Goal: Task Accomplishment & Management: Complete application form

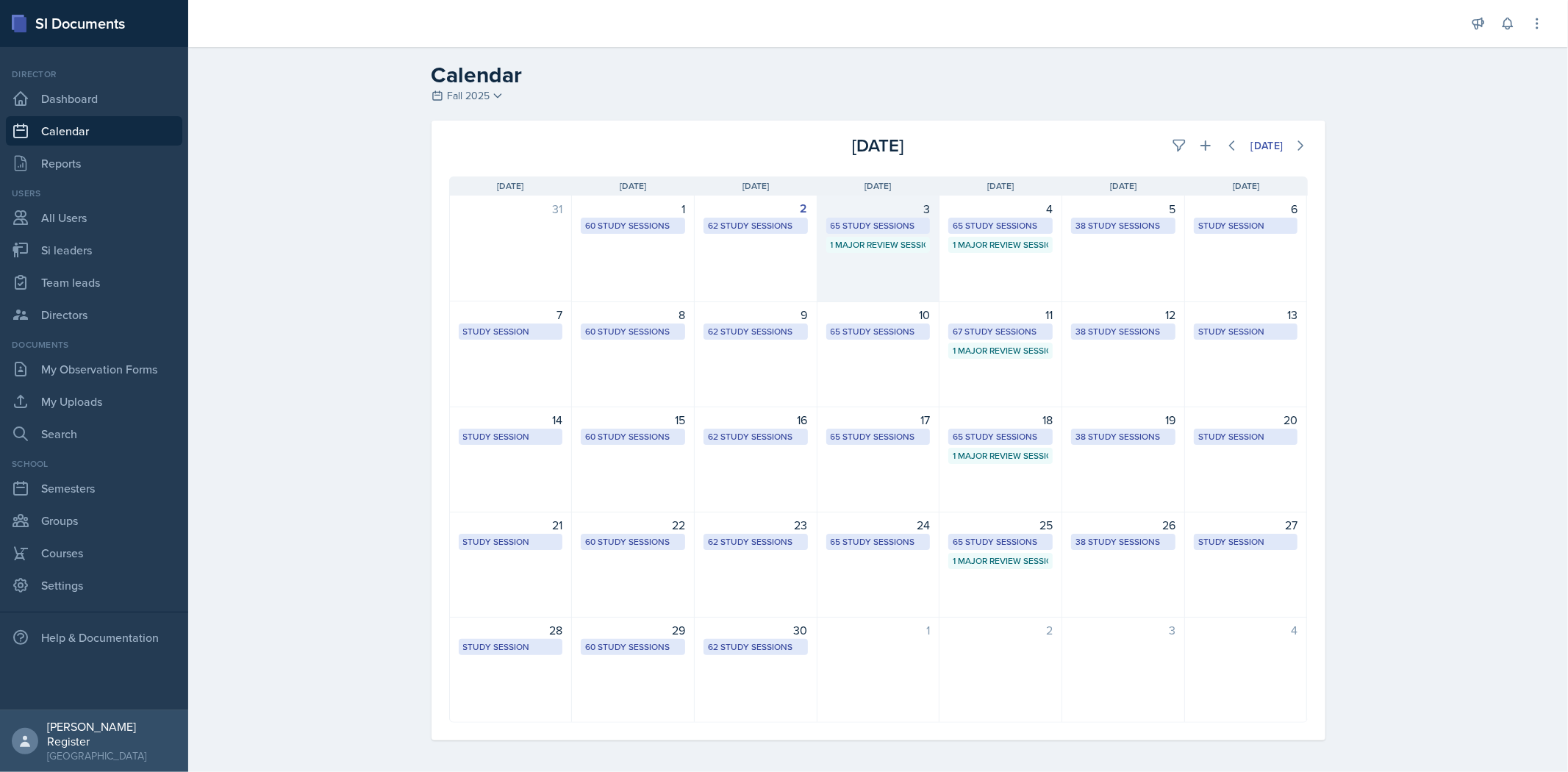
click at [828, 223] on div "65 Study Sessions" at bounding box center [878, 225] width 95 height 13
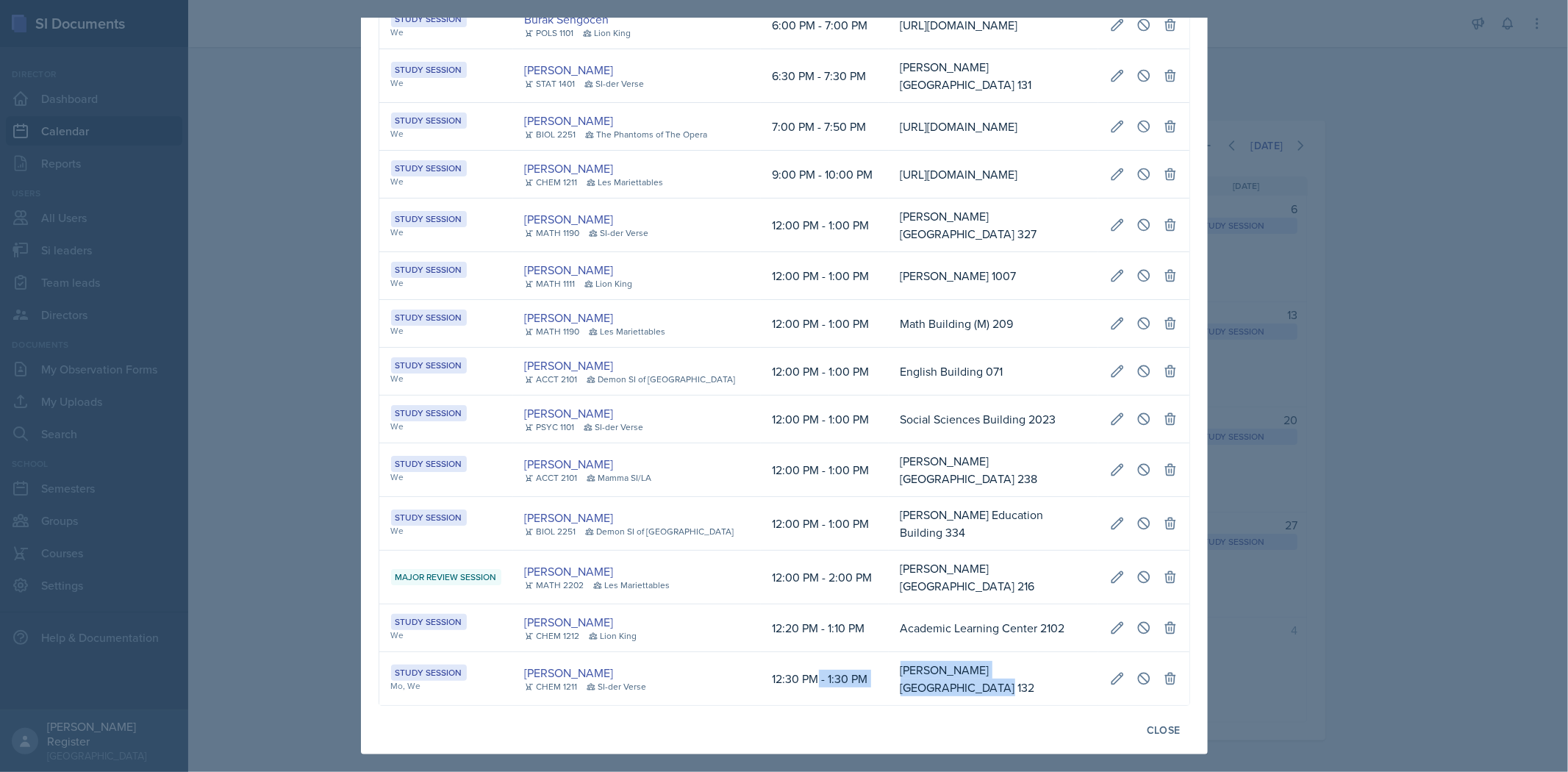
scroll to position [0, 332]
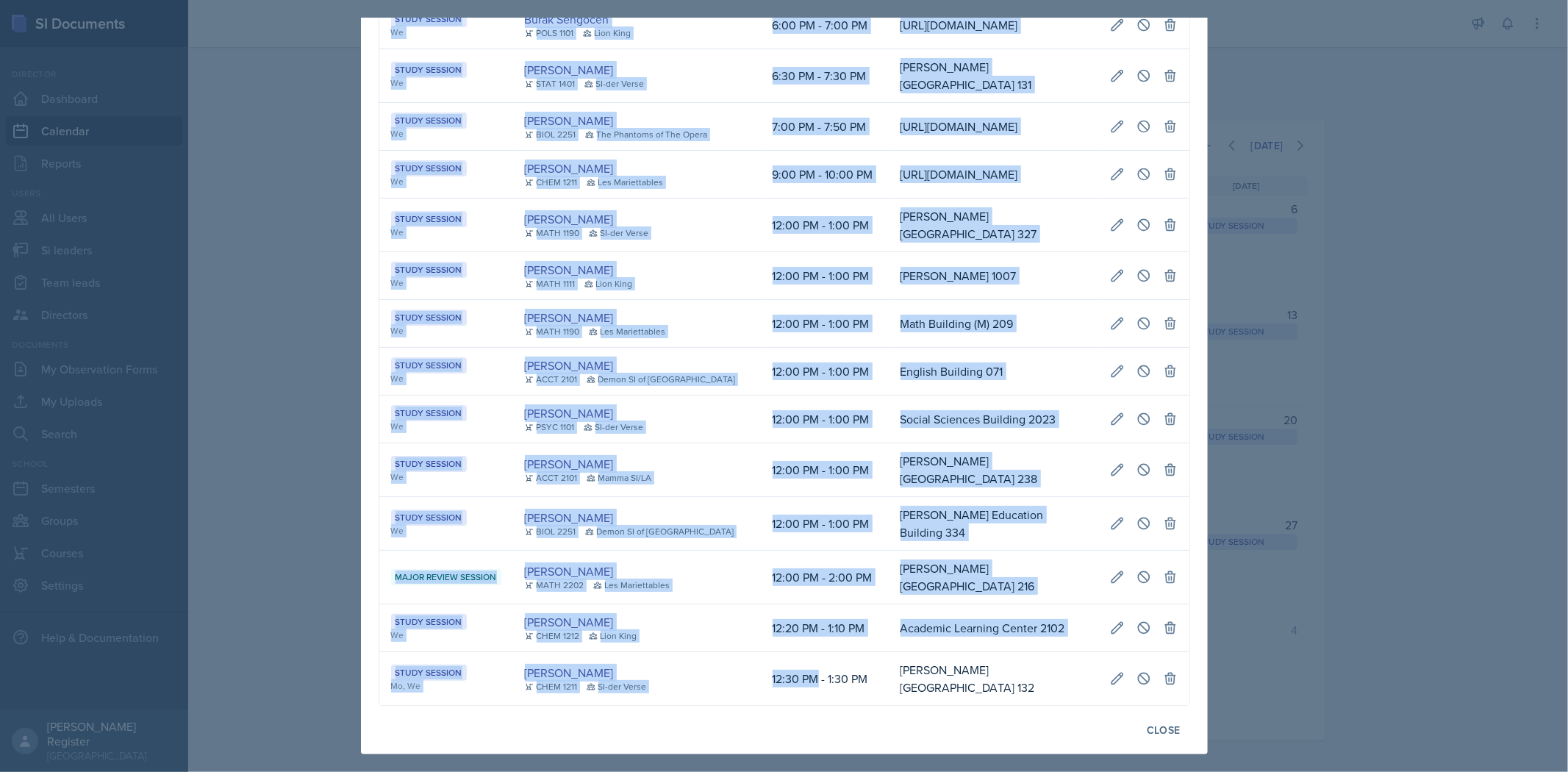
drag, startPoint x: 789, startPoint y: 672, endPoint x: 1206, endPoint y: 662, distance: 417.1
click at [828, 662] on div "[DATE] Event User Time Location Study Session We, Fr [PERSON_NAME] MATH 1113 SI…" at bounding box center [784, 385] width 847 height 737
click at [828, 672] on icon at bounding box center [1143, 679] width 15 height 15
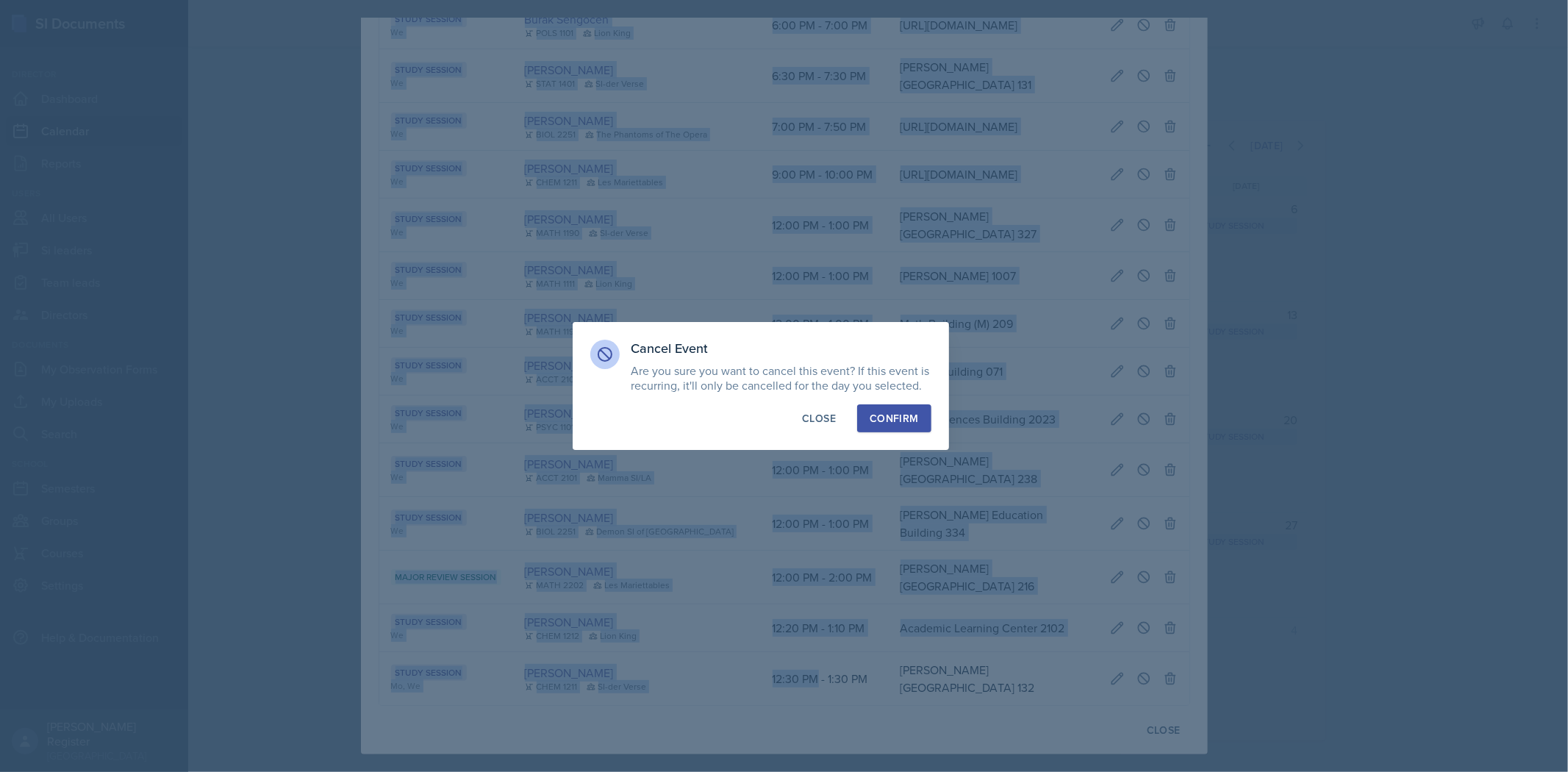
click at [828, 413] on div "Confirm" at bounding box center [894, 418] width 48 height 15
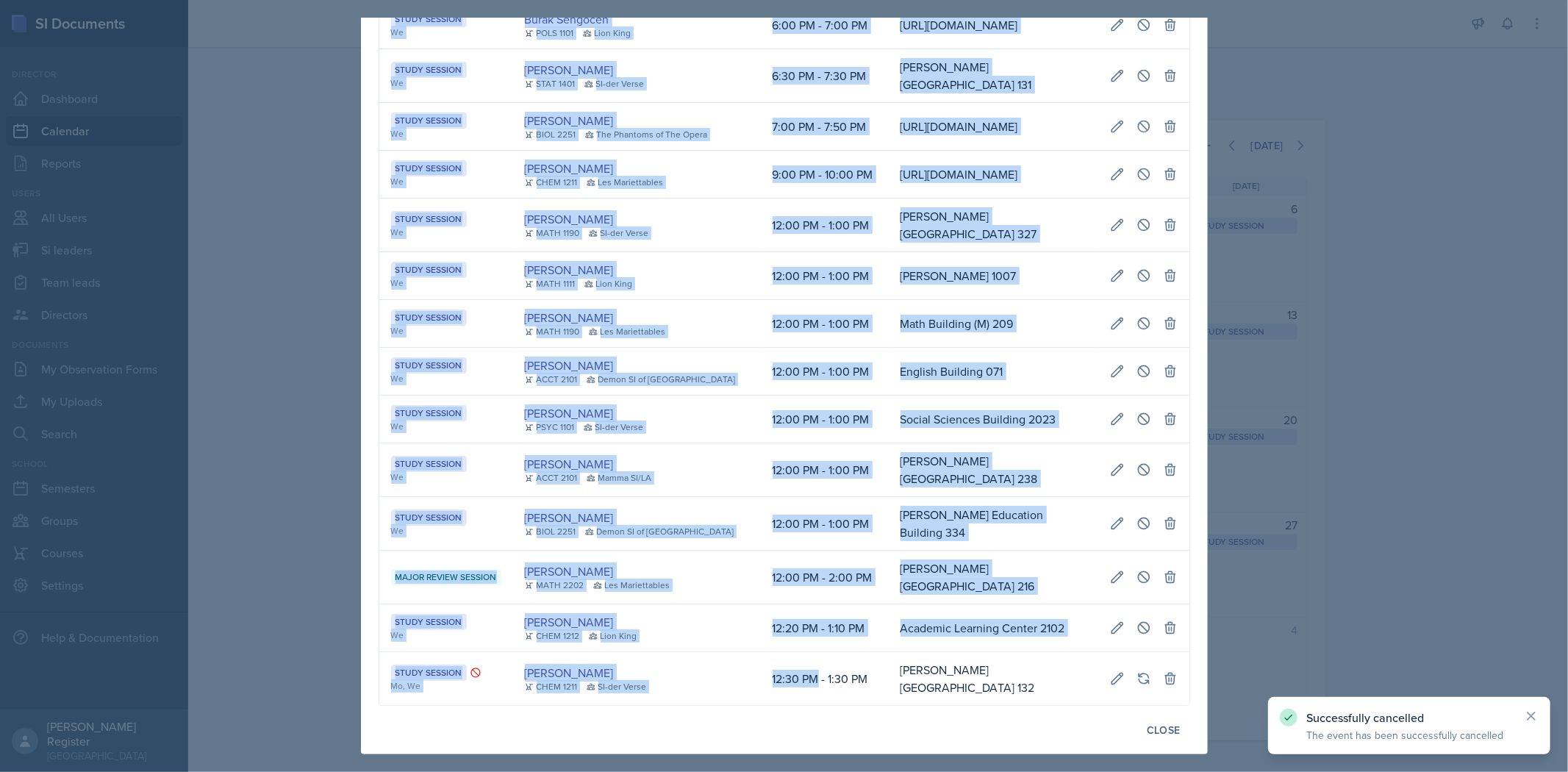
click at [828, 672] on td "[PERSON_NAME][GEOGRAPHIC_DATA] 132" at bounding box center [993, 679] width 209 height 53
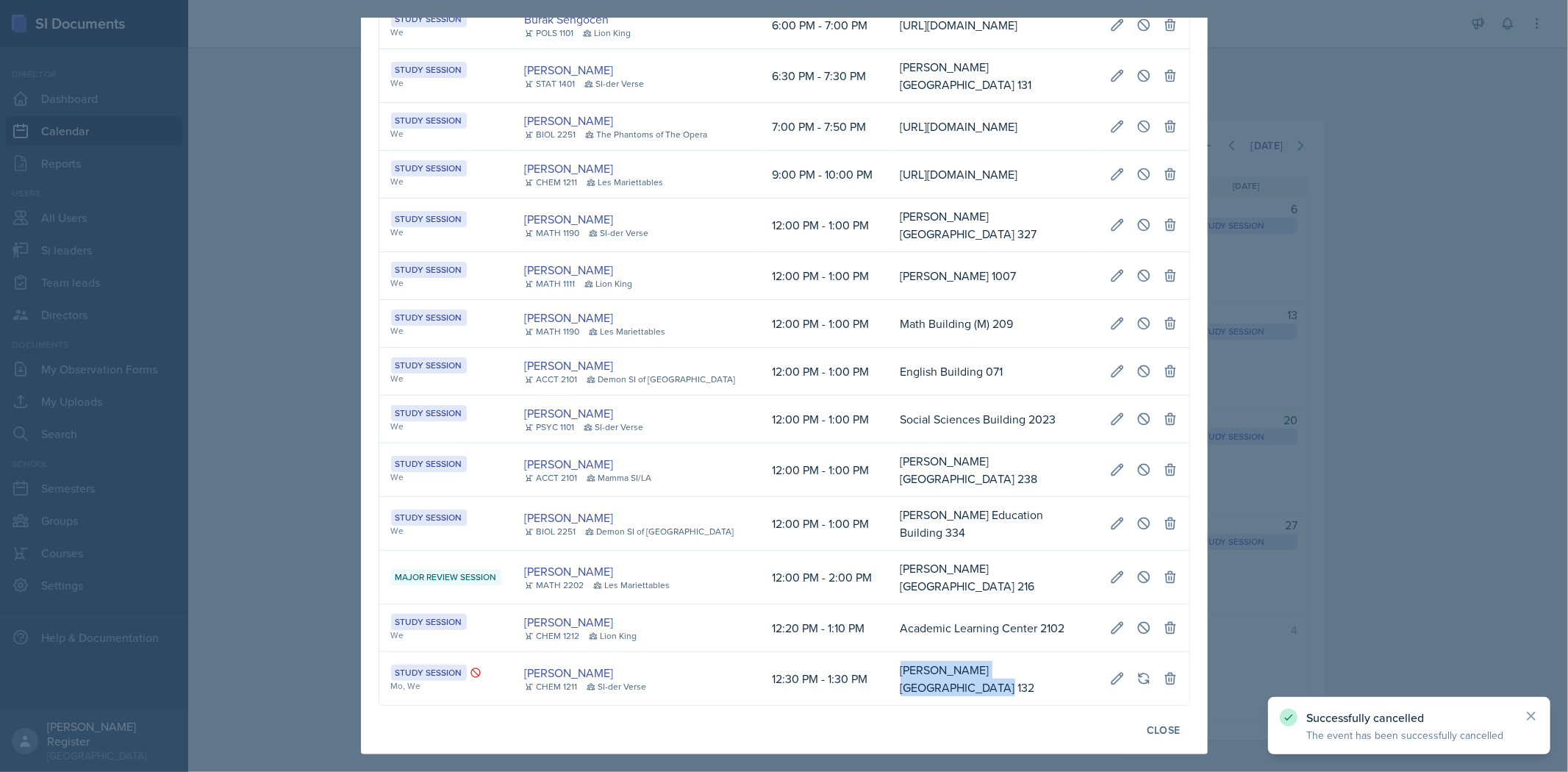
drag, startPoint x: 729, startPoint y: 671, endPoint x: 539, endPoint y: 680, distance: 190.2
click at [828, 680] on td "[PERSON_NAME][GEOGRAPHIC_DATA] 132" at bounding box center [993, 679] width 209 height 53
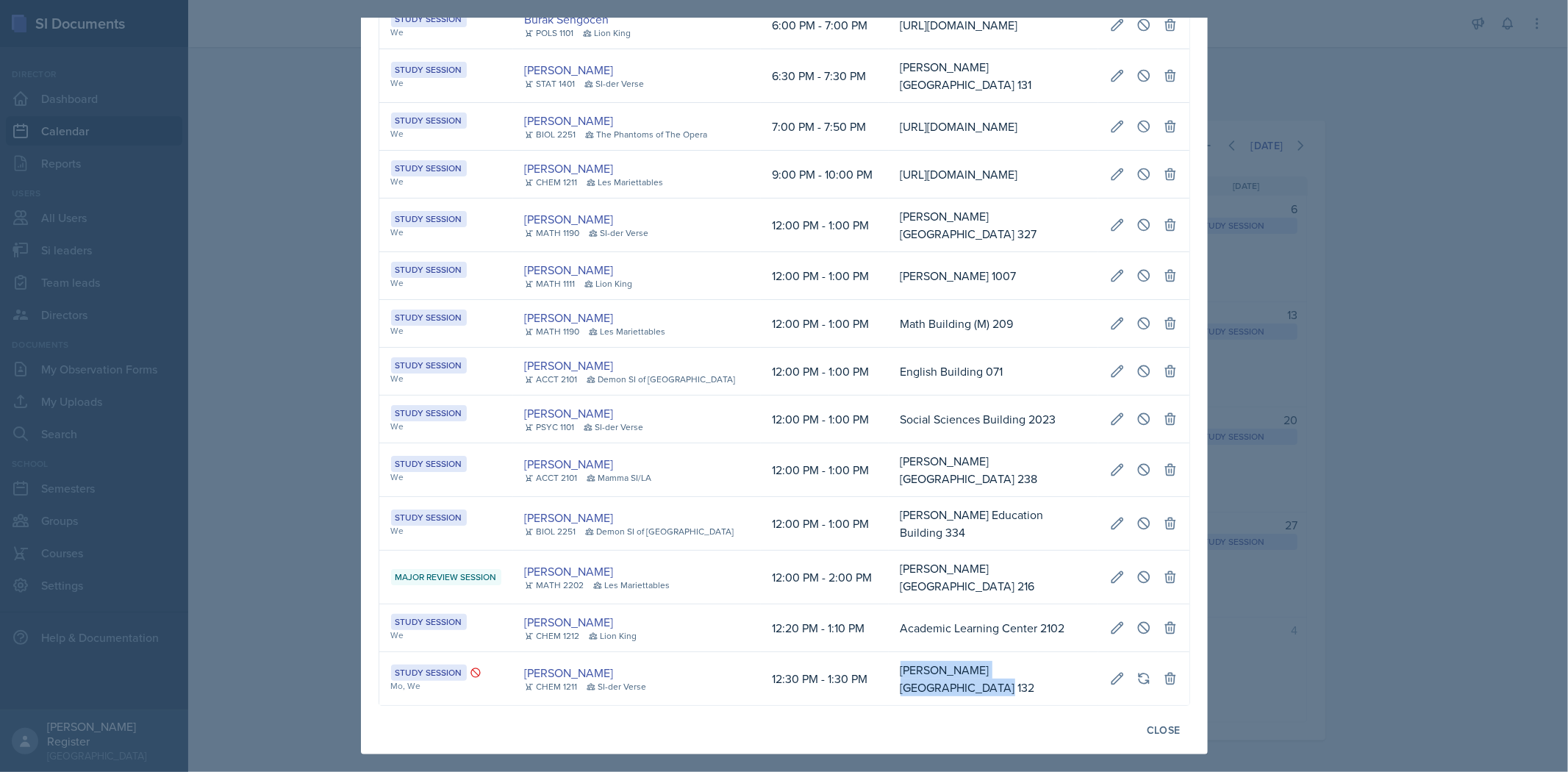
copy td "[PERSON_NAME][GEOGRAPHIC_DATA] 132"
click at [828, 726] on div "Close" at bounding box center [1163, 730] width 34 height 12
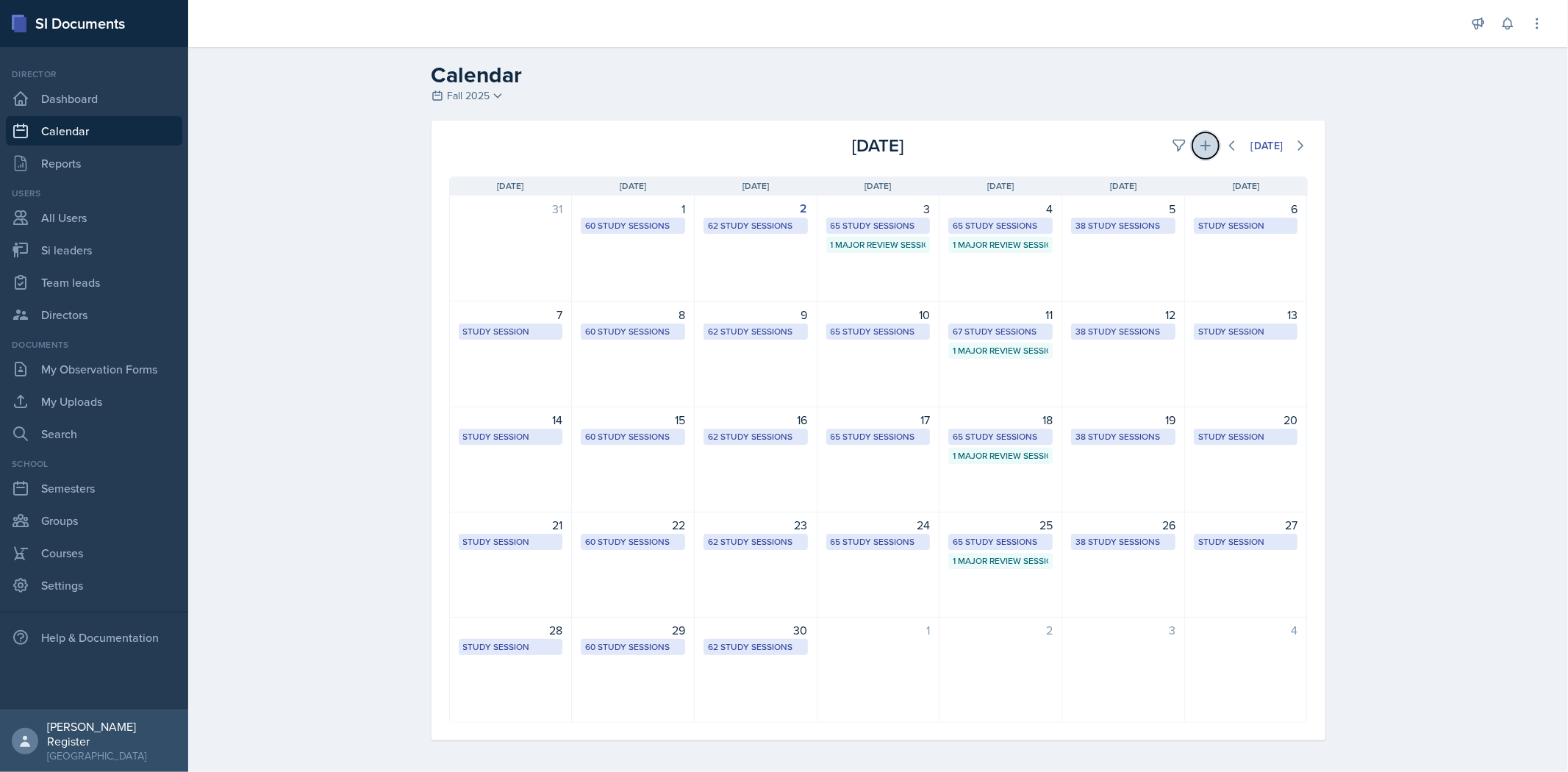
click at [828, 153] on button at bounding box center [1205, 145] width 27 height 27
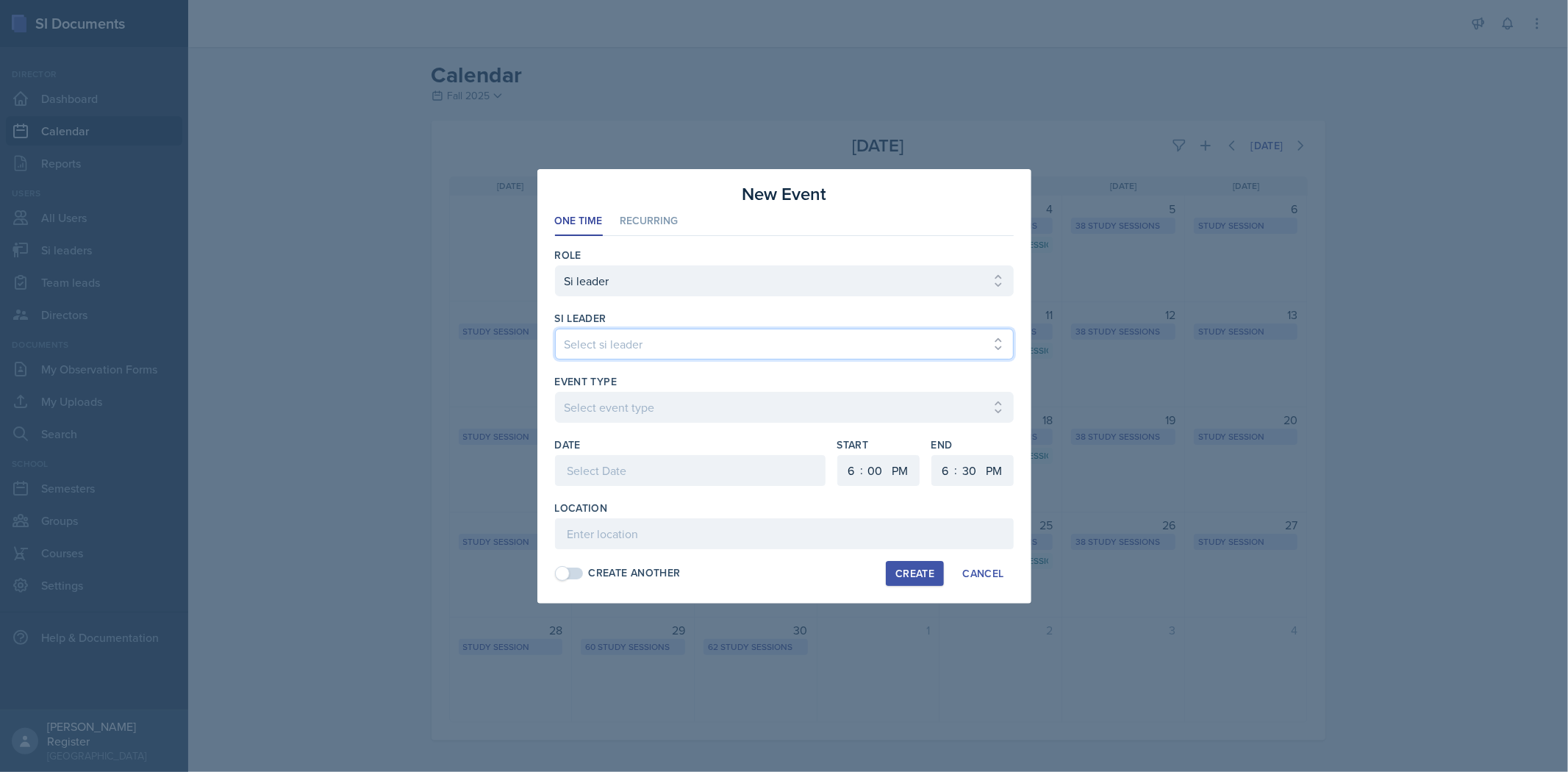
click at [828, 339] on select "Select si leader [PERSON_NAME] [PERSON_NAME] [PERSON_NAME] [PERSON_NAME] [PERSO…" at bounding box center [784, 344] width 459 height 31
click at [803, 341] on select "Select si leader [PERSON_NAME] [PERSON_NAME] [PERSON_NAME] [PERSON_NAME] [PERSO…" at bounding box center [784, 344] width 459 height 31
click at [828, 349] on select "Select si leader [PERSON_NAME] [PERSON_NAME] [PERSON_NAME] [PERSON_NAME] [PERSO…" at bounding box center [784, 344] width 459 height 31
drag, startPoint x: 920, startPoint y: 349, endPoint x: 725, endPoint y: 333, distance: 195.7
click at [725, 333] on select "Select si leader [PERSON_NAME] [PERSON_NAME] [PERSON_NAME] [PERSON_NAME] [PERSO…" at bounding box center [784, 344] width 459 height 31
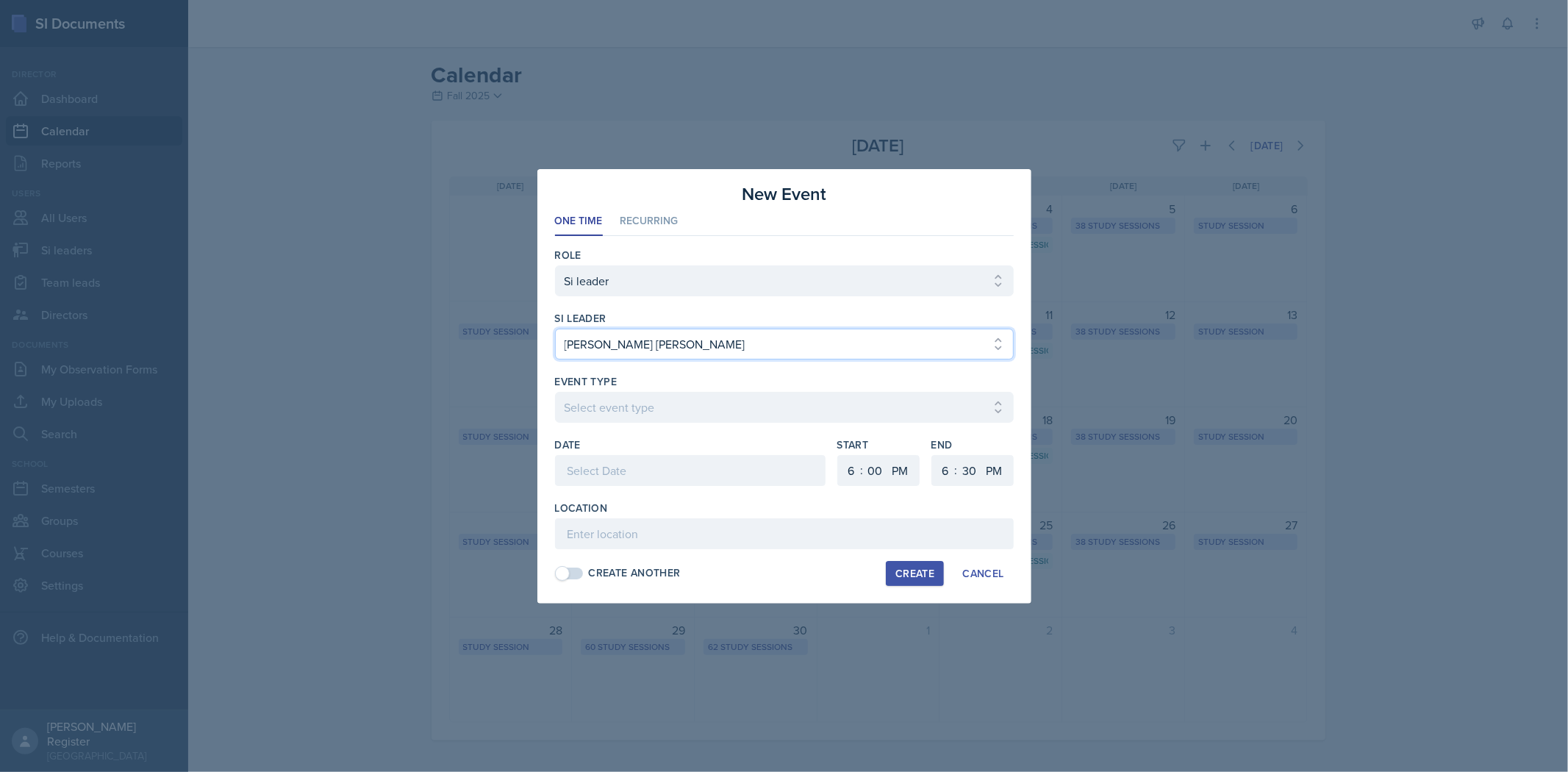
click at [772, 337] on select "Select si leader [PERSON_NAME] [PERSON_NAME] [PERSON_NAME] [PERSON_NAME] [PERSO…" at bounding box center [784, 344] width 459 height 31
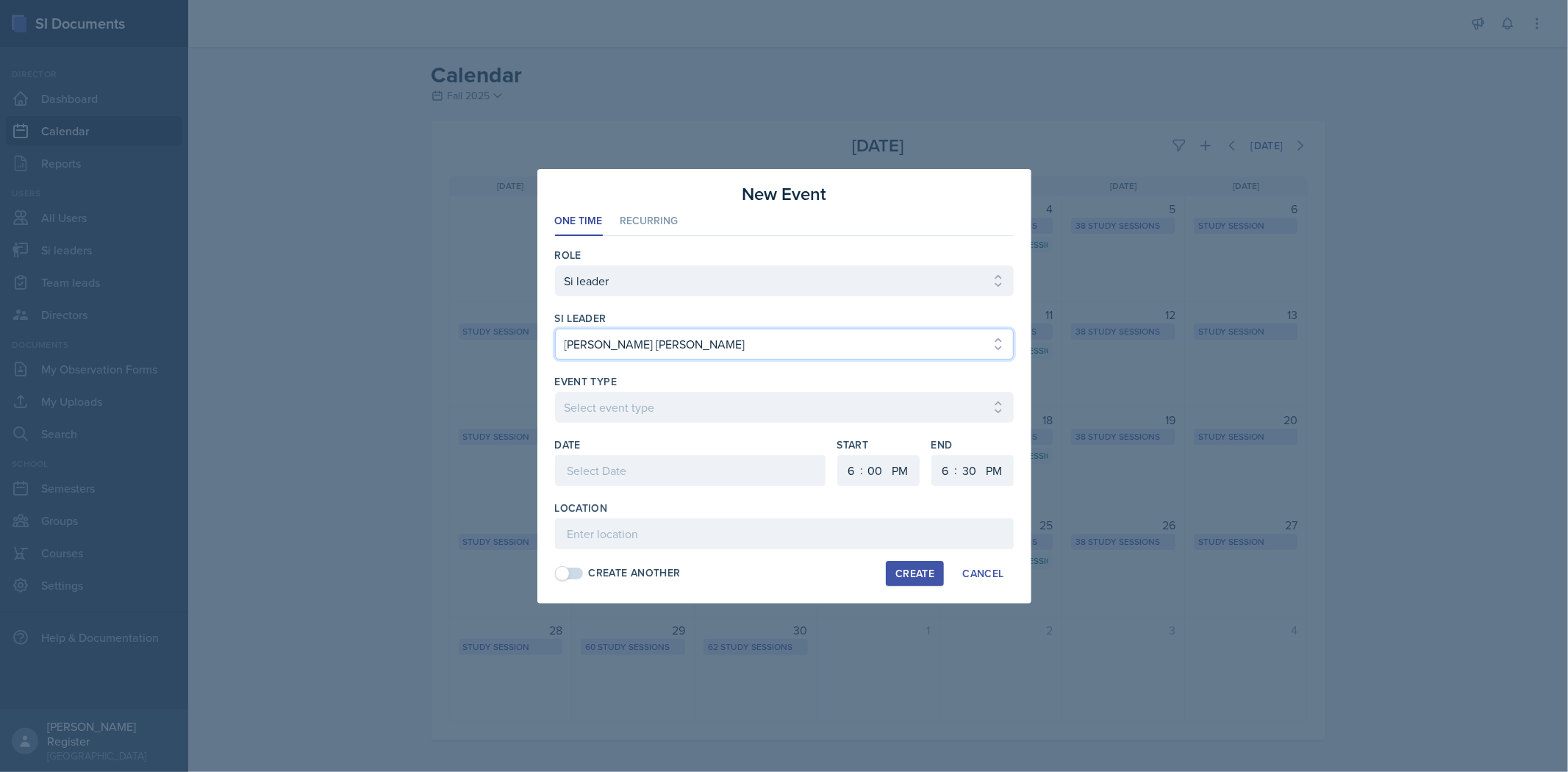
select select "ceb52639-1496-45fe-9868-7aa472316691"
click at [555, 329] on select "Select si leader [PERSON_NAME] [PERSON_NAME] [PERSON_NAME] [PERSON_NAME] [PERSO…" at bounding box center [784, 344] width 459 height 31
click at [717, 404] on select "Select event type Major Review Session Study Session" at bounding box center [784, 408] width 459 height 31
select select "66bb7cbf-e419-488b-a7ef-f63bc5f9ed04"
click at [555, 392] on select "Select event type Major Review Session Study Session" at bounding box center [784, 408] width 459 height 31
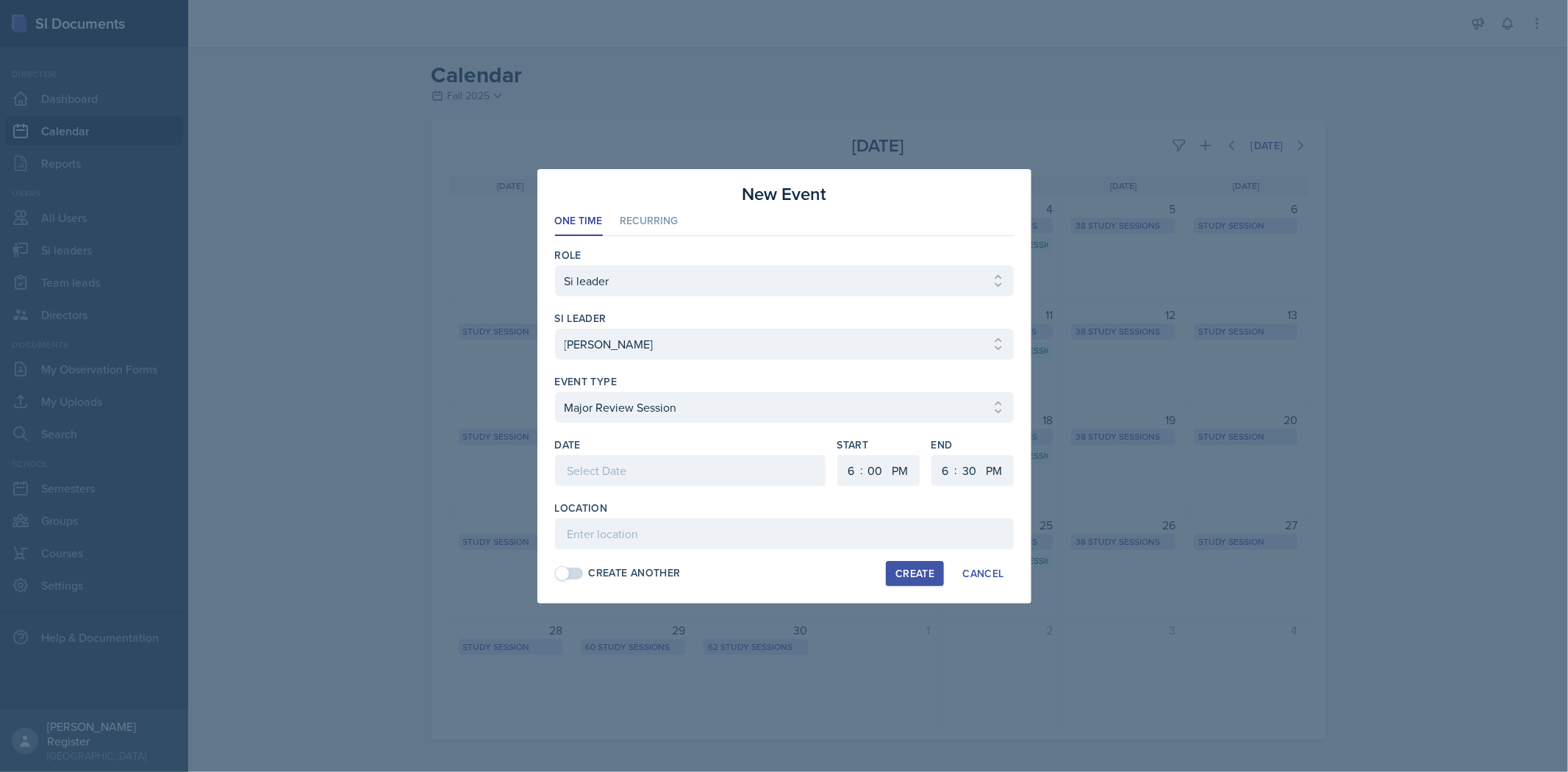
click at [716, 476] on div at bounding box center [690, 471] width 271 height 31
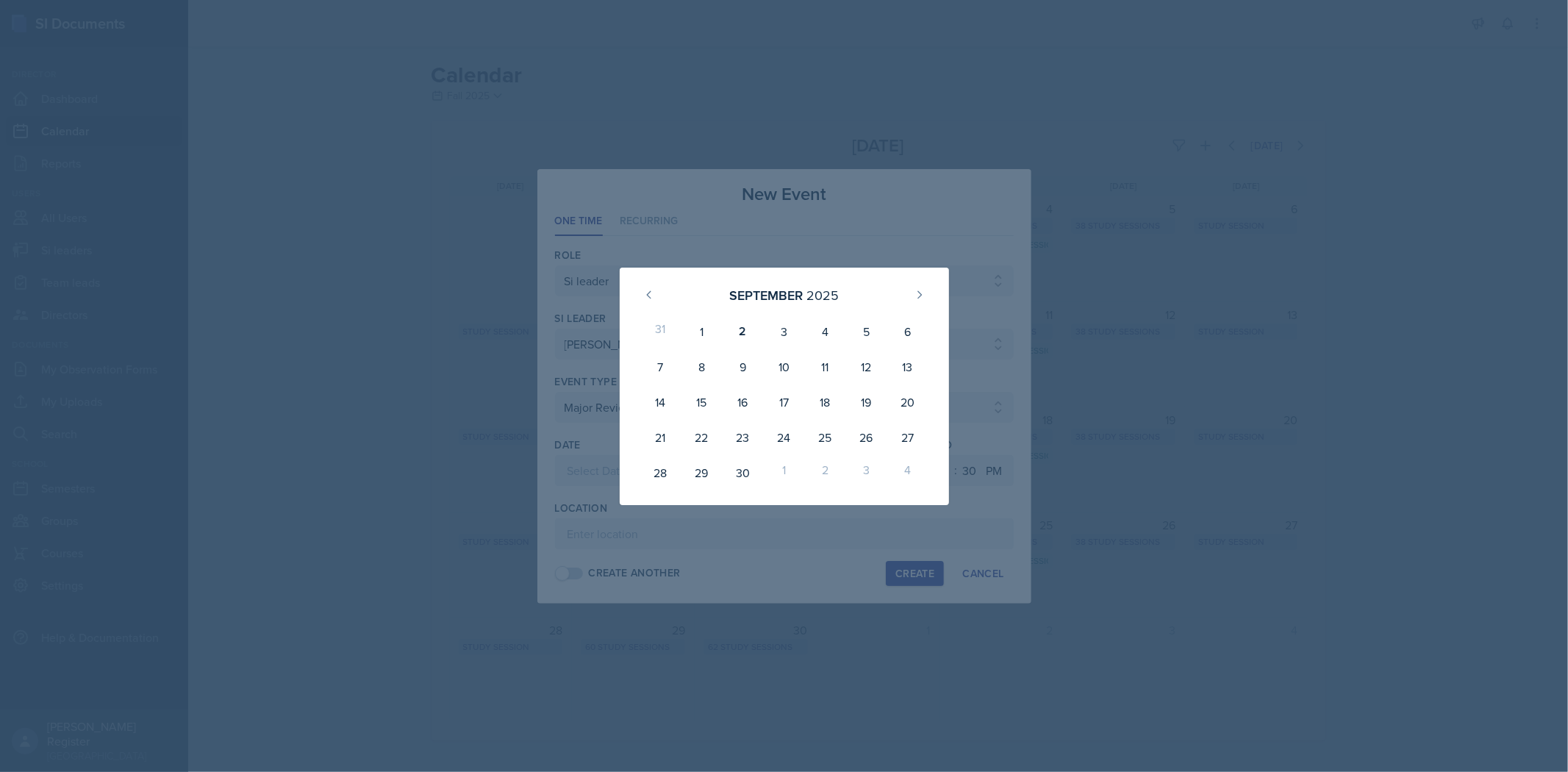
click at [828, 258] on div at bounding box center [784, 386] width 1568 height 772
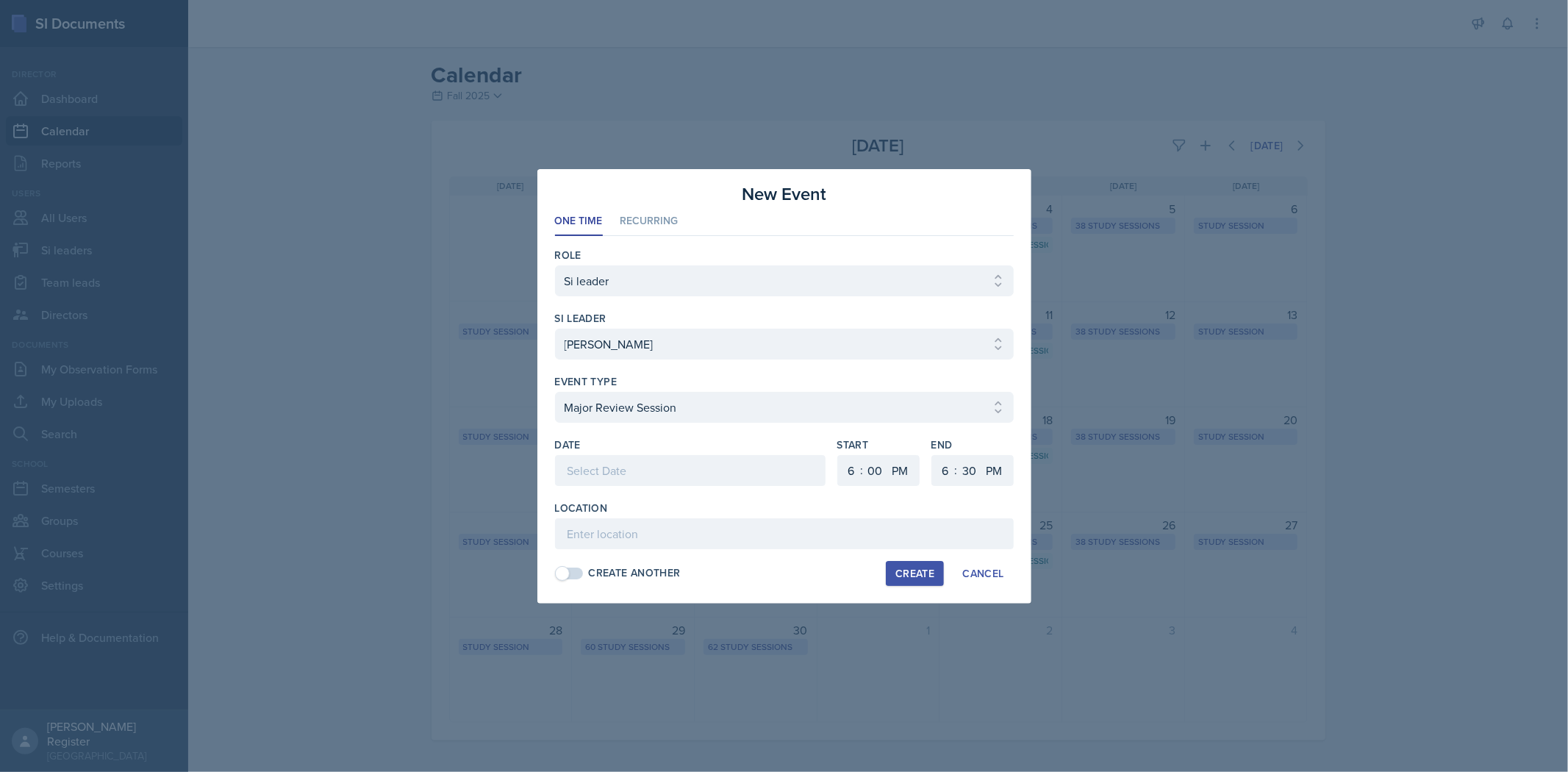
click at [736, 460] on div at bounding box center [690, 471] width 271 height 31
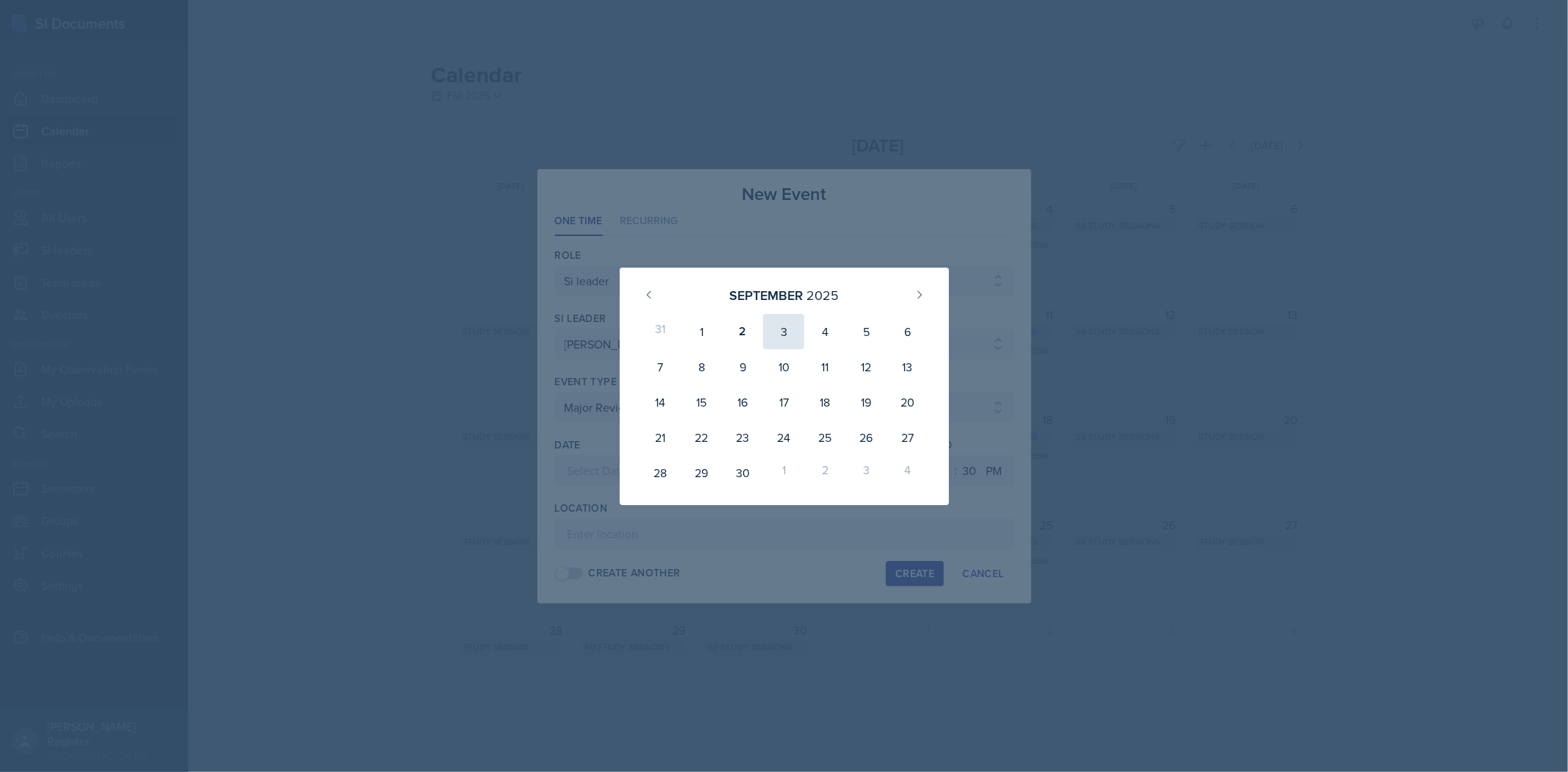
click at [782, 330] on div "3" at bounding box center [784, 331] width 42 height 35
type input "[DATE]"
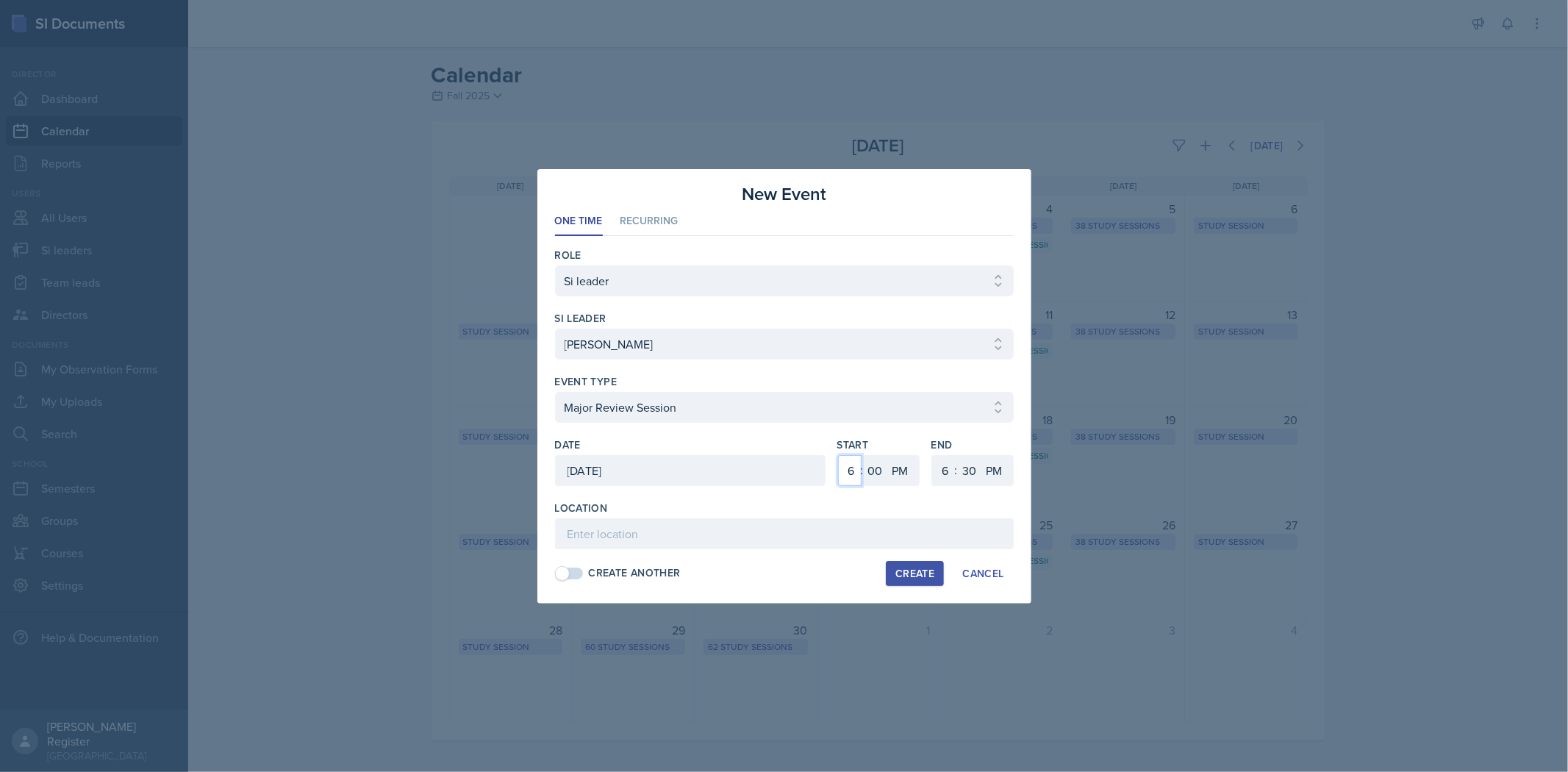
click at [828, 480] on select "1 2 3 4 5 6 7 8 9 10 11 12" at bounding box center [849, 471] width 23 height 31
select select "12"
click at [828, 455] on select "1 2 3 4 5 6 7 8 9 10 11 12" at bounding box center [849, 471] width 23 height 31
click at [828, 474] on select "00 05 10 15 20 25 30 35 40 45 50 55" at bounding box center [875, 471] width 23 height 31
select select "30"
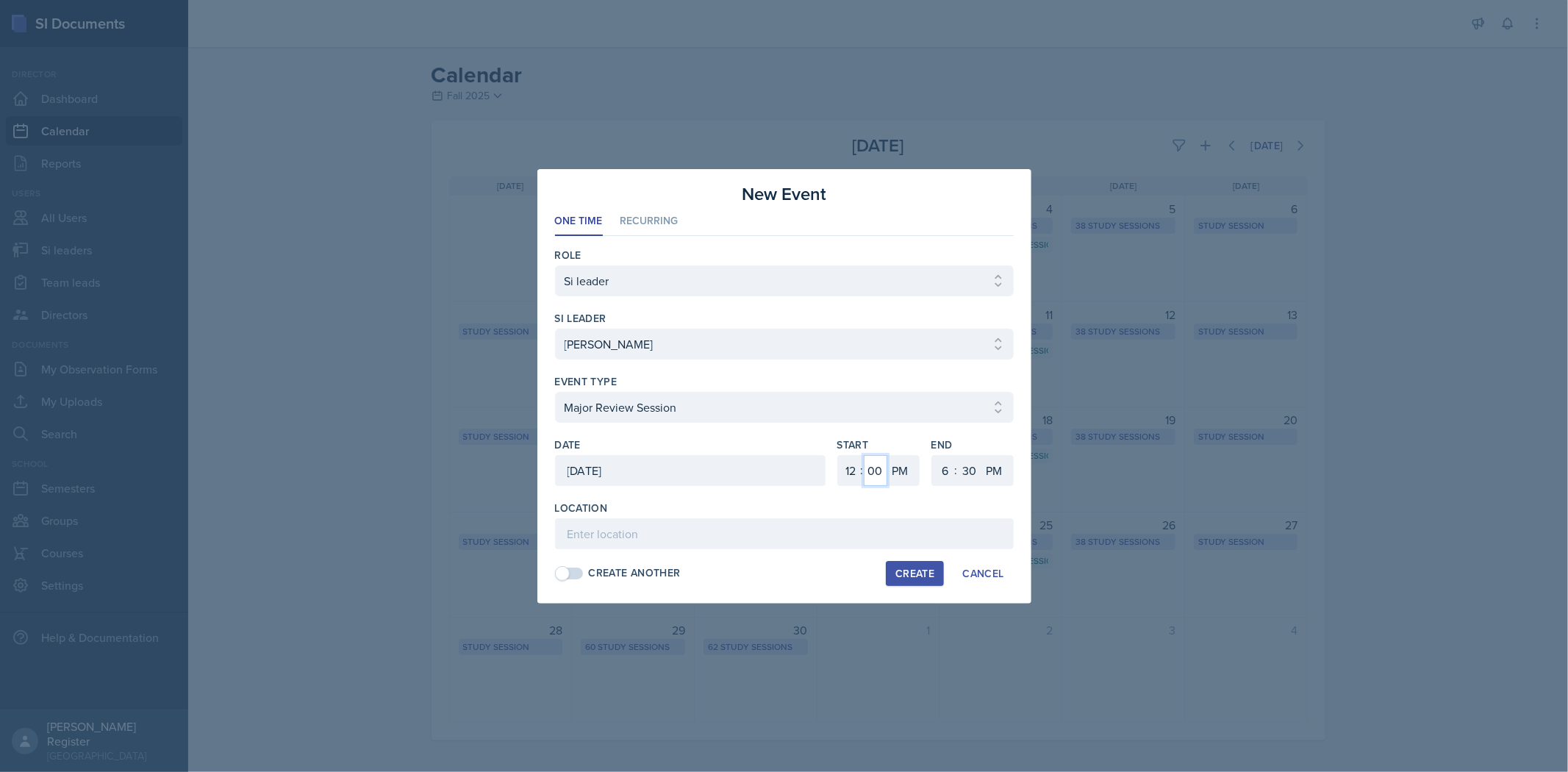
click at [828, 455] on select "00 05 10 15 20 25 30 35 40 45 50 55" at bounding box center [875, 471] width 23 height 31
click at [828, 476] on select "1 2 3 4 5 6 7 8 9 10 11 12" at bounding box center [943, 471] width 23 height 31
select select "2"
click at [828, 455] on select "1 2 3 4 5 6 7 8 9 10 11 12" at bounding box center [943, 471] width 23 height 31
click at [798, 535] on input at bounding box center [784, 534] width 459 height 31
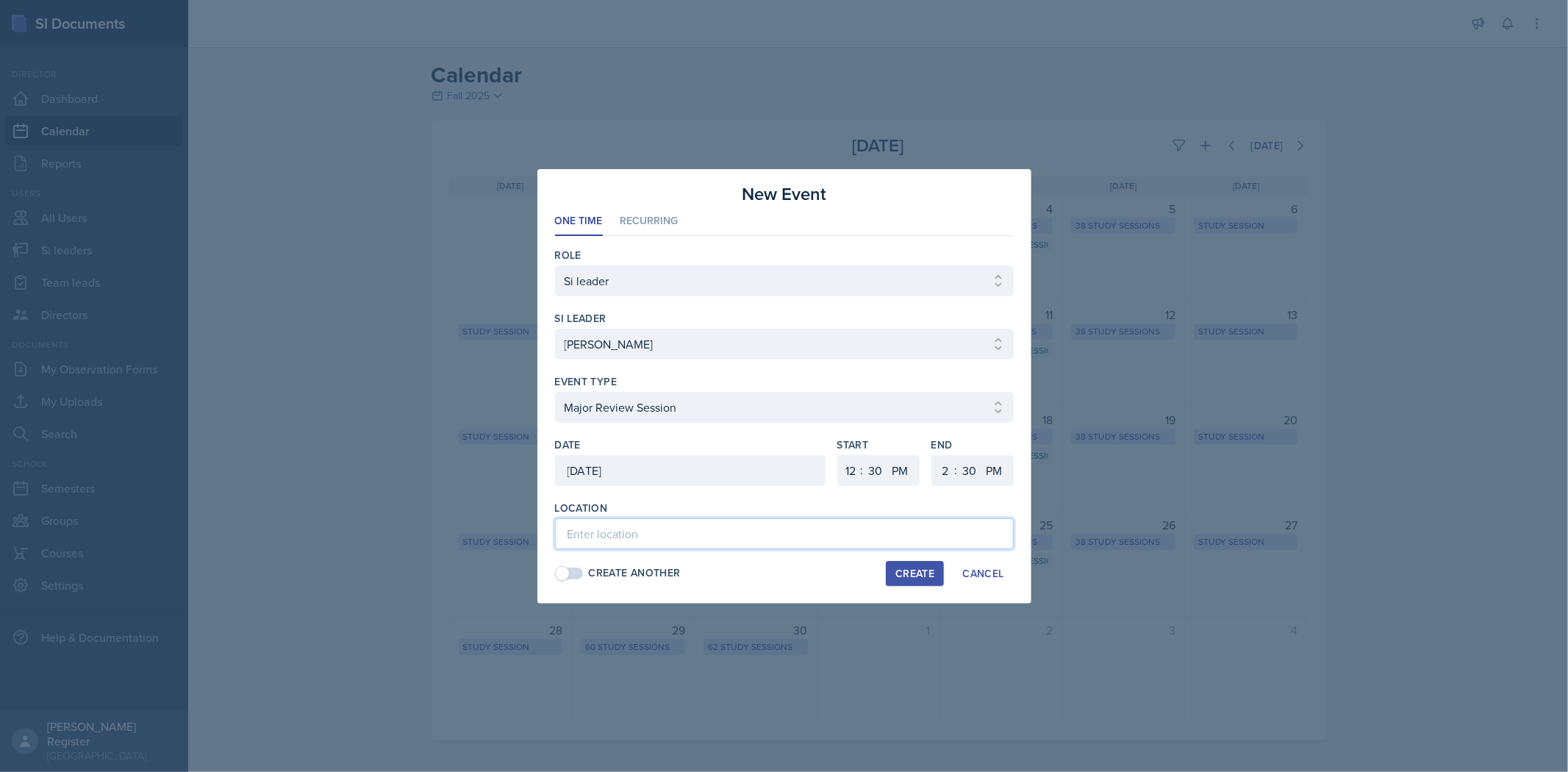
paste input "[PERSON_NAME][GEOGRAPHIC_DATA] 132"
type input "[PERSON_NAME][GEOGRAPHIC_DATA] 132"
click at [828, 569] on div "Create" at bounding box center [915, 574] width 39 height 12
select select
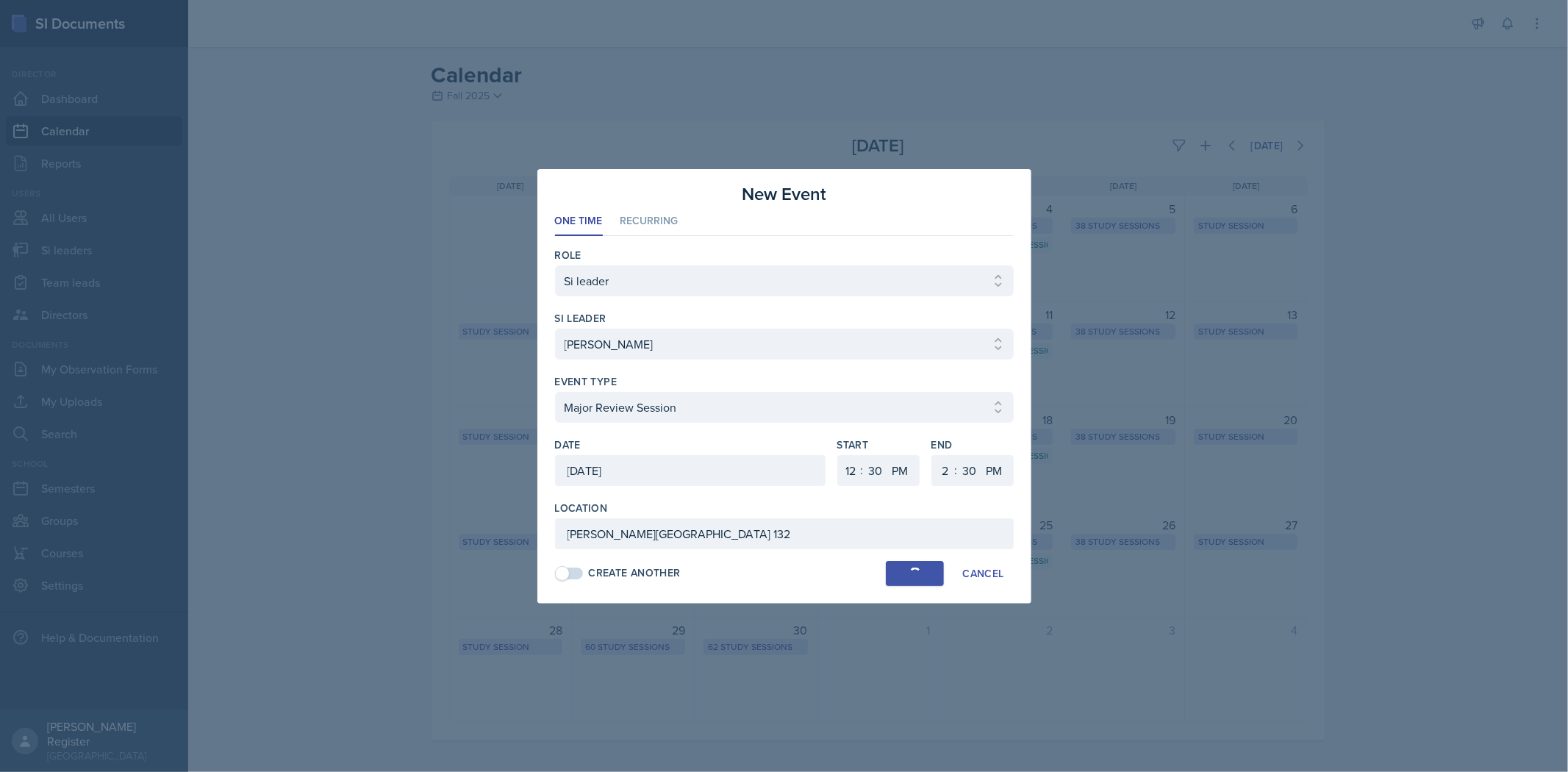
select select "6"
select select "0"
select select "6"
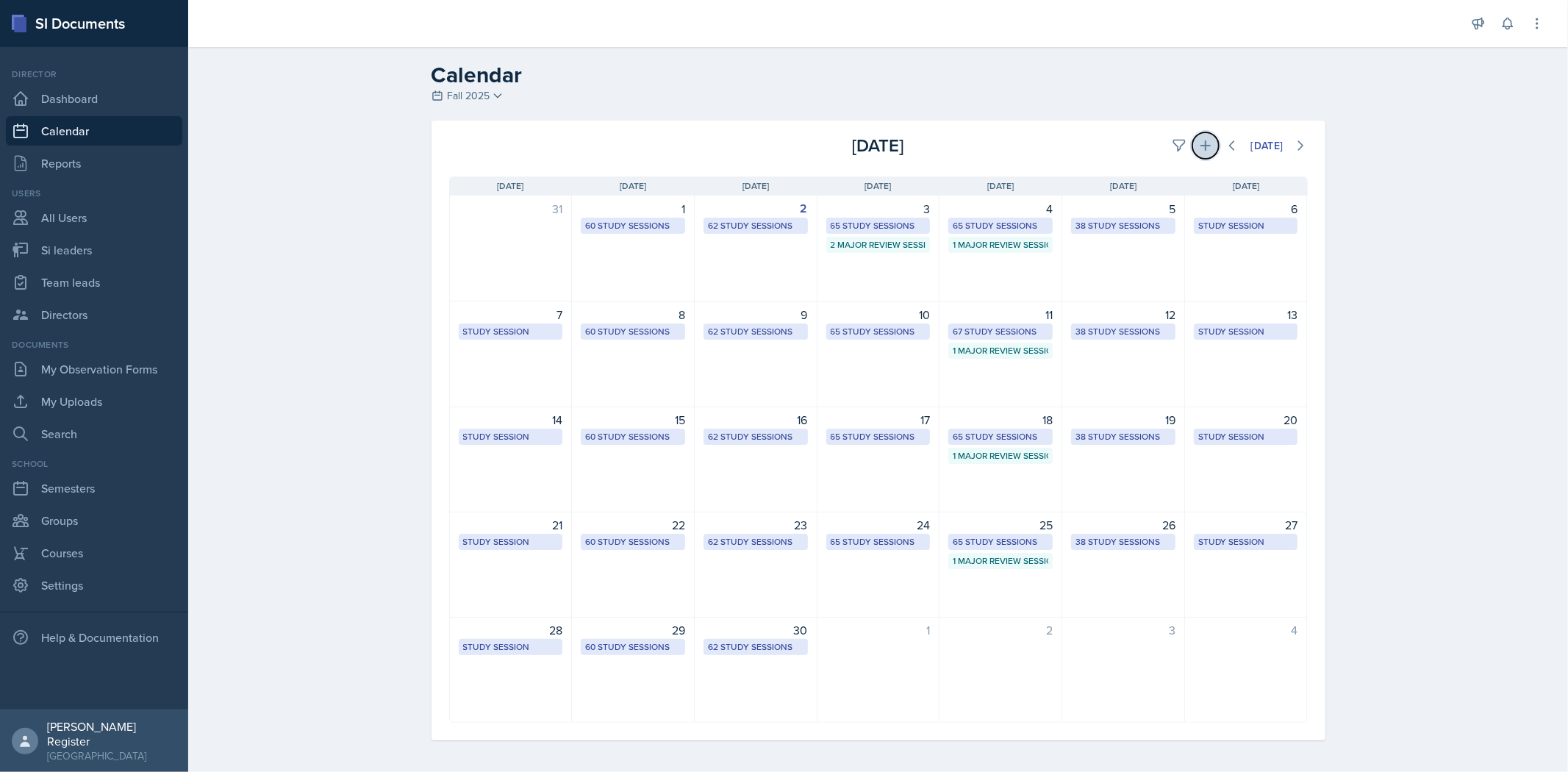
click at [828, 150] on button at bounding box center [1205, 145] width 27 height 27
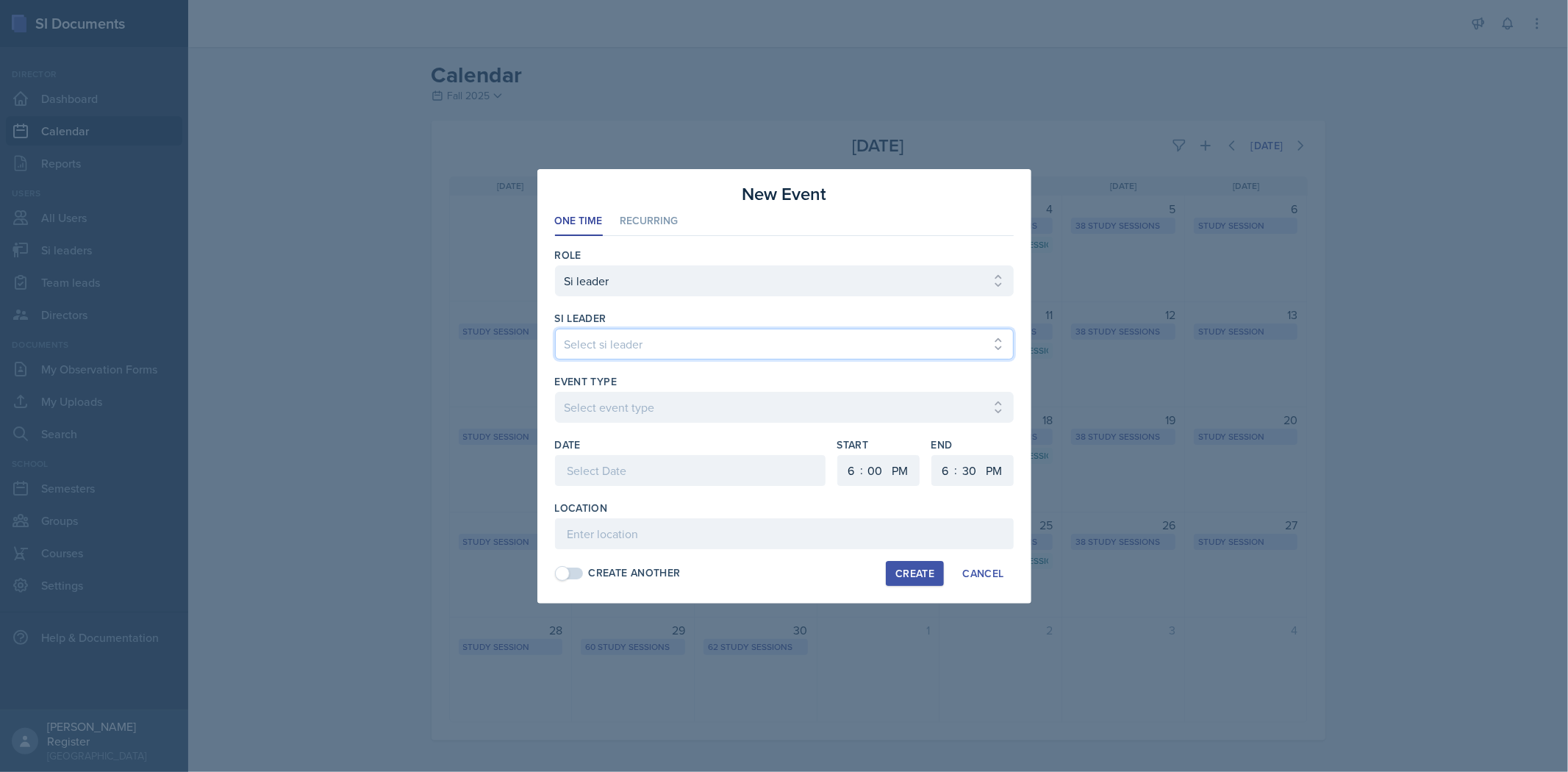
click at [692, 343] on select "Select si leader [PERSON_NAME] [PERSON_NAME] [PERSON_NAME] [PERSON_NAME] [PERSO…" at bounding box center [784, 344] width 459 height 31
select select "96e6af6c-43d9-43d4-9f78-27967d576370"
click at [555, 329] on select "Select si leader [PERSON_NAME] [PERSON_NAME] [PERSON_NAME] [PERSON_NAME] [PERSO…" at bounding box center [784, 344] width 459 height 31
click at [684, 408] on select "Select event type Major Review Session Study Session" at bounding box center [784, 408] width 459 height 31
select select "66bb7cbf-e419-488b-a7ef-f63bc5f9ed04"
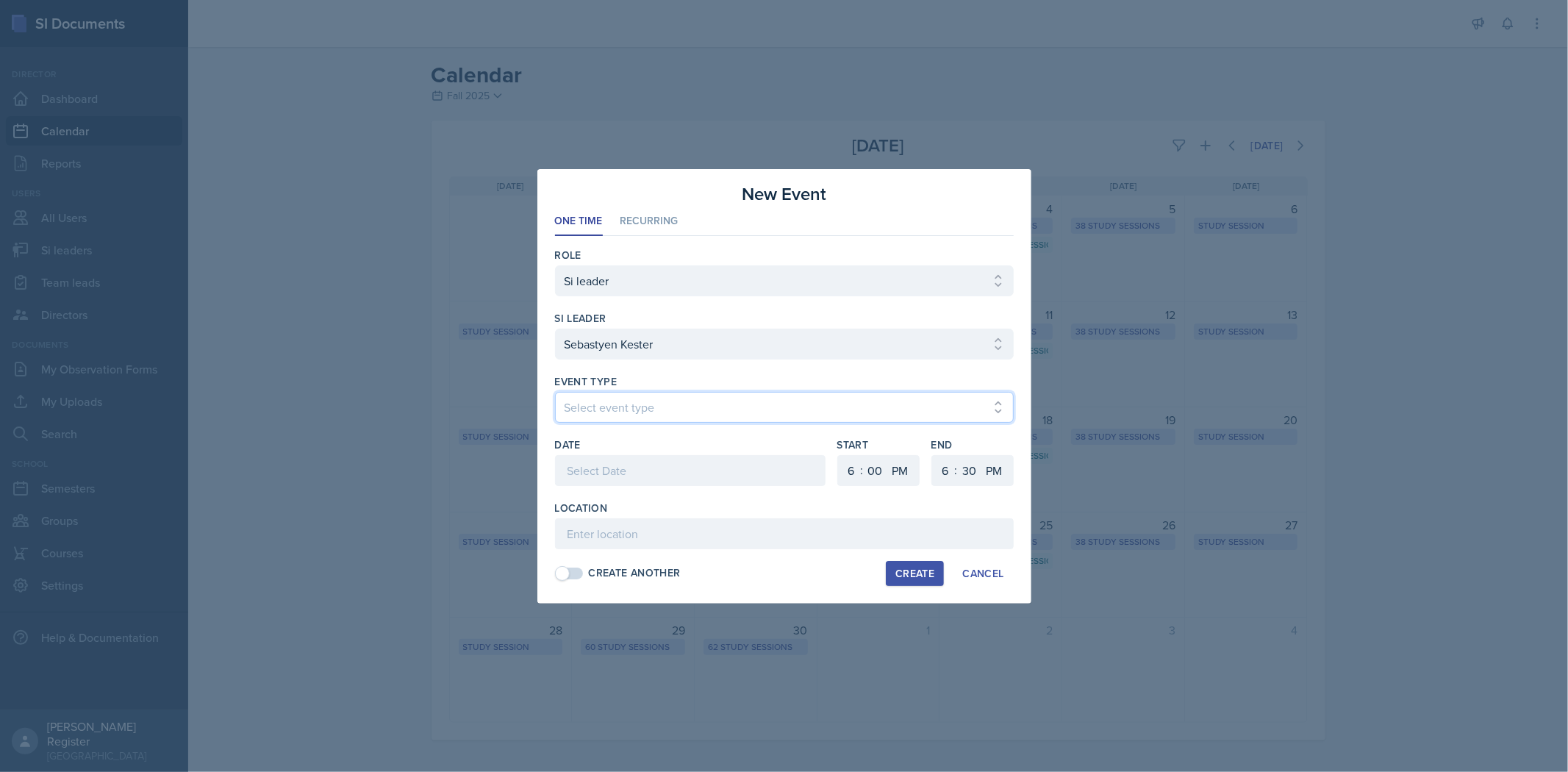
click at [555, 392] on select "Select event type Major Review Session Study Session" at bounding box center [784, 408] width 459 height 31
drag, startPoint x: 691, startPoint y: 472, endPoint x: 717, endPoint y: 486, distance: 29.5
click at [693, 476] on div at bounding box center [690, 471] width 271 height 31
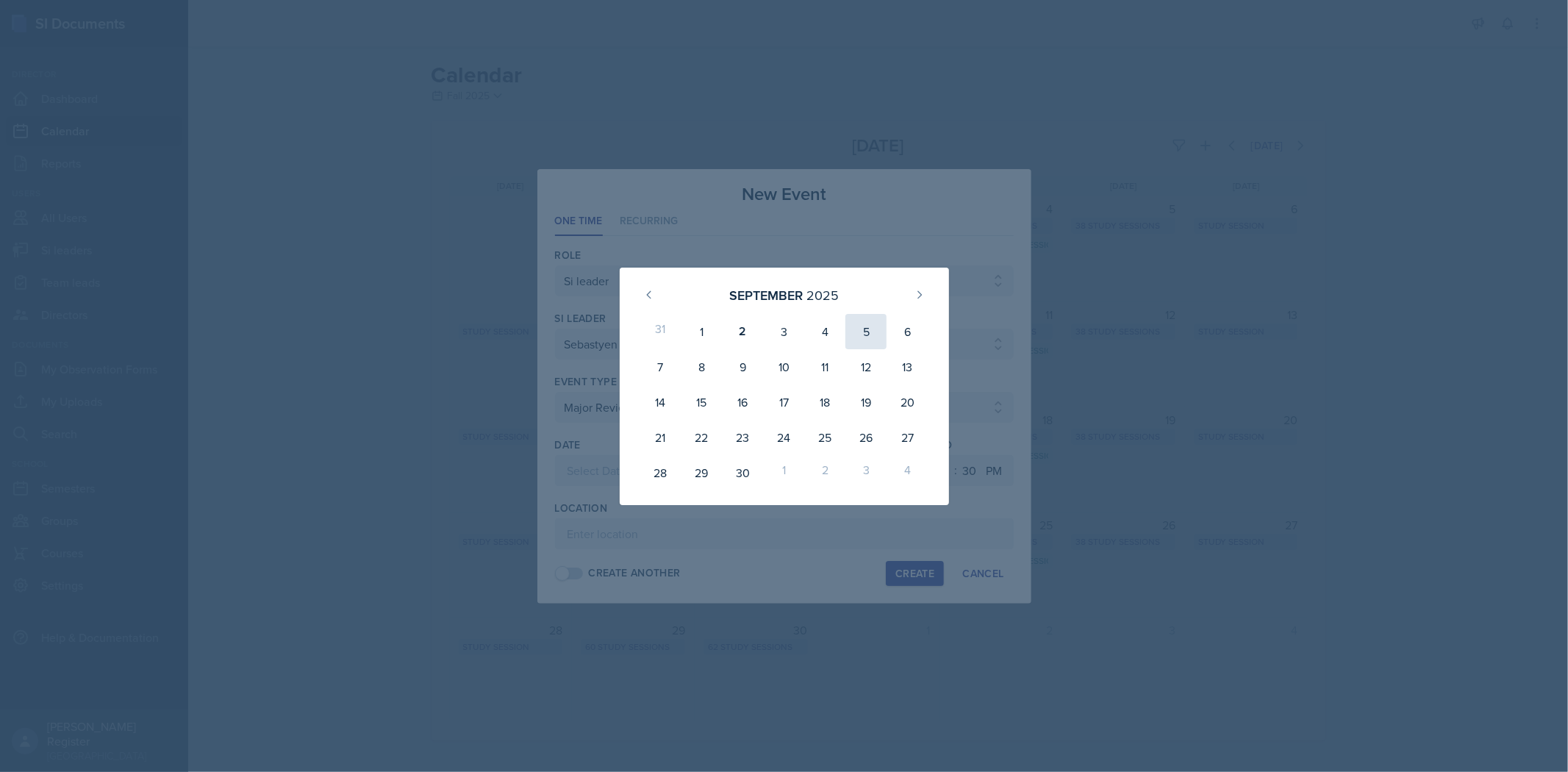
click at [828, 339] on div "5" at bounding box center [866, 331] width 42 height 35
type input "[DATE]"
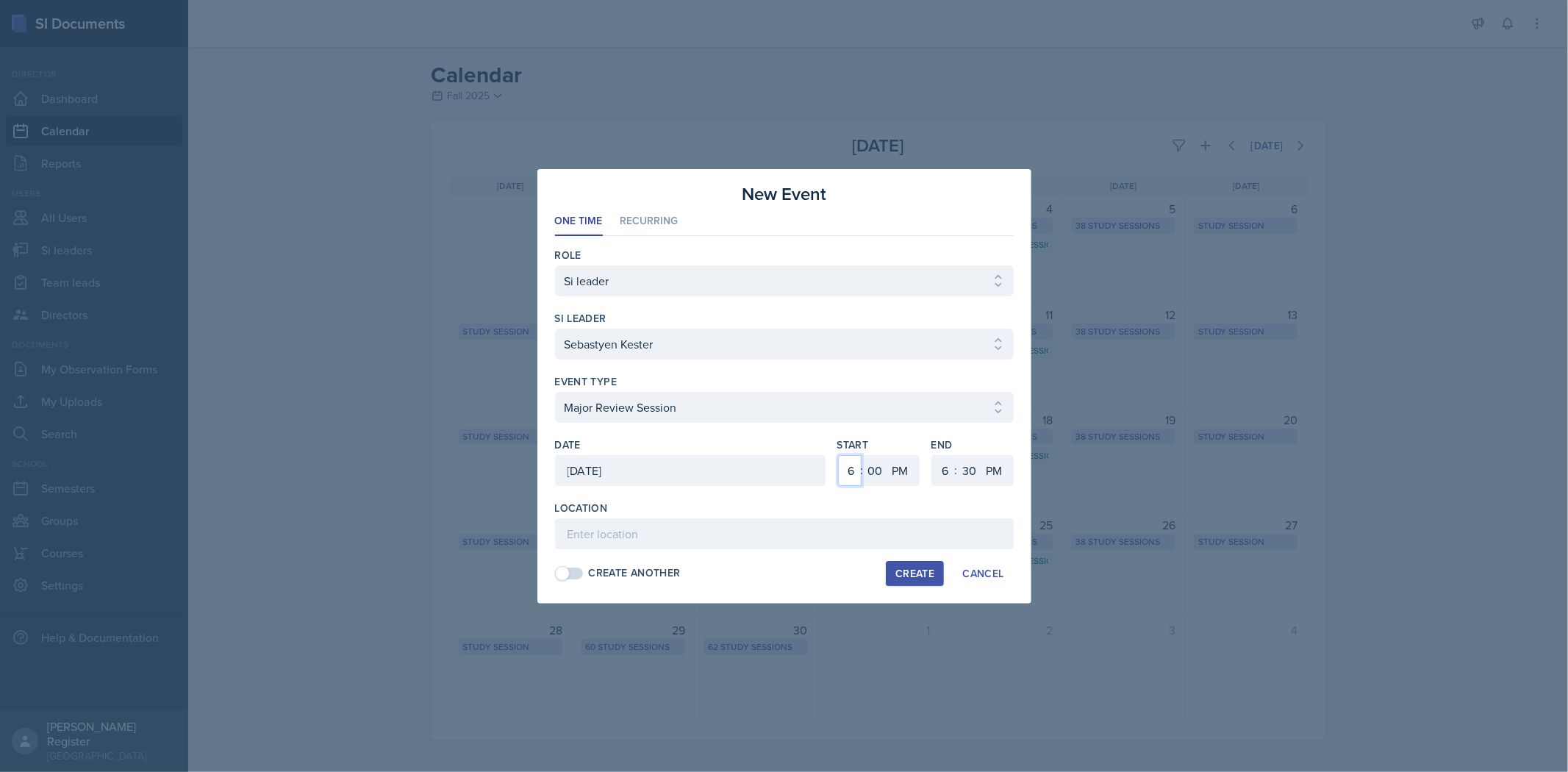
click at [828, 469] on select "1 2 3 4 5 6 7 8 9 10 11 12" at bounding box center [849, 471] width 23 height 31
select select "2"
click at [828, 455] on select "1 2 3 4 5 6 7 8 9 10 11 12" at bounding box center [849, 471] width 23 height 31
click at [828, 473] on select "00 05 10 15 20 25 30 35 40 45 50 55" at bounding box center [875, 471] width 23 height 31
select select "30"
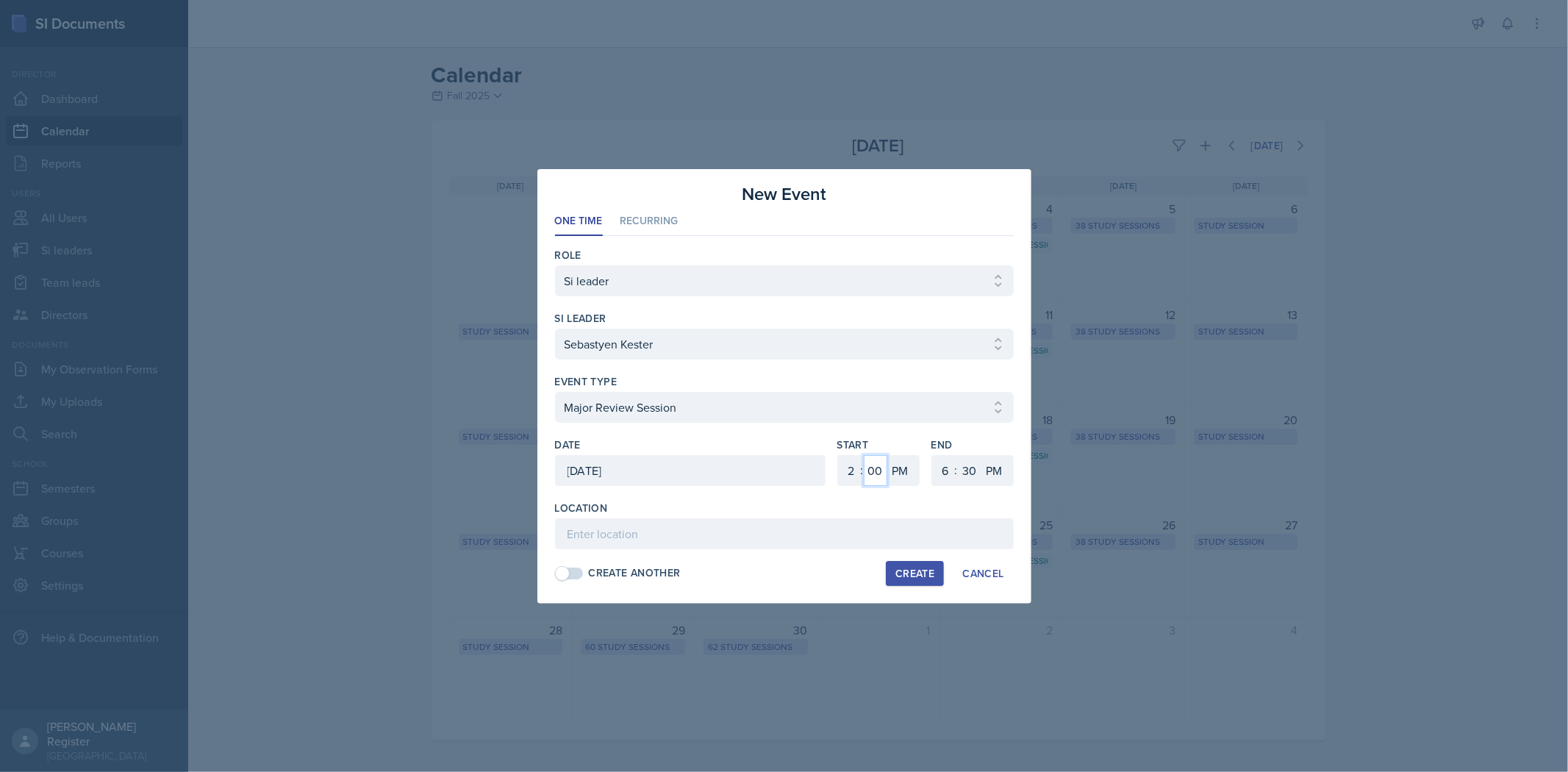
click at [828, 455] on select "00 05 10 15 20 25 30 35 40 45 50 55" at bounding box center [875, 471] width 23 height 31
click at [828, 467] on select "1 2 3 4 5 6 7 8 9 10 11 12" at bounding box center [943, 471] width 23 height 31
select select "4"
click at [828, 455] on select "1 2 3 4 5 6 7 8 9 10 11 12" at bounding box center [943, 471] width 23 height 31
click at [806, 538] on input at bounding box center [784, 534] width 459 height 31
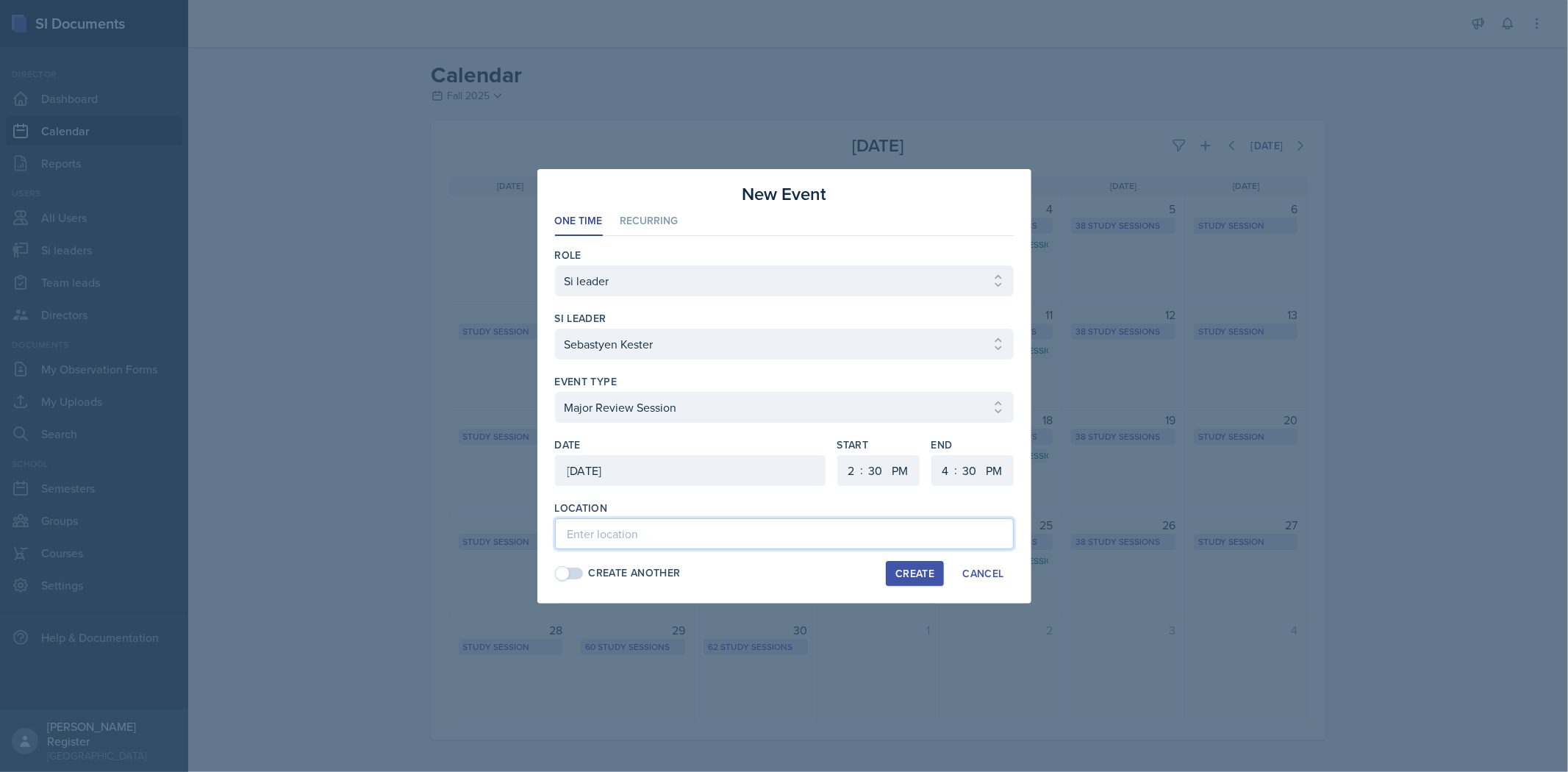
click at [781, 531] on input at bounding box center [784, 534] width 459 height 31
type input "[PERSON_NAME] Education Building 119"
click at [828, 569] on div "Create" at bounding box center [915, 574] width 39 height 12
select select
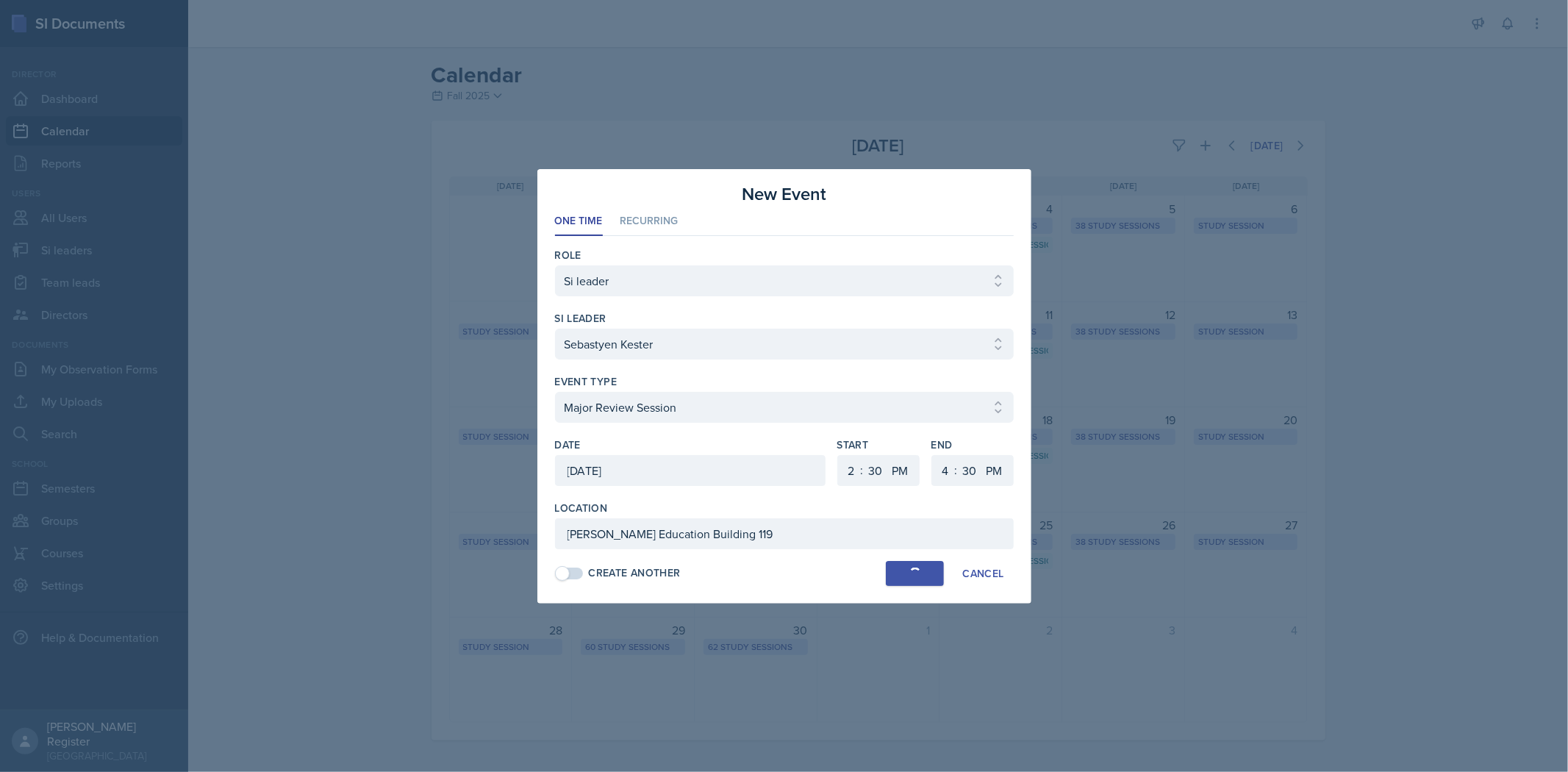
select select "6"
select select "0"
select select "6"
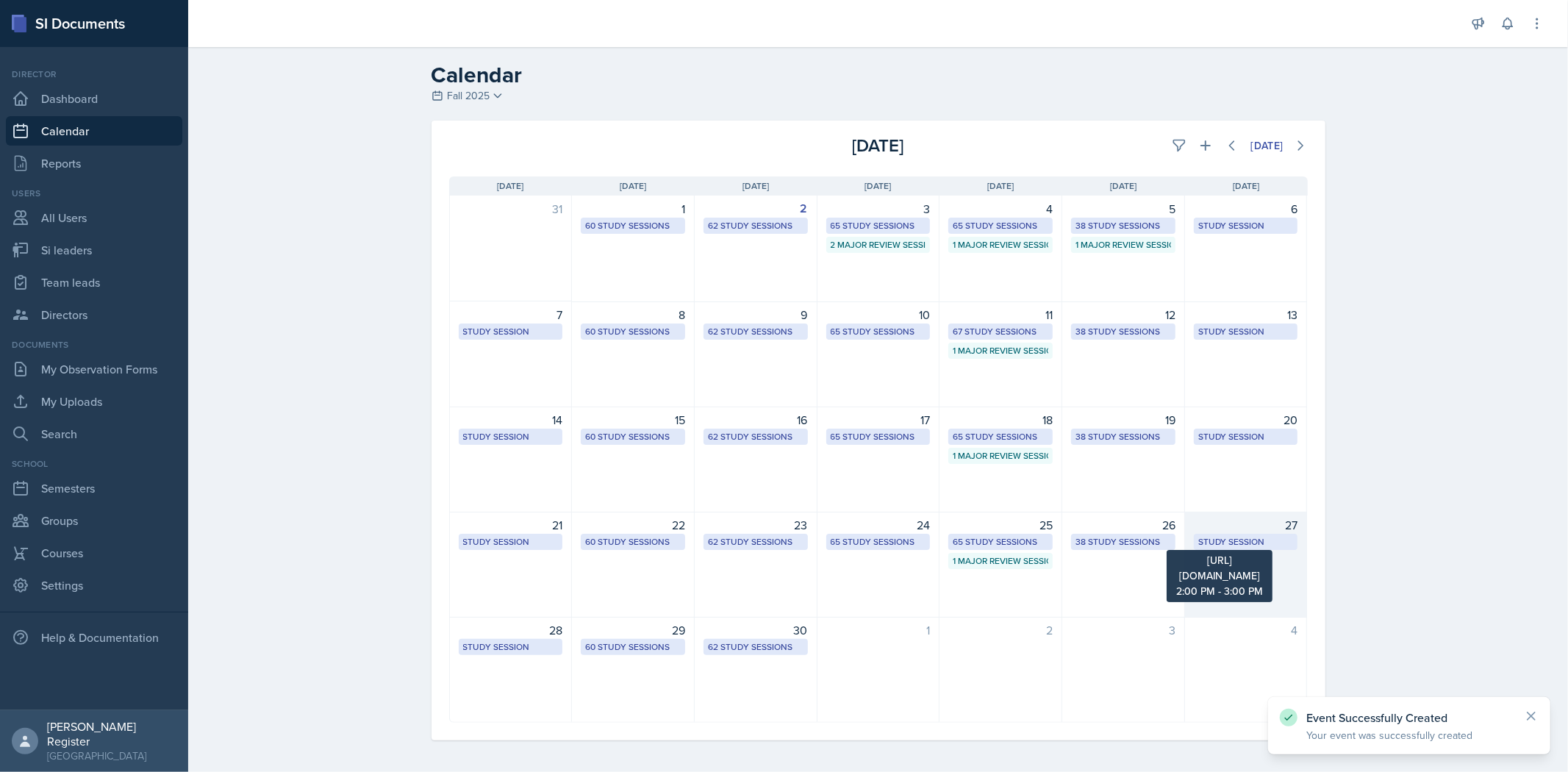
click at [828, 535] on div "Study Session" at bounding box center [1246, 541] width 95 height 13
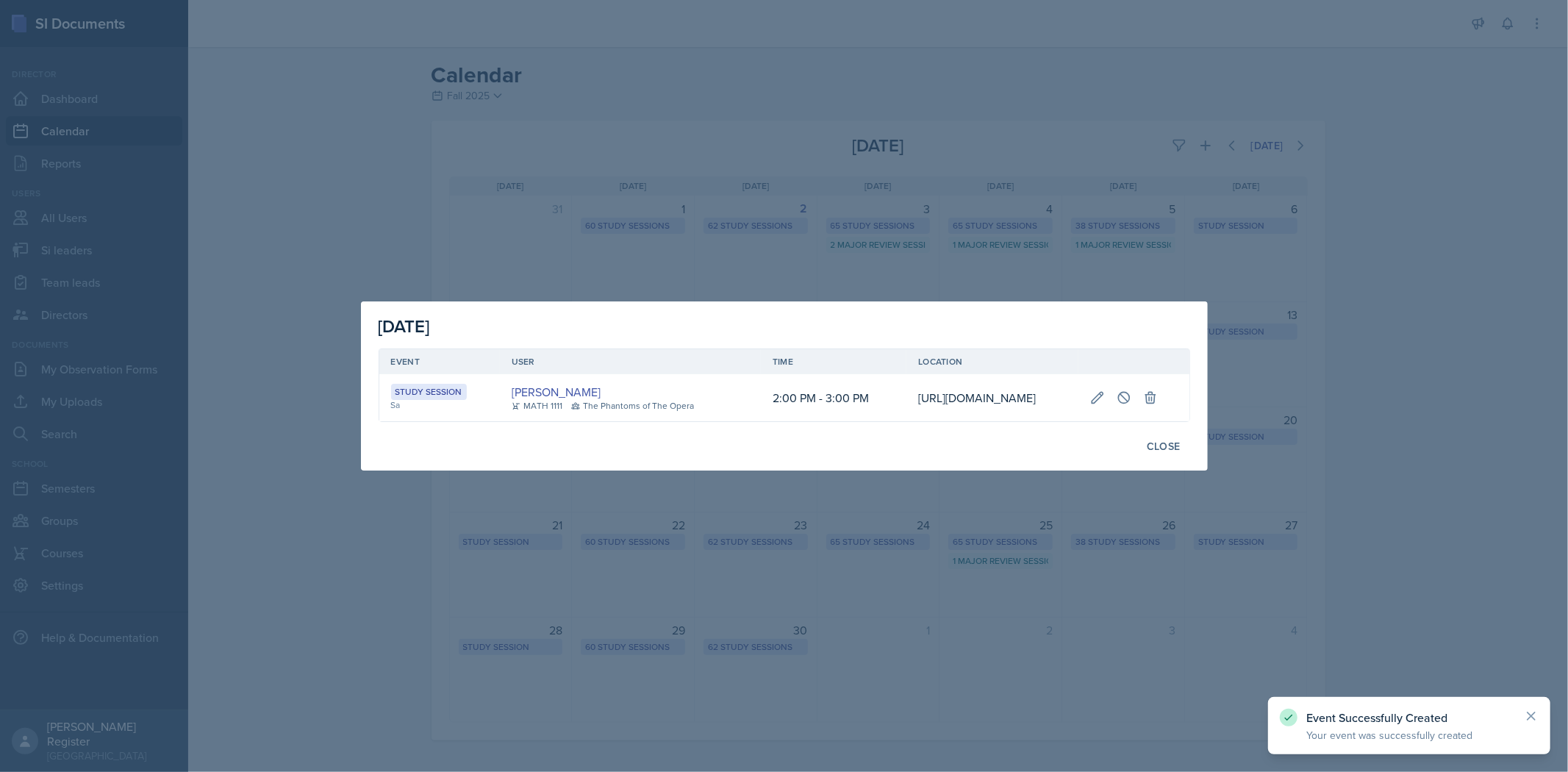
click at [828, 351] on div at bounding box center [784, 386] width 1568 height 772
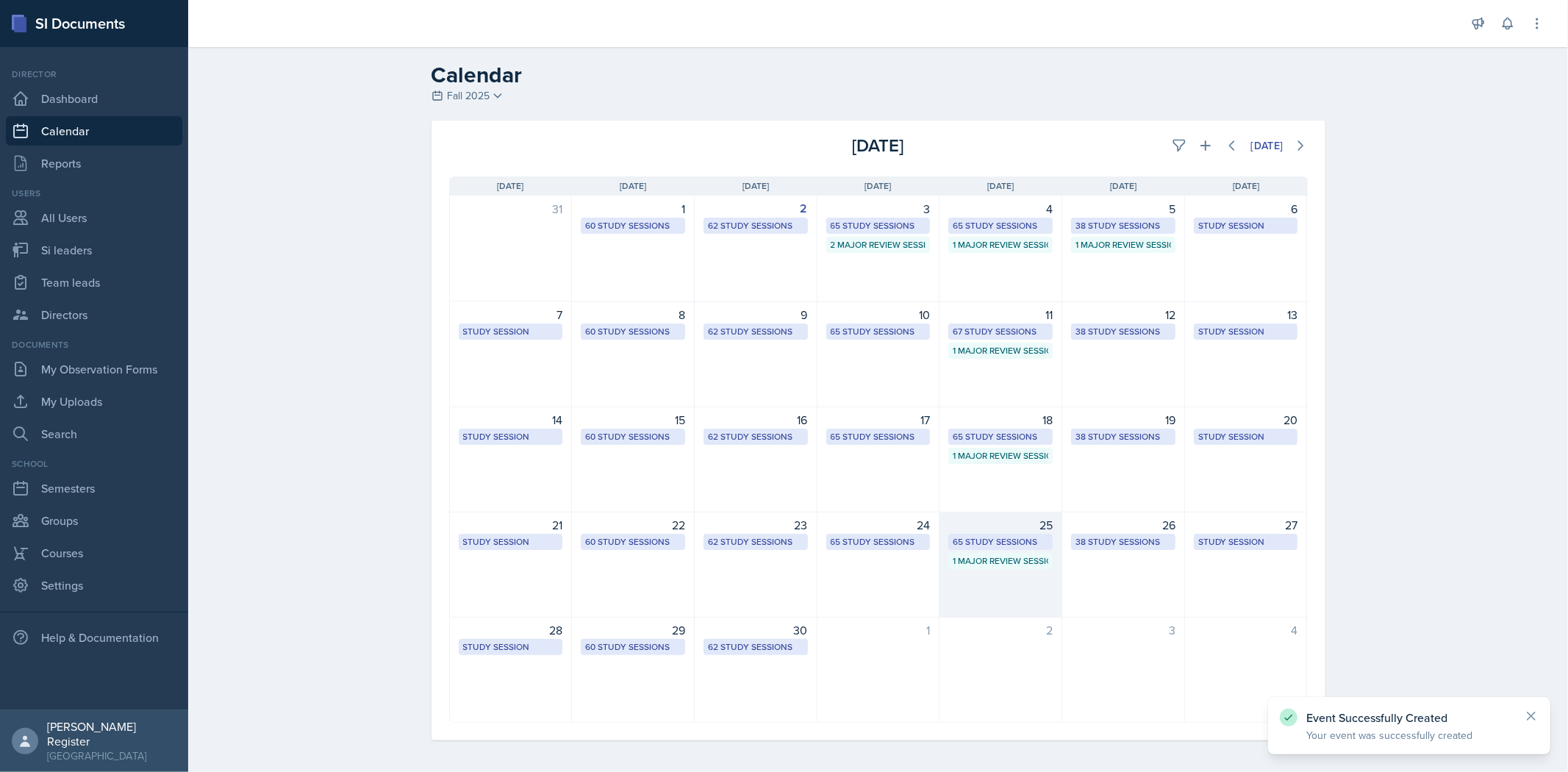
click at [828, 530] on div "25" at bounding box center [1000, 524] width 105 height 17
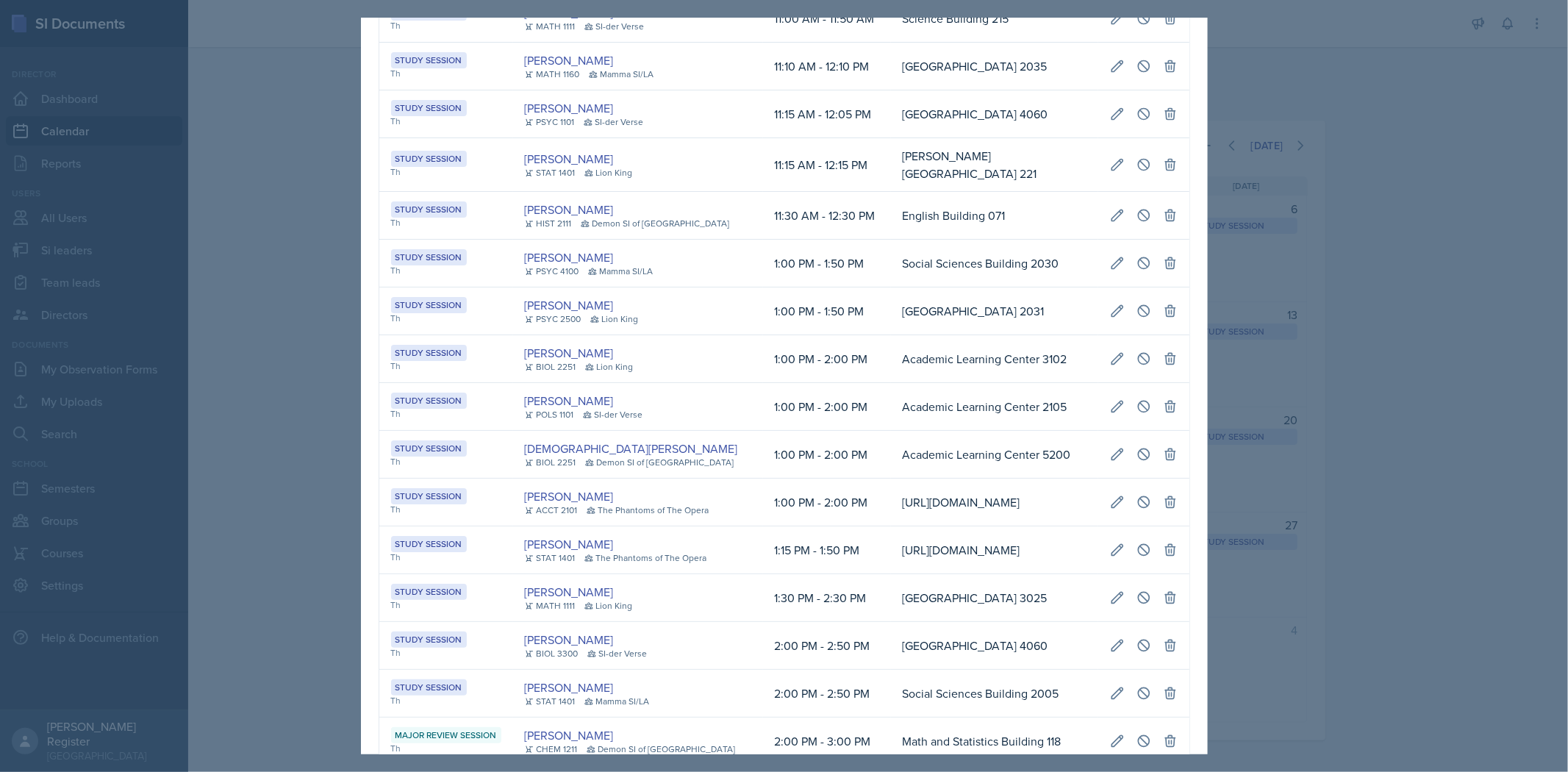
scroll to position [408, 0]
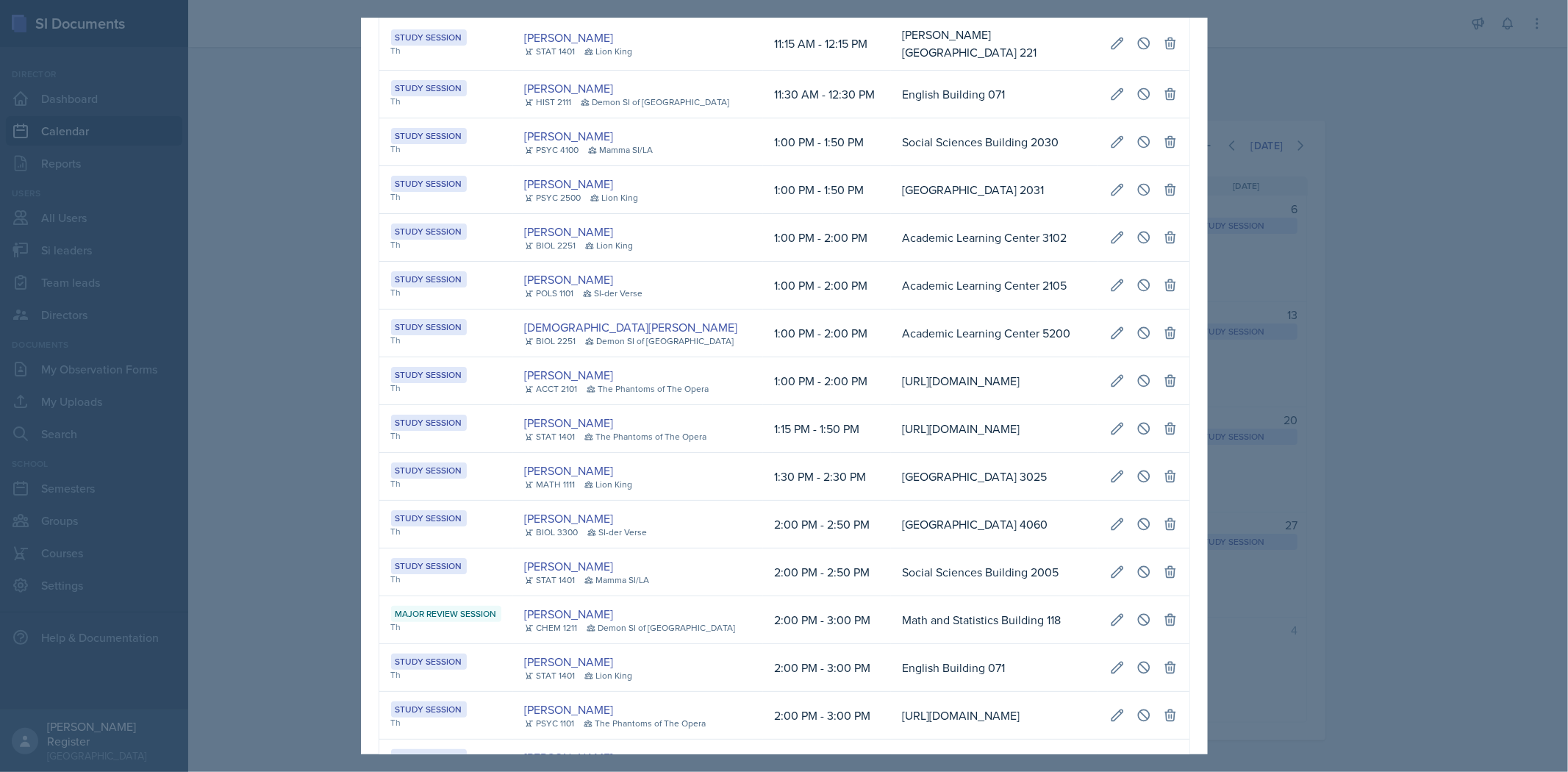
click at [828, 335] on div at bounding box center [784, 386] width 1568 height 772
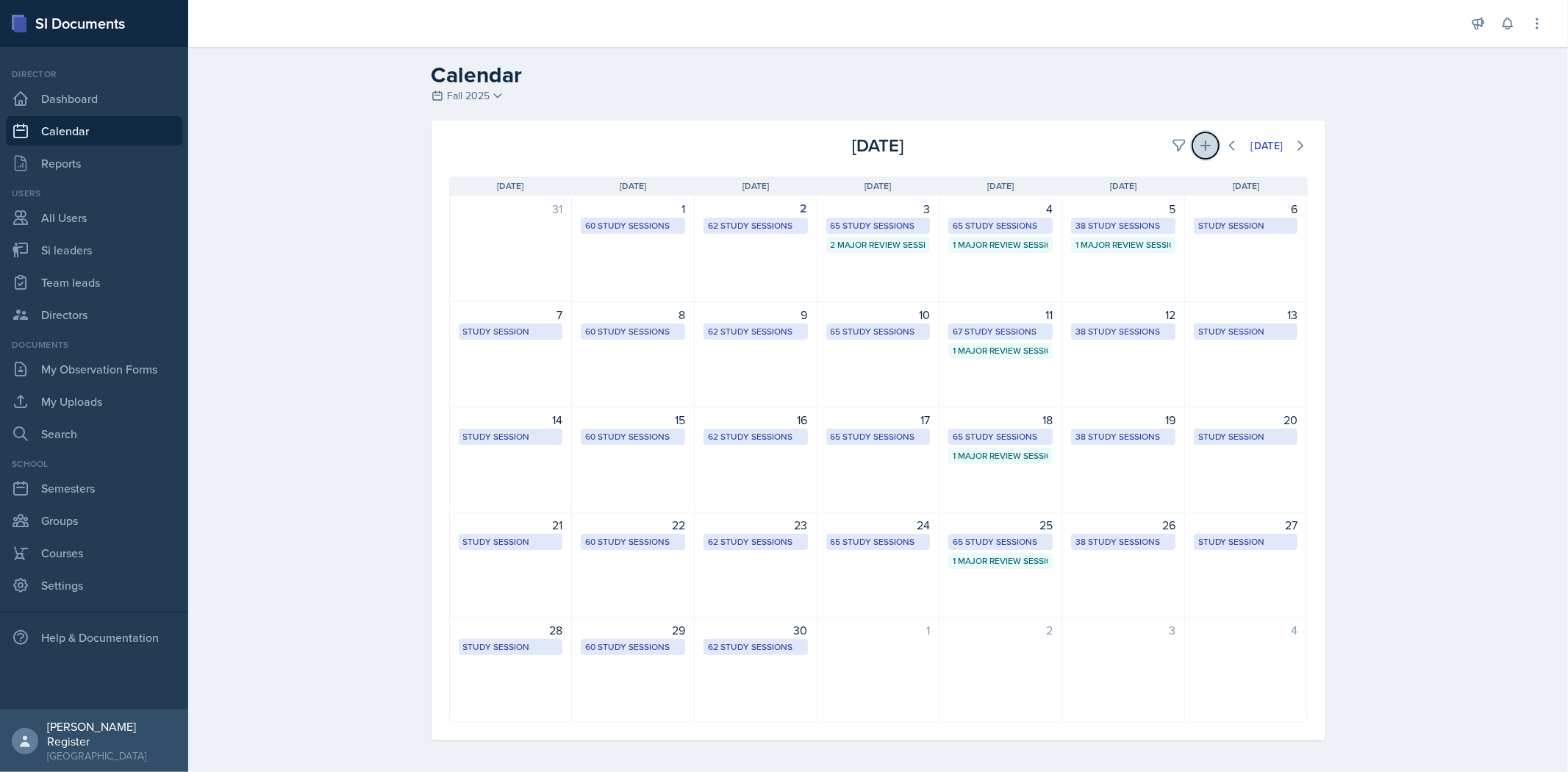
click at [828, 153] on button at bounding box center [1205, 145] width 27 height 27
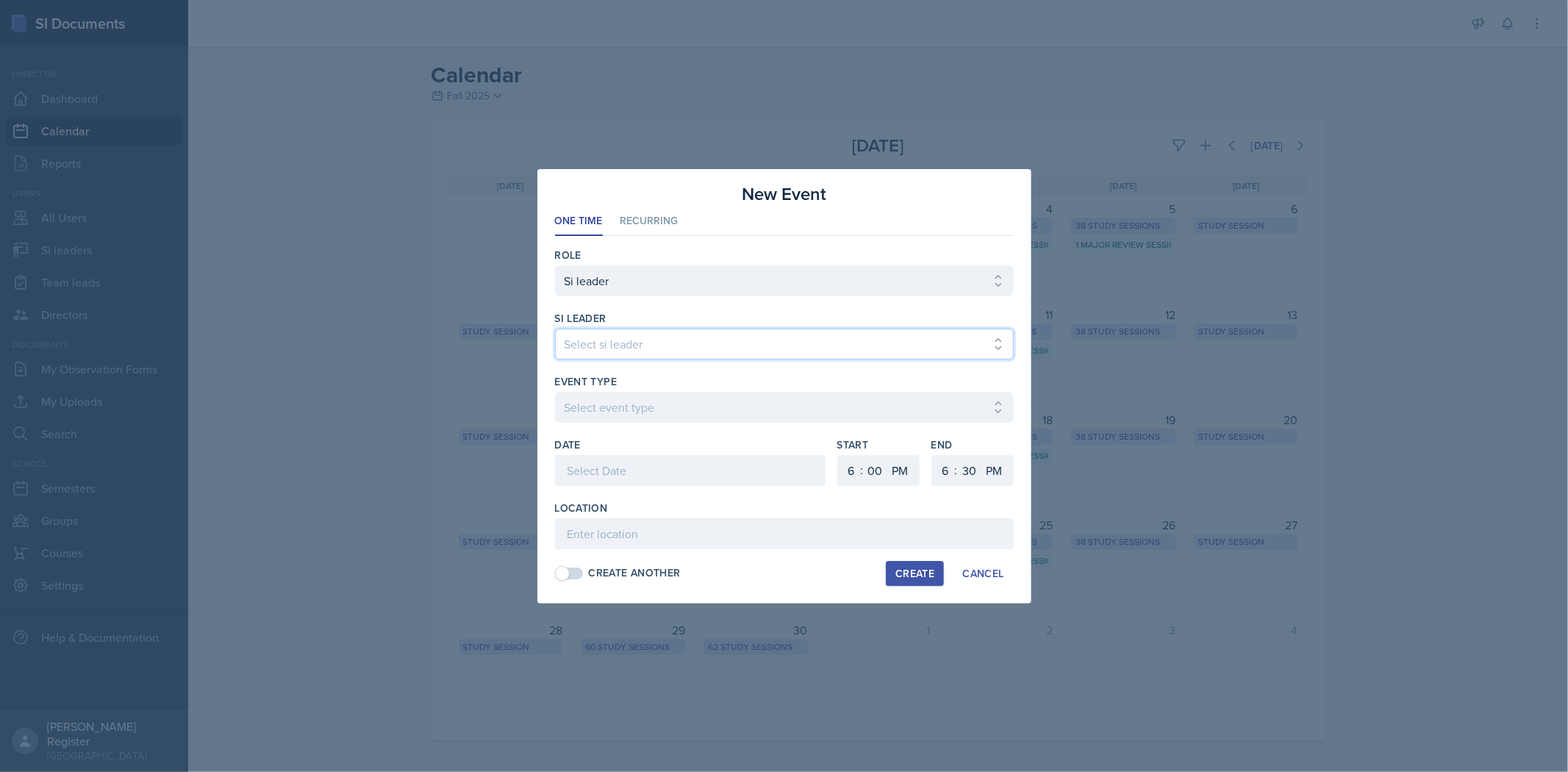
click at [723, 340] on select "Select si leader [PERSON_NAME] [PERSON_NAME] [PERSON_NAME] [PERSON_NAME] [PERSO…" at bounding box center [784, 344] width 459 height 31
select select "236f9b60-342f-4c16-a351-e5442c504411"
click at [555, 329] on select "Select si leader [PERSON_NAME] [PERSON_NAME] [PERSON_NAME] [PERSON_NAME] [PERSO…" at bounding box center [784, 344] width 459 height 31
click at [724, 415] on select "Select event type Major Review Session Study Session" at bounding box center [784, 408] width 459 height 31
select select "66bb7cbf-e419-488b-a7ef-f63bc5f9ed04"
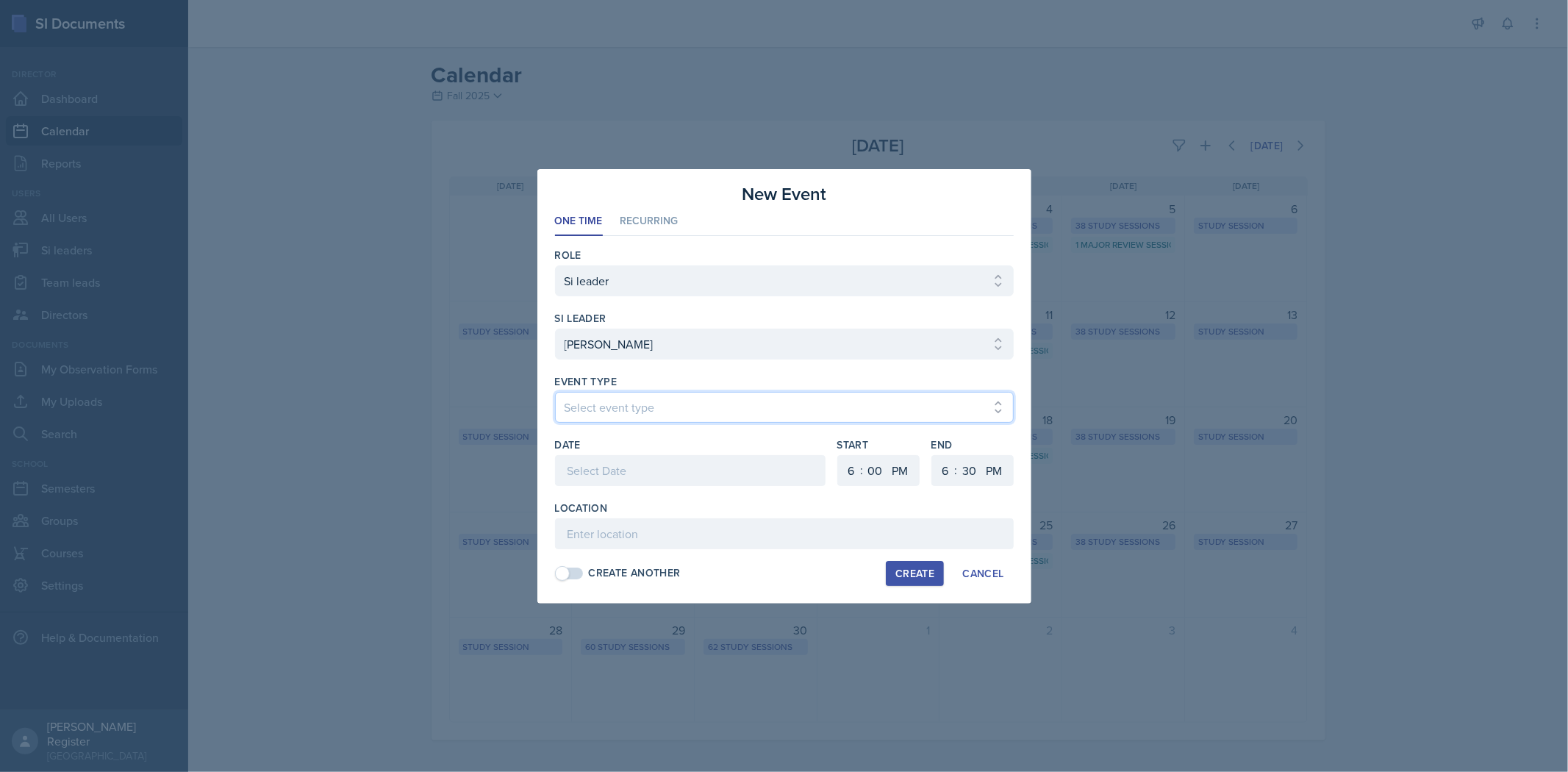
click at [555, 392] on select "Select event type Major Review Session Study Session" at bounding box center [784, 408] width 459 height 31
click at [681, 460] on div at bounding box center [690, 471] width 271 height 31
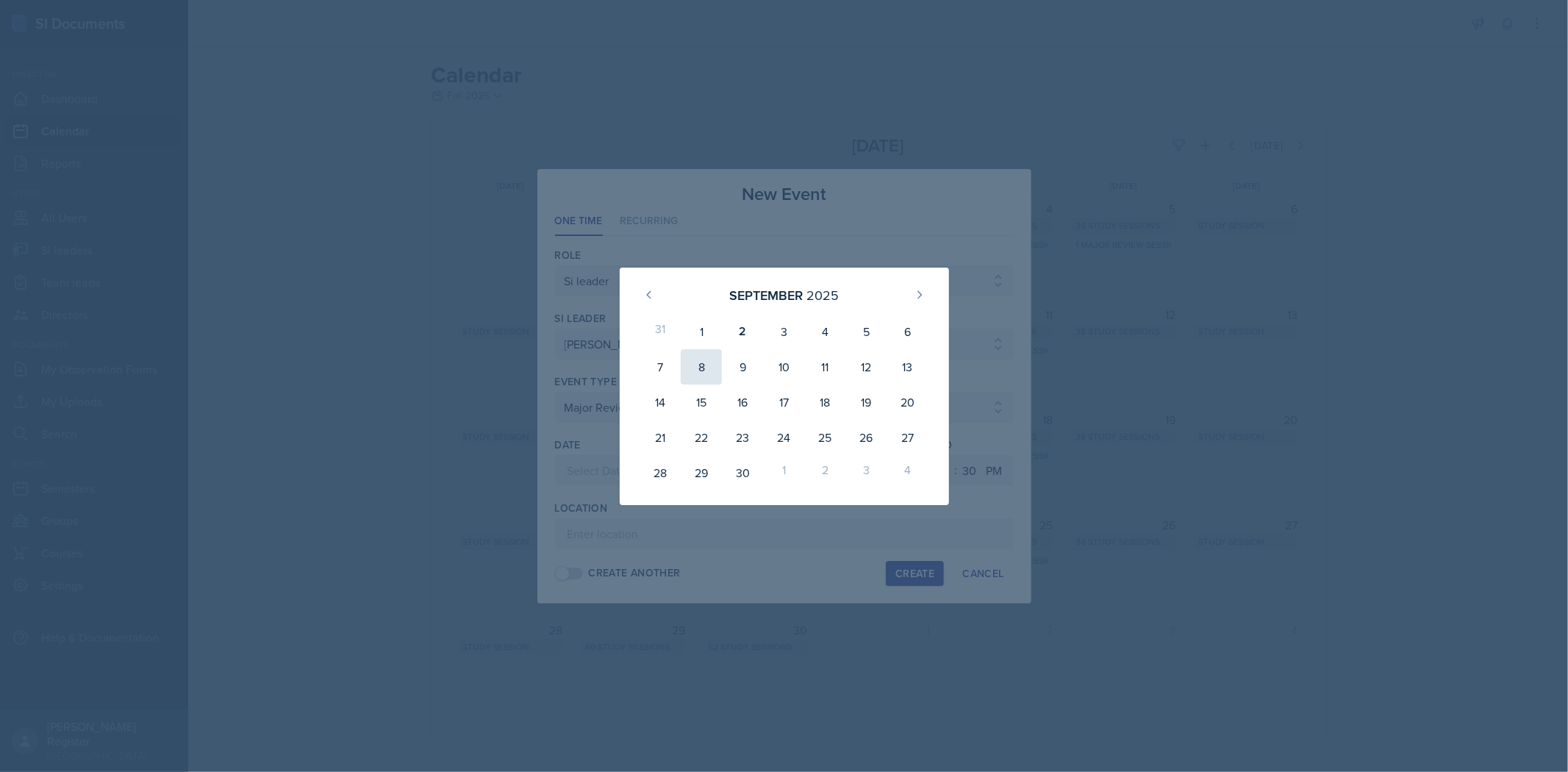
click at [699, 362] on div "8" at bounding box center [702, 367] width 42 height 35
type input "[DATE]"
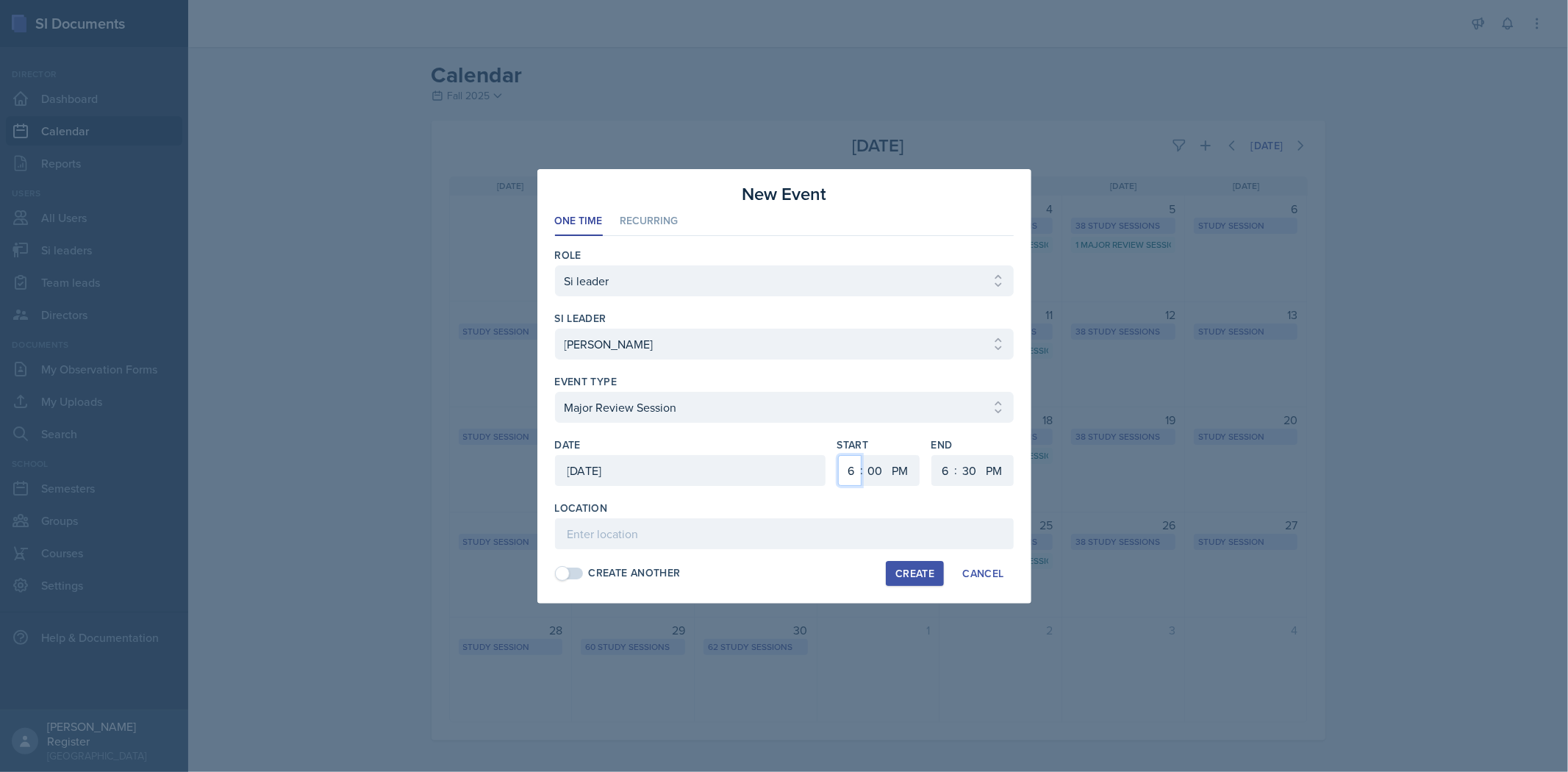
click at [828, 473] on select "1 2 3 4 5 6 7 8 9 10 11 12" at bounding box center [849, 471] width 23 height 31
select select "1"
click at [828, 455] on select "1 2 3 4 5 6 7 8 9 10 11 12" at bounding box center [849, 471] width 23 height 31
click at [828, 473] on select "00 05 10 15 20 25 30 35 40 45 50 55" at bounding box center [875, 471] width 23 height 31
select select "25"
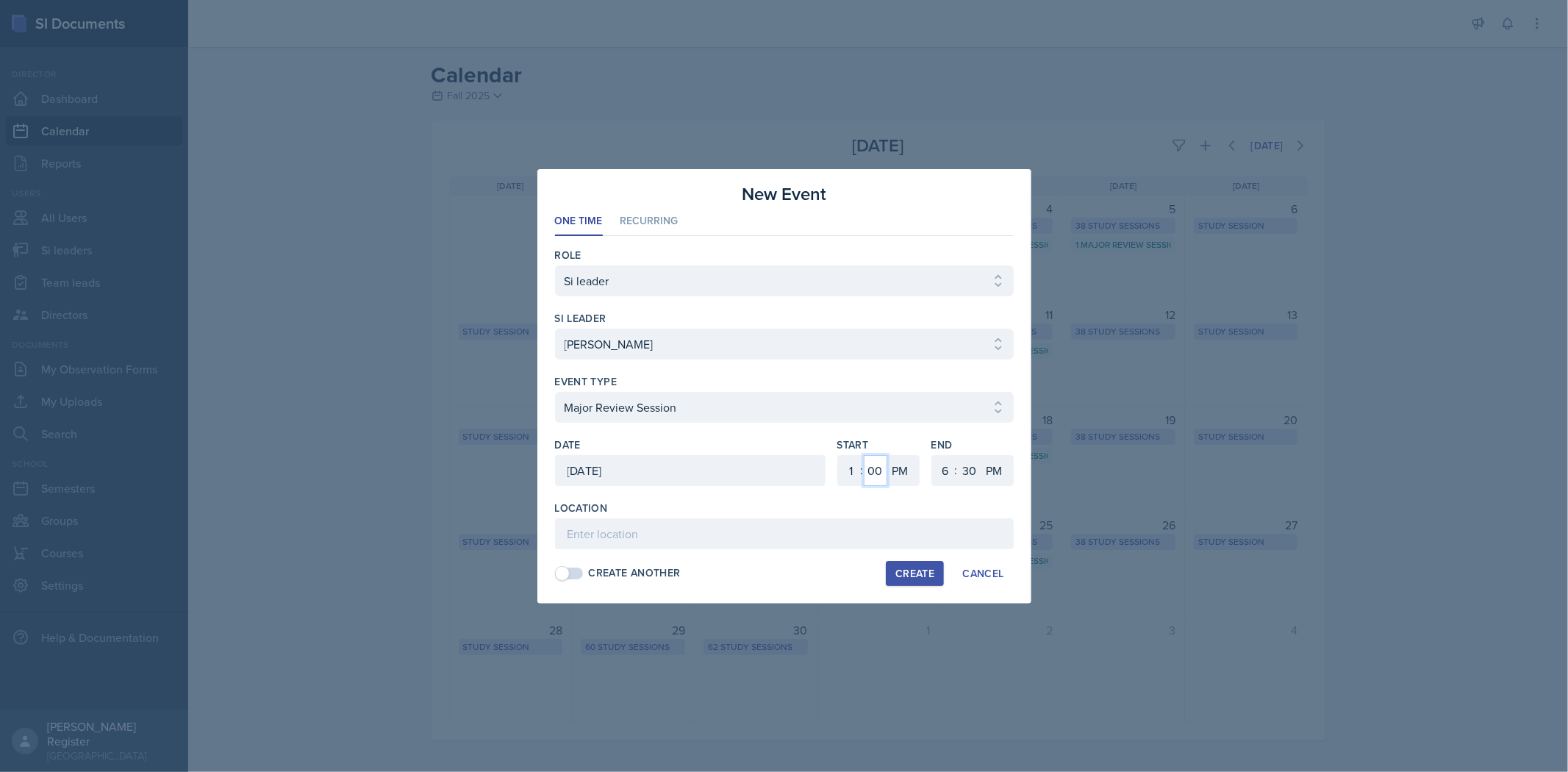
click at [828, 455] on select "00 05 10 15 20 25 30 35 40 45 50 55" at bounding box center [875, 471] width 23 height 31
click at [828, 473] on select "1 2 3 4 5 6 7 8 9 10 11 12" at bounding box center [943, 471] width 23 height 31
select select "3"
click at [828, 455] on select "1 2 3 4 5 6 7 8 9 10 11 12" at bounding box center [943, 471] width 23 height 31
click at [828, 480] on select "00 05 10 15 20 25 30 35 40 45 50 55" at bounding box center [969, 471] width 23 height 31
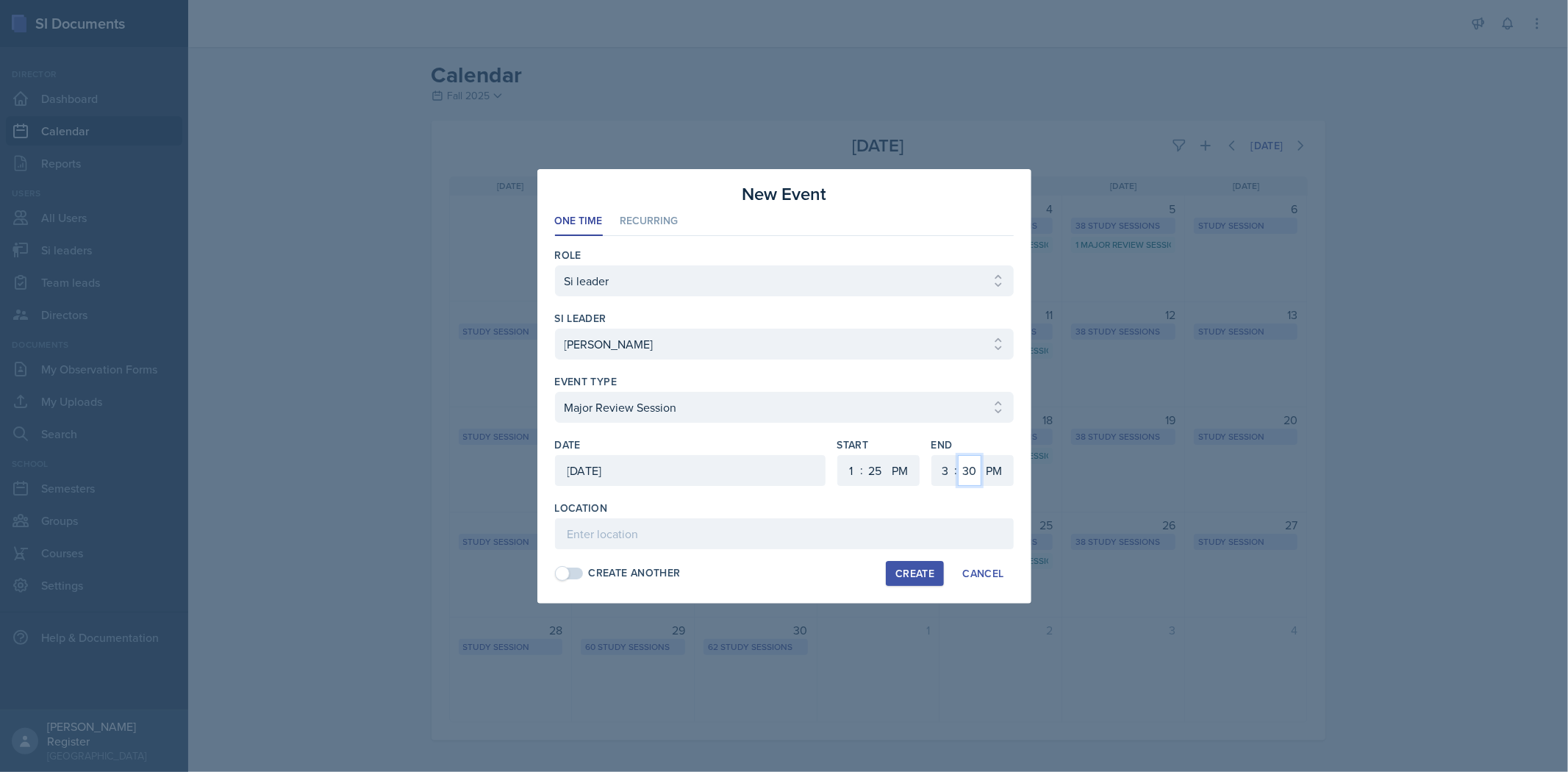
select select "25"
click at [828, 455] on select "00 05 10 15 20 25 30 35 40 45 50 55" at bounding box center [969, 471] width 23 height 31
click at [828, 522] on input at bounding box center [784, 534] width 459 height 31
type input "Academic Learning Center 5104"
click at [828, 574] on div "Create" at bounding box center [915, 574] width 39 height 12
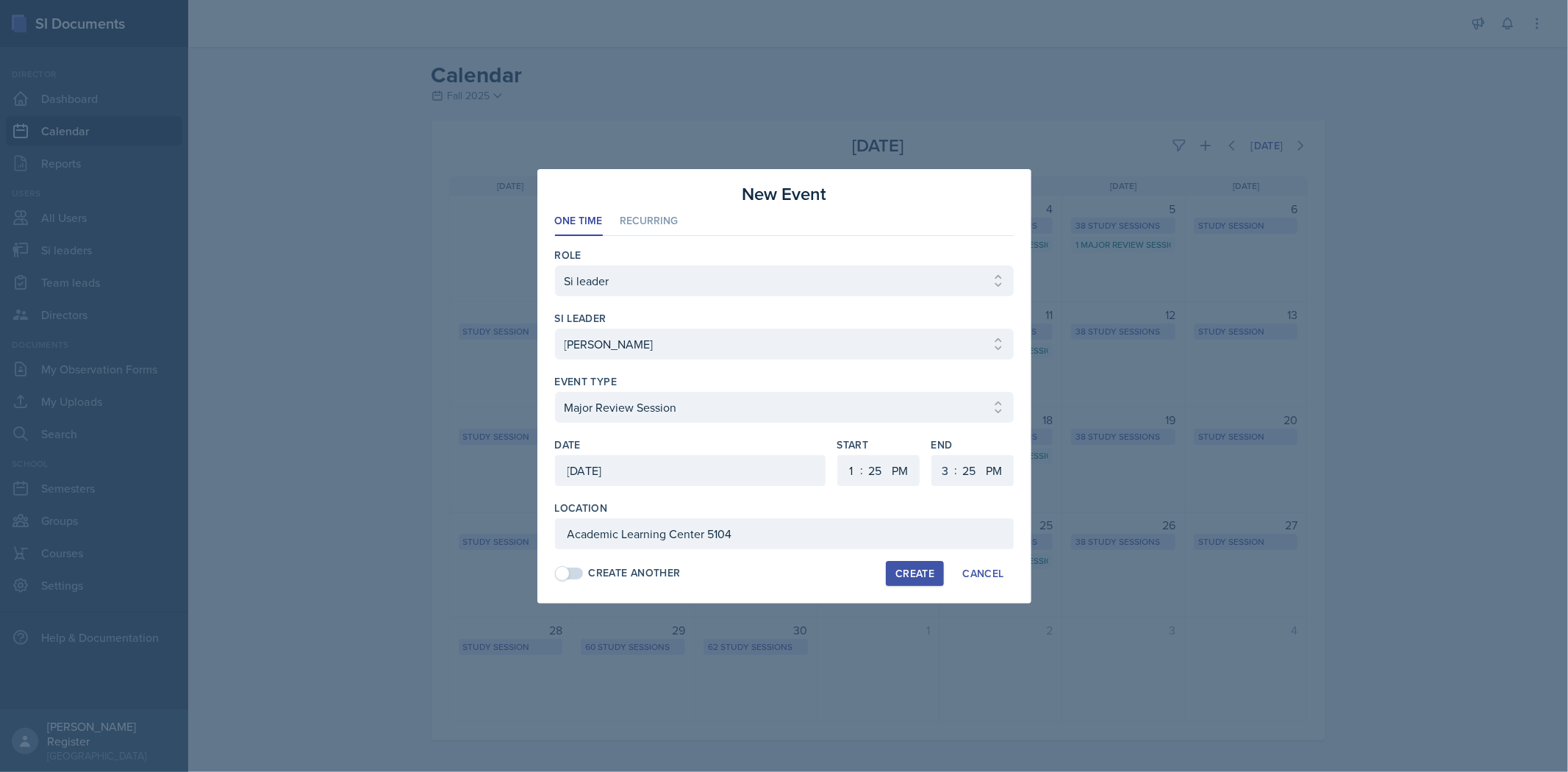
select select
select select "6"
select select "0"
select select "6"
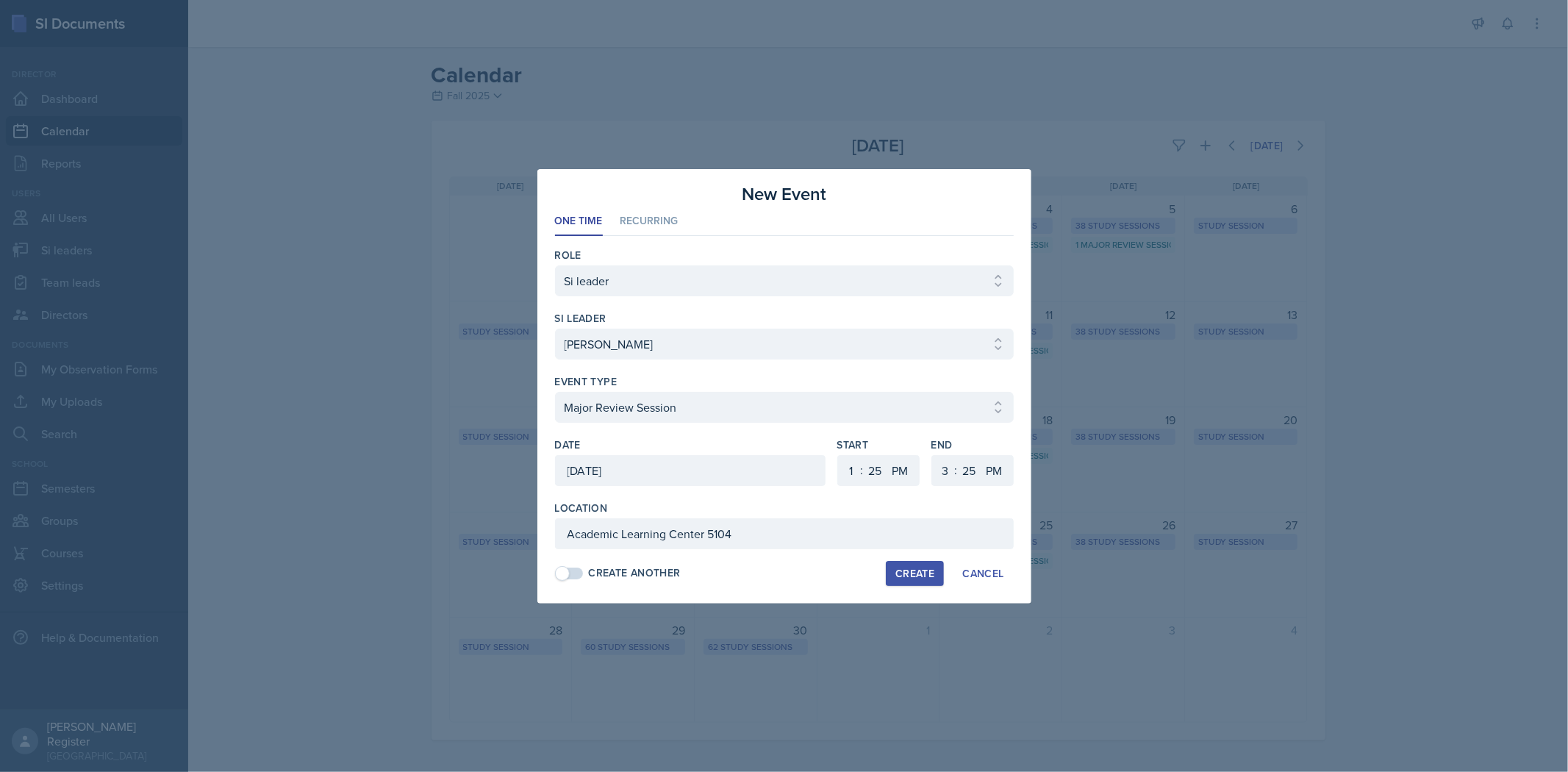
select select "30"
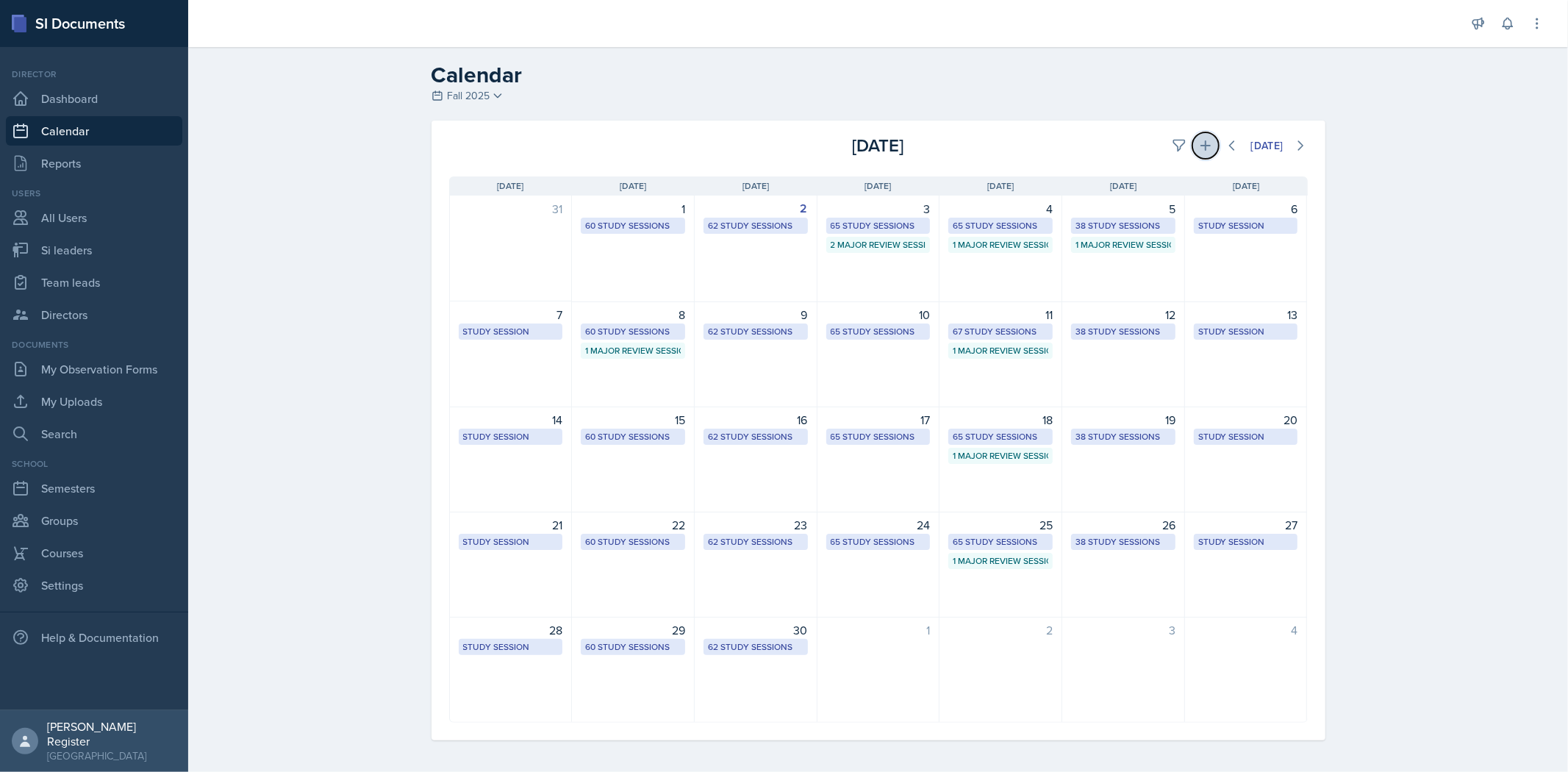
click at [828, 151] on icon at bounding box center [1205, 145] width 15 height 15
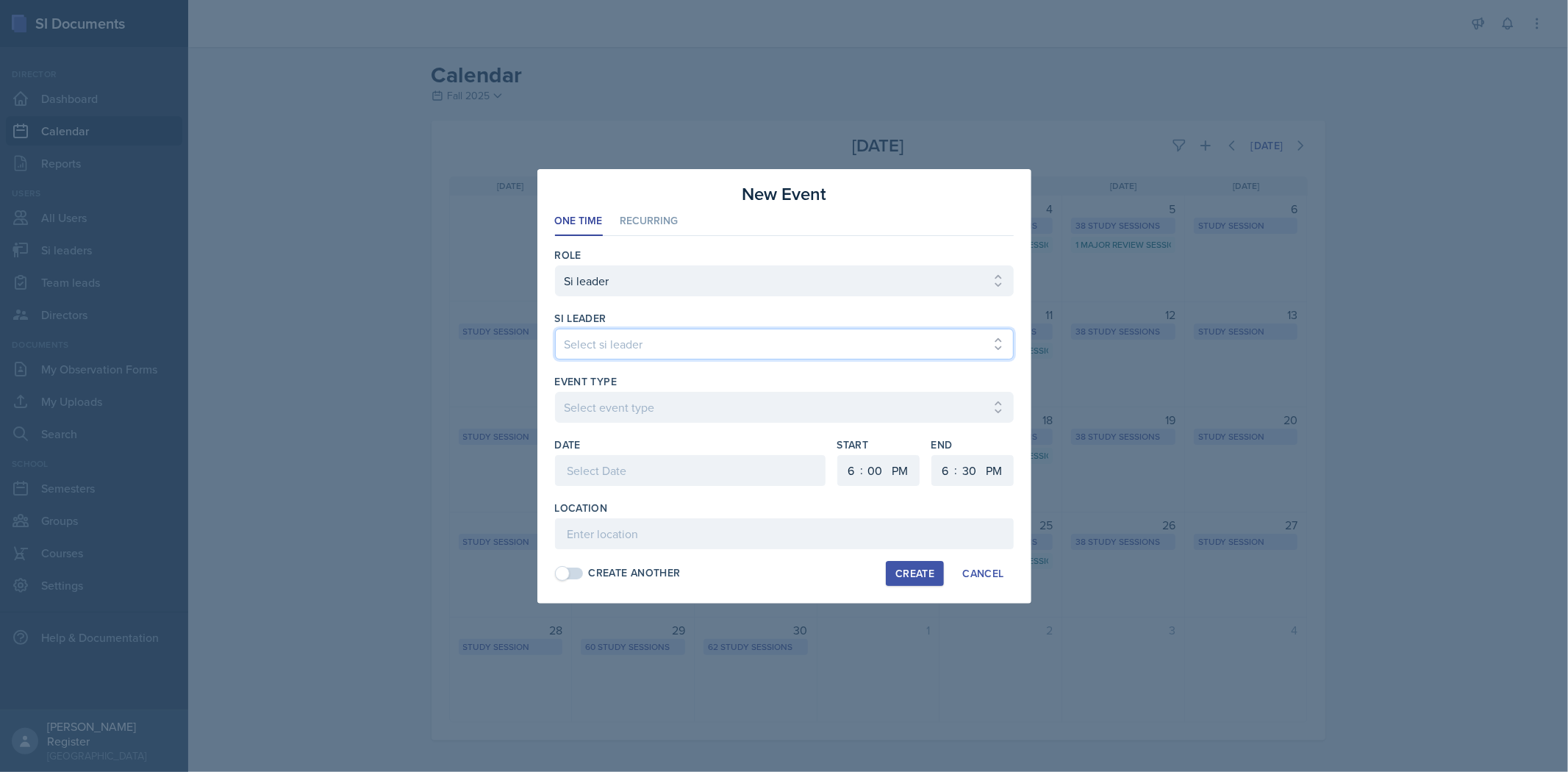
click at [790, 355] on select "Select si leader [PERSON_NAME] [PERSON_NAME] [PERSON_NAME] [PERSON_NAME] [PERSO…" at bounding box center [784, 344] width 459 height 31
select select "8231fda0-0c8c-4149-b5c3-65e5b7aba58b"
click at [555, 329] on select "Select si leader [PERSON_NAME] [PERSON_NAME] [PERSON_NAME] [PERSON_NAME] [PERSO…" at bounding box center [784, 344] width 459 height 31
click at [717, 350] on select "Select si leader [PERSON_NAME] [PERSON_NAME] [PERSON_NAME] [PERSON_NAME] [PERSO…" at bounding box center [784, 344] width 459 height 31
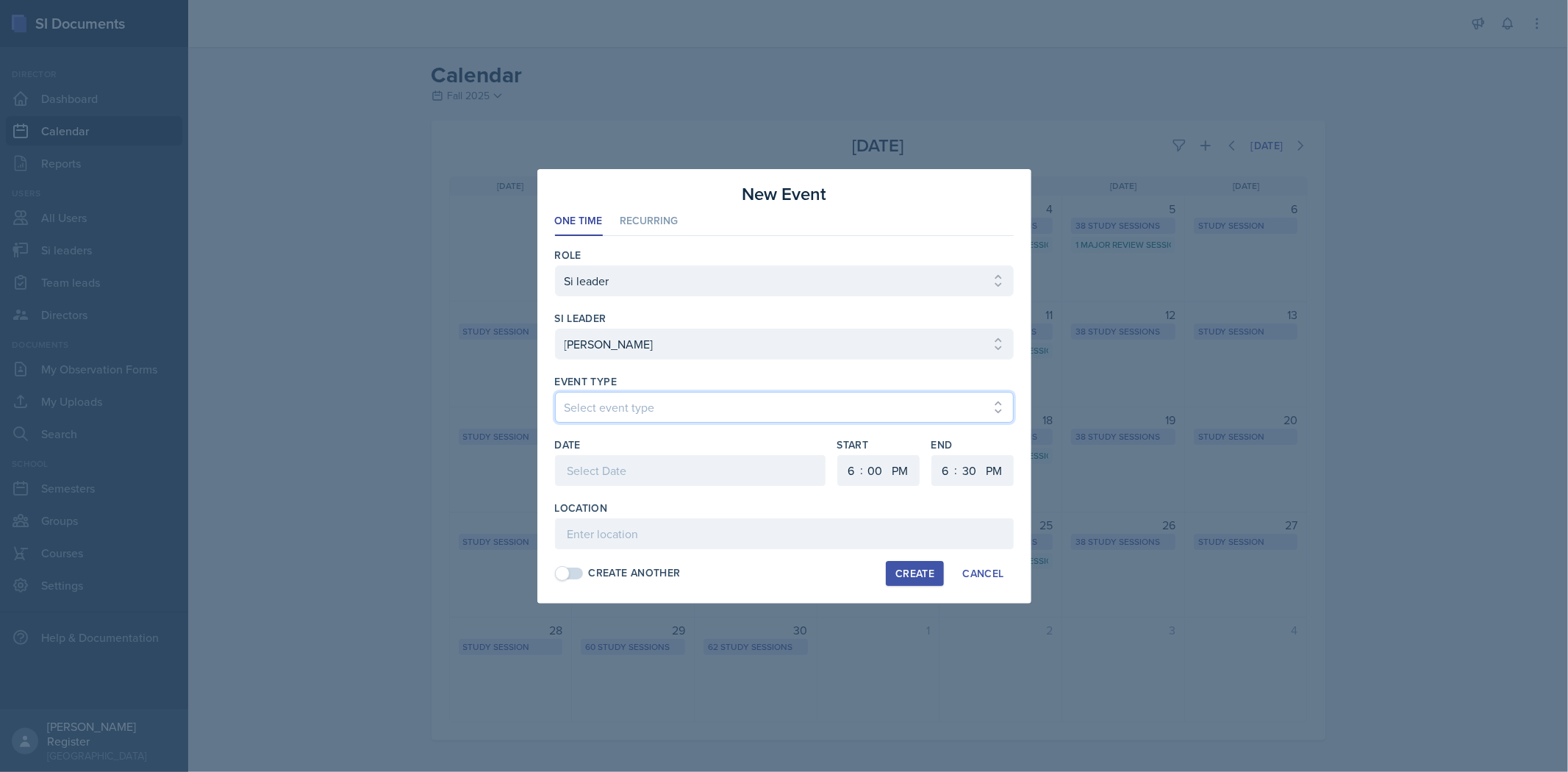
click at [702, 406] on select "Select event type Major Review Session Study Session" at bounding box center [784, 408] width 459 height 31
select select "66bb7cbf-e419-488b-a7ef-f63bc5f9ed04"
click at [555, 392] on select "Select event type Major Review Session Study Session" at bounding box center [784, 408] width 459 height 31
click at [665, 476] on div at bounding box center [690, 471] width 271 height 31
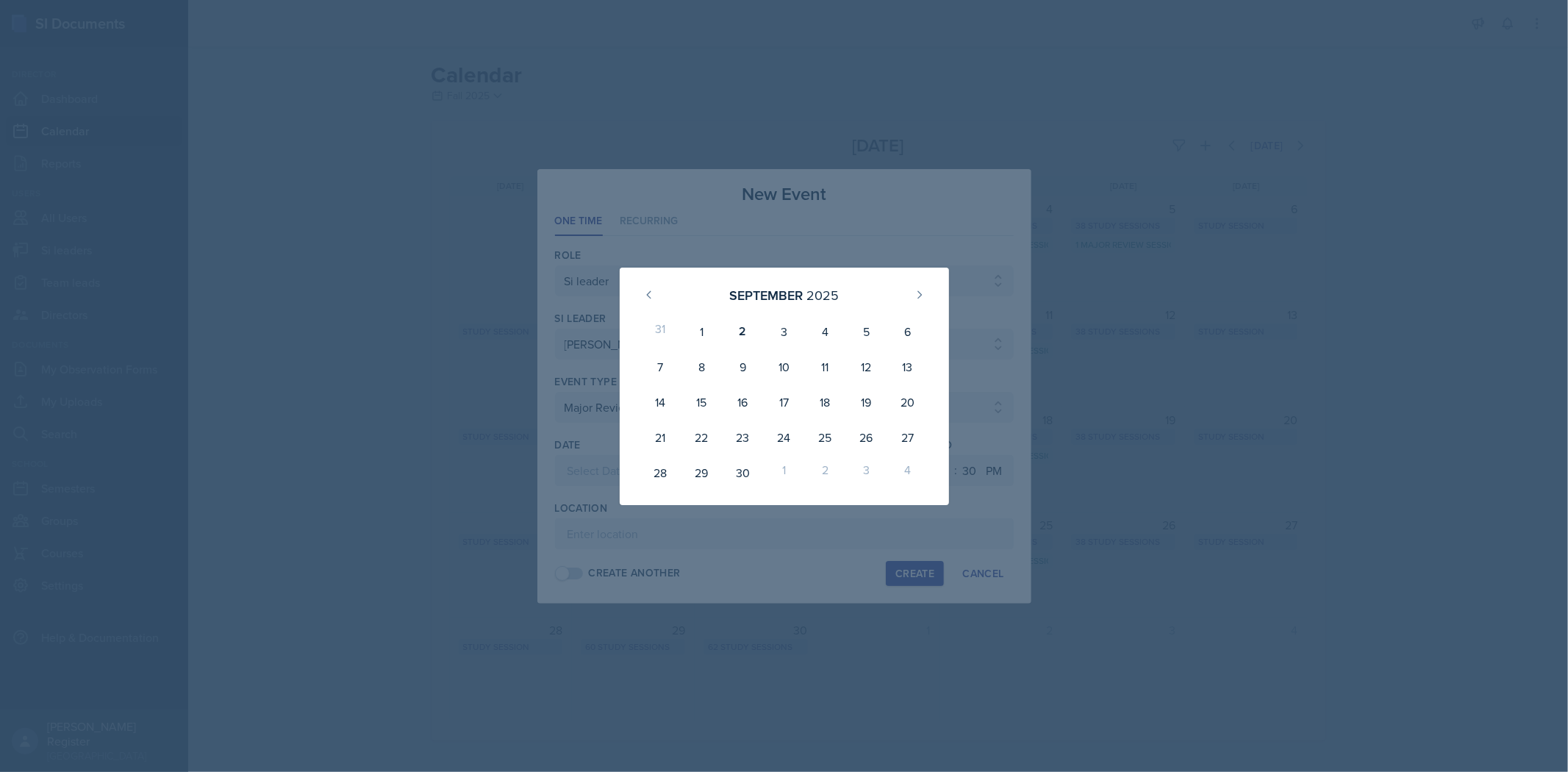
click at [828, 333] on div at bounding box center [784, 386] width 1568 height 772
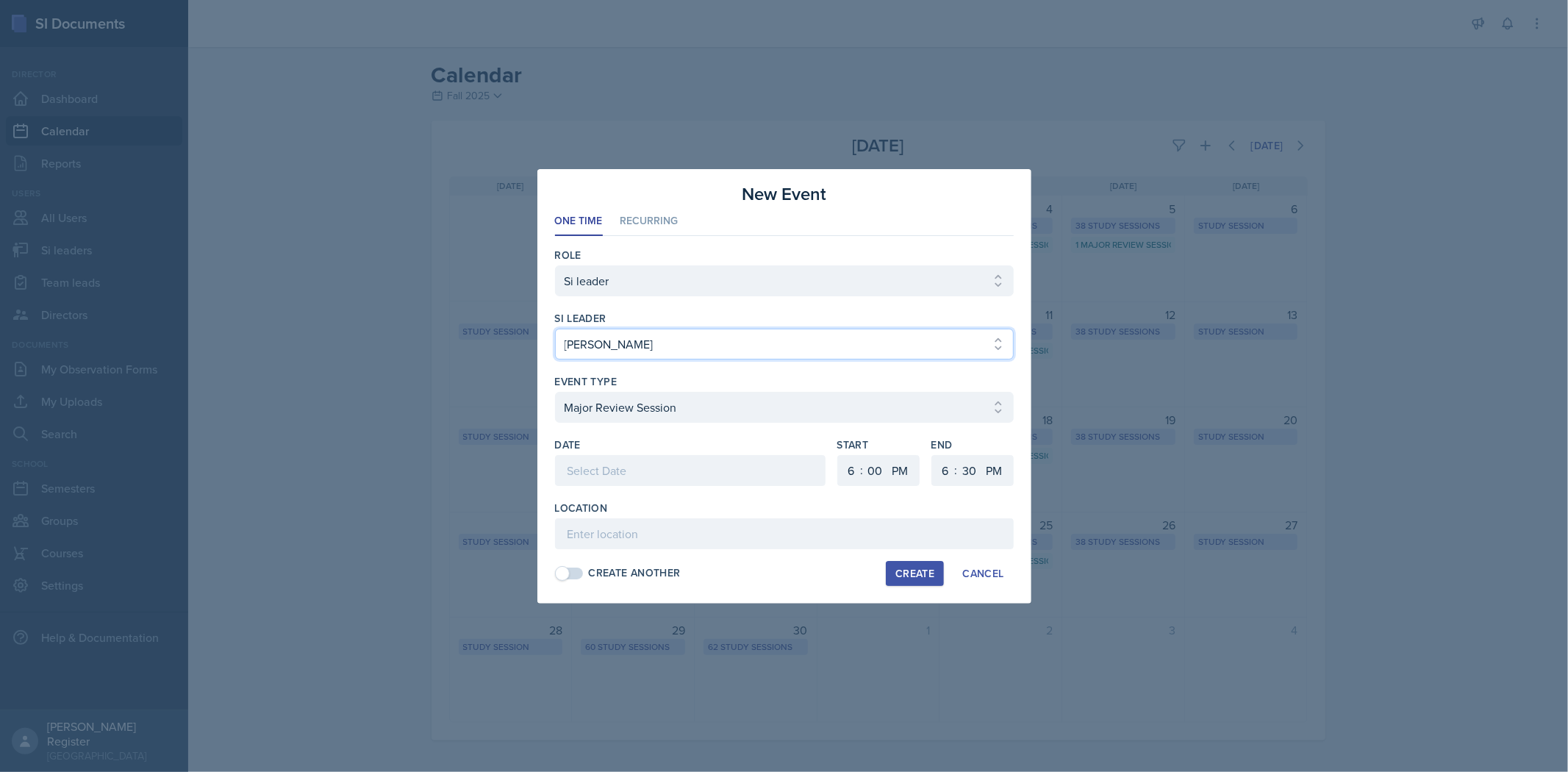
click at [828, 343] on select "Select si leader [PERSON_NAME] [PERSON_NAME] [PERSON_NAME] [PERSON_NAME] [PERSO…" at bounding box center [784, 344] width 459 height 31
click at [555, 329] on select "Select si leader [PERSON_NAME] [PERSON_NAME] [PERSON_NAME] [PERSON_NAME] [PERSO…" at bounding box center [784, 344] width 459 height 31
click at [666, 473] on div at bounding box center [690, 471] width 271 height 31
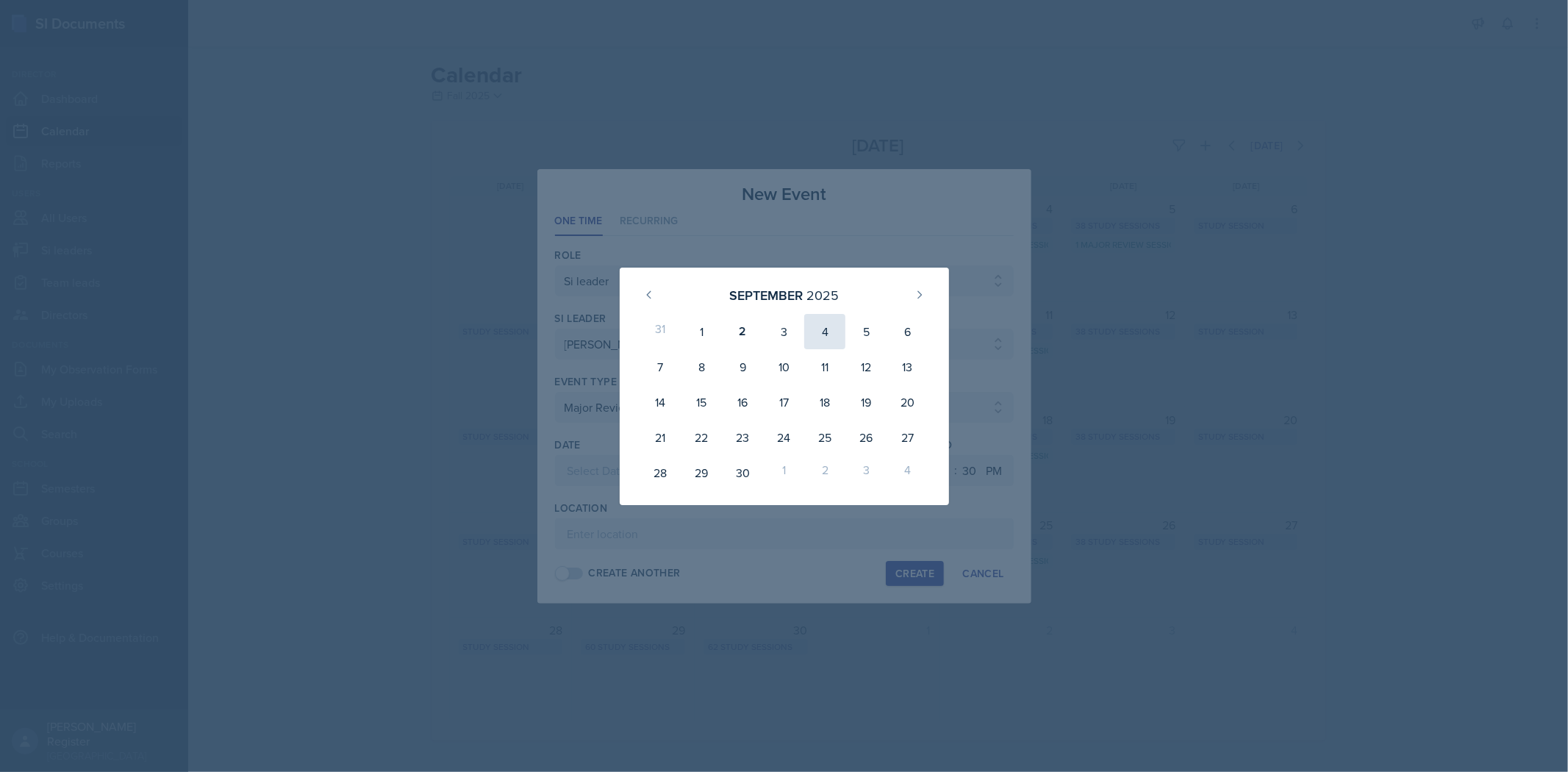
click at [818, 328] on div "4" at bounding box center [825, 331] width 42 height 35
type input "[DATE]"
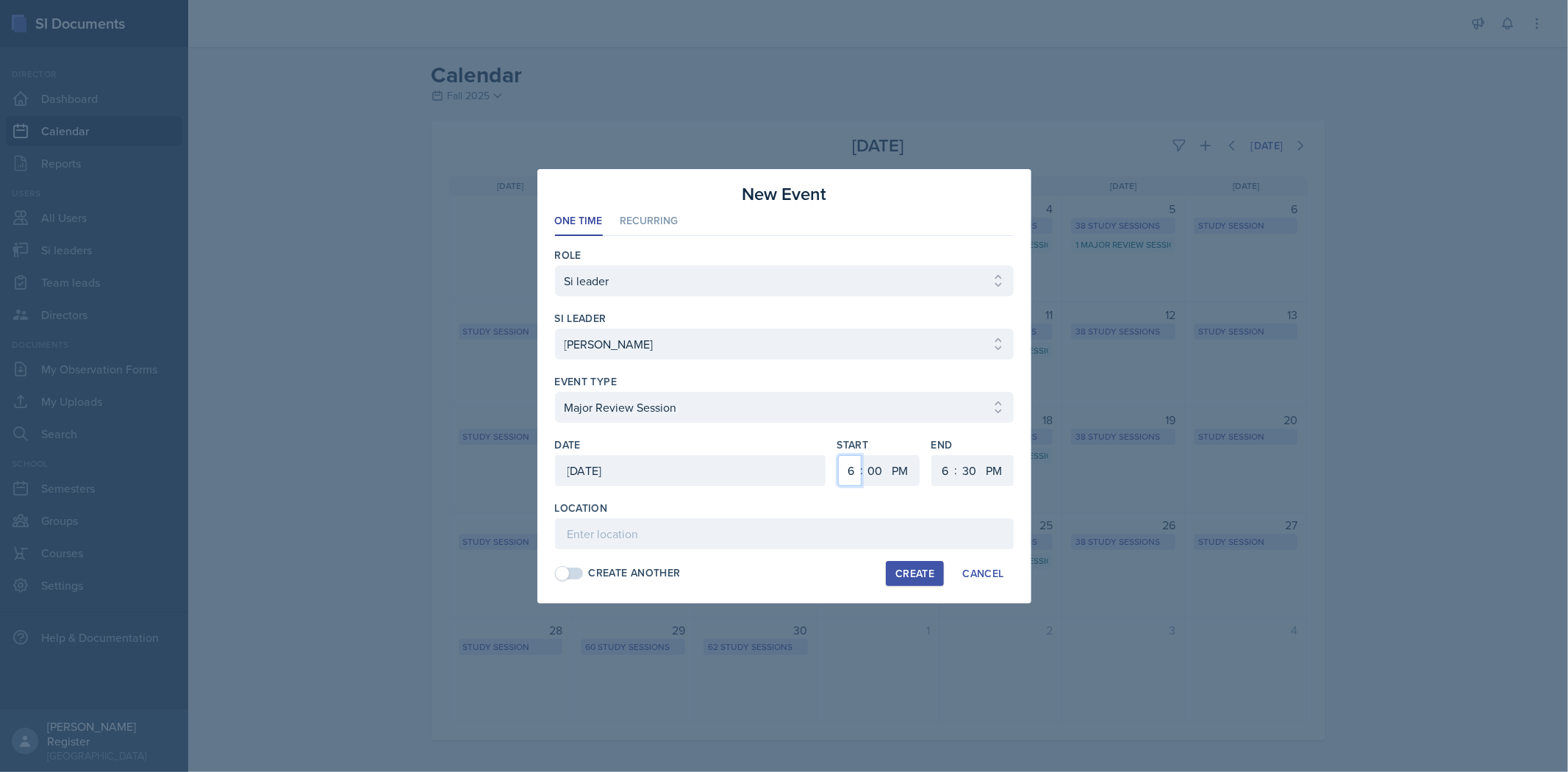
click at [828, 472] on select "1 2 3 4 5 6 7 8 9 10 11 12" at bounding box center [849, 471] width 23 height 31
select select "9"
click at [828, 455] on select "1 2 3 4 5 6 7 8 9 10 11 12" at bounding box center [849, 471] width 23 height 31
click at [828, 460] on select "AM PM" at bounding box center [902, 471] width 29 height 31
select select "AM"
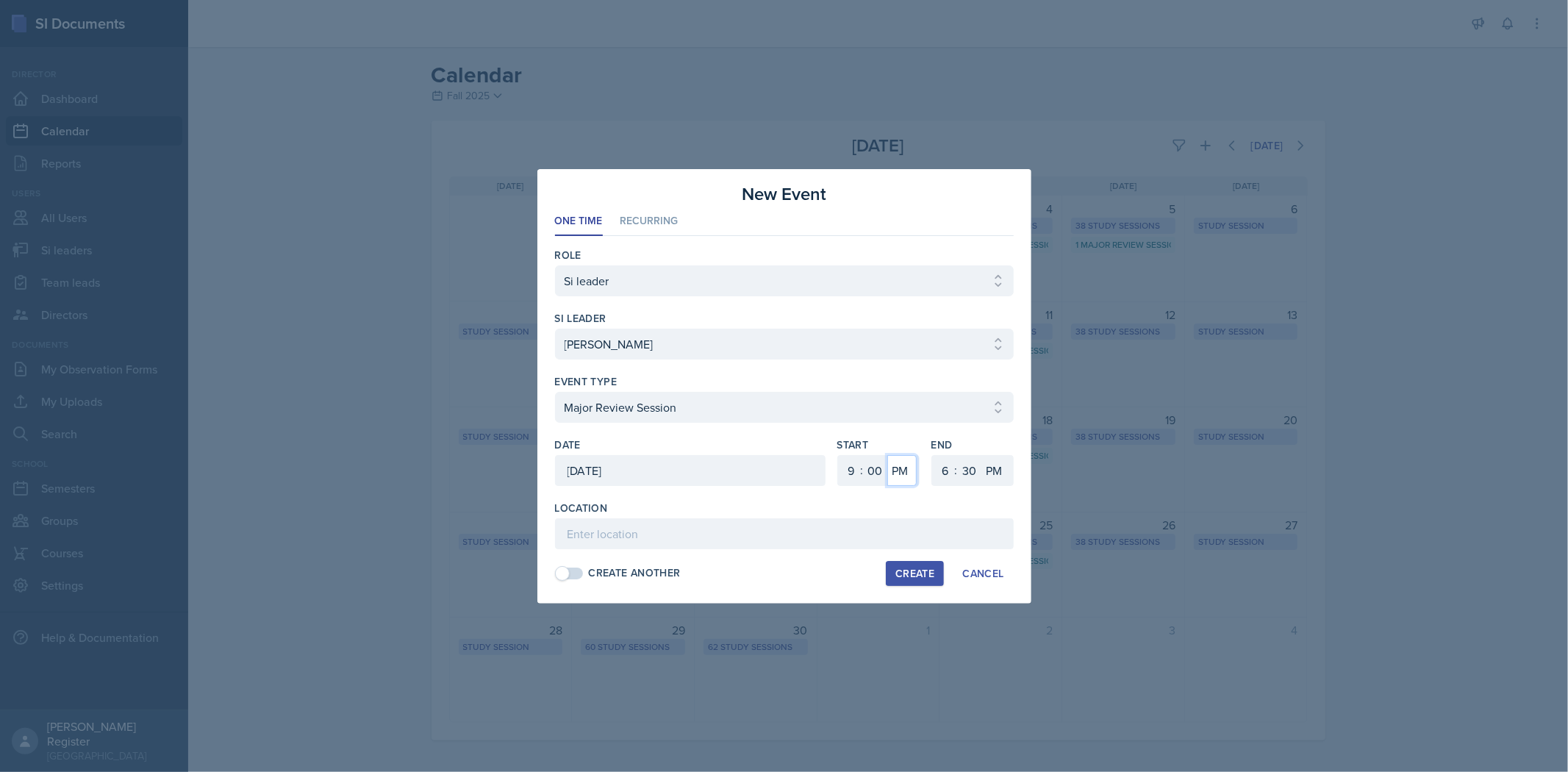
click at [828, 455] on select "AM PM" at bounding box center [902, 471] width 29 height 31
click at [828, 469] on select "1 2 3 4 5 6 7 8 9 10 11 12" at bounding box center [943, 471] width 23 height 31
select select "10"
click at [828, 455] on select "1 2 3 4 5 6 7 8 9 10 11 12" at bounding box center [943, 471] width 23 height 31
click at [828, 476] on select "AM PM" at bounding box center [996, 471] width 29 height 31
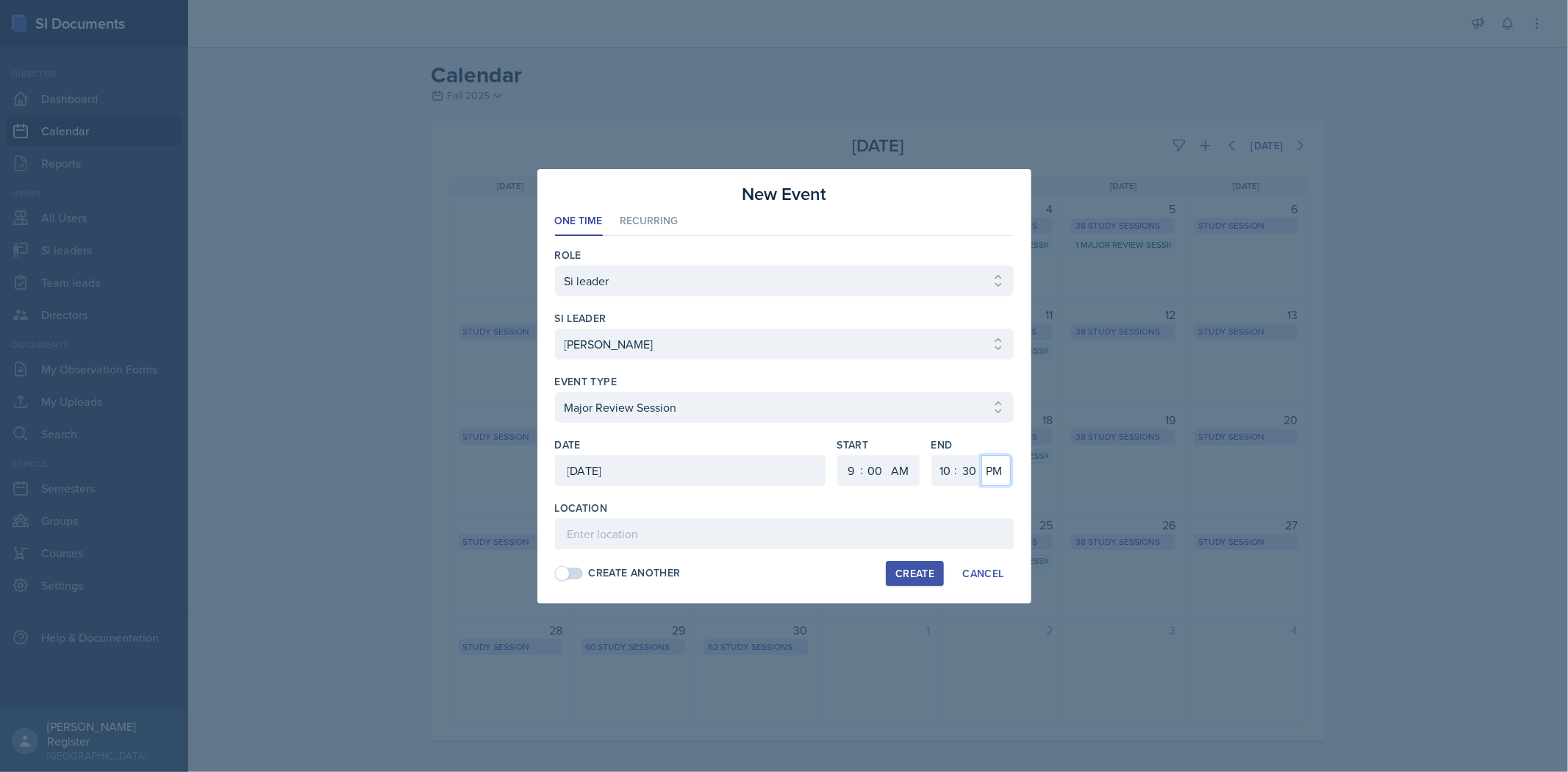
select select "AM"
click at [828, 455] on select "AM PM" at bounding box center [996, 471] width 29 height 31
click at [828, 541] on input at bounding box center [784, 534] width 459 height 31
type input "Social Sciences Building 2030"
click at [828, 576] on div "Create" at bounding box center [915, 574] width 39 height 12
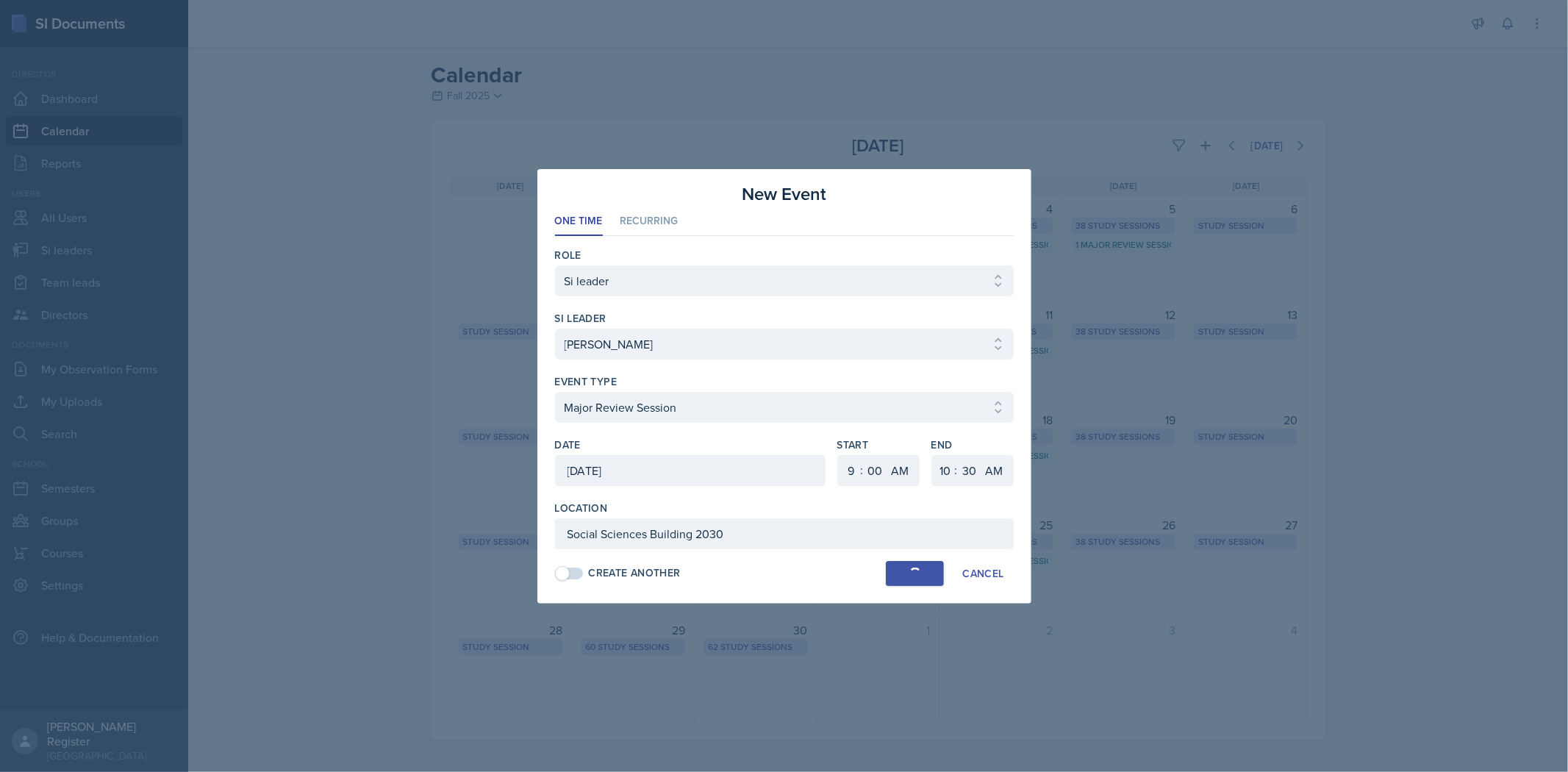
select select
select select "6"
select select "PM"
select select "6"
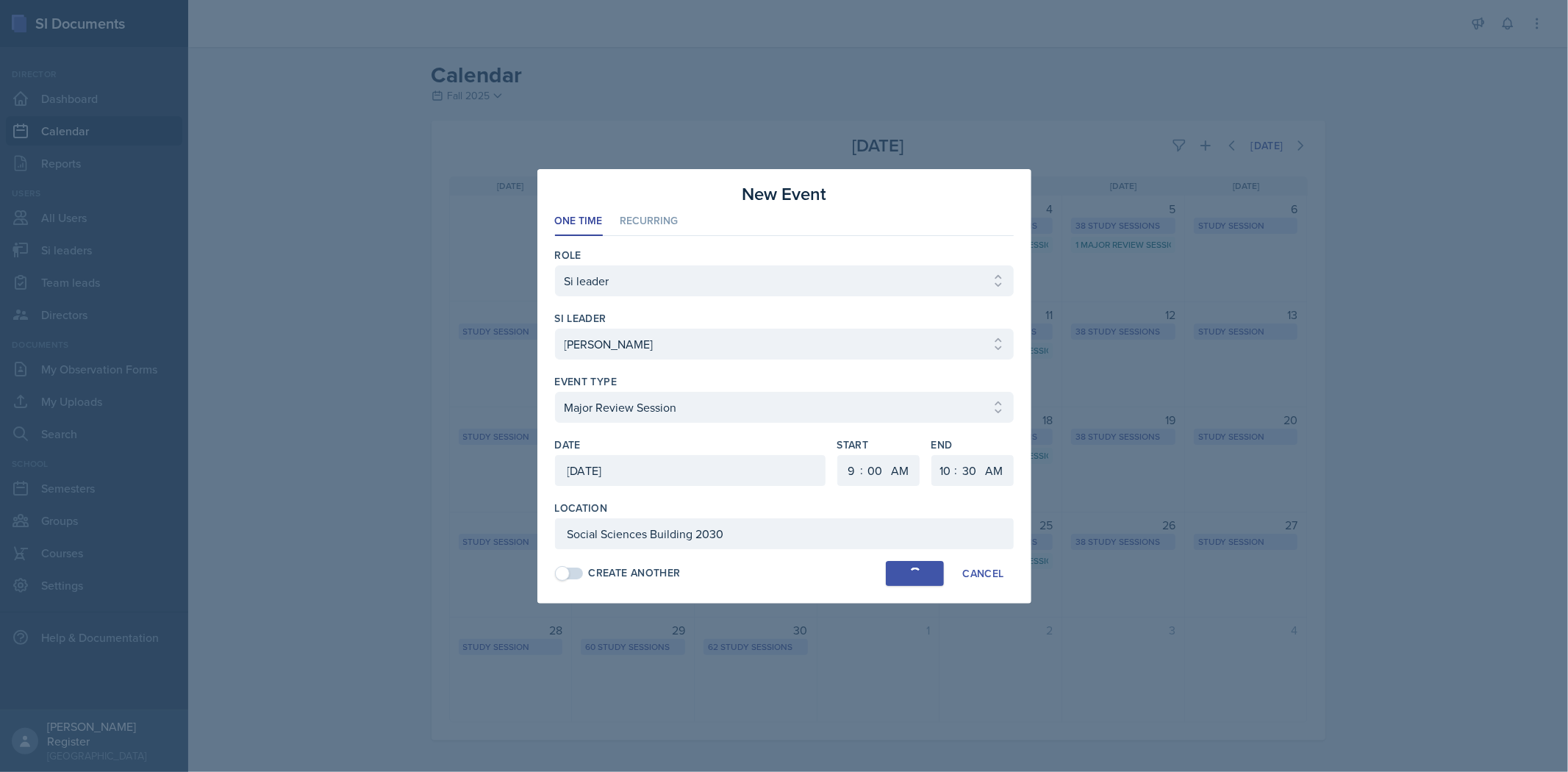
select select "PM"
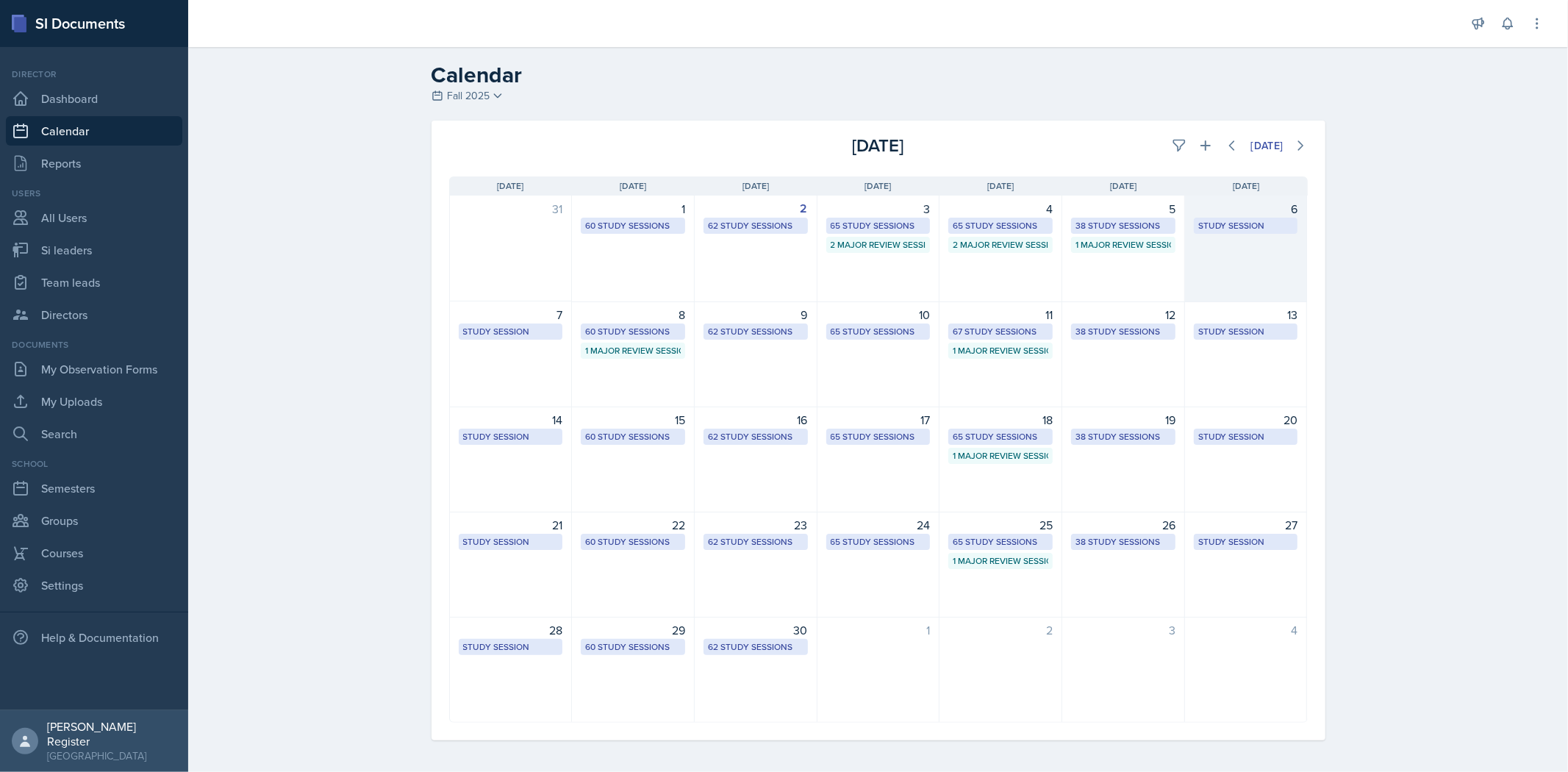
click at [828, 244] on div "6 Study Session [URL][DOMAIN_NAME] 2:00 PM - 3:00 PM" at bounding box center [1246, 248] width 123 height 106
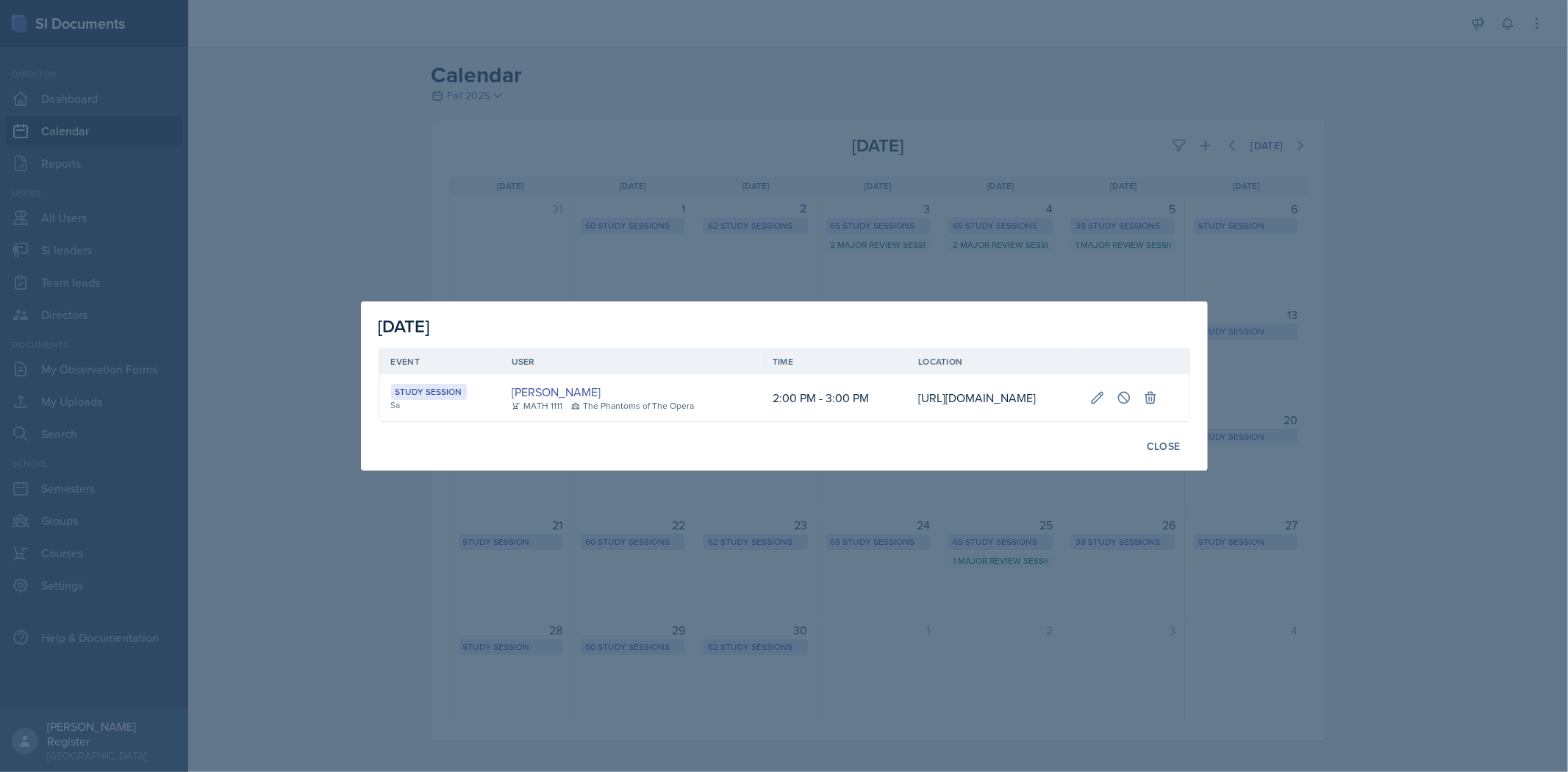
click at [828, 237] on div at bounding box center [784, 386] width 1568 height 772
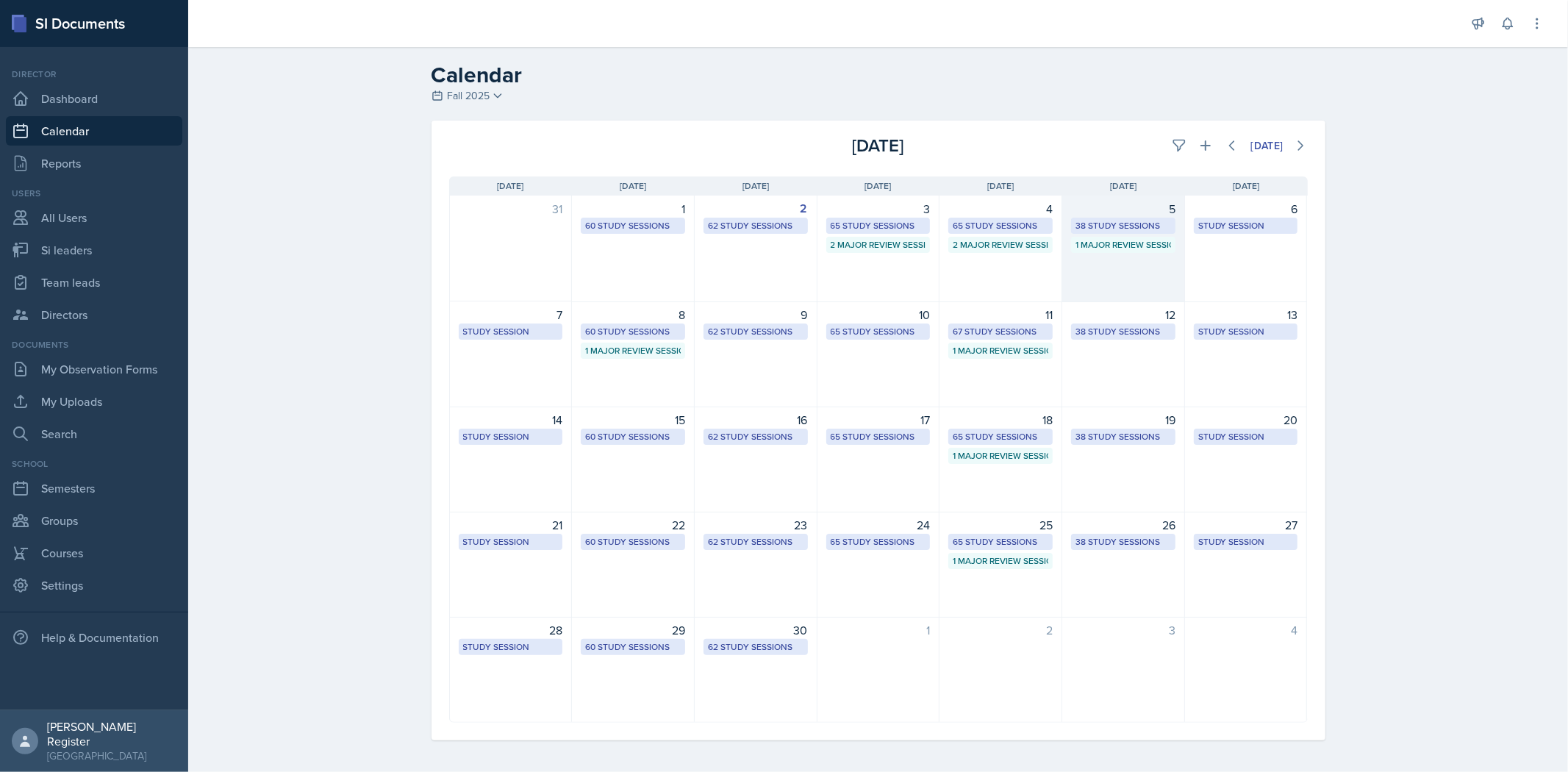
click at [828, 232] on div "38 Study Sessions" at bounding box center [1123, 225] width 95 height 13
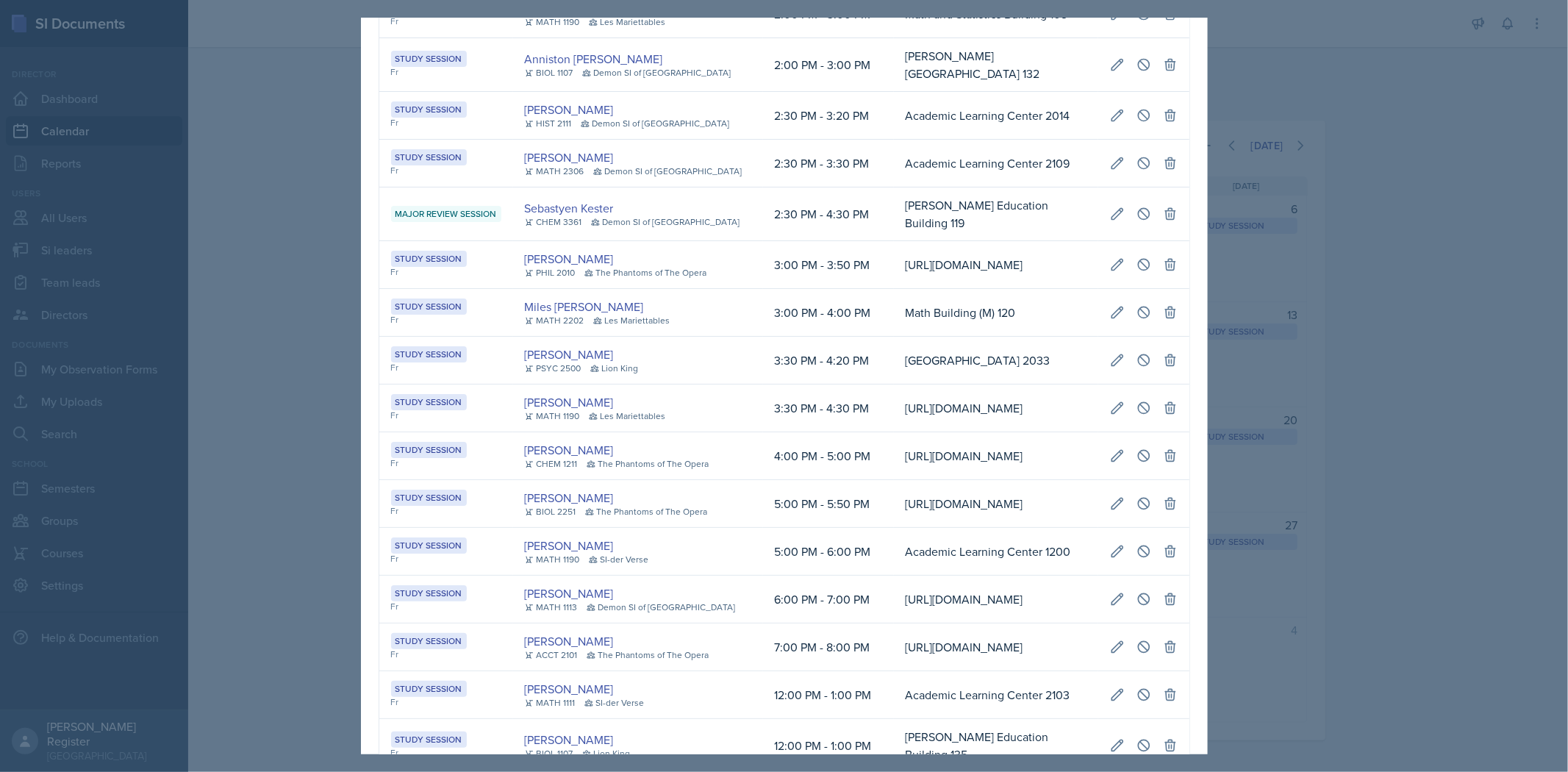
scroll to position [980, 0]
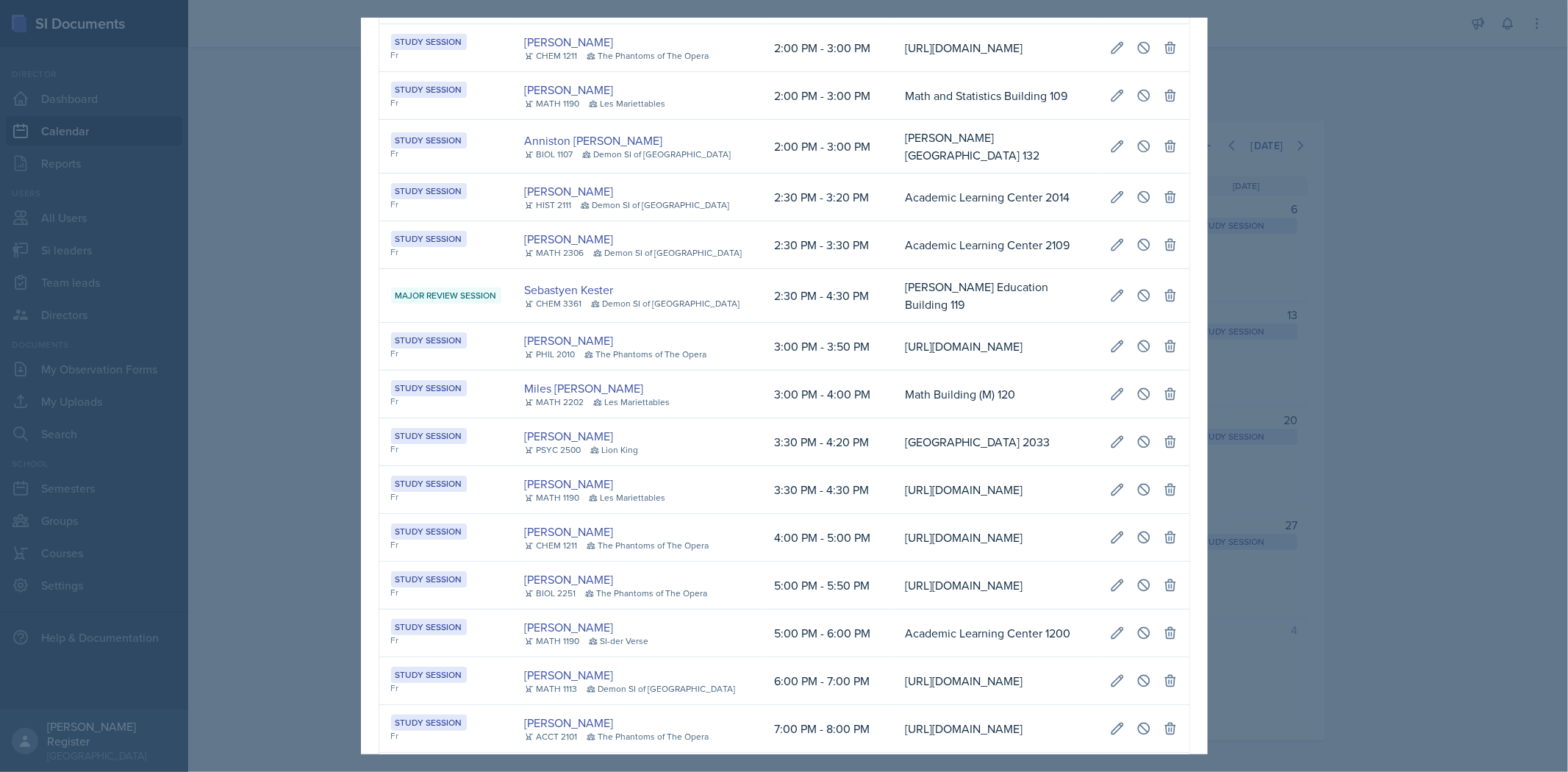
click at [828, 293] on div at bounding box center [784, 386] width 1568 height 772
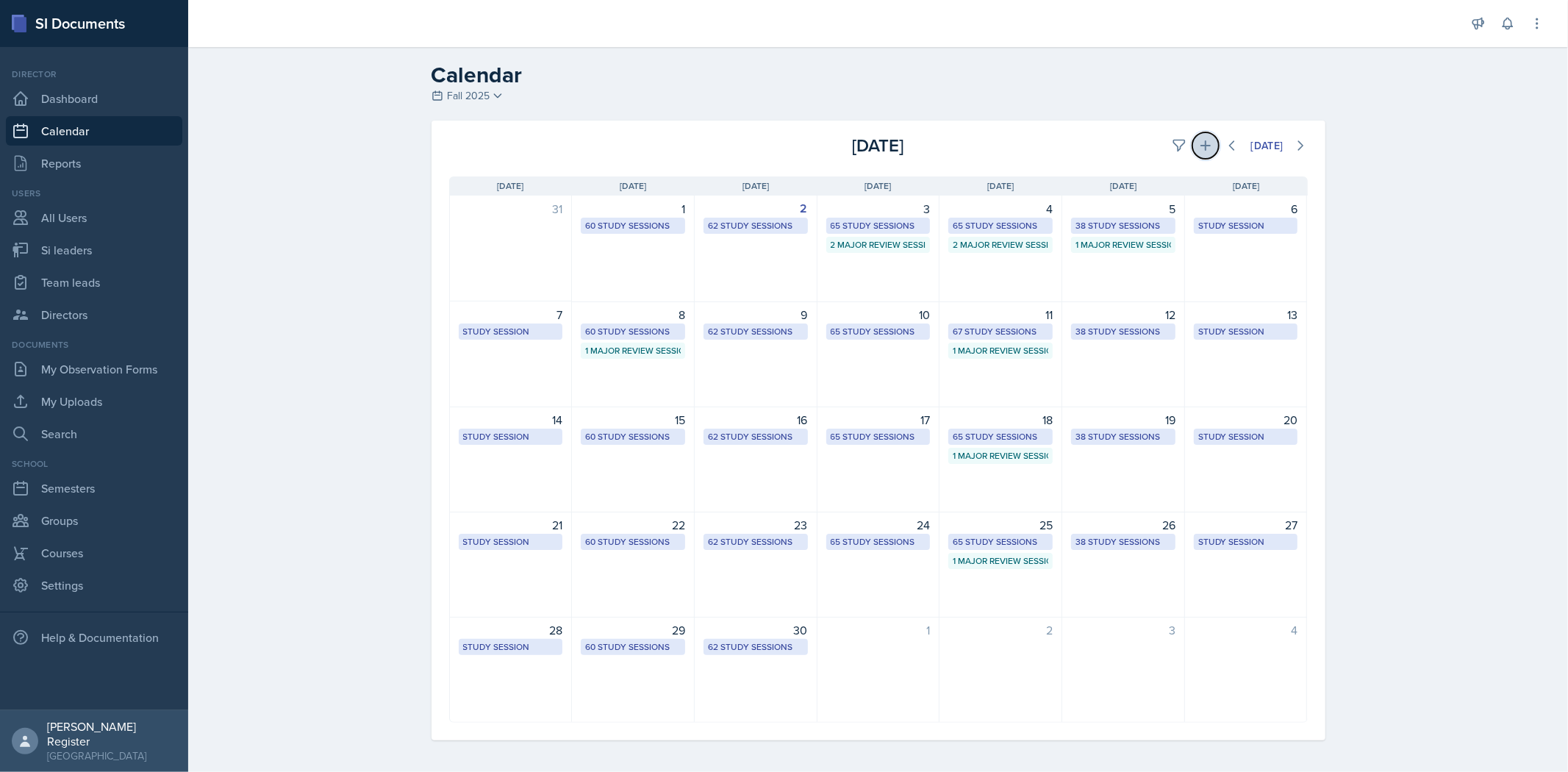
click at [828, 145] on icon at bounding box center [1205, 145] width 15 height 15
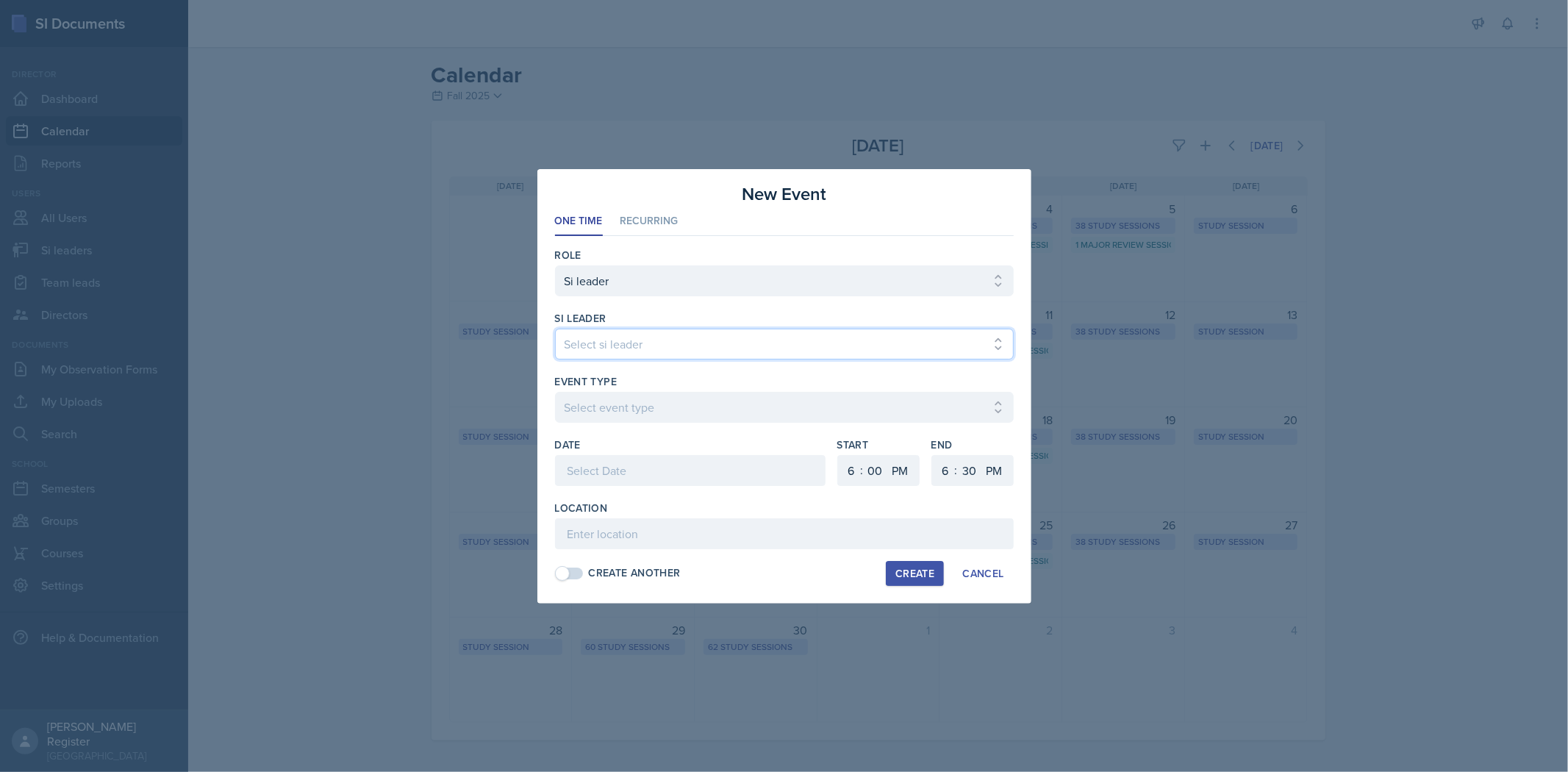
click at [828, 344] on select "Select si leader [PERSON_NAME] [PERSON_NAME] [PERSON_NAME] [PERSON_NAME] [PERSO…" at bounding box center [784, 344] width 459 height 31
select select "236f9b60-342f-4c16-a351-e5442c504411"
click at [555, 329] on select "Select si leader [PERSON_NAME] [PERSON_NAME] [PERSON_NAME] [PERSON_NAME] [PERSO…" at bounding box center [784, 344] width 459 height 31
click at [690, 405] on select "Select event type Major Review Session Study Session" at bounding box center [784, 408] width 459 height 31
select select "66bb7cbf-e419-488b-a7ef-f63bc5f9ed04"
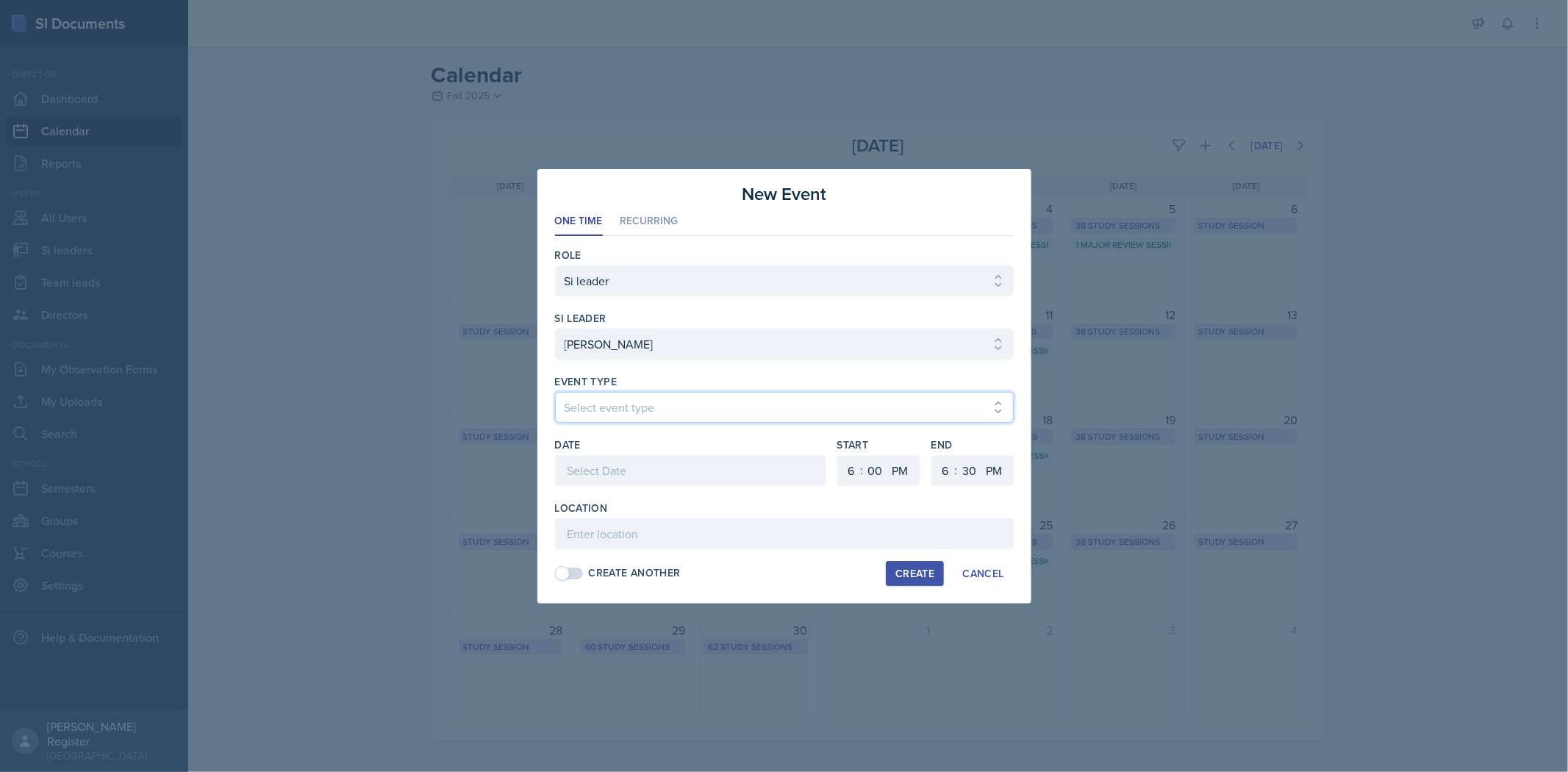
click at [555, 392] on select "Select event type Major Review Session Study Session" at bounding box center [784, 408] width 459 height 31
click at [674, 466] on div at bounding box center [690, 471] width 271 height 31
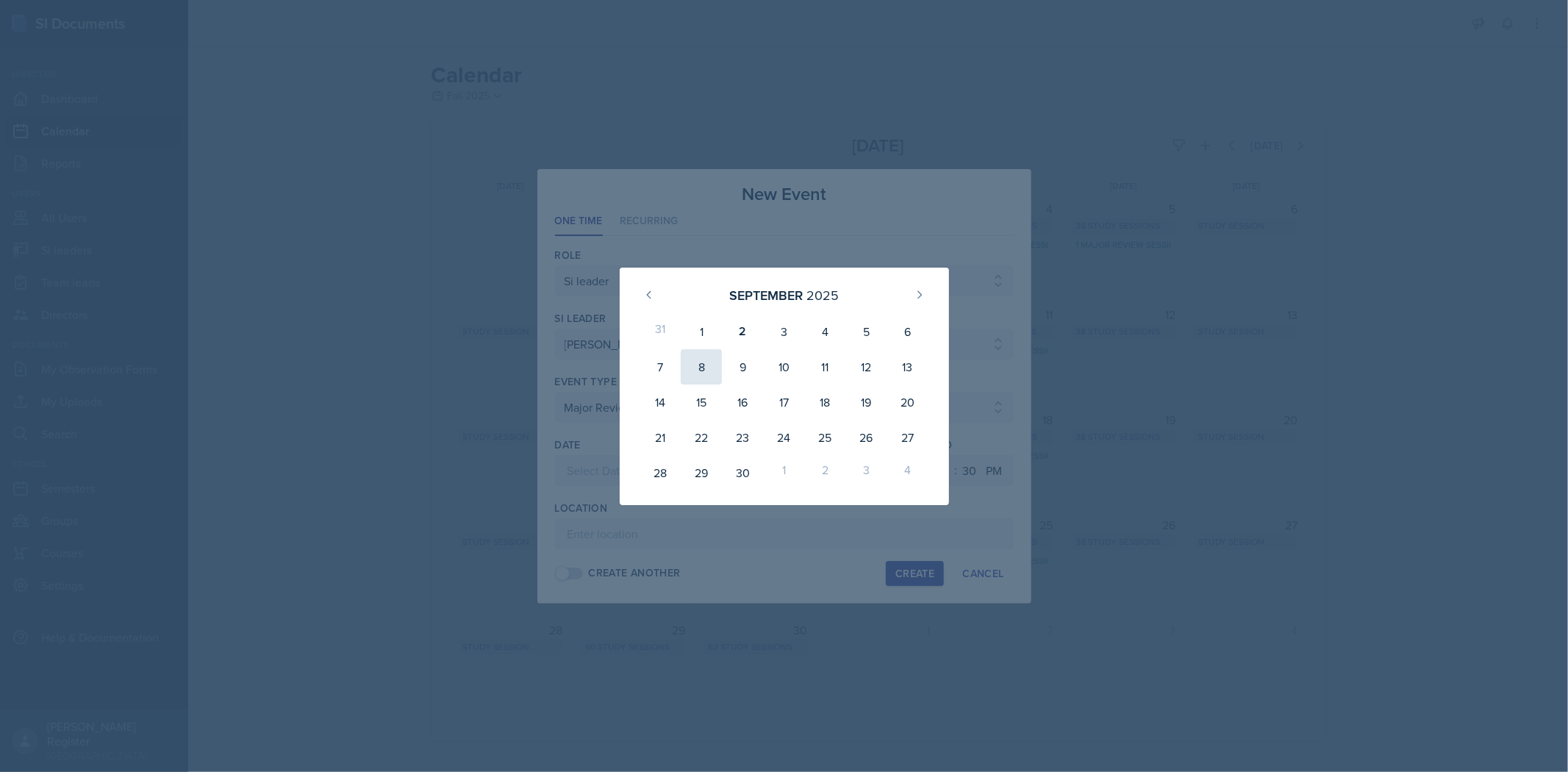
click at [713, 365] on div "8" at bounding box center [702, 367] width 42 height 35
type input "[DATE]"
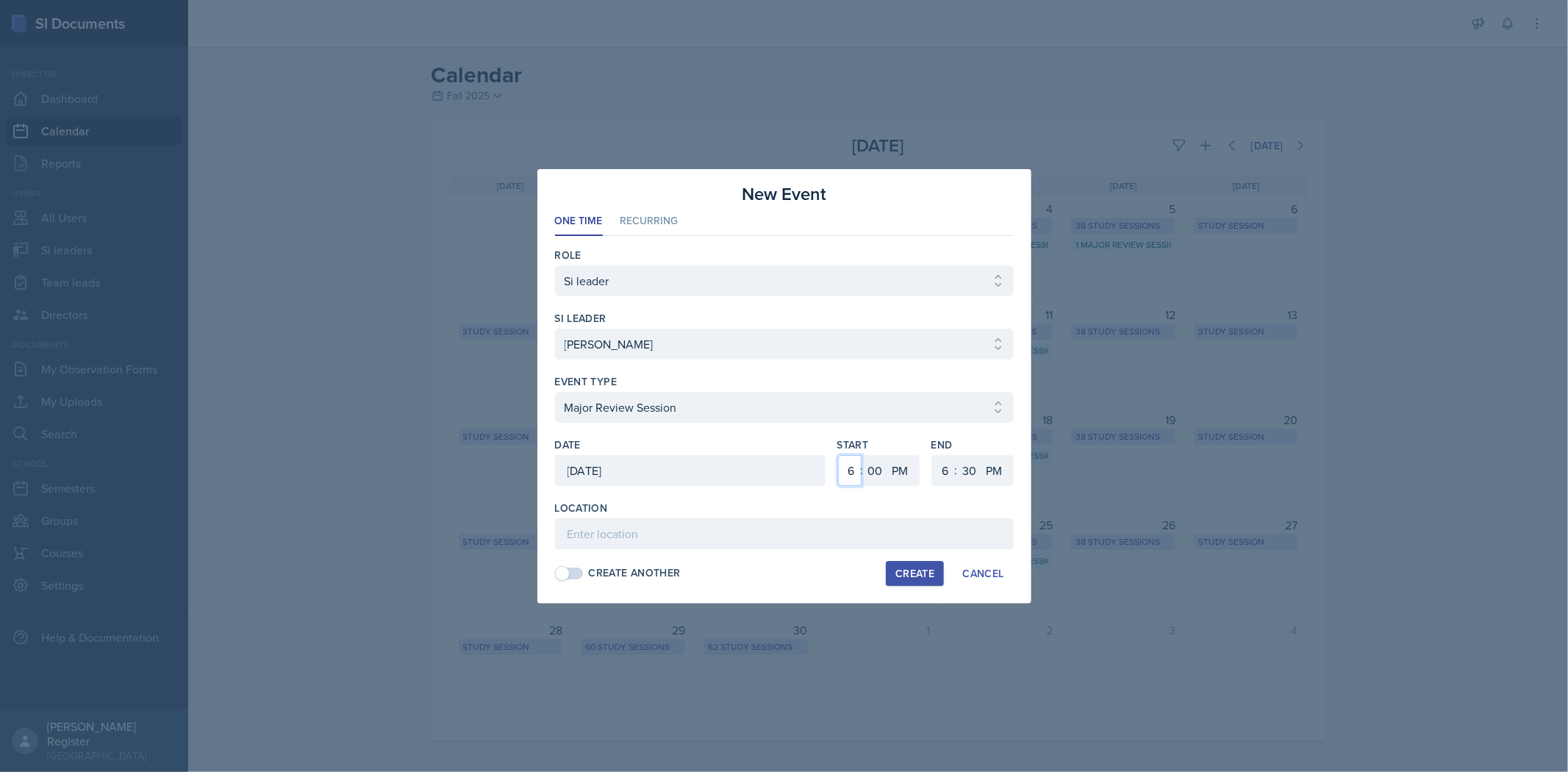
click at [828, 473] on select "1 2 3 4 5 6 7 8 9 10 11 12" at bounding box center [849, 471] width 23 height 31
click at [828, 438] on div at bounding box center [784, 386] width 1568 height 772
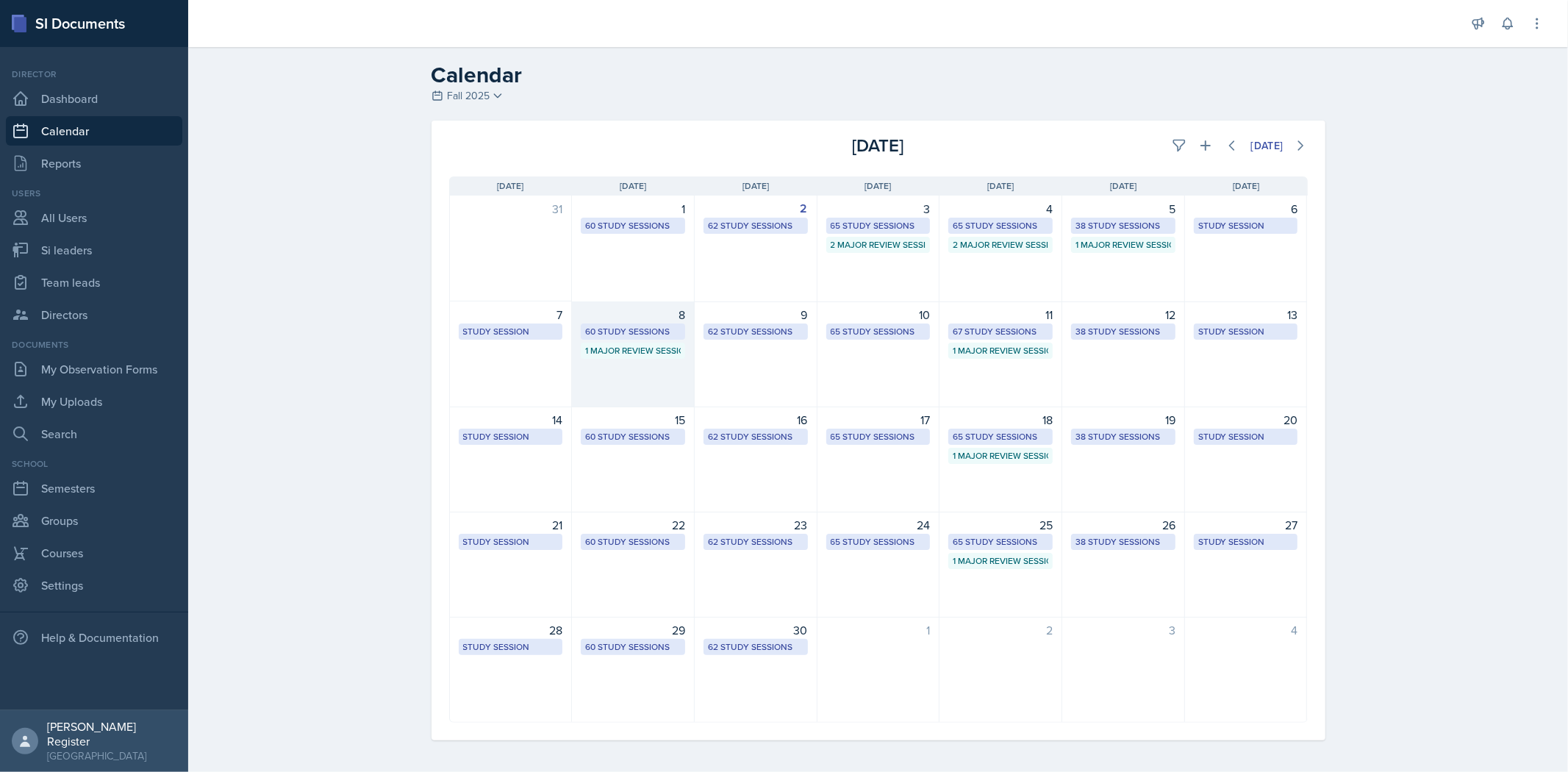
click at [592, 339] on div "8 60 Study Sessions 1 Major Review Session" at bounding box center [633, 354] width 123 height 106
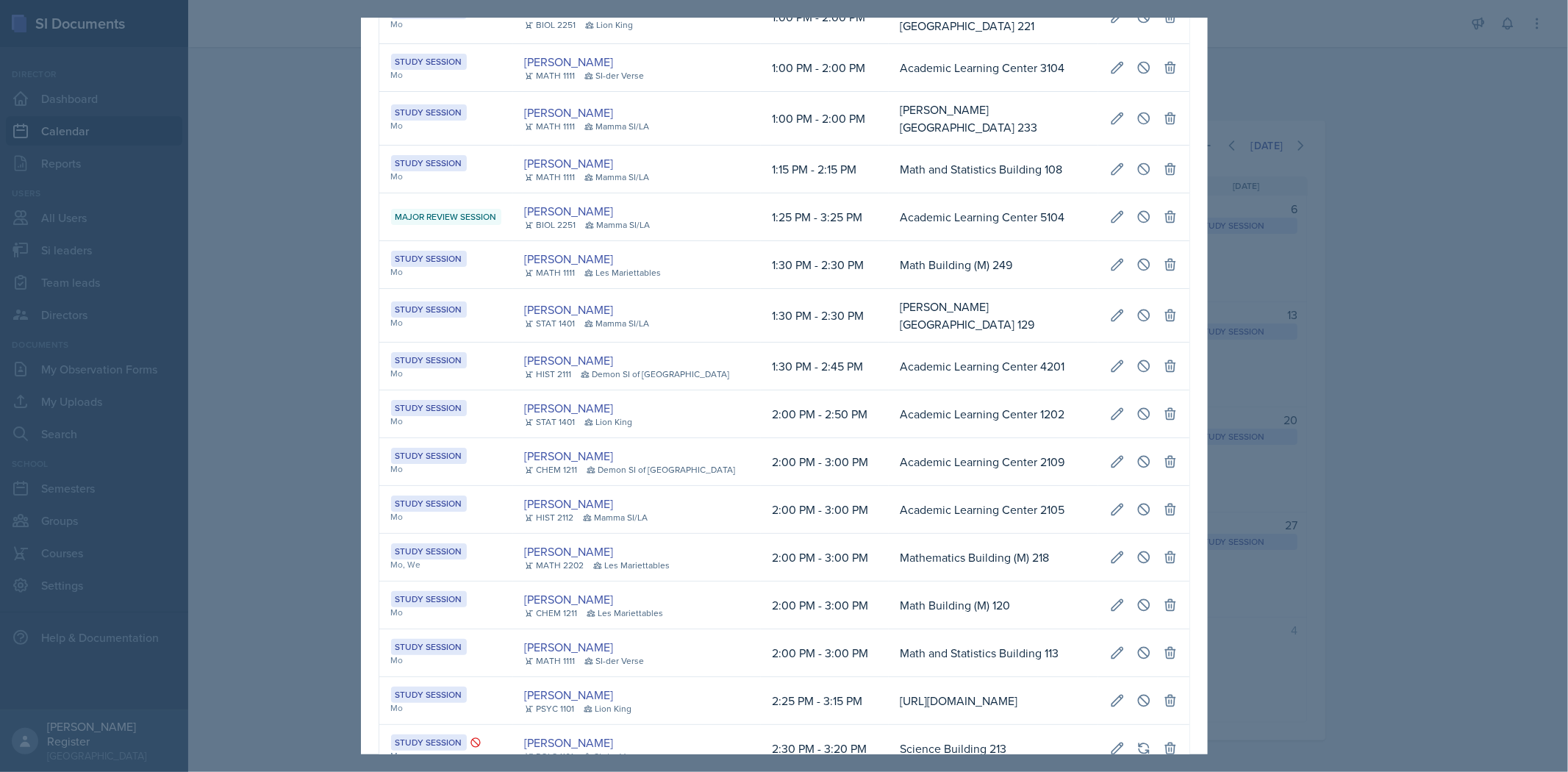
scroll to position [490, 0]
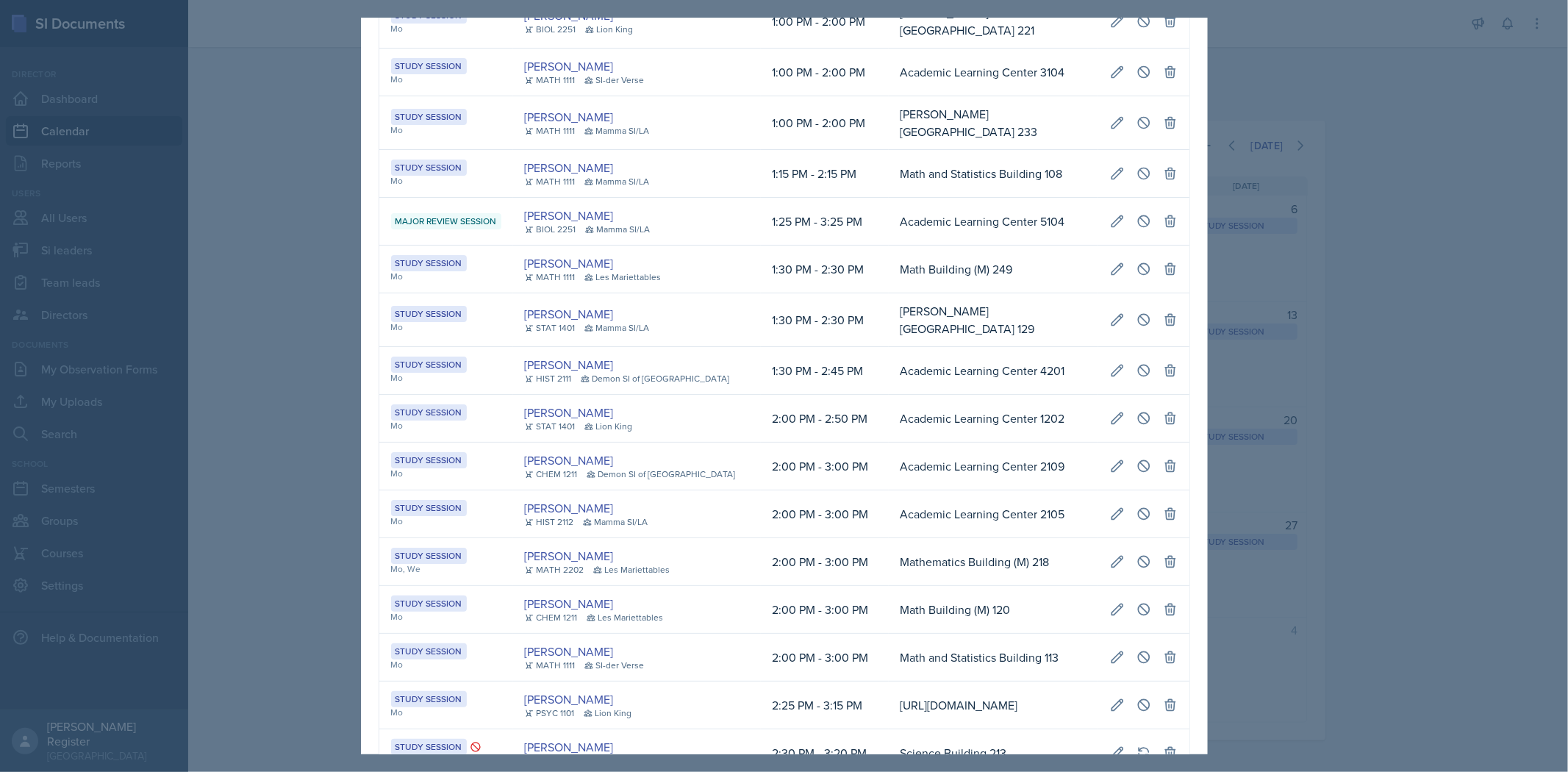
click at [828, 234] on div at bounding box center [784, 386] width 1568 height 772
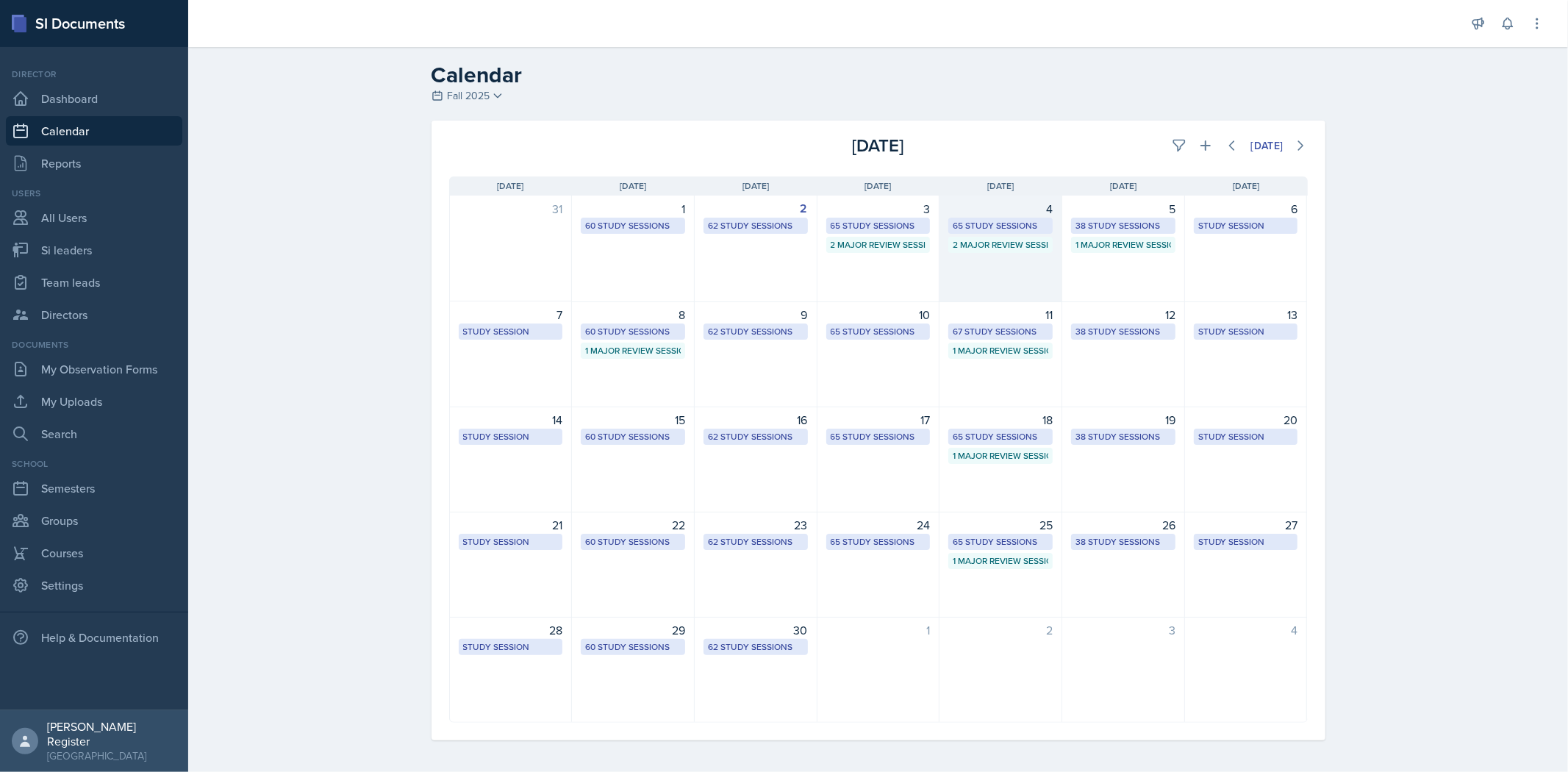
click at [828, 243] on div "2 Major Review Sessions" at bounding box center [1000, 244] width 95 height 13
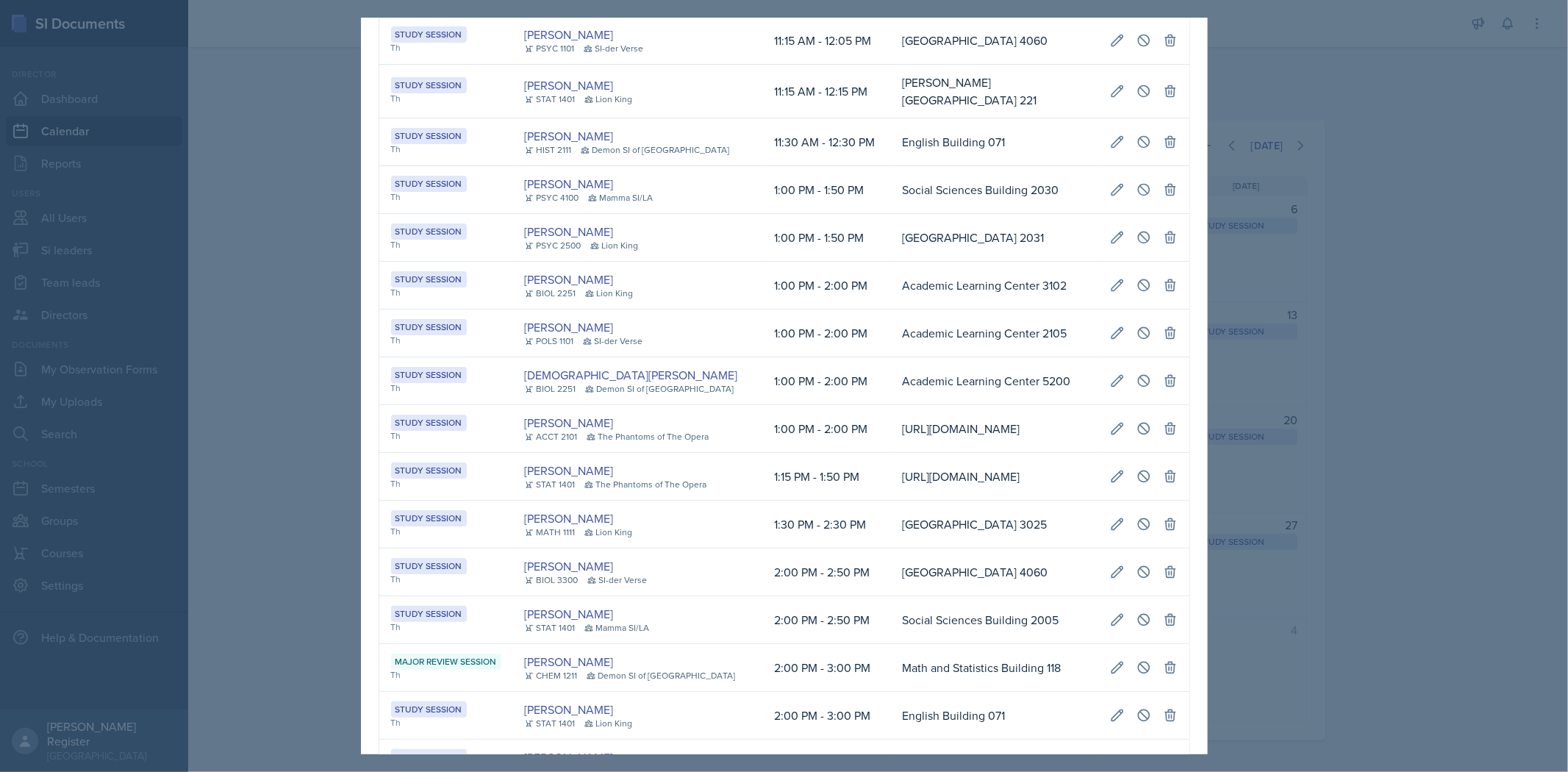
scroll to position [0, 0]
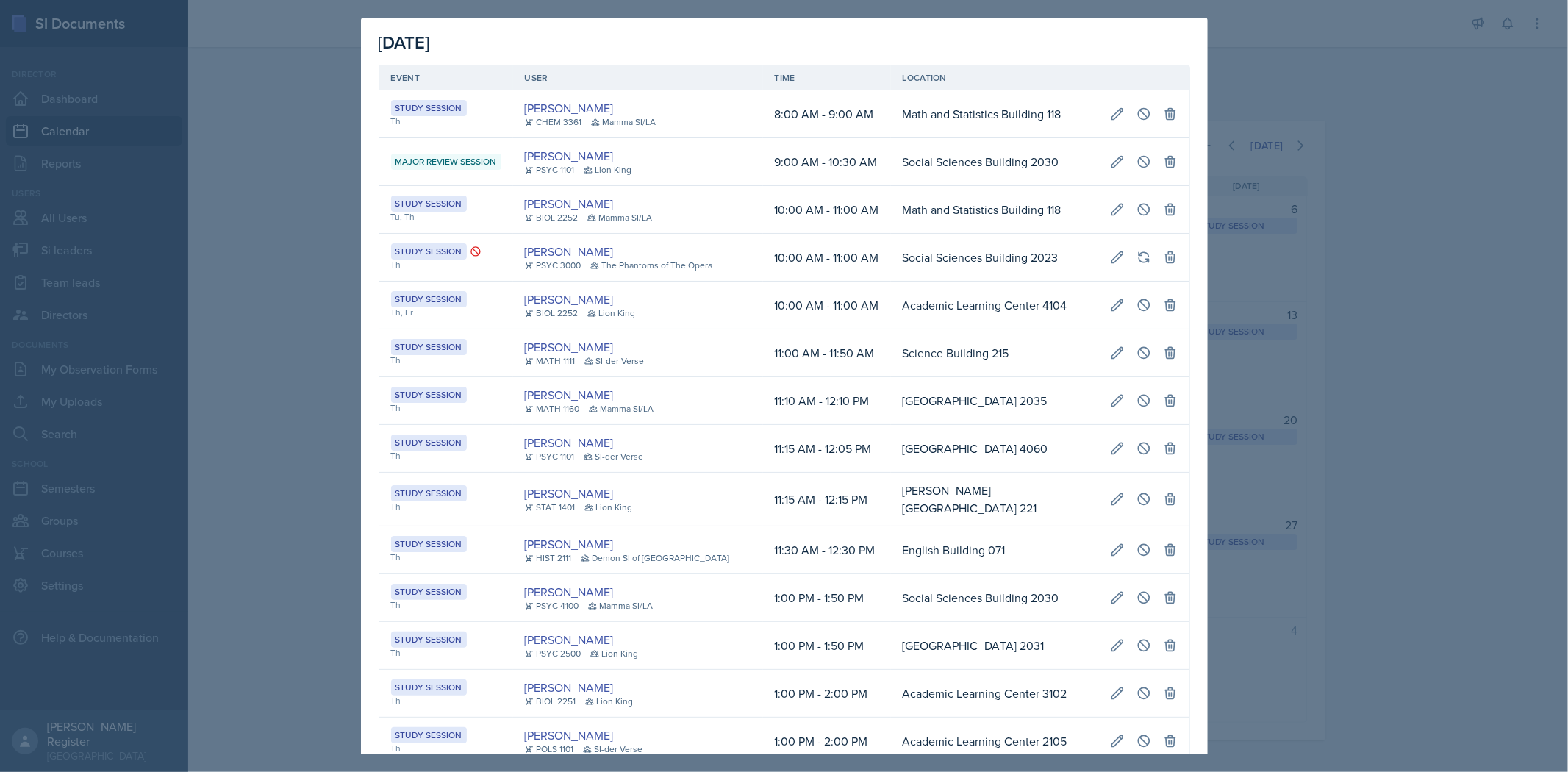
click at [828, 207] on div at bounding box center [784, 386] width 1568 height 772
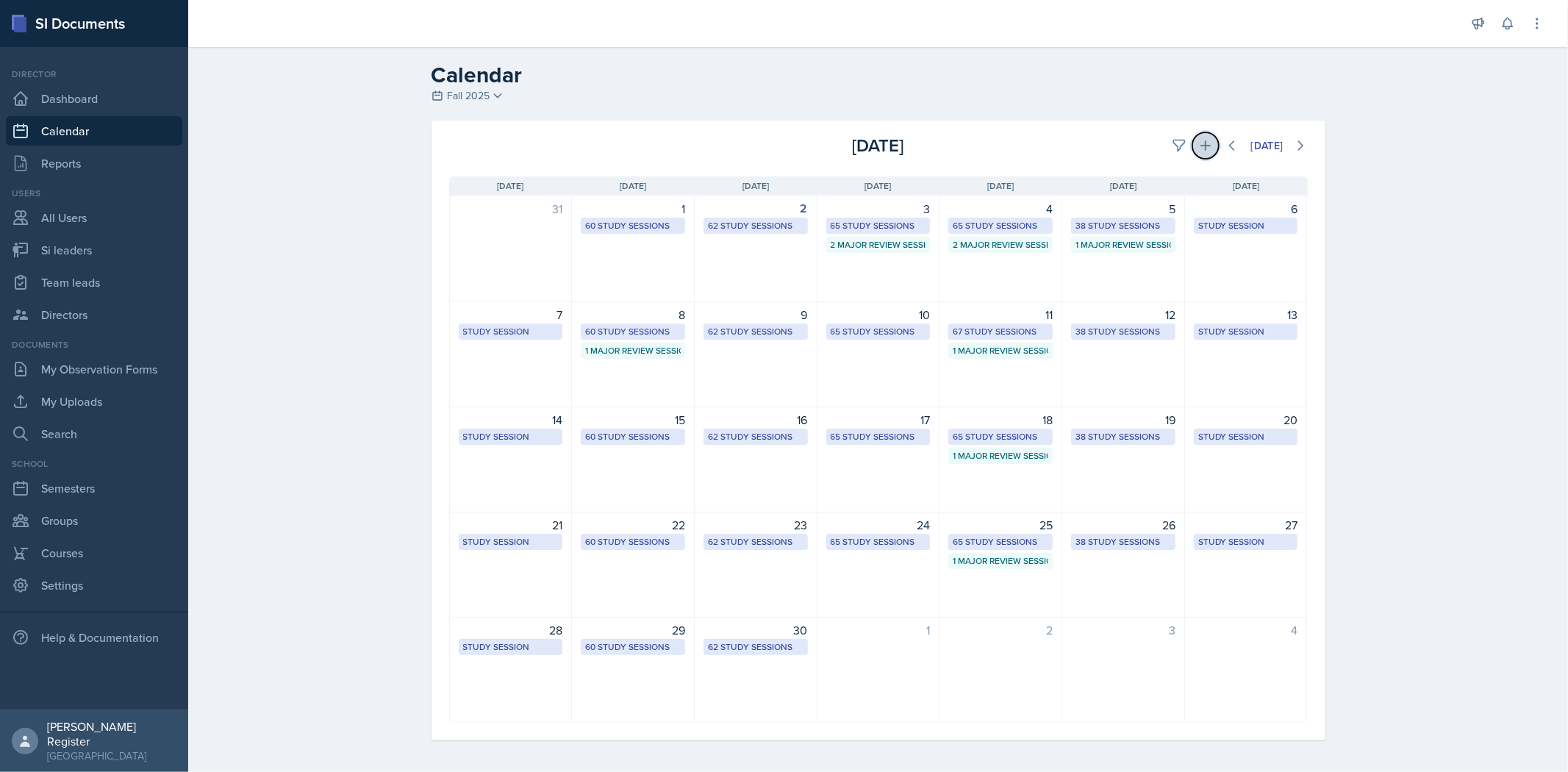
click at [828, 149] on icon at bounding box center [1205, 145] width 15 height 15
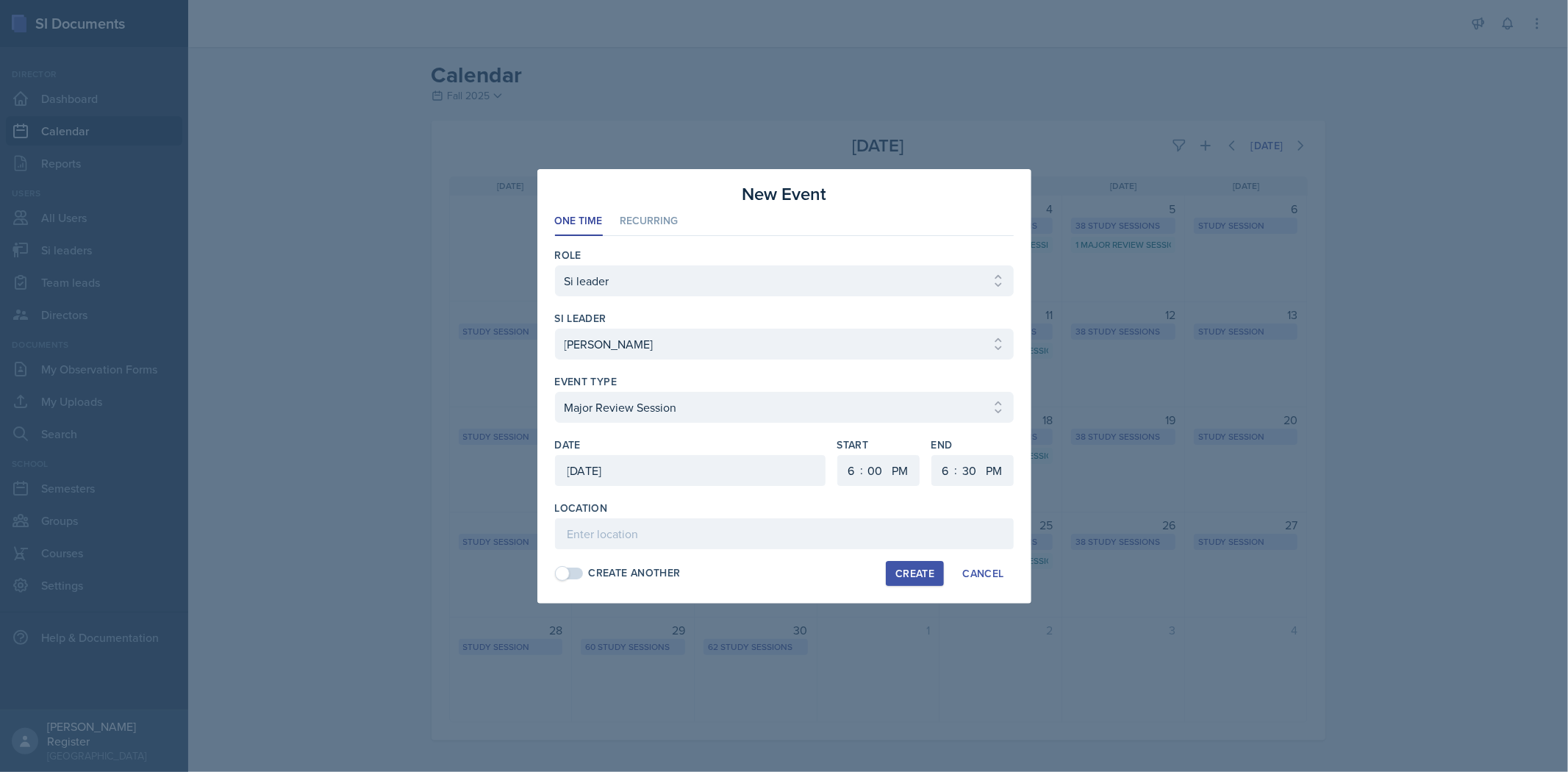
click at [828, 310] on div at bounding box center [784, 386] width 1568 height 772
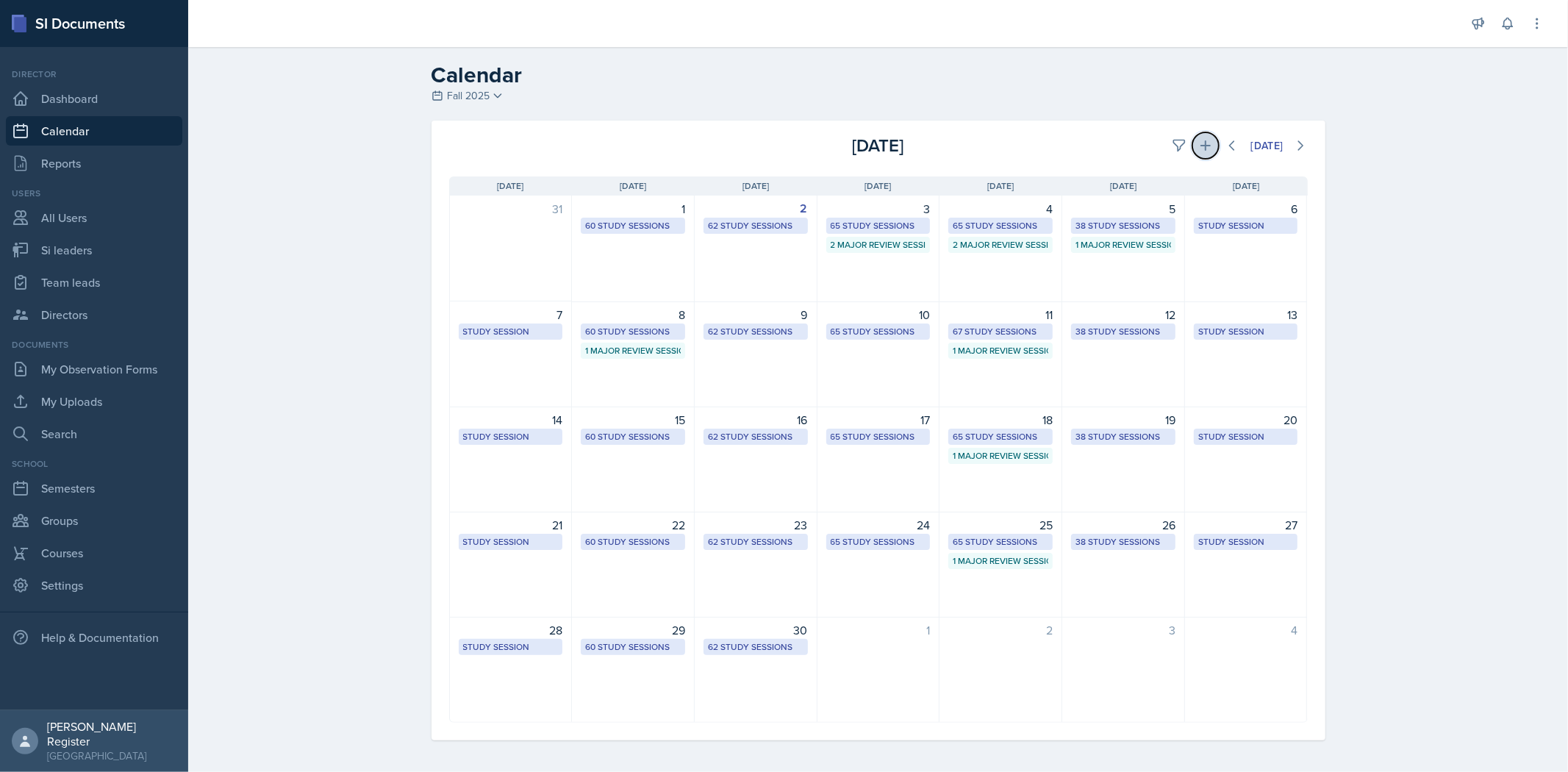
click at [828, 148] on icon at bounding box center [1205, 145] width 10 height 10
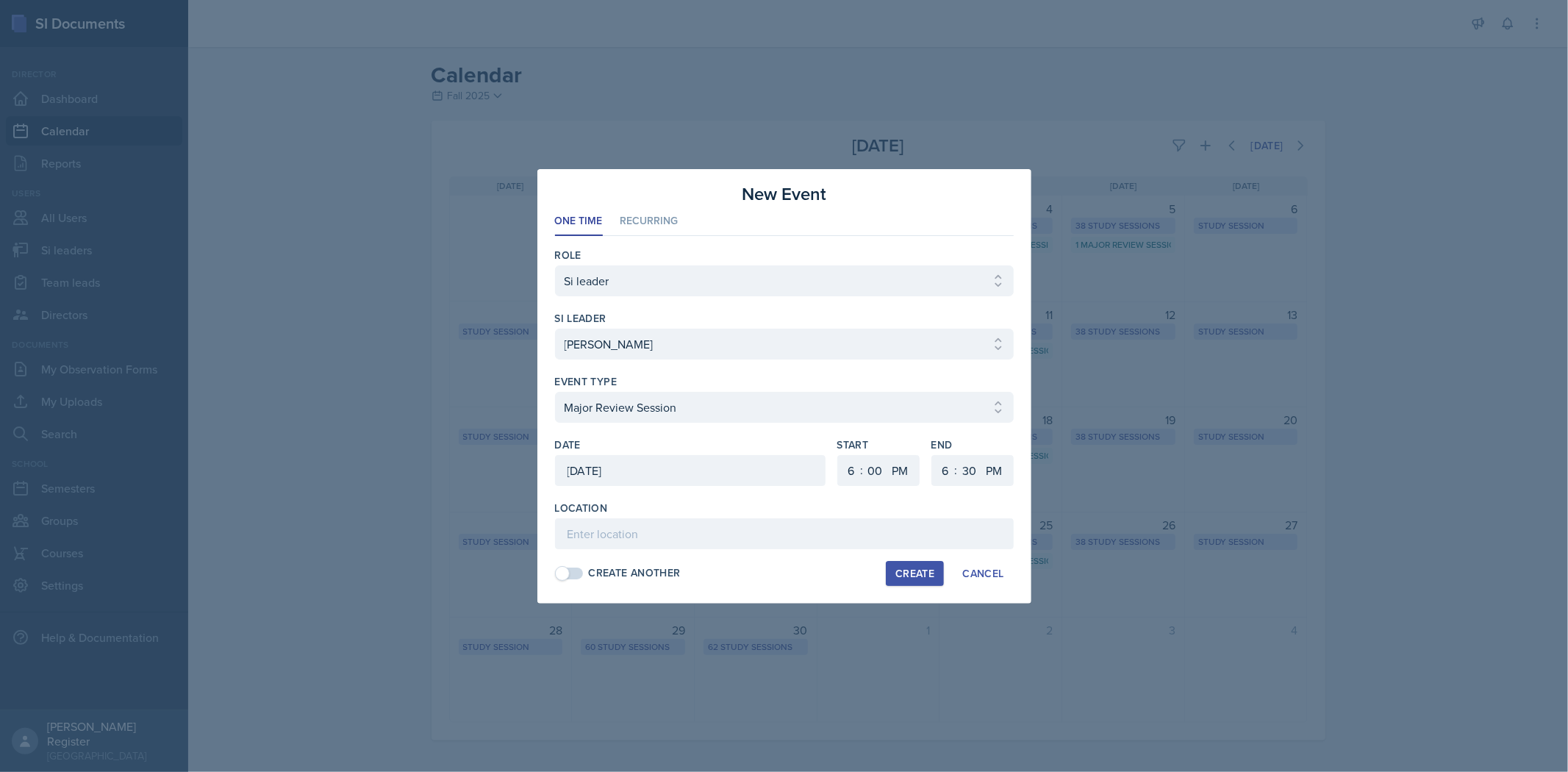
click at [816, 363] on div at bounding box center [784, 366] width 459 height 15
click at [817, 345] on select "Select si leader [PERSON_NAME] [PERSON_NAME] [PERSON_NAME] [PERSON_NAME] [PERSO…" at bounding box center [784, 344] width 459 height 31
select select "972d4686-2474-4faa-b1f0-e480a96b9165"
click at [555, 329] on select "Select si leader [PERSON_NAME] [PERSON_NAME] [PERSON_NAME] [PERSON_NAME] [PERSO…" at bounding box center [784, 344] width 459 height 31
click at [723, 408] on select "Select event type Major Review Session Study Session" at bounding box center [784, 408] width 459 height 31
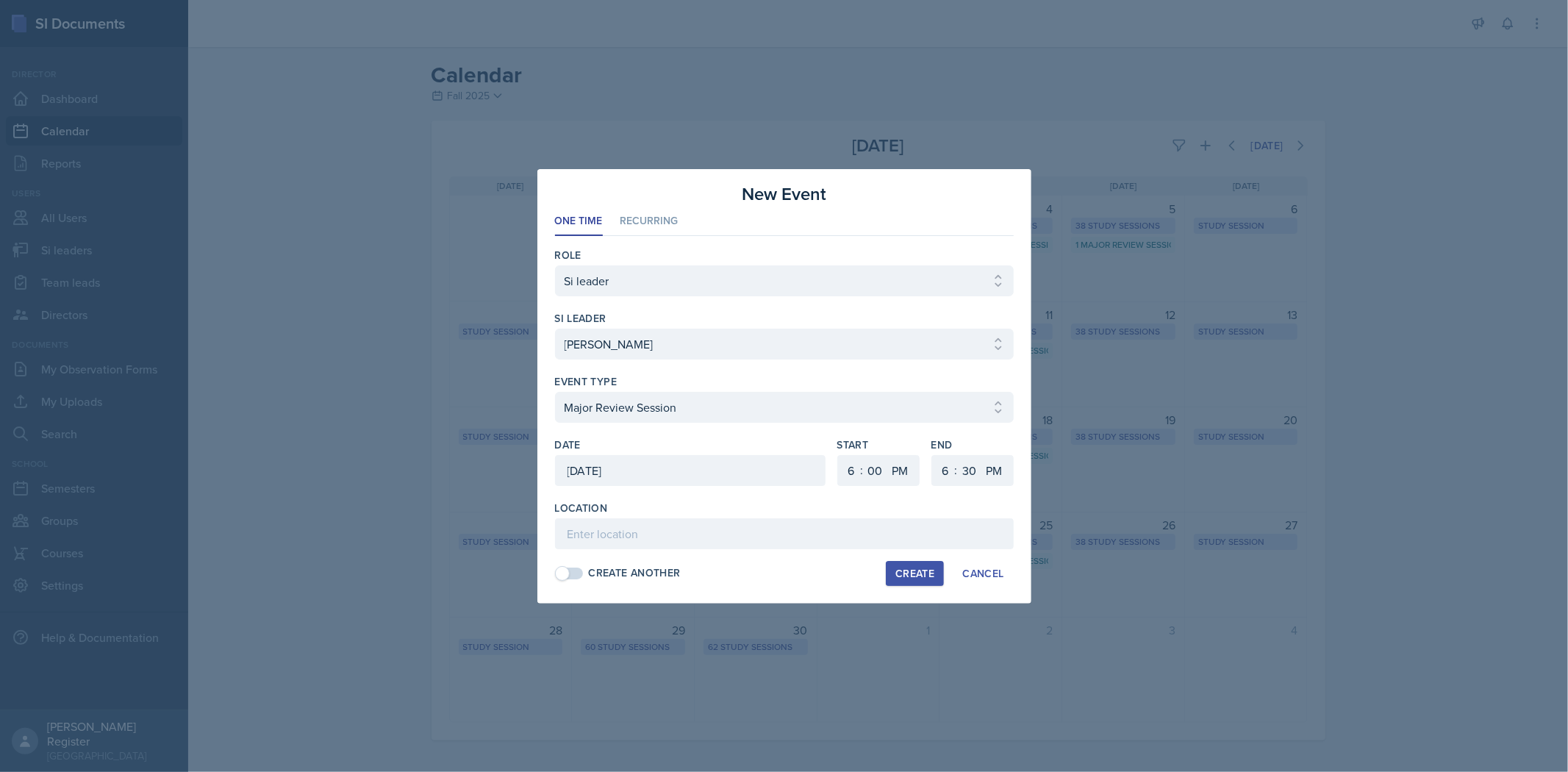
click at [681, 511] on div "Location" at bounding box center [784, 508] width 459 height 15
click at [691, 475] on div "[DATE]" at bounding box center [690, 471] width 271 height 31
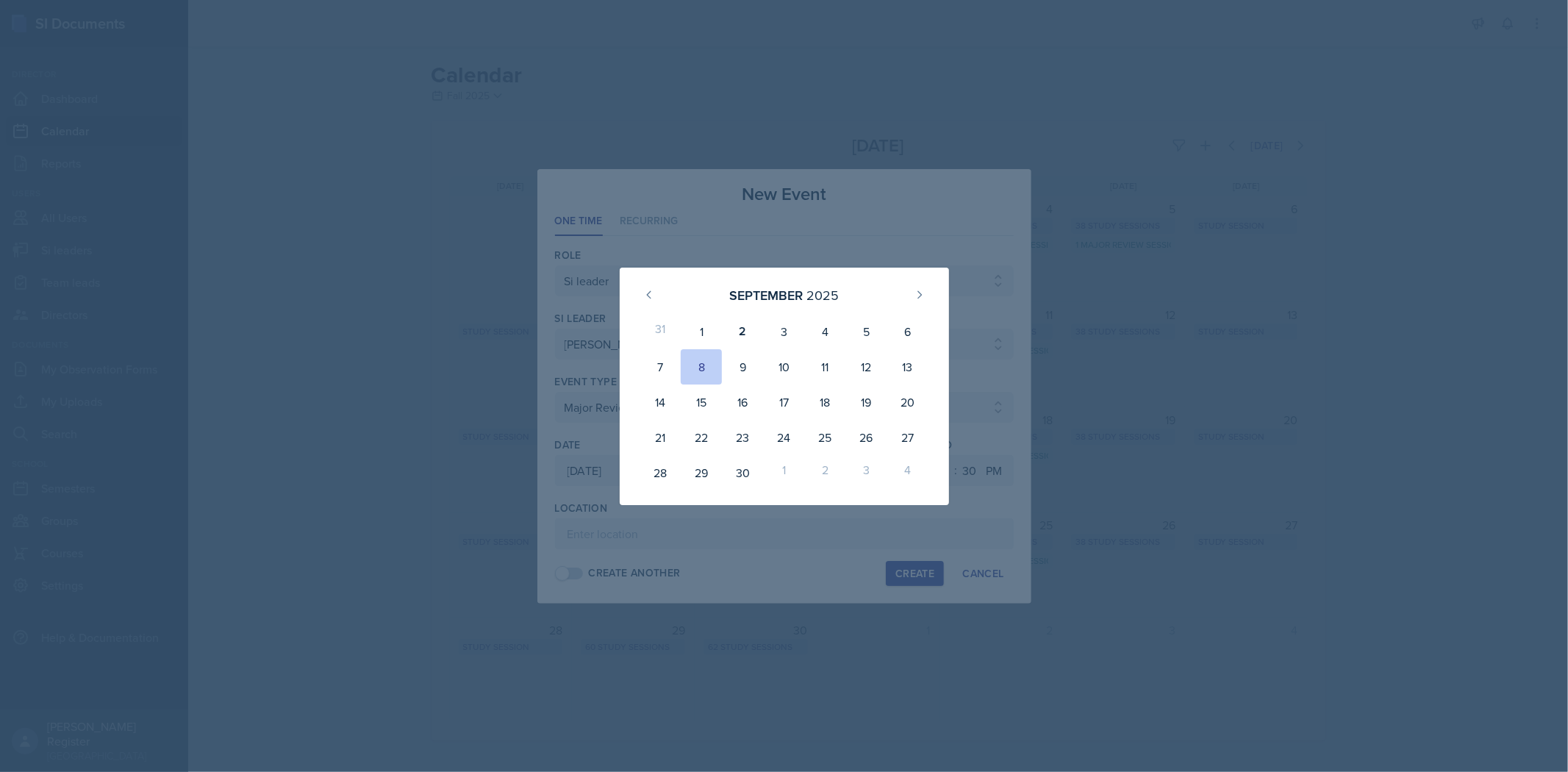
click at [672, 523] on div at bounding box center [784, 386] width 1568 height 772
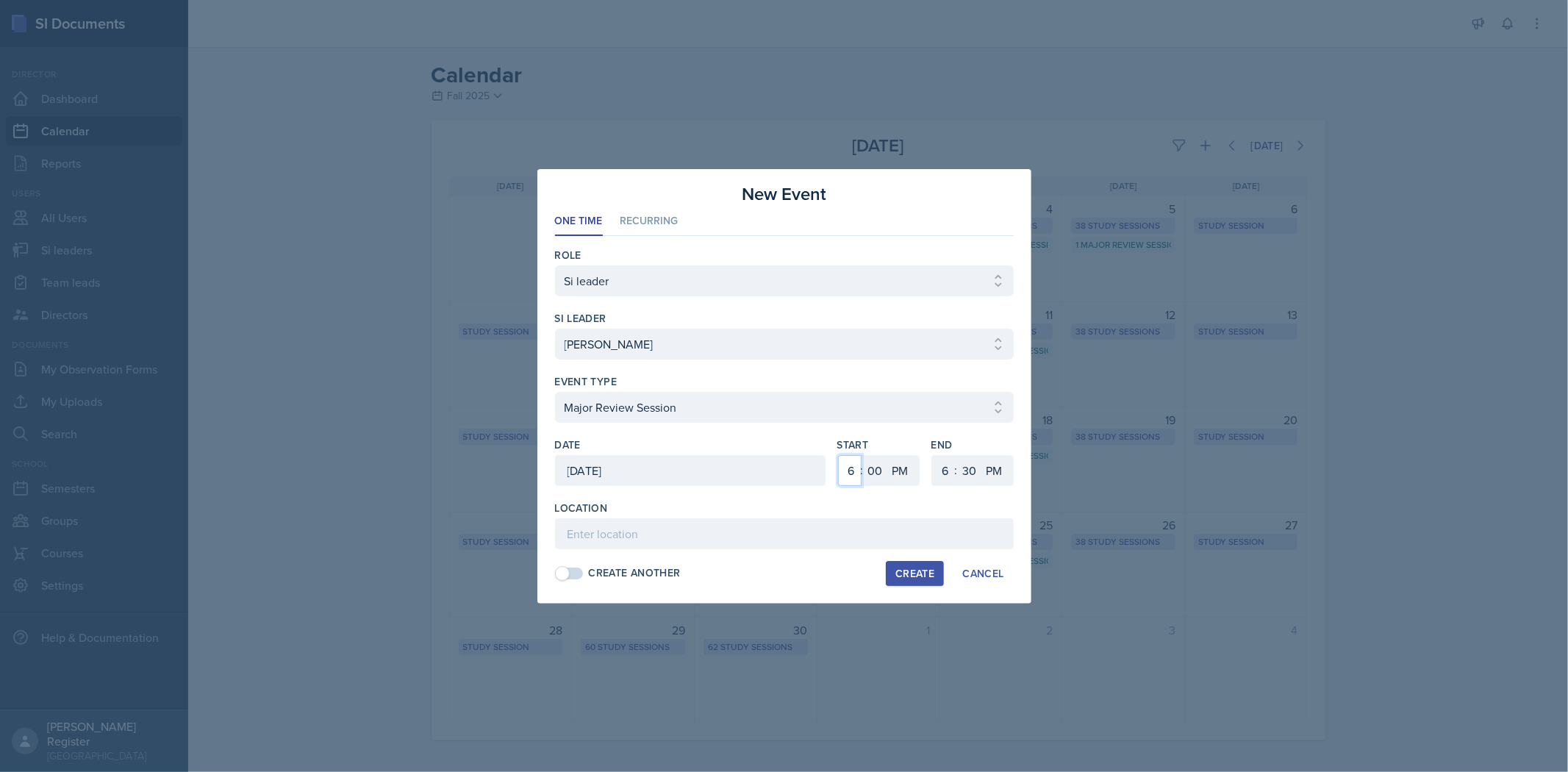
click at [828, 475] on select "1 2 3 4 5 6 7 8 9 10 11 12" at bounding box center [849, 471] width 23 height 31
click at [736, 466] on div "[DATE]" at bounding box center [690, 471] width 271 height 31
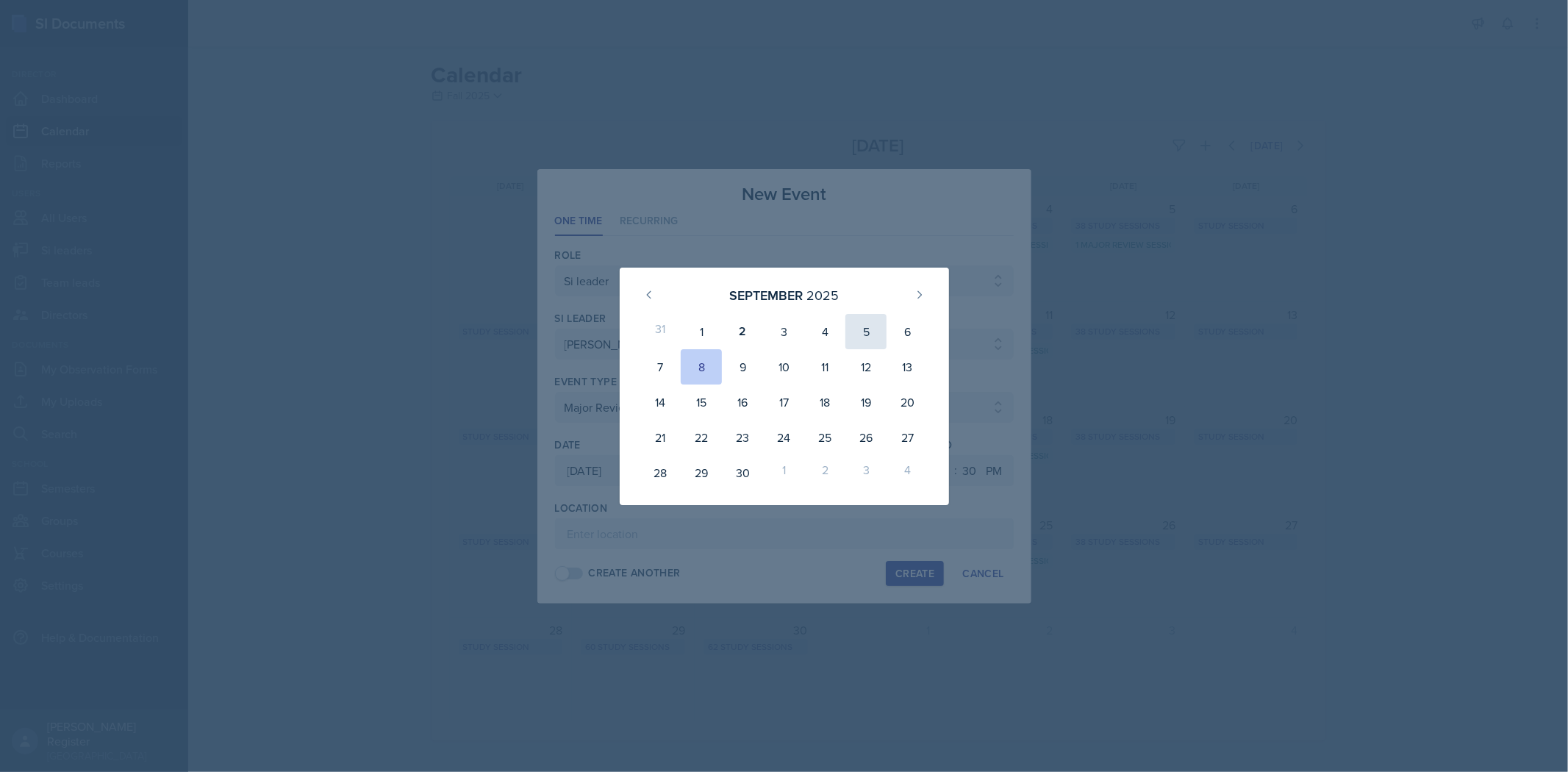
click at [828, 329] on div "5" at bounding box center [866, 331] width 42 height 35
type input "[DATE]"
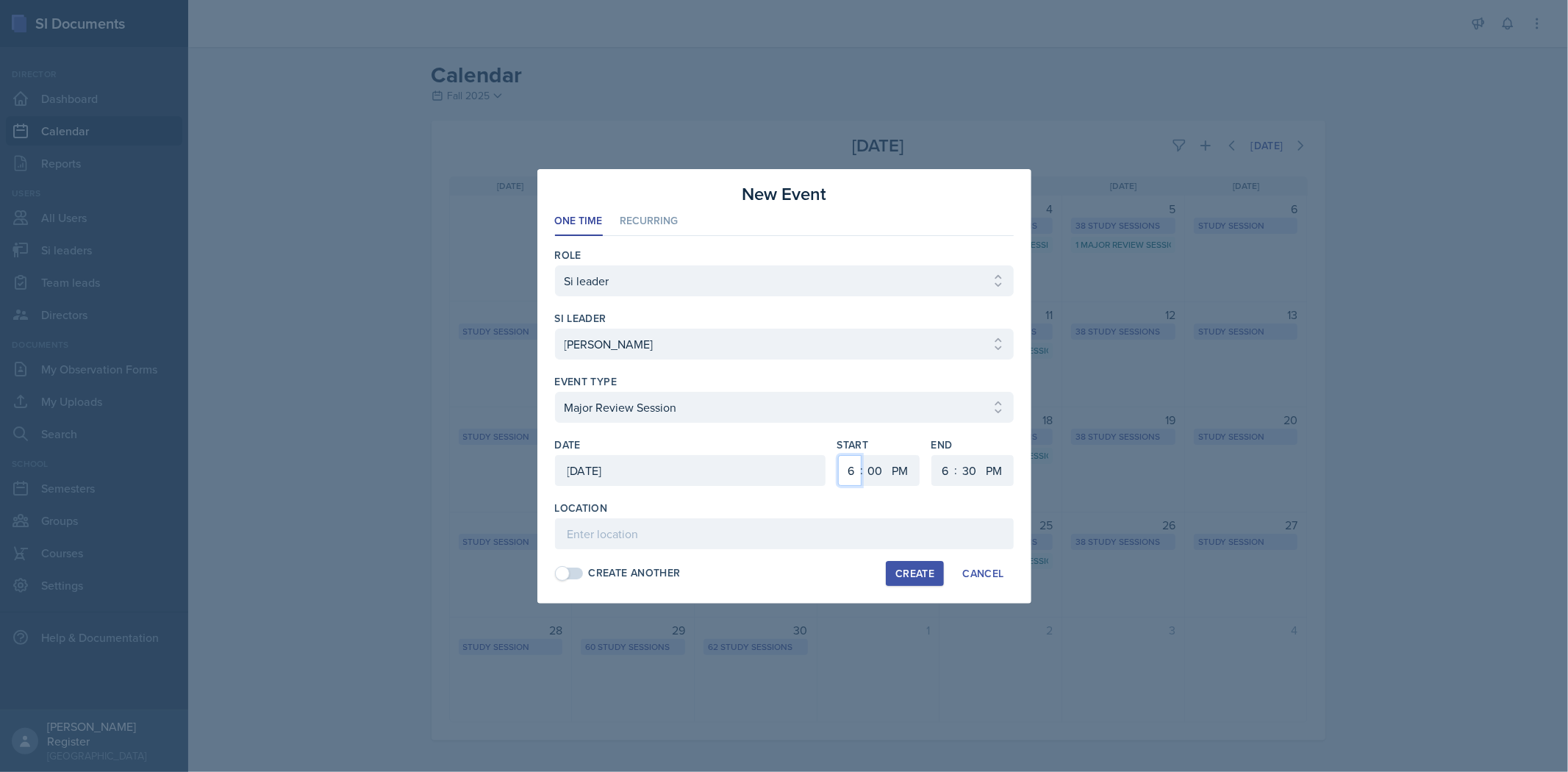
click at [828, 481] on select "1 2 3 4 5 6 7 8 9 10 11 12" at bounding box center [849, 471] width 23 height 31
select select "2"
click at [828, 455] on select "1 2 3 4 5 6 7 8 9 10 11 12" at bounding box center [849, 471] width 23 height 31
click at [828, 471] on select "1 2 3 4 5 6 7 8 9 10 11 12" at bounding box center [943, 471] width 23 height 31
select select "3"
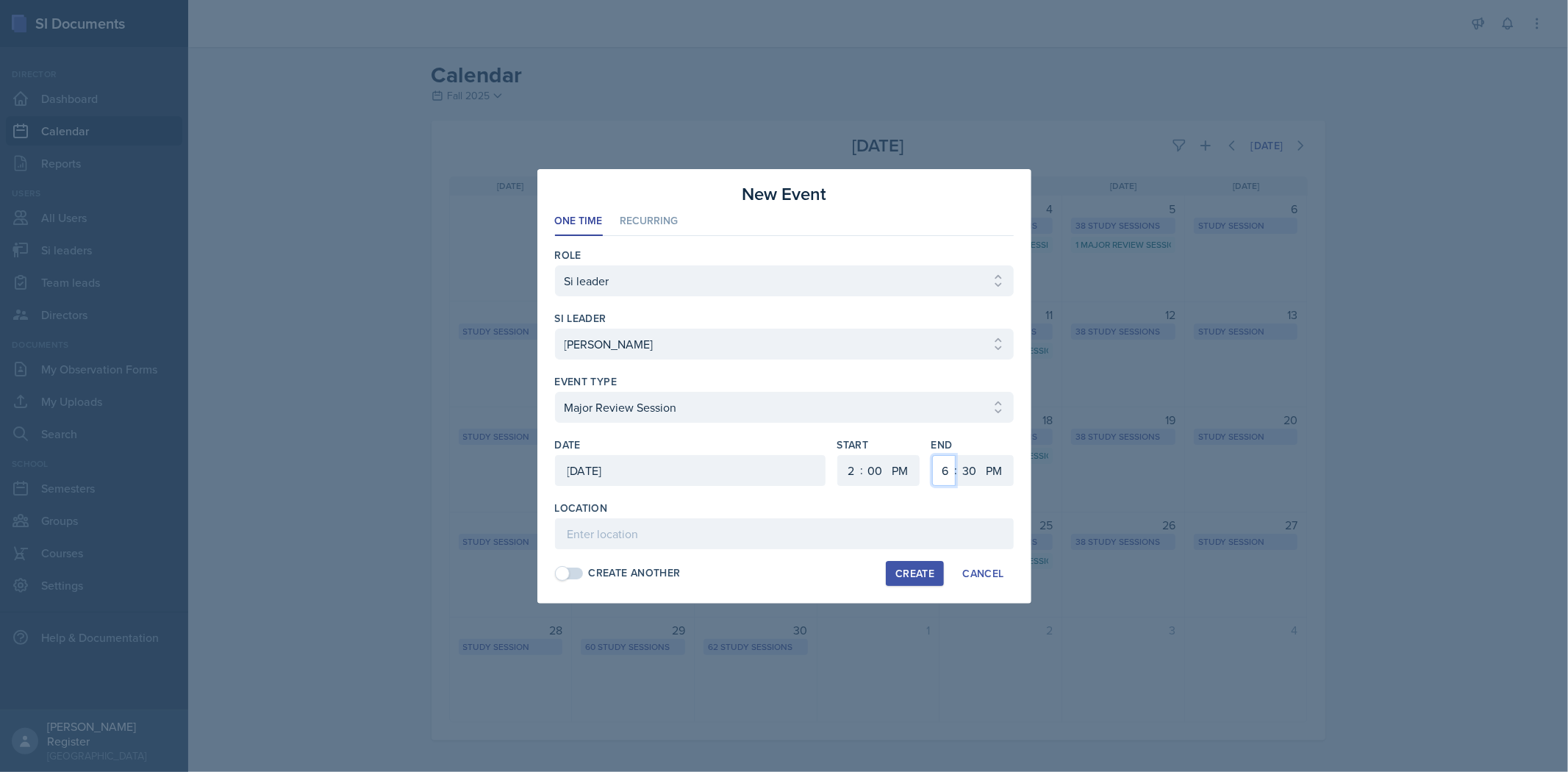
click at [828, 455] on select "1 2 3 4 5 6 7 8 9 10 11 12" at bounding box center [943, 471] width 23 height 31
paste input "[URL][DOMAIN_NAME]"
type input "[URL][DOMAIN_NAME]"
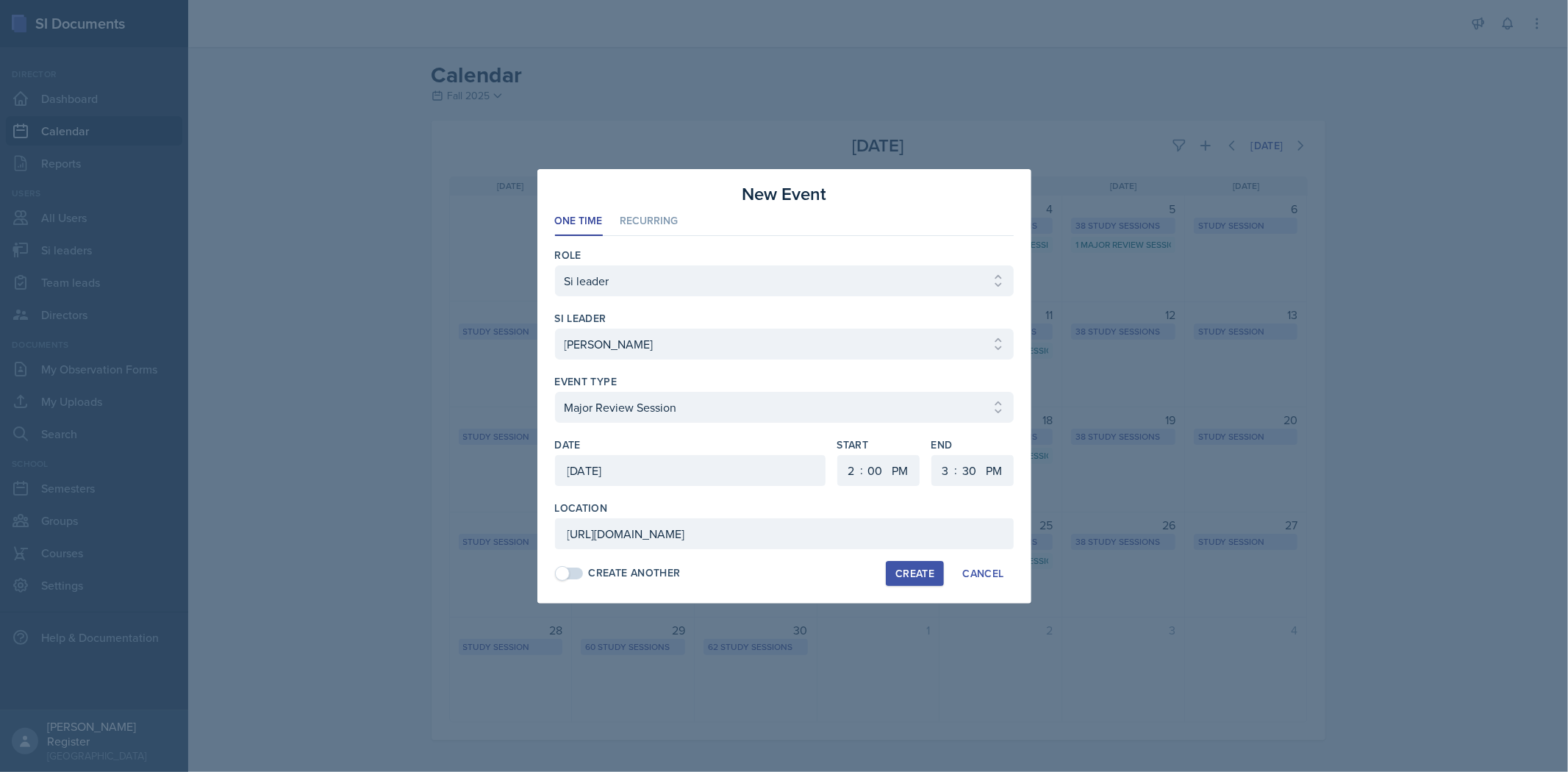
click at [828, 574] on div "Create" at bounding box center [915, 574] width 39 height 12
select select
select select "6"
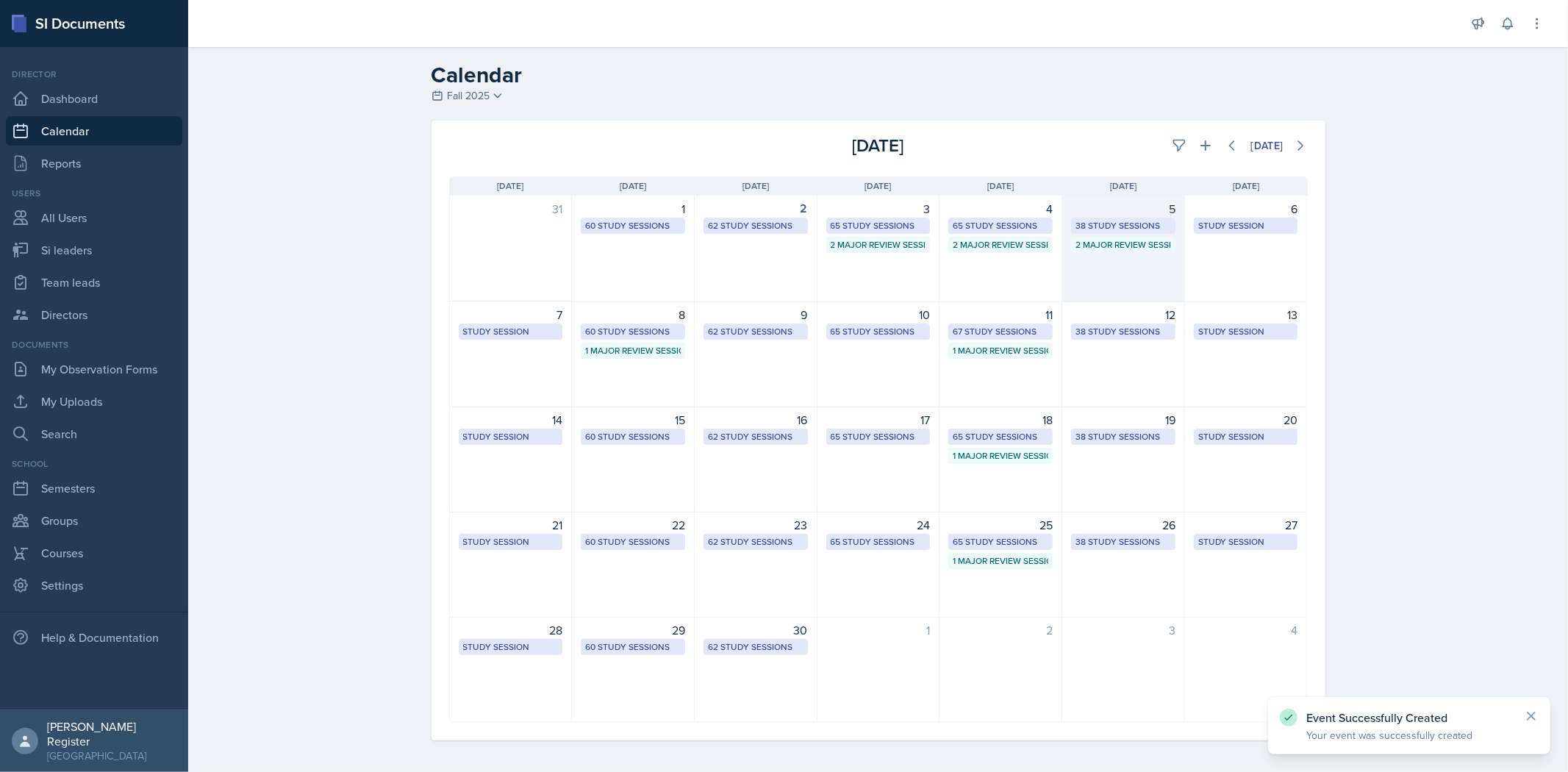
click at [828, 226] on div "38 Study Sessions" at bounding box center [1123, 225] width 95 height 13
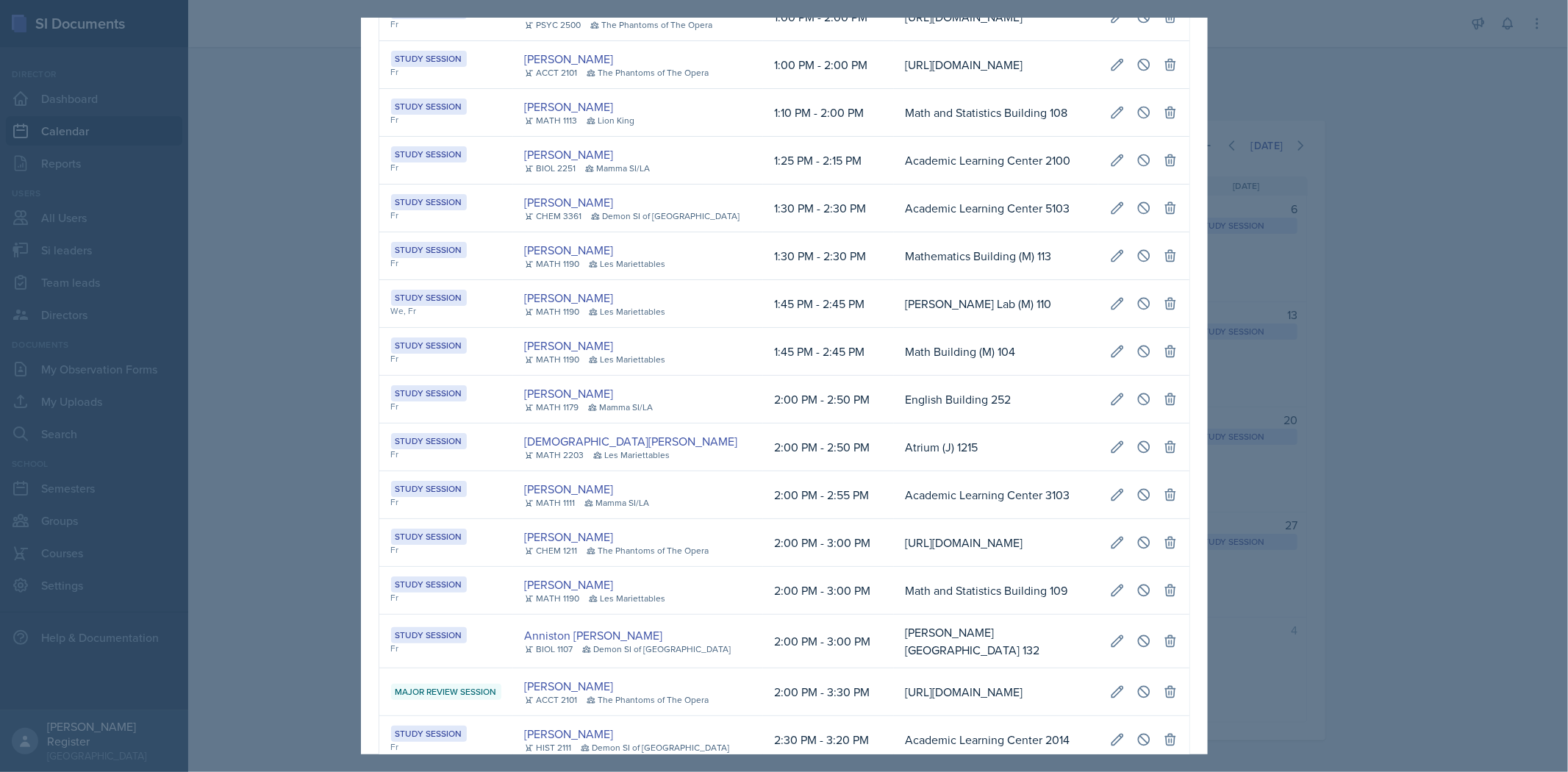
scroll to position [736, 0]
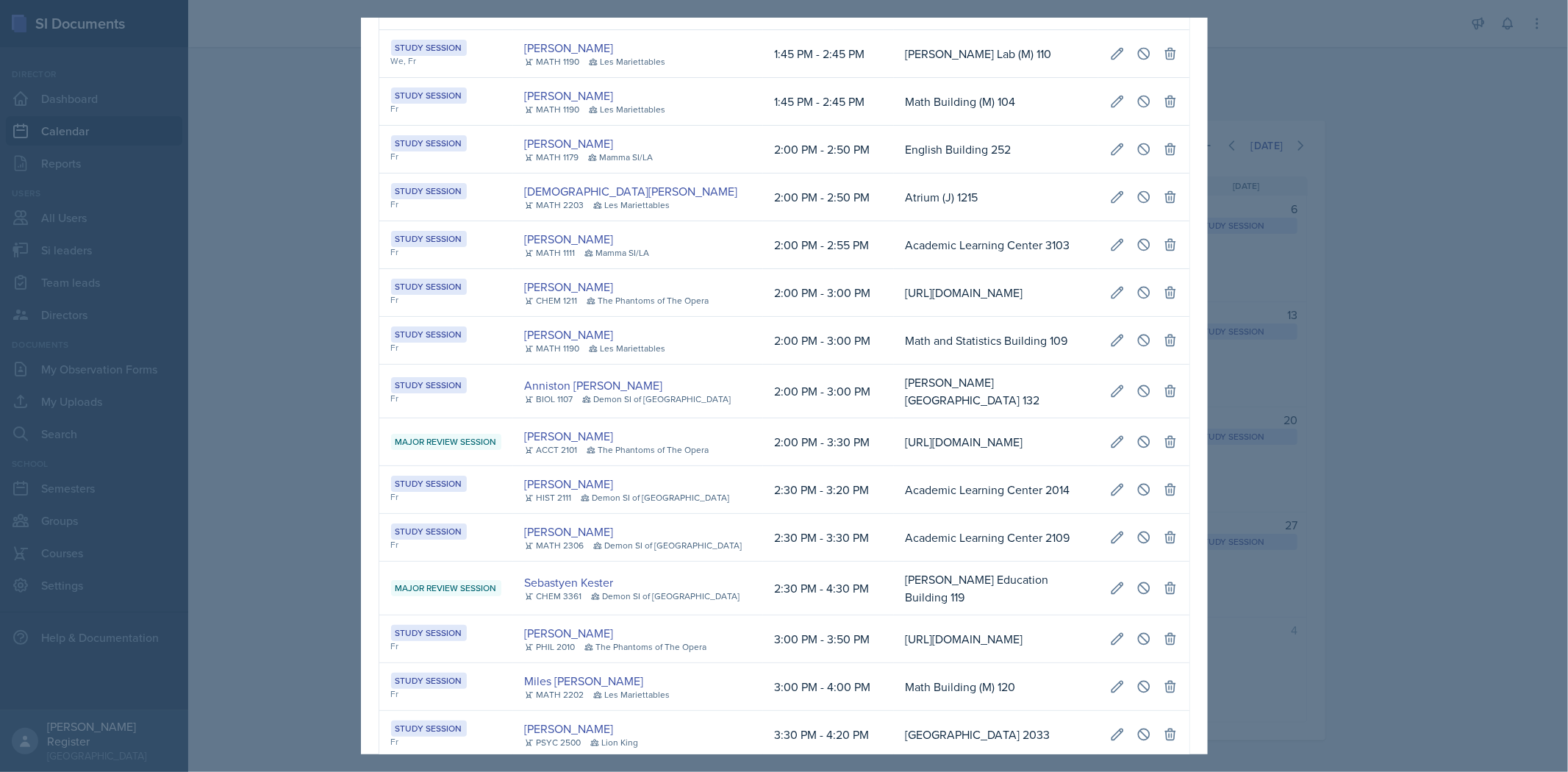
click at [828, 486] on div at bounding box center [784, 386] width 1568 height 772
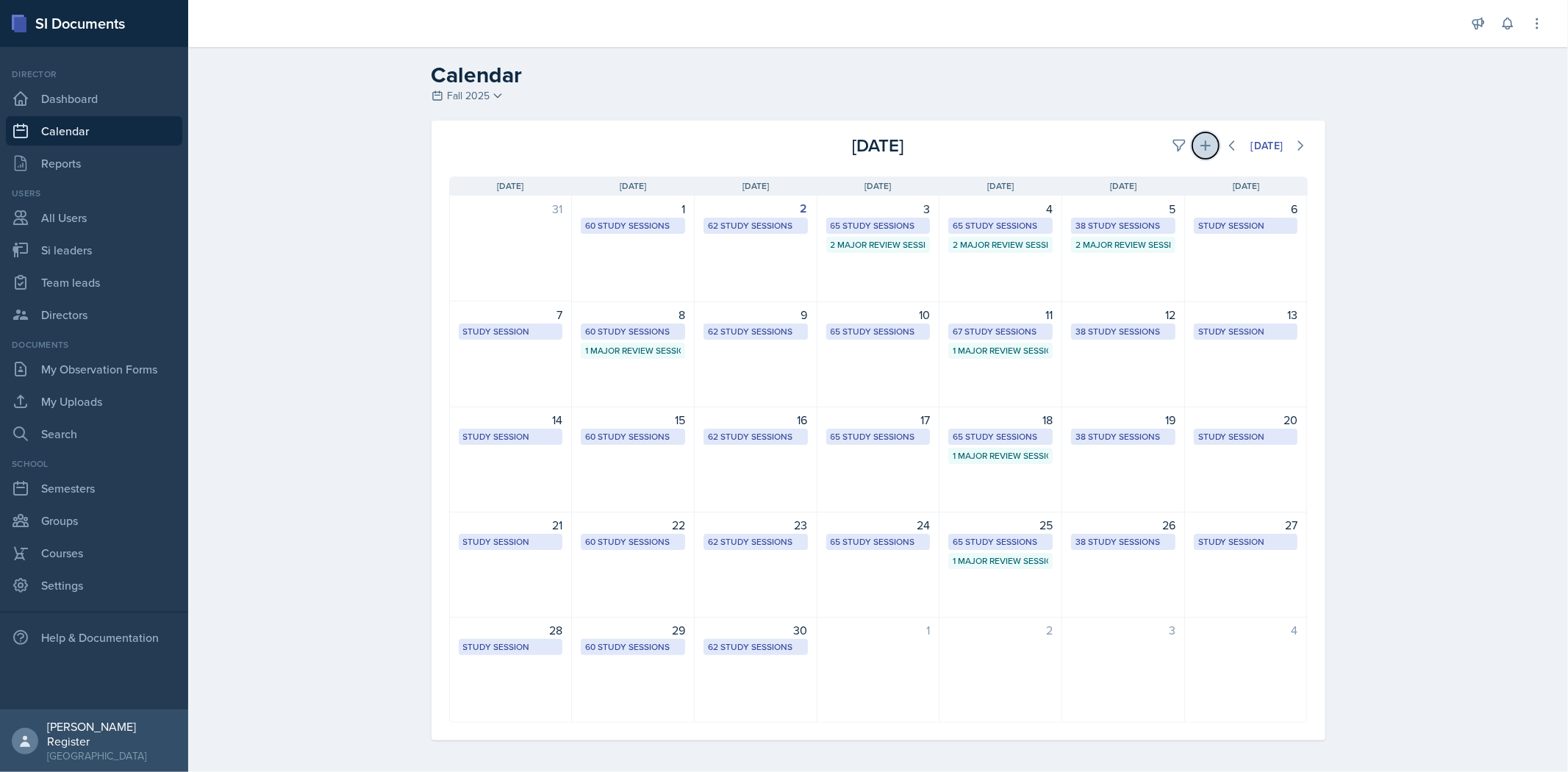
click at [828, 147] on icon at bounding box center [1205, 145] width 15 height 15
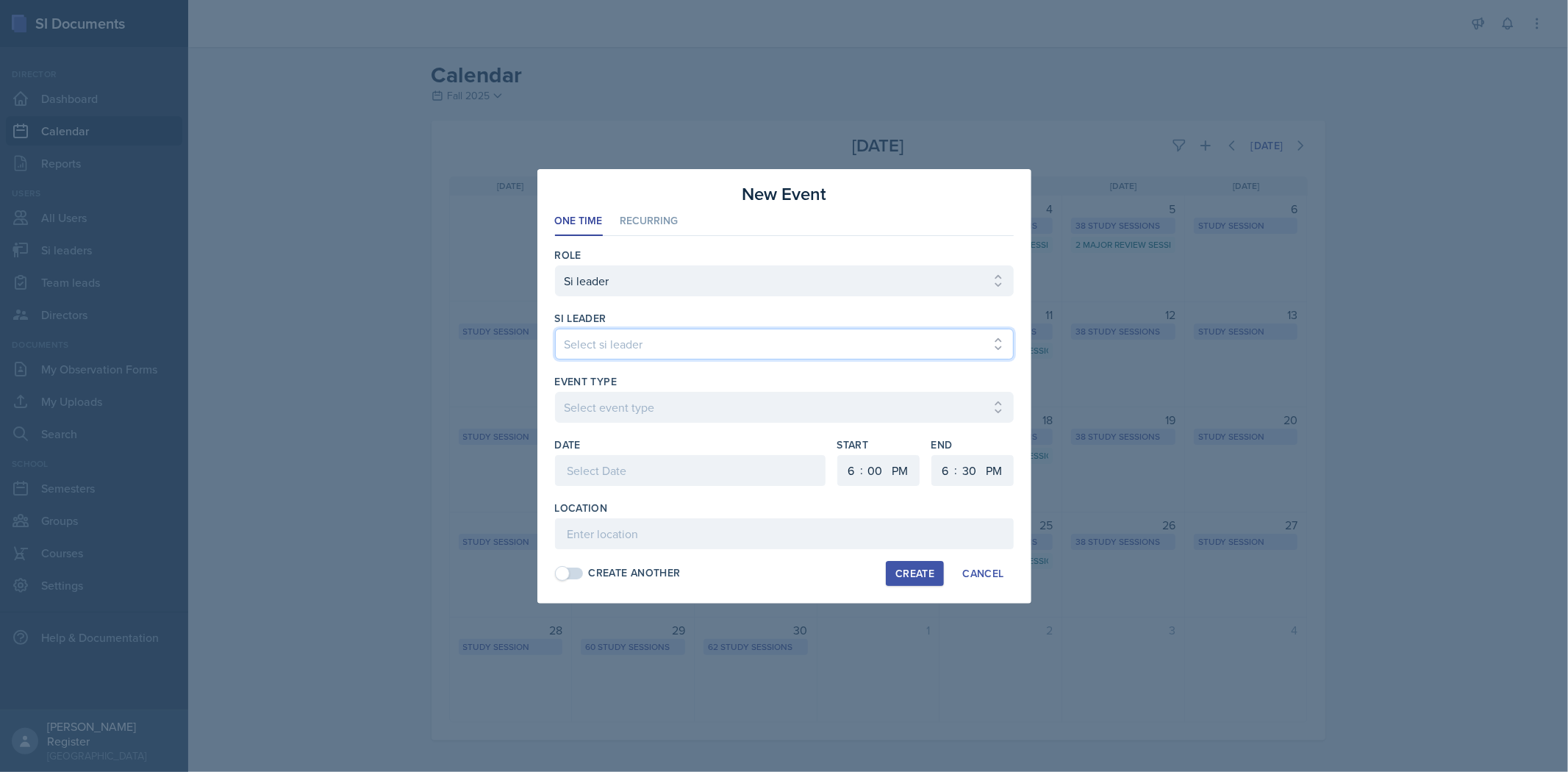
click at [791, 335] on select "Select si leader [PERSON_NAME] [PERSON_NAME] [PERSON_NAME] [PERSON_NAME] [PERSO…" at bounding box center [784, 344] width 459 height 31
select select "ba030b87-5cc2-4e80-b740-fa0852f550a0"
click at [555, 329] on select "Select si leader [PERSON_NAME] [PERSON_NAME] [PERSON_NAME] [PERSON_NAME] [PERSO…" at bounding box center [784, 344] width 459 height 31
click at [645, 399] on select "Select event type Major Review Session Study Session" at bounding box center [784, 408] width 459 height 31
select select "66bb7cbf-e419-488b-a7ef-f63bc5f9ed04"
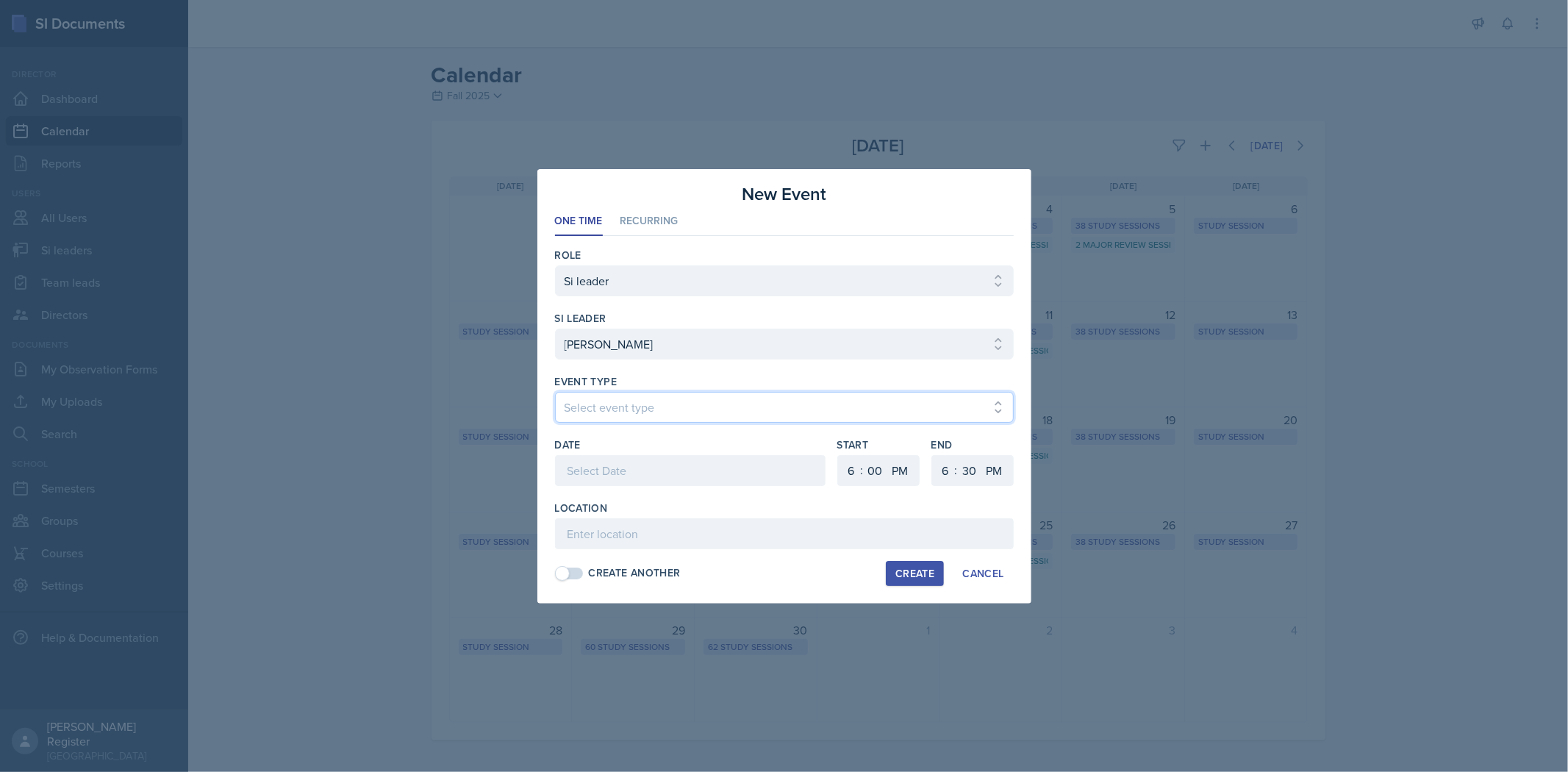
click at [555, 392] on select "Select event type Major Review Session Study Session" at bounding box center [784, 408] width 459 height 31
click at [678, 468] on div at bounding box center [690, 471] width 271 height 31
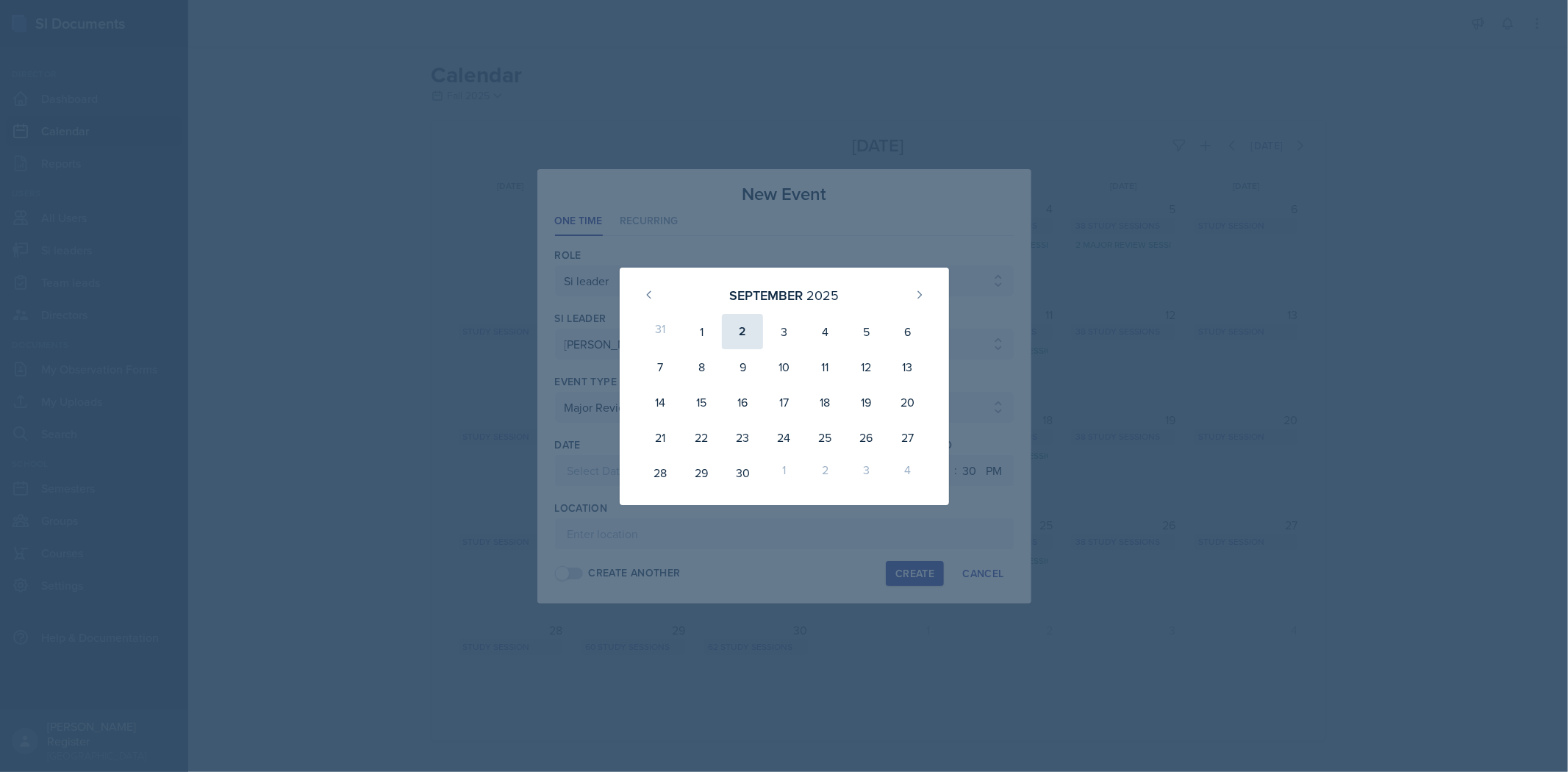
click at [741, 326] on div "2" at bounding box center [742, 331] width 42 height 35
type input "[DATE]"
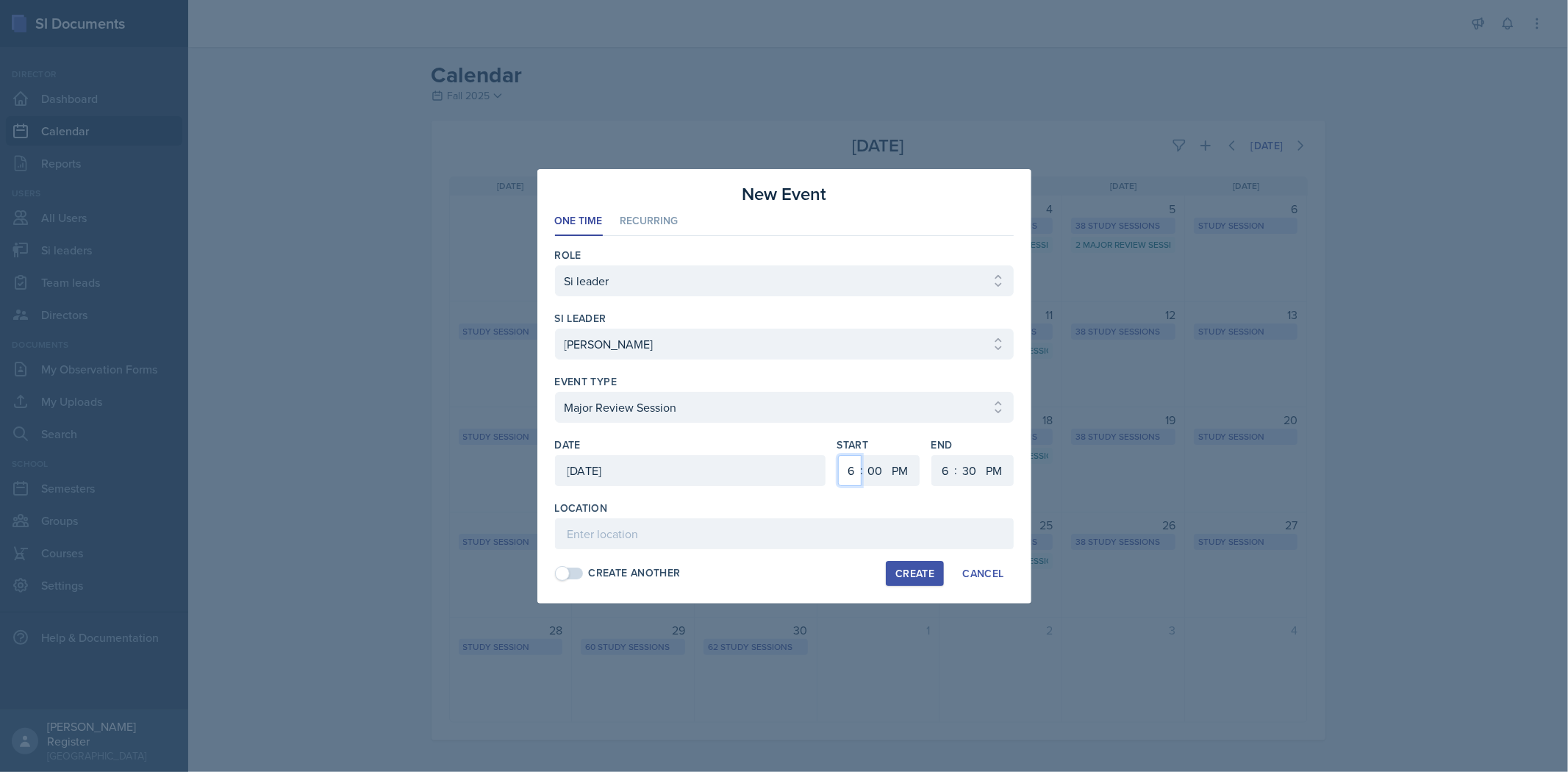
click at [828, 464] on select "1 2 3 4 5 6 7 8 9 10 11 12" at bounding box center [849, 471] width 23 height 31
select select "5"
click at [828, 455] on select "1 2 3 4 5 6 7 8 9 10 11 12" at bounding box center [849, 471] width 23 height 31
click at [828, 472] on select "00 05 10 15 20 25 30 35 40 45 50 55" at bounding box center [875, 471] width 23 height 31
select select "15"
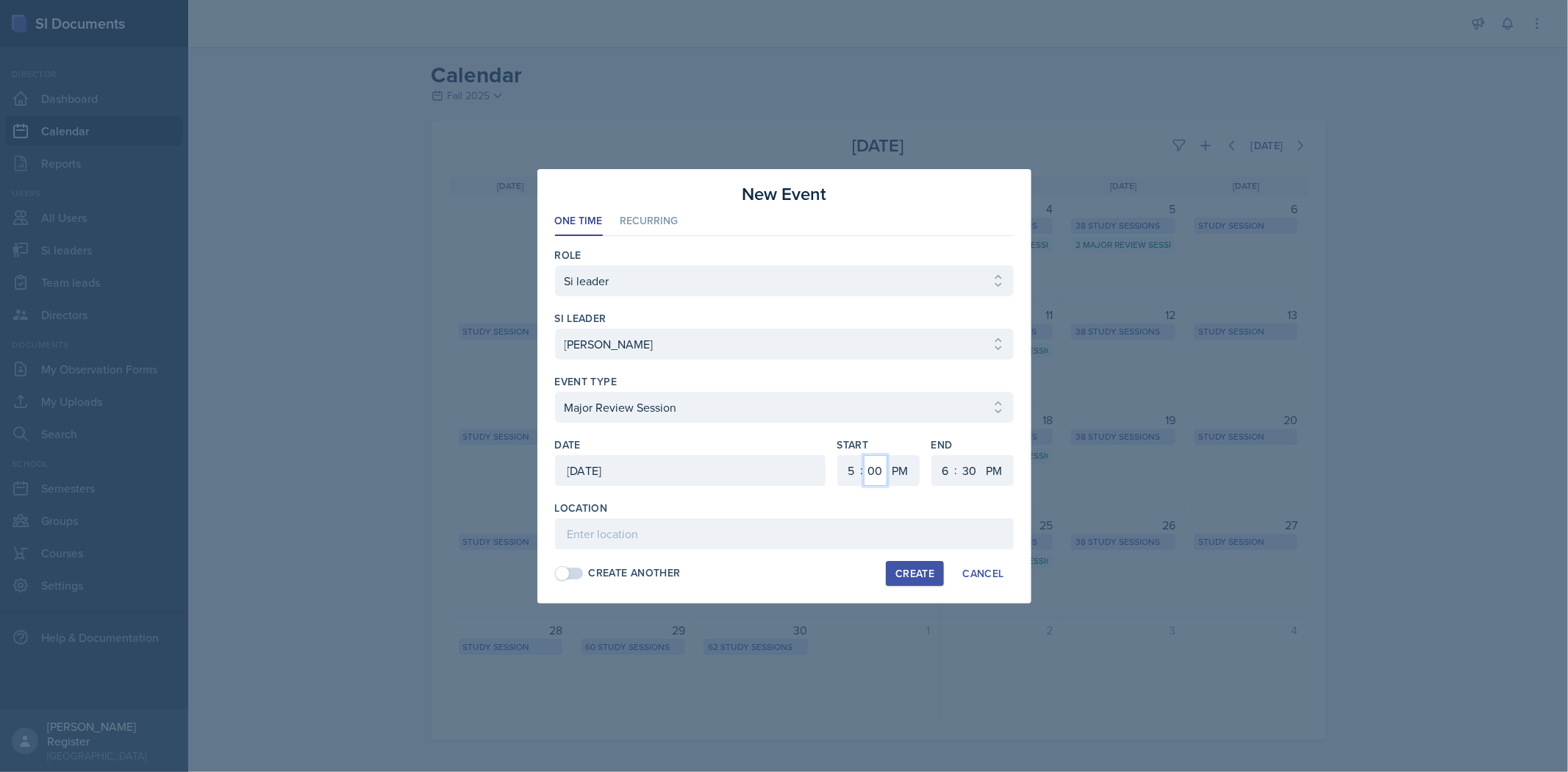
click at [828, 455] on select "00 05 10 15 20 25 30 35 40 45 50 55" at bounding box center [875, 471] width 23 height 31
click at [828, 467] on select "1 2 3 4 5 6 7 8 9 10 11 12" at bounding box center [943, 471] width 23 height 31
click at [828, 466] on select "00 05 10 15 20 25 30 35 40 45 50 55" at bounding box center [969, 471] width 23 height 31
select select "15"
click at [828, 455] on select "00 05 10 15 20 25 30 35 40 45 50 55" at bounding box center [969, 471] width 23 height 31
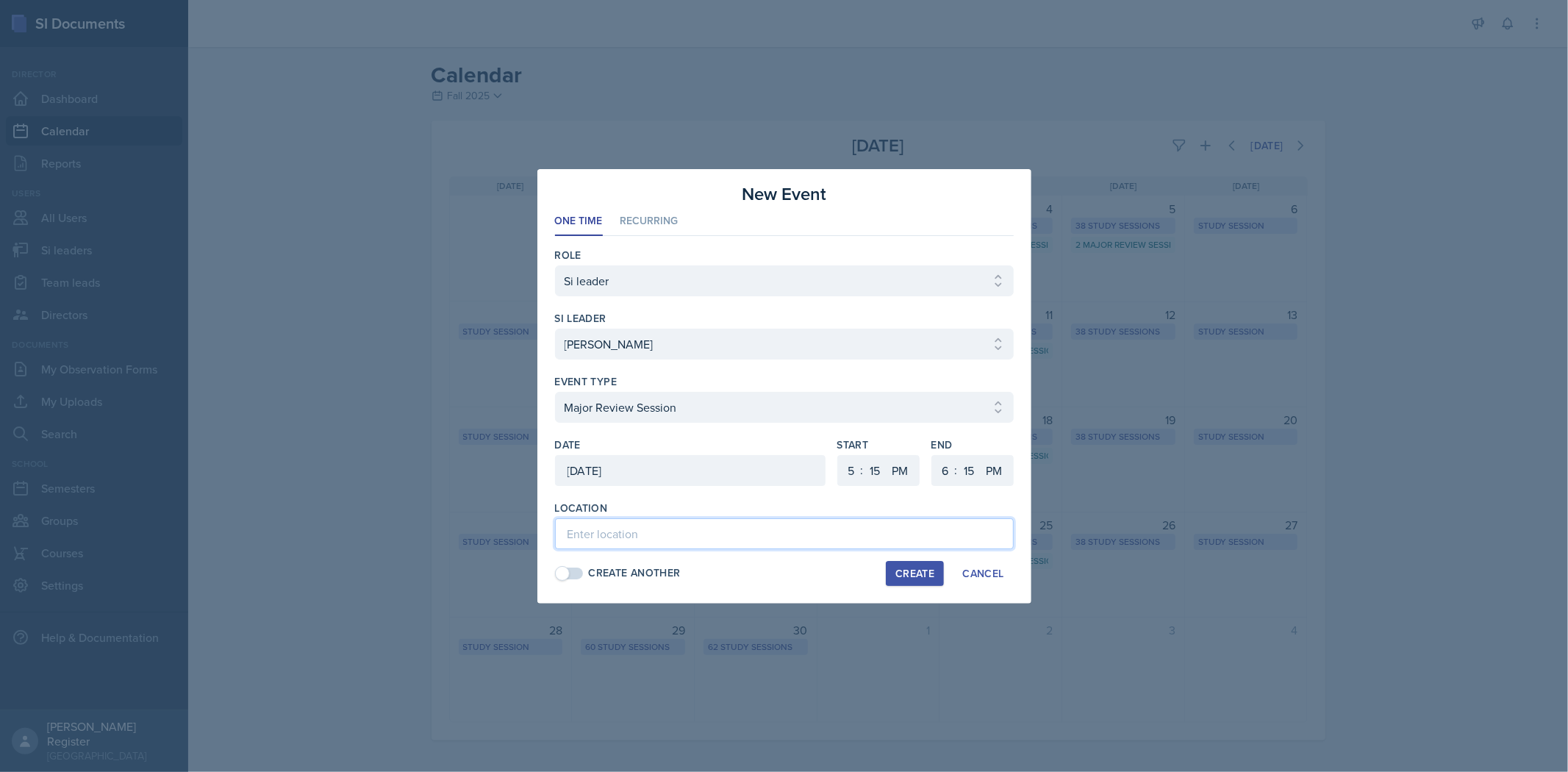
click at [828, 531] on input at bounding box center [784, 534] width 459 height 31
type input "Math and Statistics Building 109"
click at [828, 572] on div "Create" at bounding box center [915, 574] width 39 height 12
select select
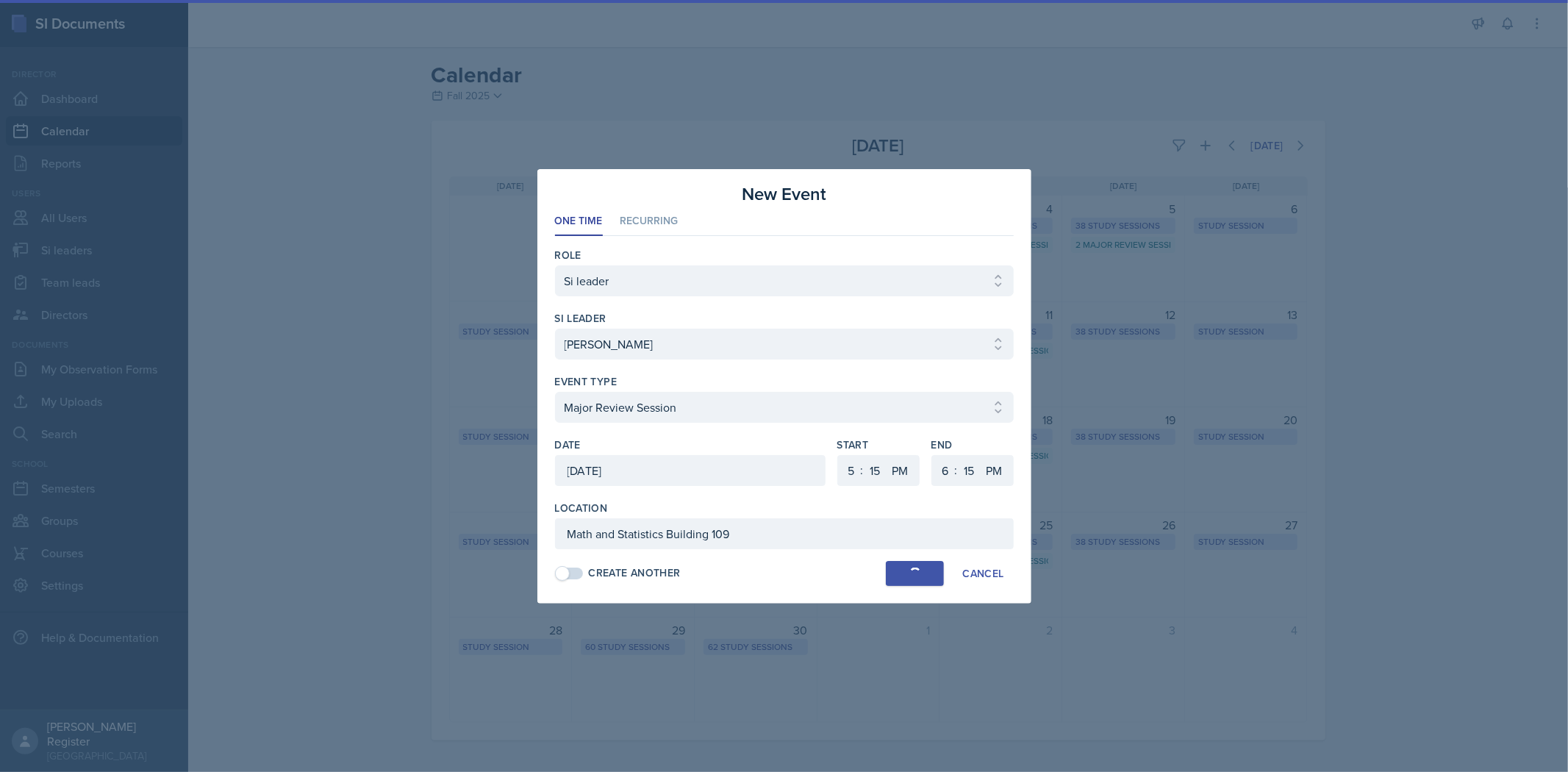
select select "6"
select select "0"
select select "30"
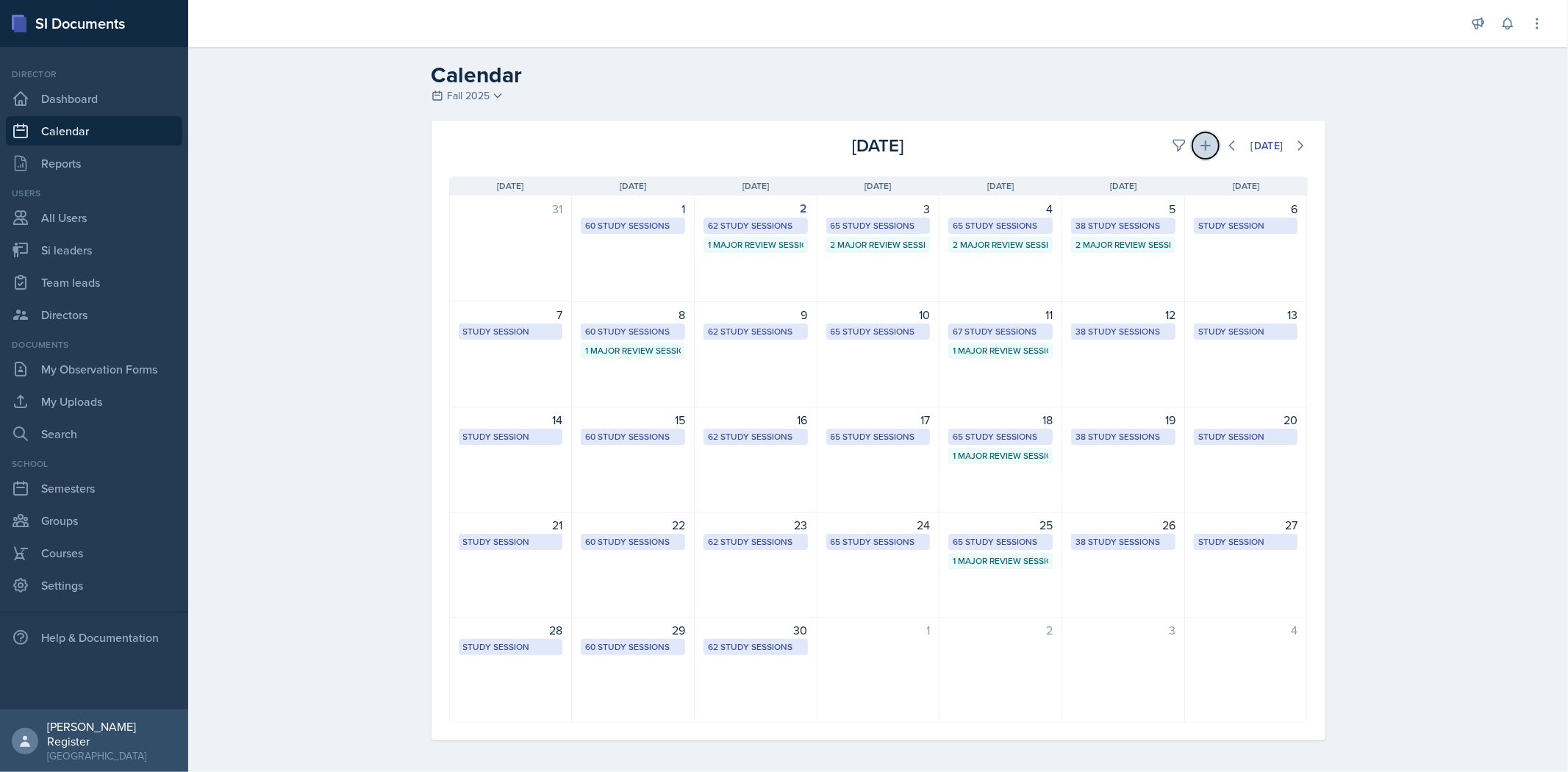
click at [828, 145] on icon at bounding box center [1205, 145] width 15 height 15
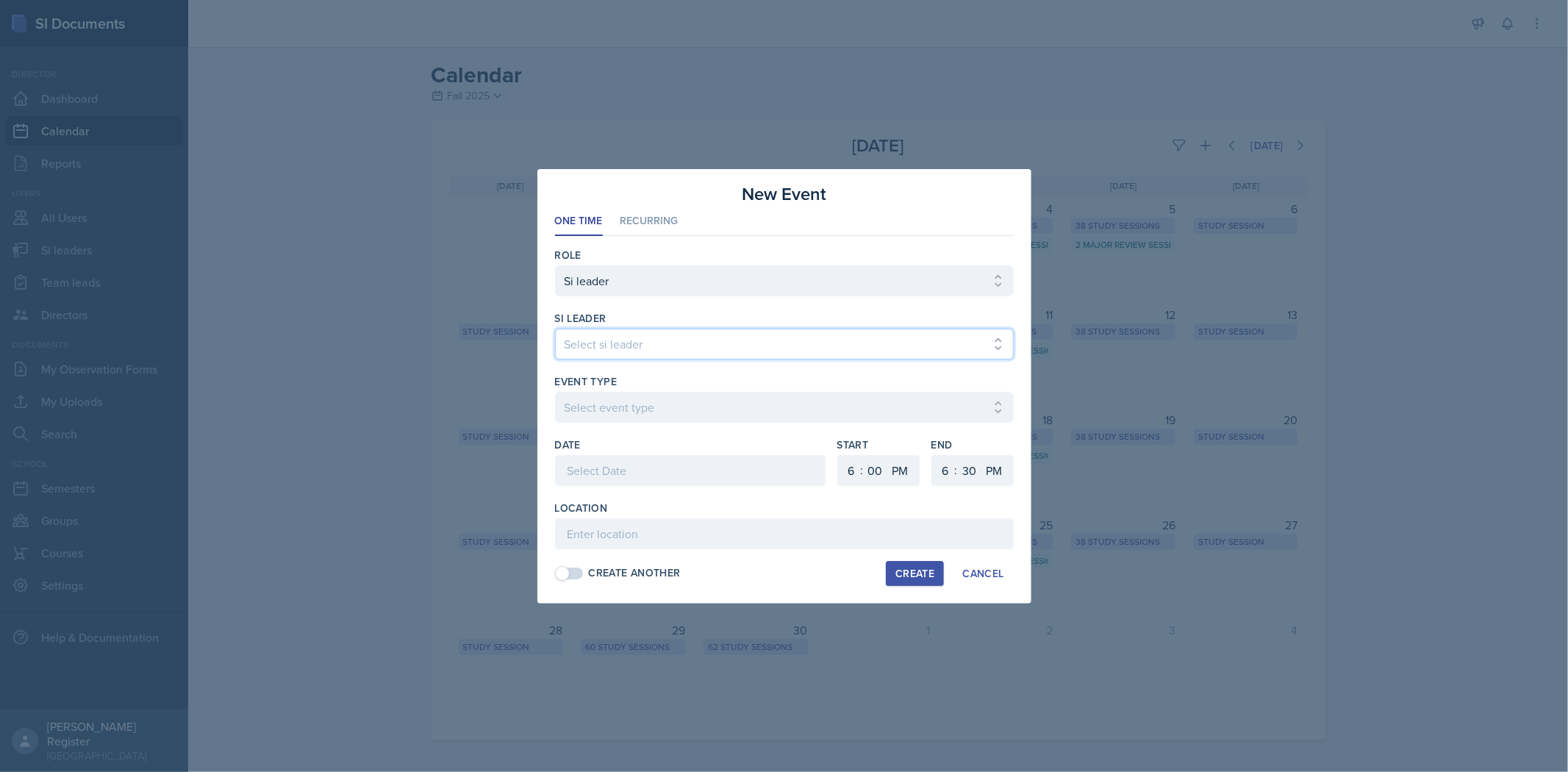
click at [828, 334] on select "Select si leader [PERSON_NAME] [PERSON_NAME] [PERSON_NAME] [PERSON_NAME] [PERSO…" at bounding box center [784, 344] width 459 height 31
select select "ba030b87-5cc2-4e80-b740-fa0852f550a0"
click at [555, 329] on select "Select si leader [PERSON_NAME] [PERSON_NAME] [PERSON_NAME] [PERSON_NAME] [PERSO…" at bounding box center [784, 344] width 459 height 31
click at [678, 409] on select "Select event type Major Review Session Study Session" at bounding box center [784, 408] width 459 height 31
select select "66bb7cbf-e419-488b-a7ef-f63bc5f9ed04"
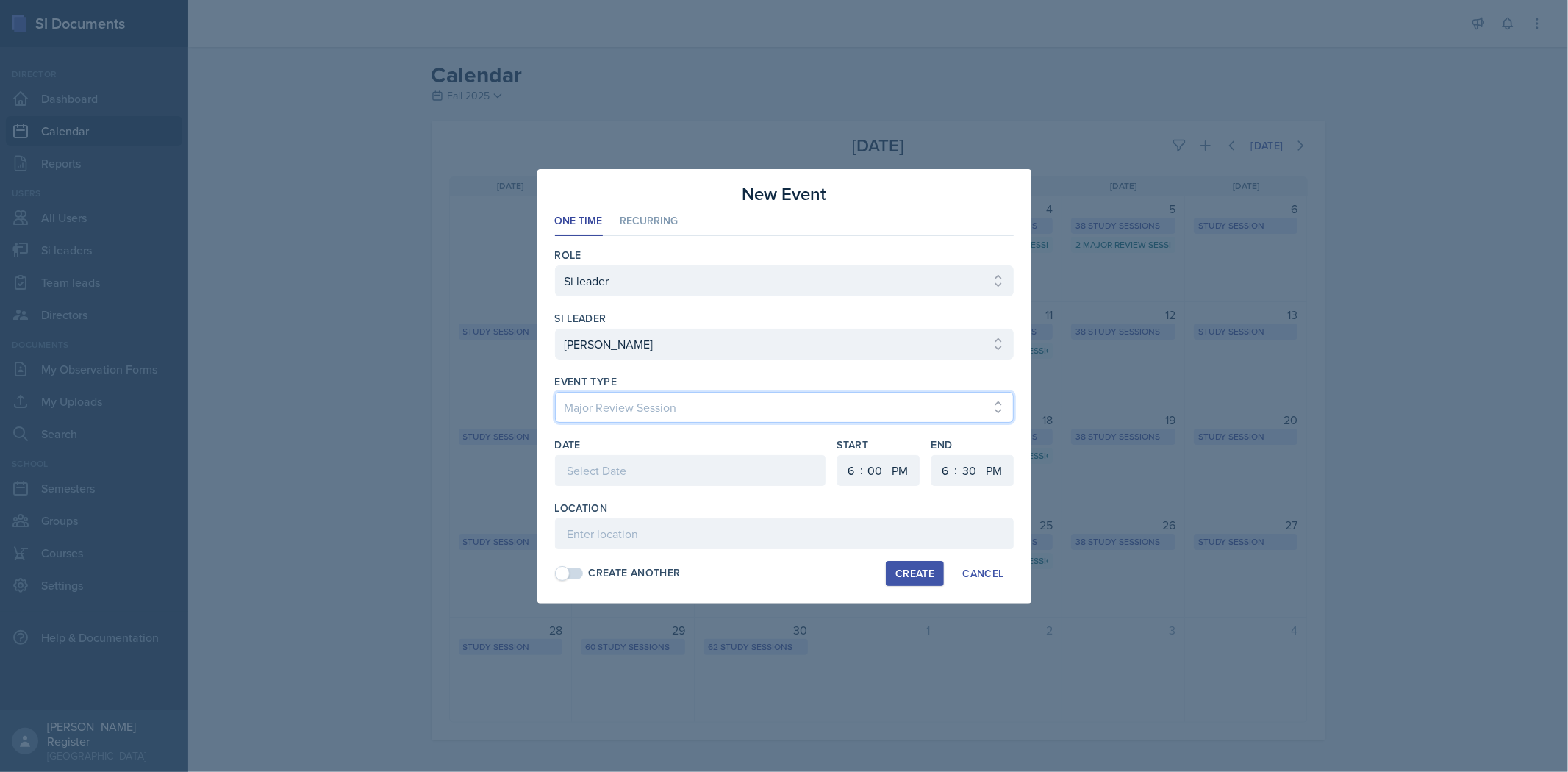
click at [555, 392] on select "Select event type Major Review Session Study Session" at bounding box center [784, 408] width 459 height 31
click at [686, 461] on div at bounding box center [690, 471] width 271 height 31
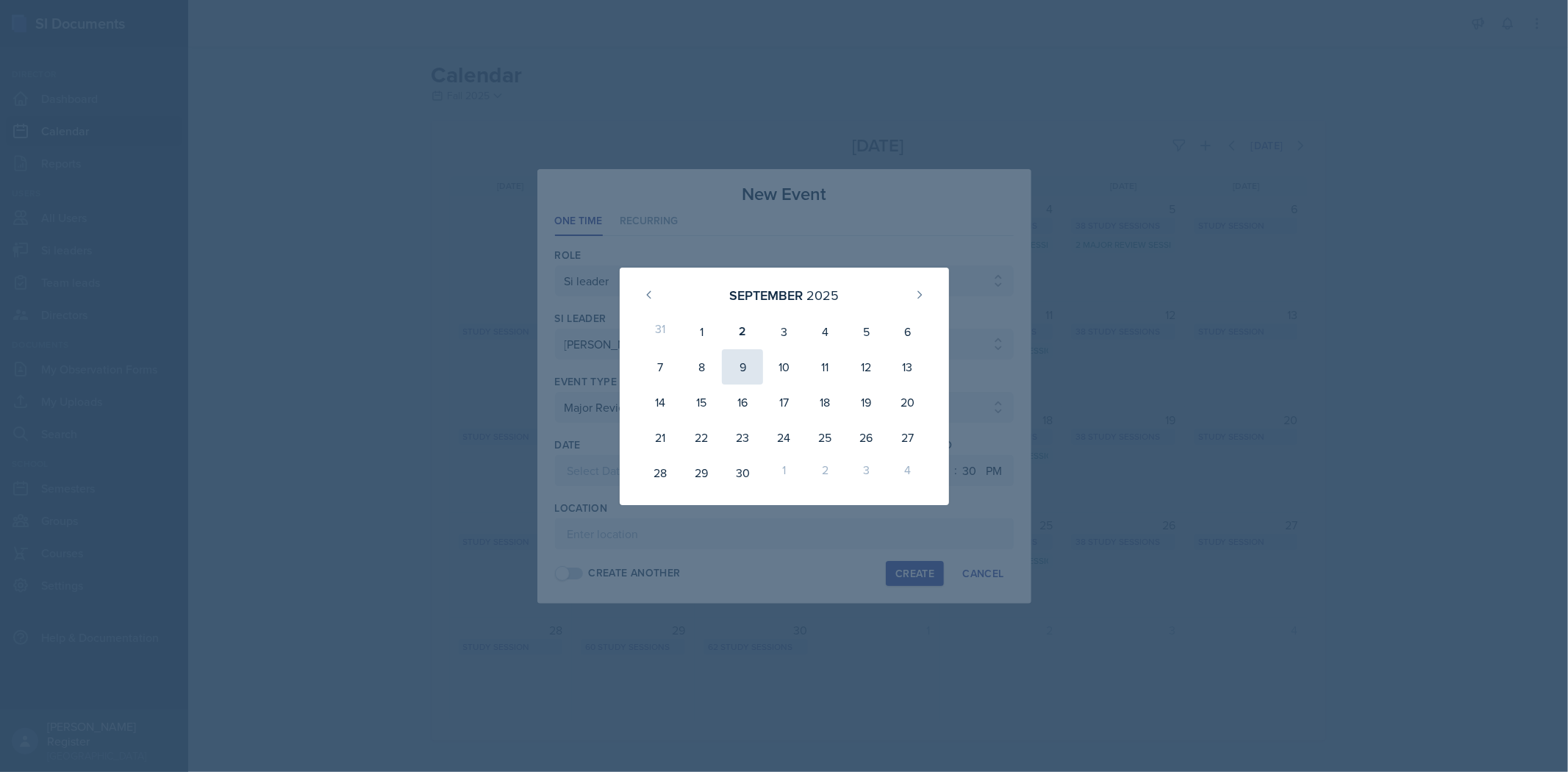
click at [749, 369] on div "9" at bounding box center [742, 367] width 42 height 35
type input "[DATE]"
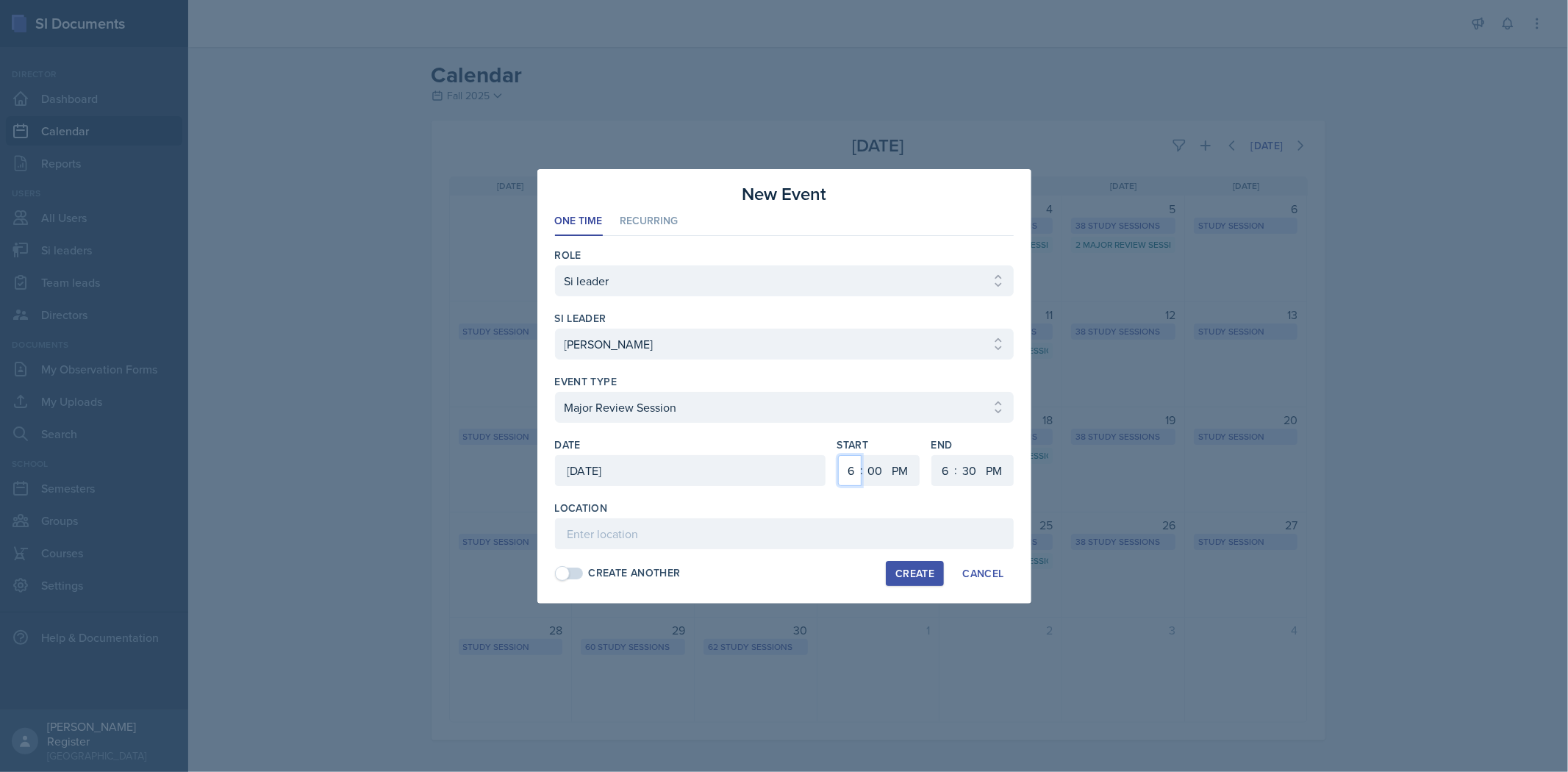
click at [828, 467] on select "1 2 3 4 5 6 7 8 9 10 11 12" at bounding box center [849, 471] width 23 height 31
select select "5"
click at [828, 455] on select "1 2 3 4 5 6 7 8 9 10 11 12" at bounding box center [849, 471] width 23 height 31
click at [828, 475] on select "00 05 10 15 20 25 30 35 40 45 50 55" at bounding box center [875, 471] width 23 height 31
select select "15"
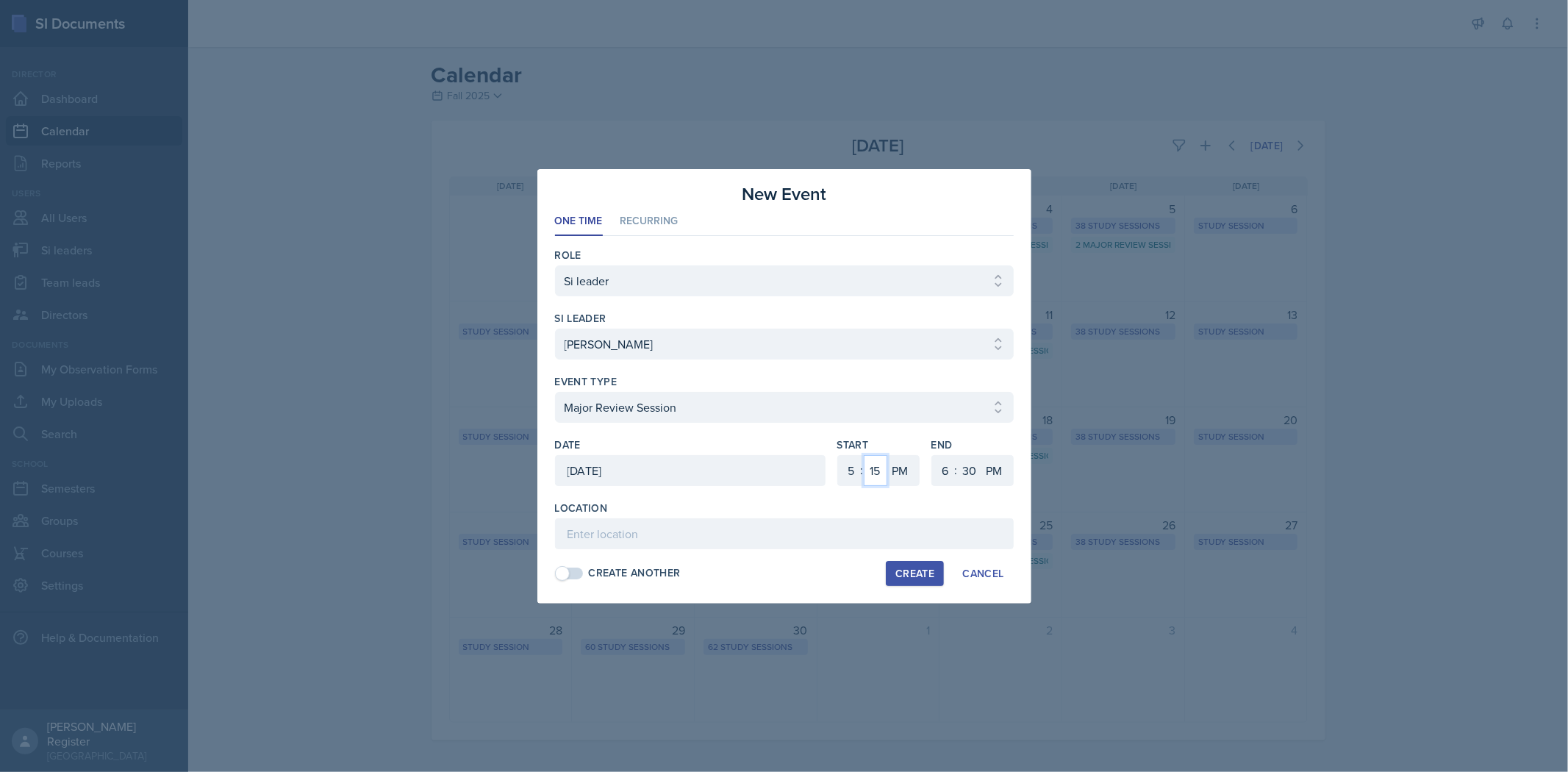
click at [828, 455] on select "00 05 10 15 20 25 30 35 40 45 50 55" at bounding box center [875, 471] width 23 height 31
click at [828, 471] on select "1 2 3 4 5 6 7 8 9 10 11 12" at bounding box center [943, 471] width 23 height 31
select select "7"
click at [828, 455] on select "1 2 3 4 5 6 7 8 9 10 11 12" at bounding box center [943, 471] width 23 height 31
click at [828, 471] on select "00 05 10 15 20 25 30 35 40 45 50 55" at bounding box center [969, 471] width 23 height 31
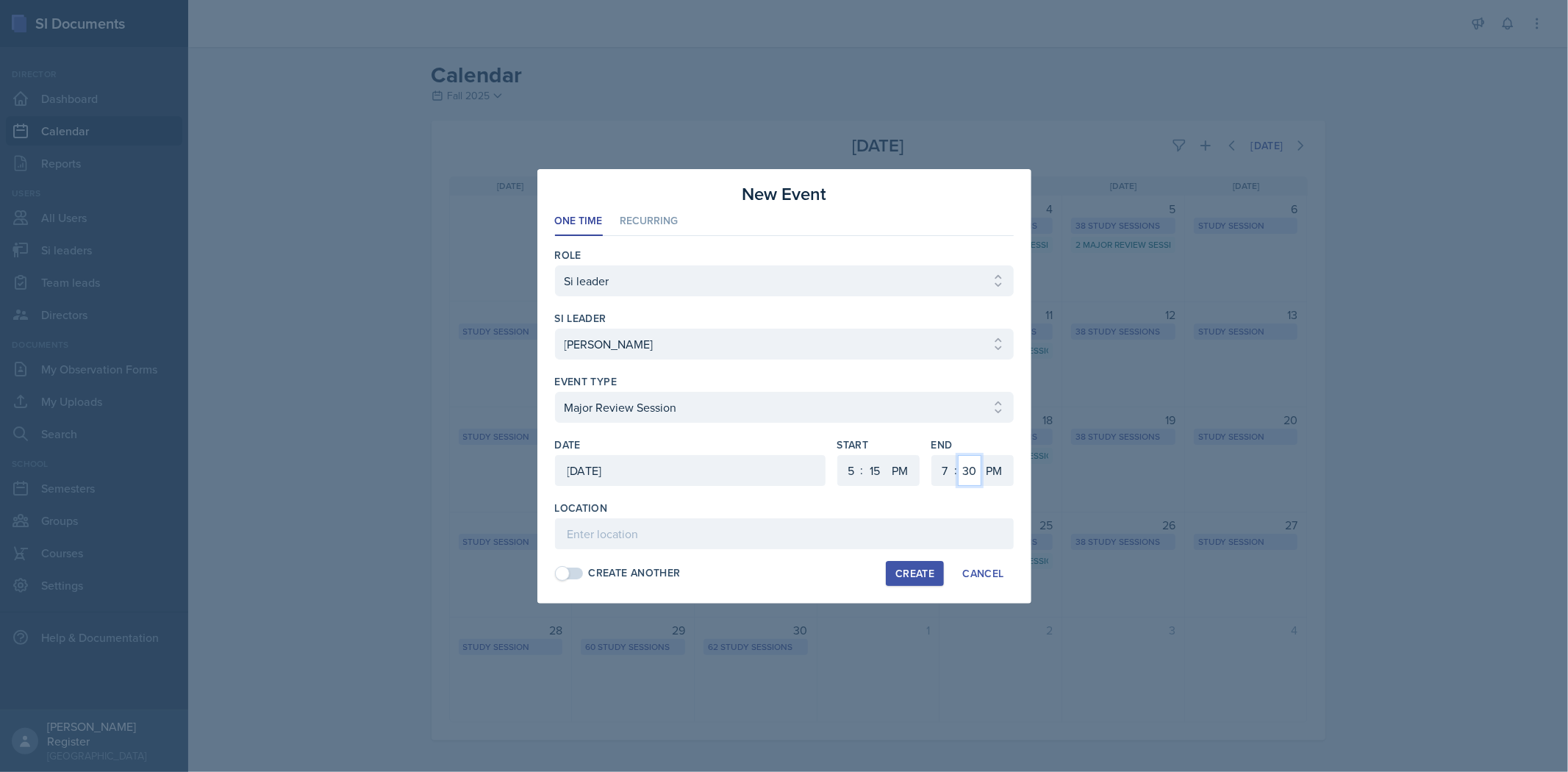
select select "15"
click at [828, 455] on select "00 05 10 15 20 25 30 35 40 45 50 55" at bounding box center [969, 471] width 23 height 31
drag, startPoint x: 936, startPoint y: 535, endPoint x: 929, endPoint y: 535, distance: 7.0
click at [828, 535] on input at bounding box center [784, 534] width 459 height 31
type input "Math and Statistics Building 246"
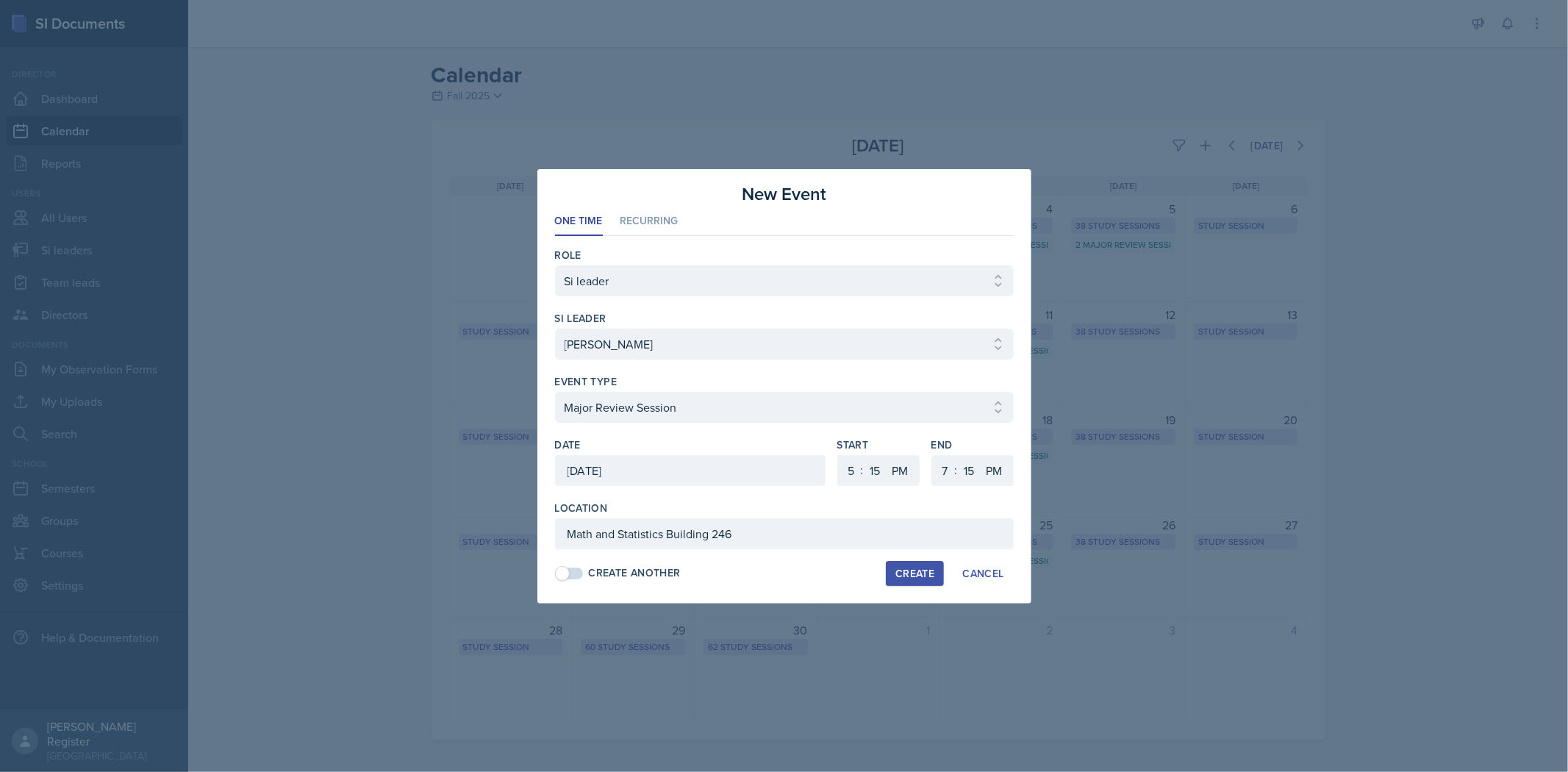
click at [828, 568] on div "Create" at bounding box center [915, 574] width 39 height 12
select select
select select "6"
select select "0"
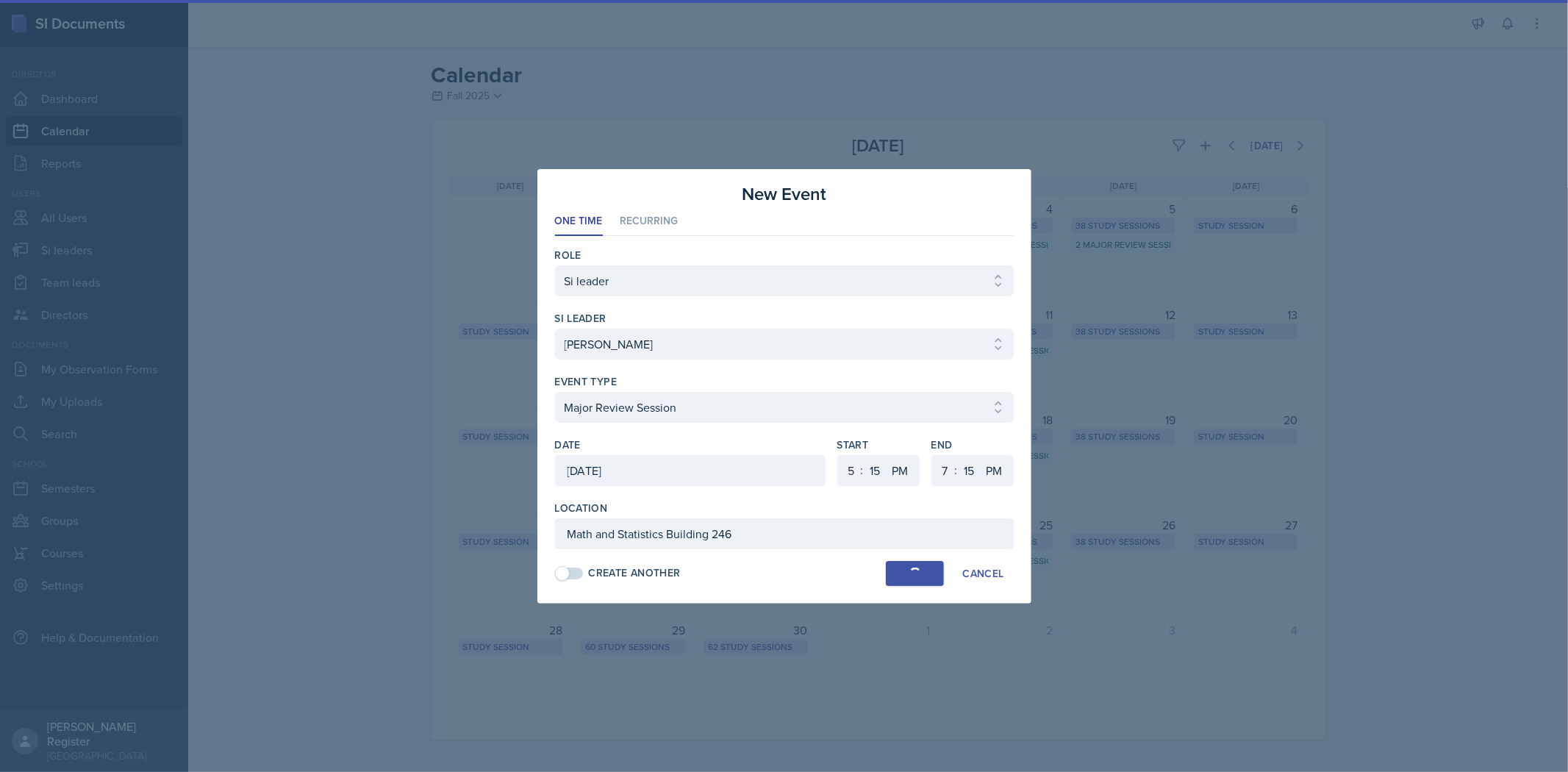
select select "6"
select select "30"
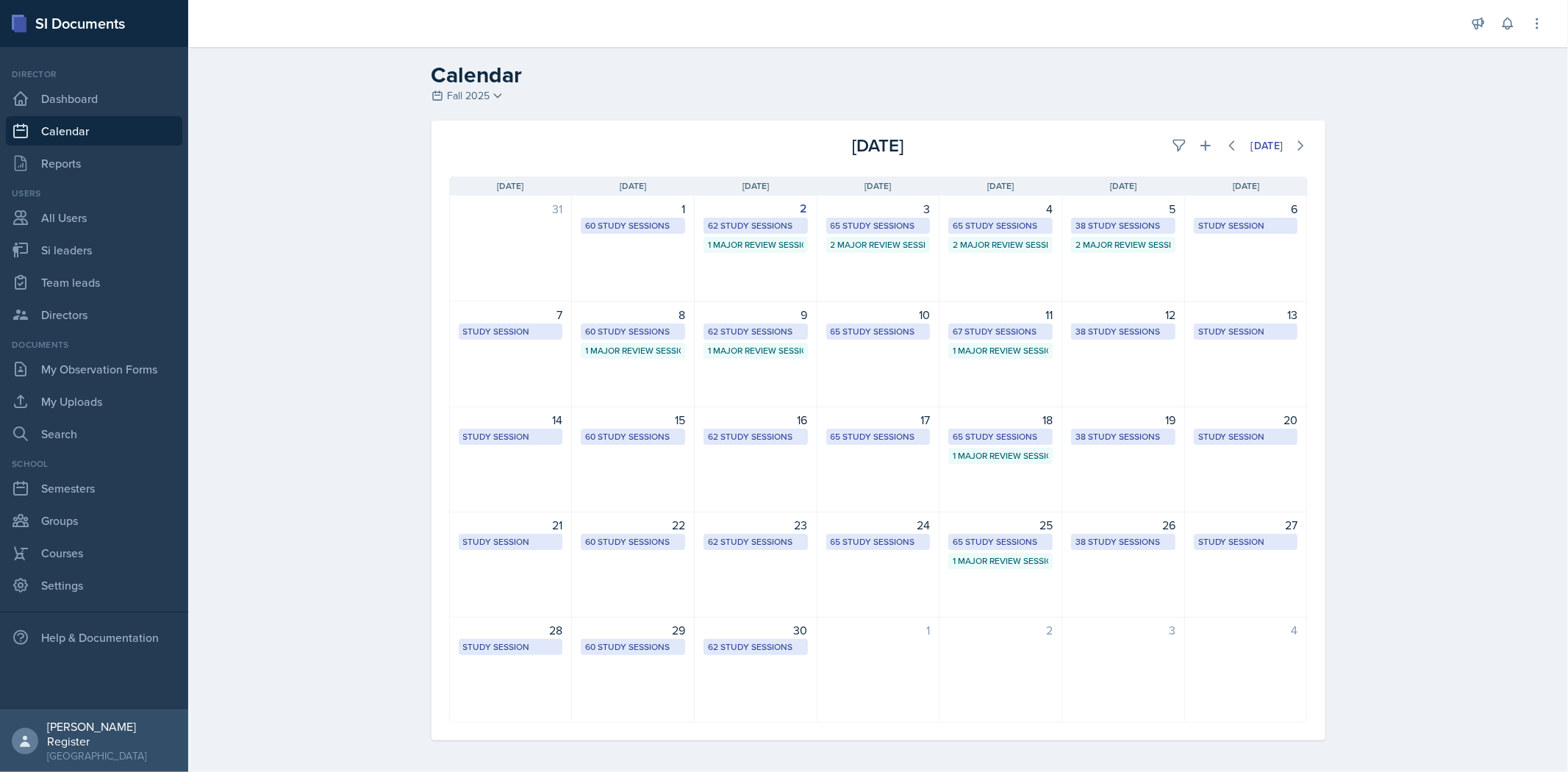
drag, startPoint x: 744, startPoint y: 274, endPoint x: 730, endPoint y: 273, distance: 14.0
click at [738, 278] on div "2 62 Study Sessions 1 Major Review Session" at bounding box center [756, 248] width 123 height 106
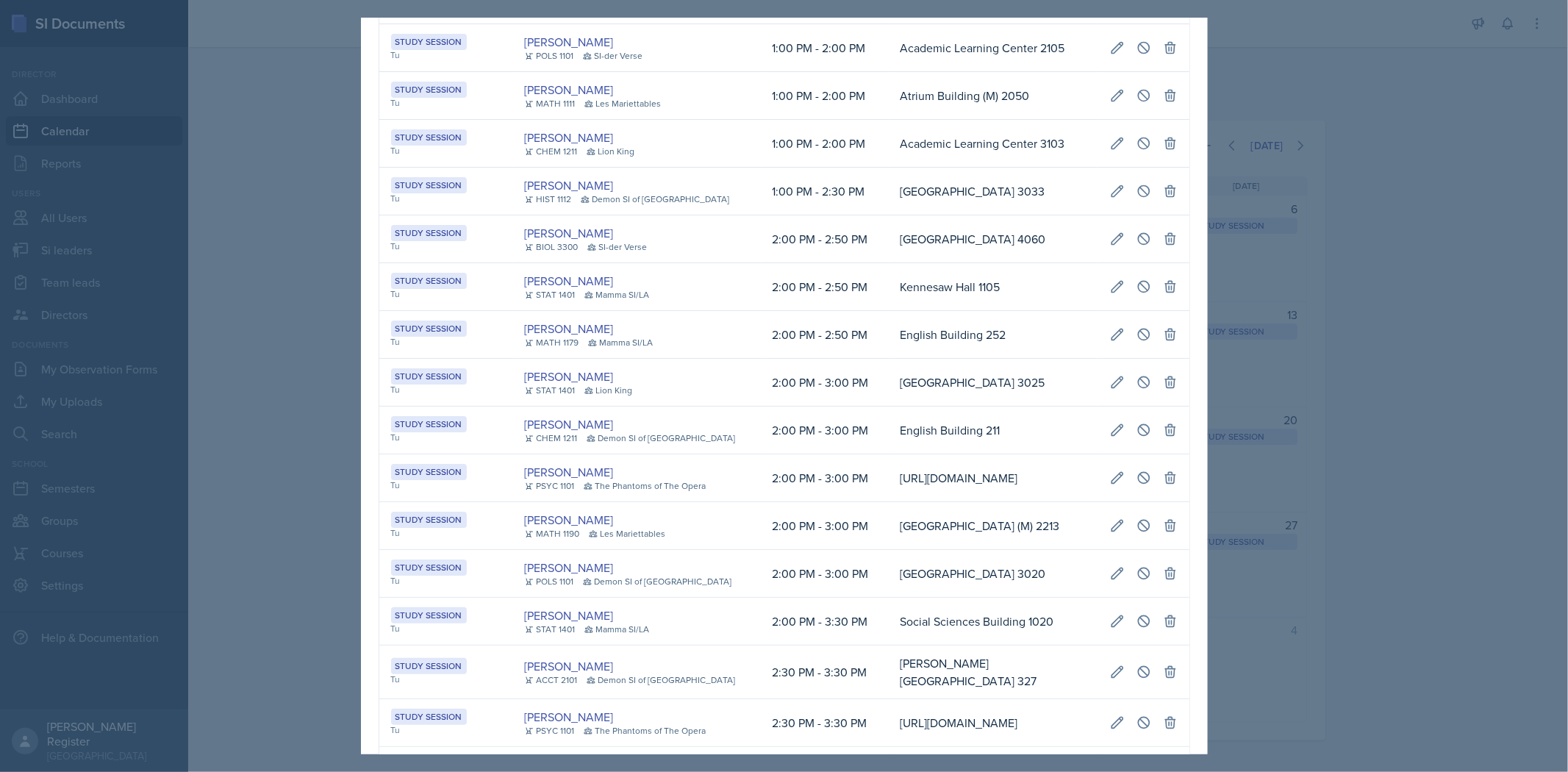
scroll to position [0, 334]
click at [828, 247] on icon at bounding box center [1143, 239] width 15 height 15
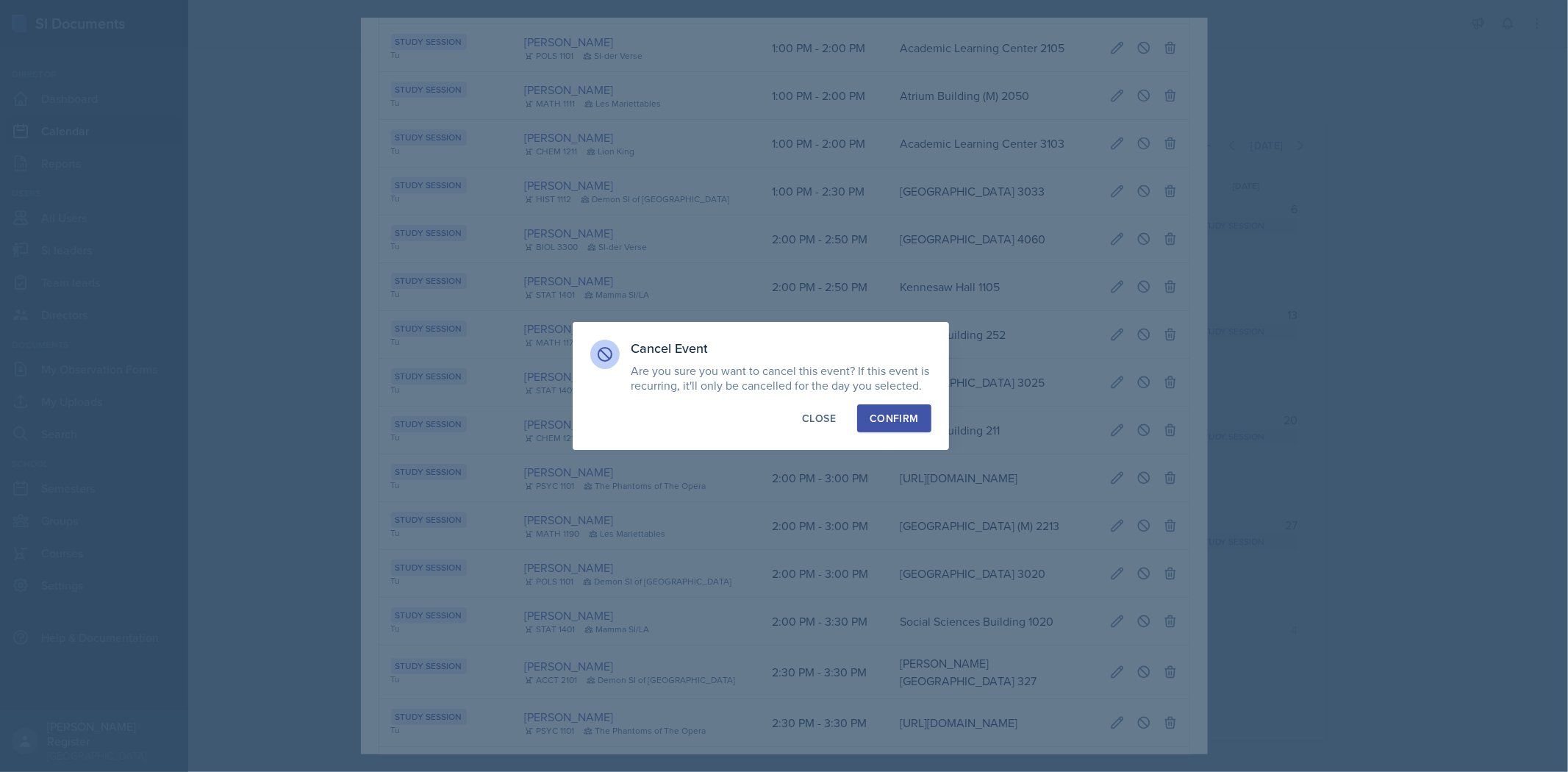
click at [828, 418] on div "Confirm" at bounding box center [894, 418] width 48 height 15
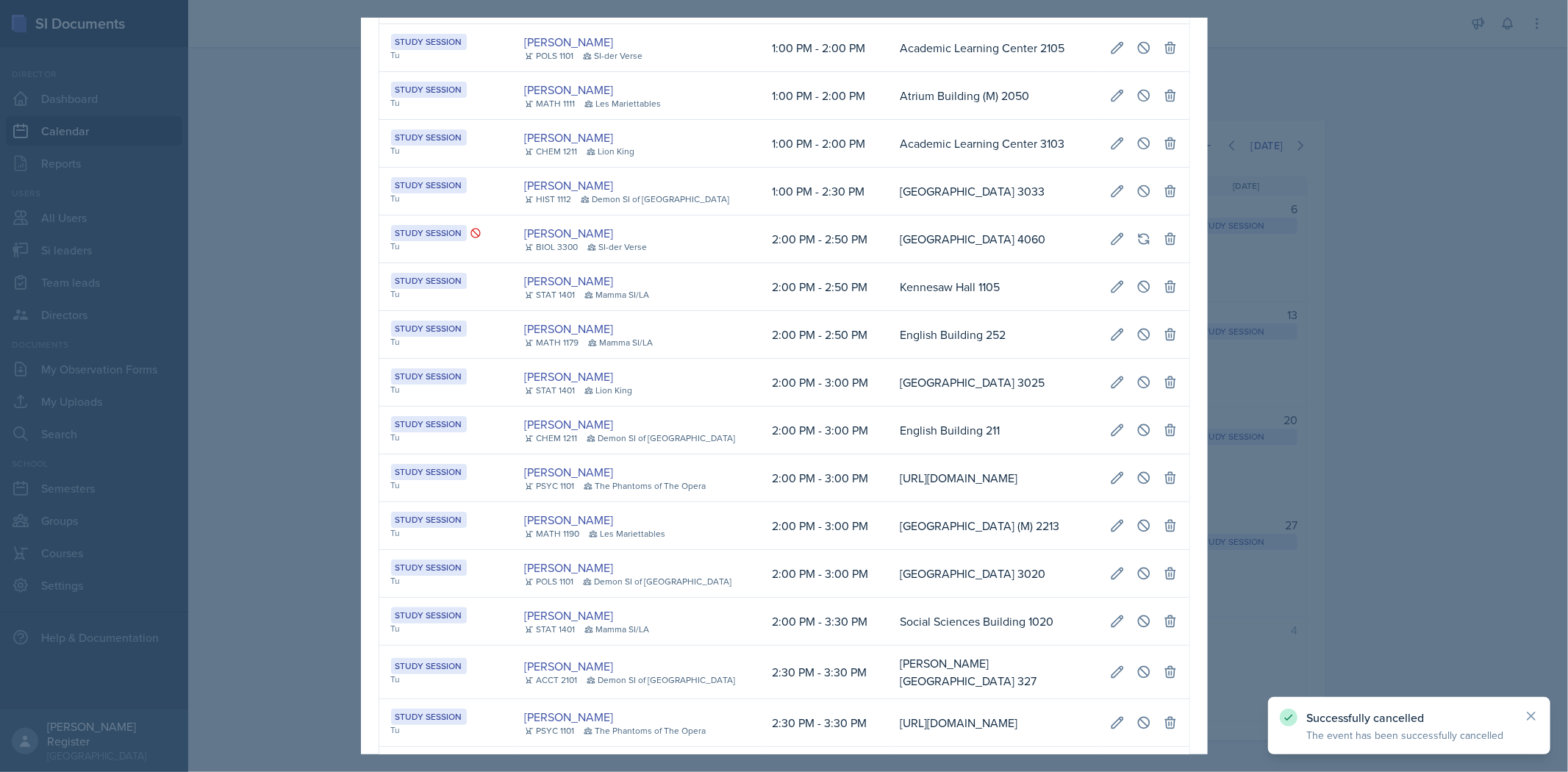
scroll to position [653, 0]
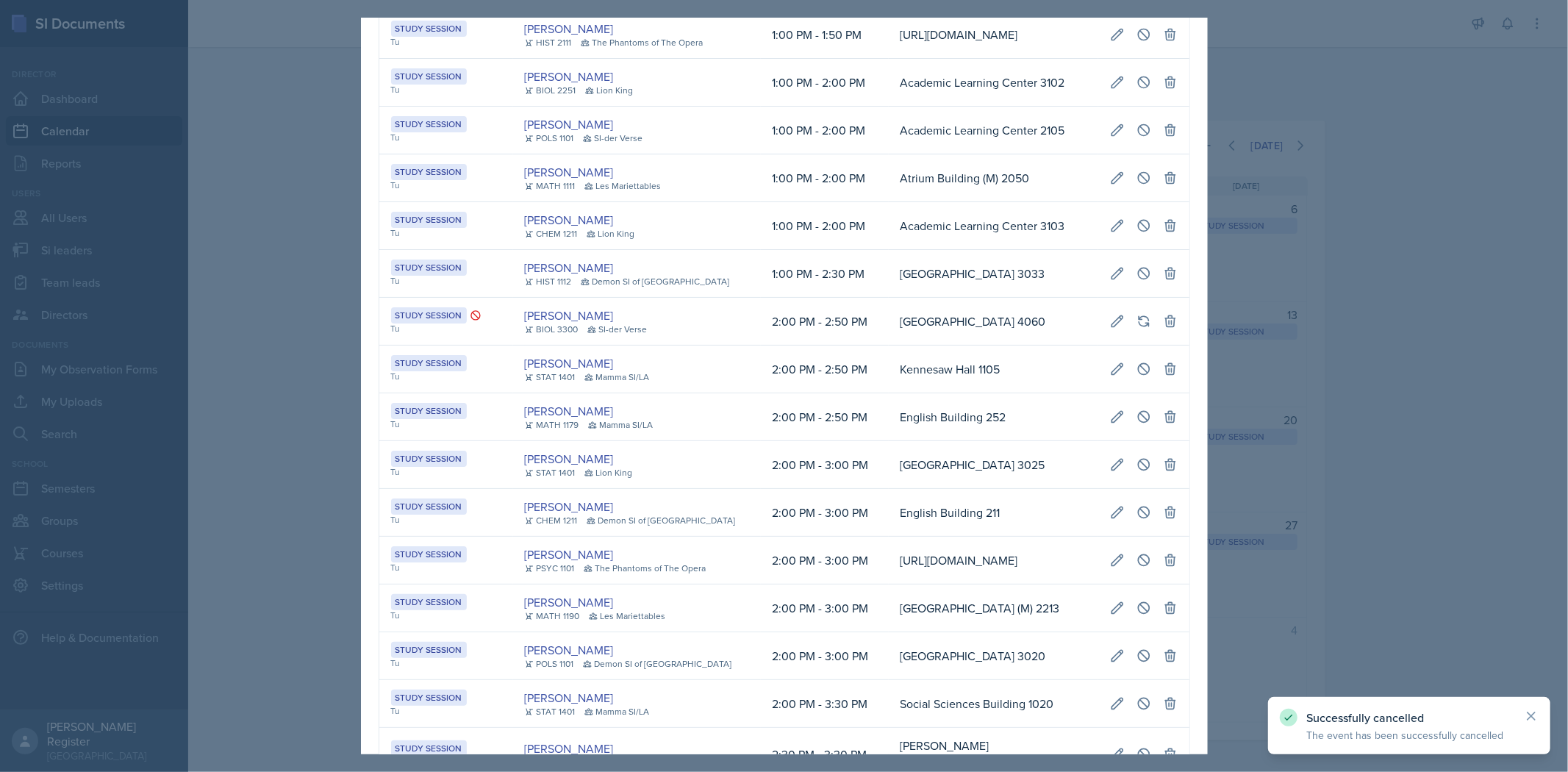
click at [828, 219] on div at bounding box center [784, 386] width 1568 height 772
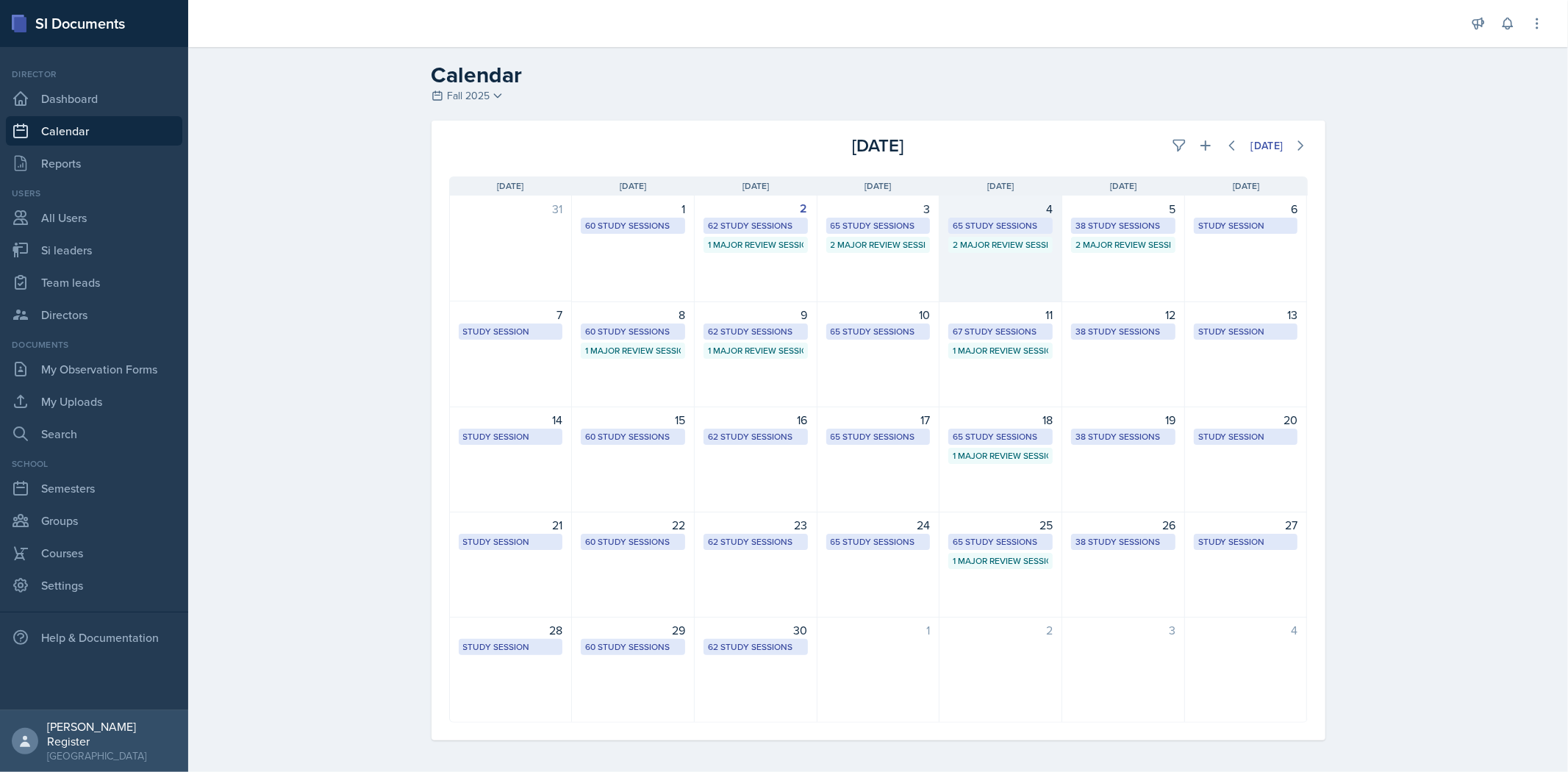
click at [828, 240] on div "2 Major Review Sessions" at bounding box center [1000, 244] width 95 height 13
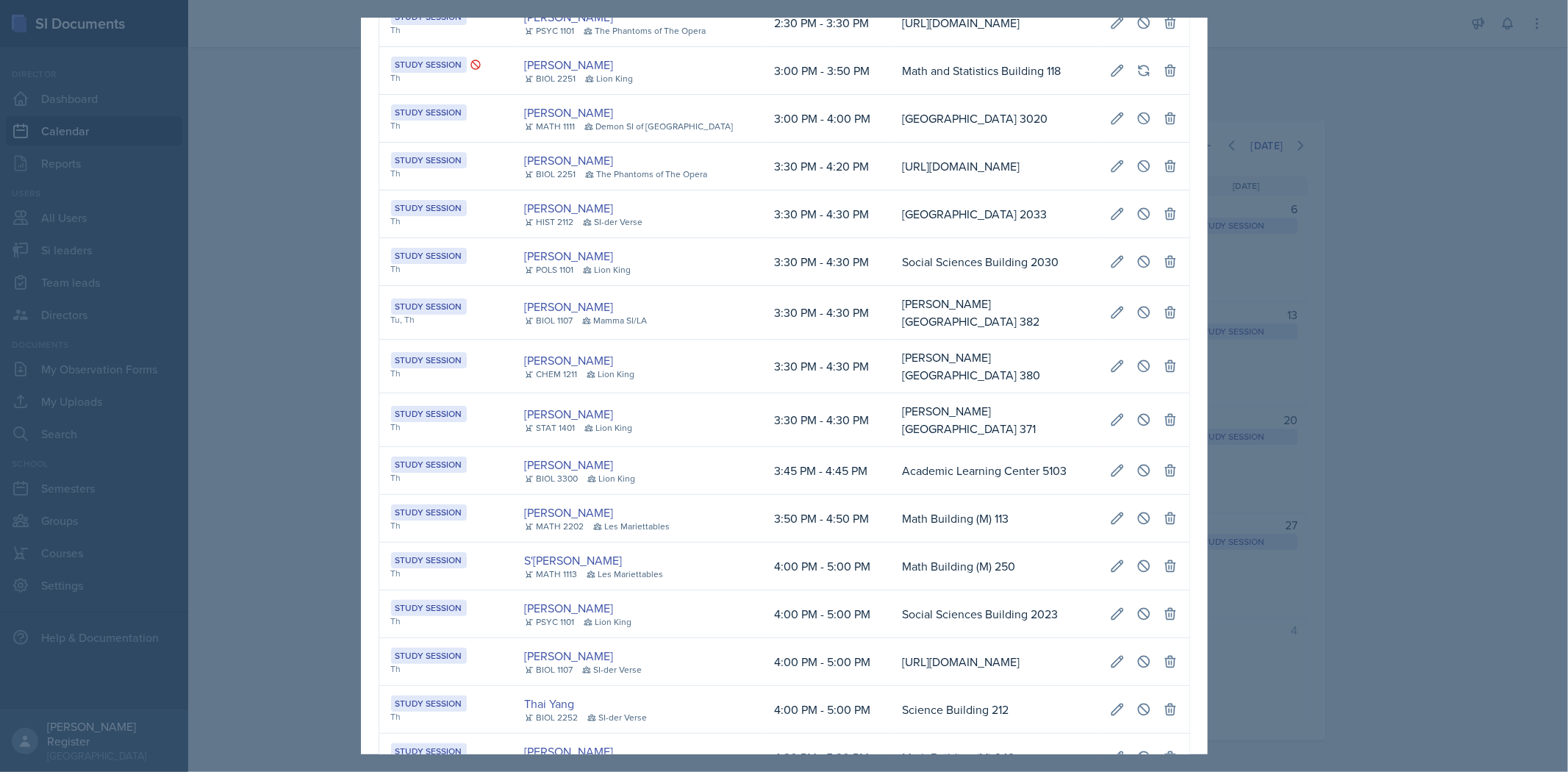
scroll to position [1634, 0]
click at [828, 198] on div at bounding box center [784, 386] width 1568 height 772
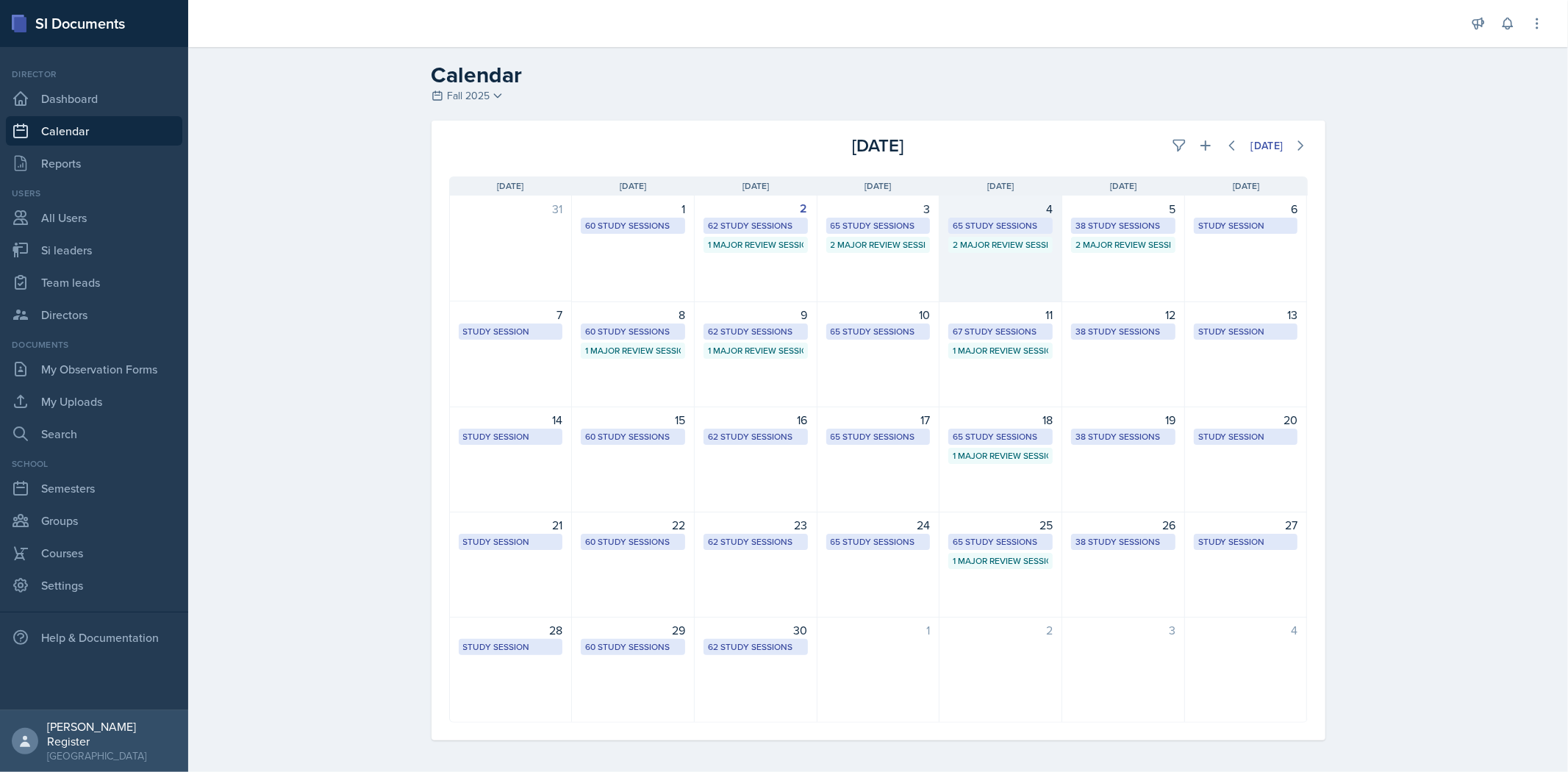
click at [828, 225] on div "65 Study Sessions" at bounding box center [1000, 225] width 95 height 13
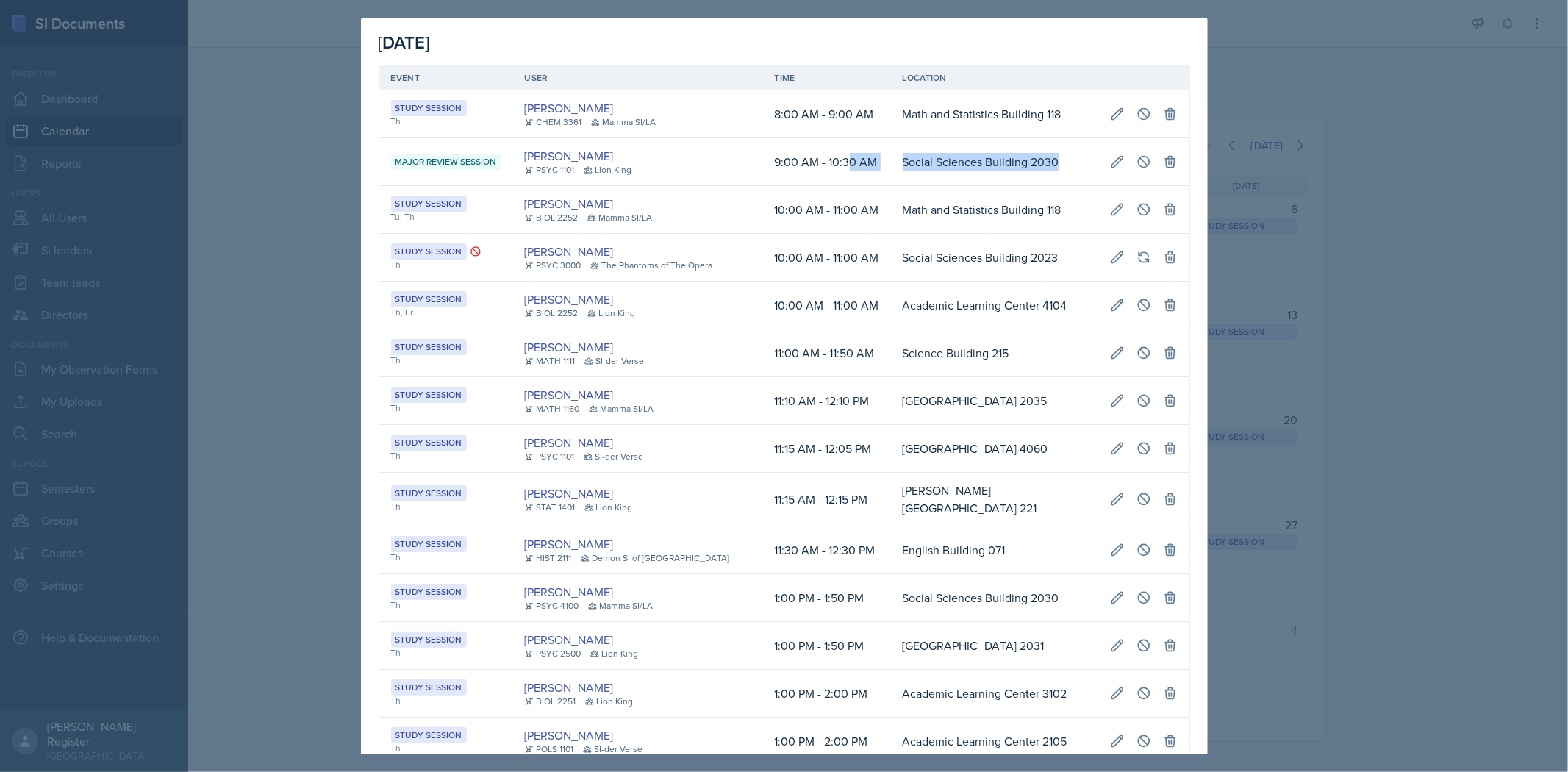
scroll to position [0, 826]
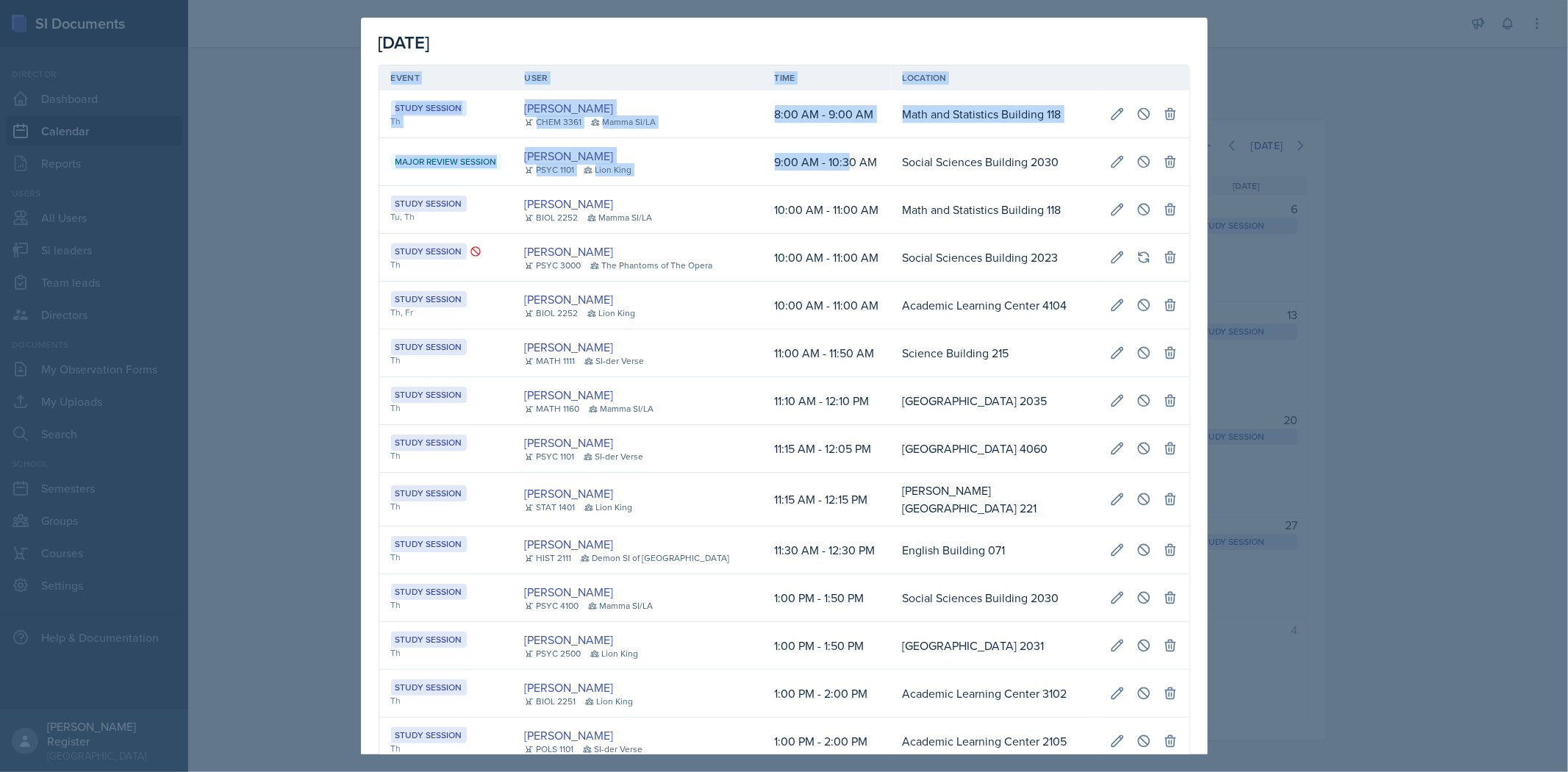
drag, startPoint x: 818, startPoint y: 159, endPoint x: 1203, endPoint y: 158, distance: 385.0
click at [828, 158] on div "[DATE] Event User Time Location Study Session Th [PERSON_NAME] CHEM 3361 Mamma …" at bounding box center [784, 385] width 847 height 737
click at [828, 157] on icon at bounding box center [1117, 161] width 15 height 15
type input "[DATE]"
select select "9"
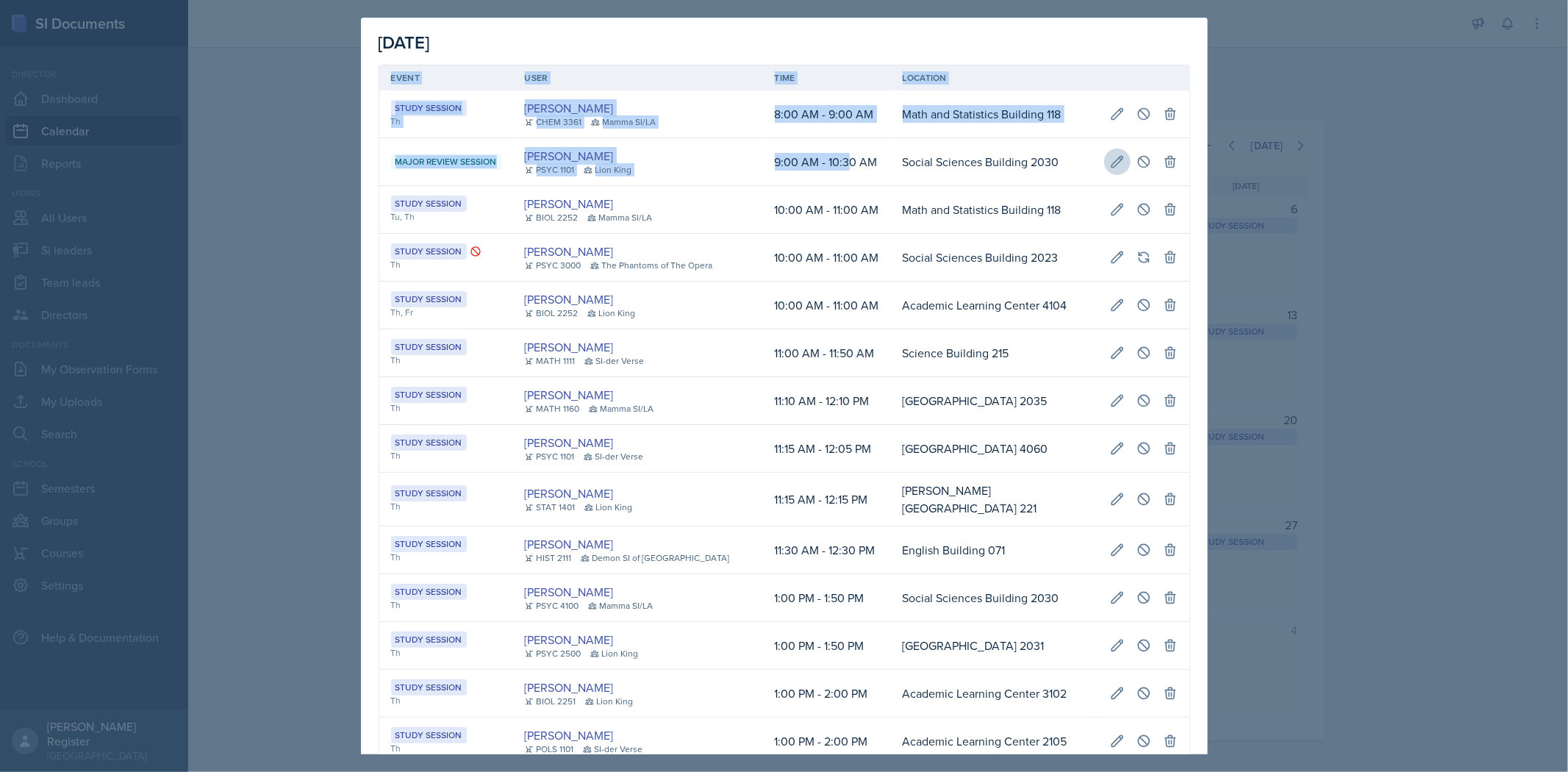
select select "0"
select select "AM"
select select "10"
select select "30"
select select "AM"
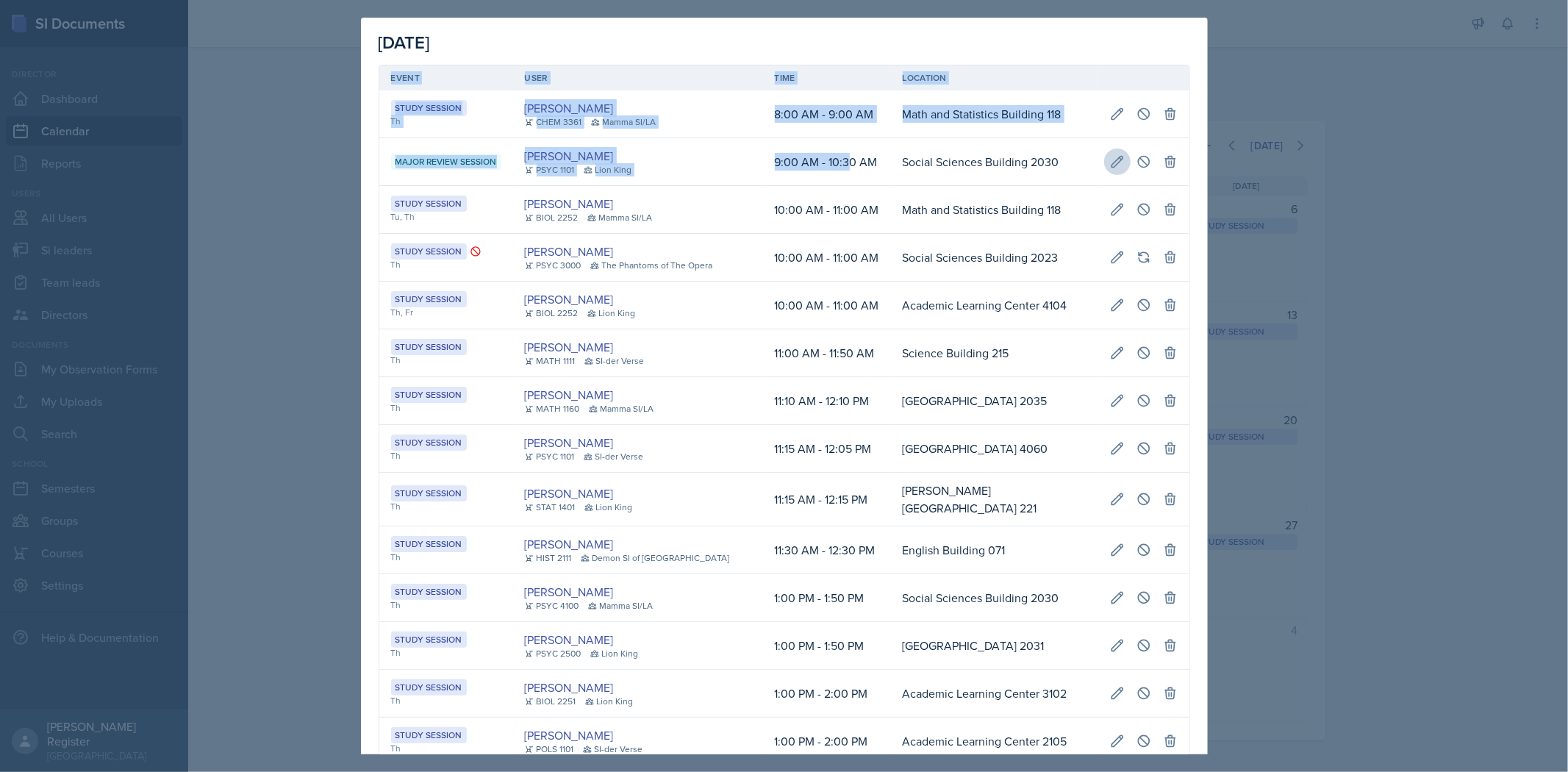
type input "Social Sciences Building 2030"
select select "66bb7cbf-e419-488b-a7ef-f63bc5f9ed04"
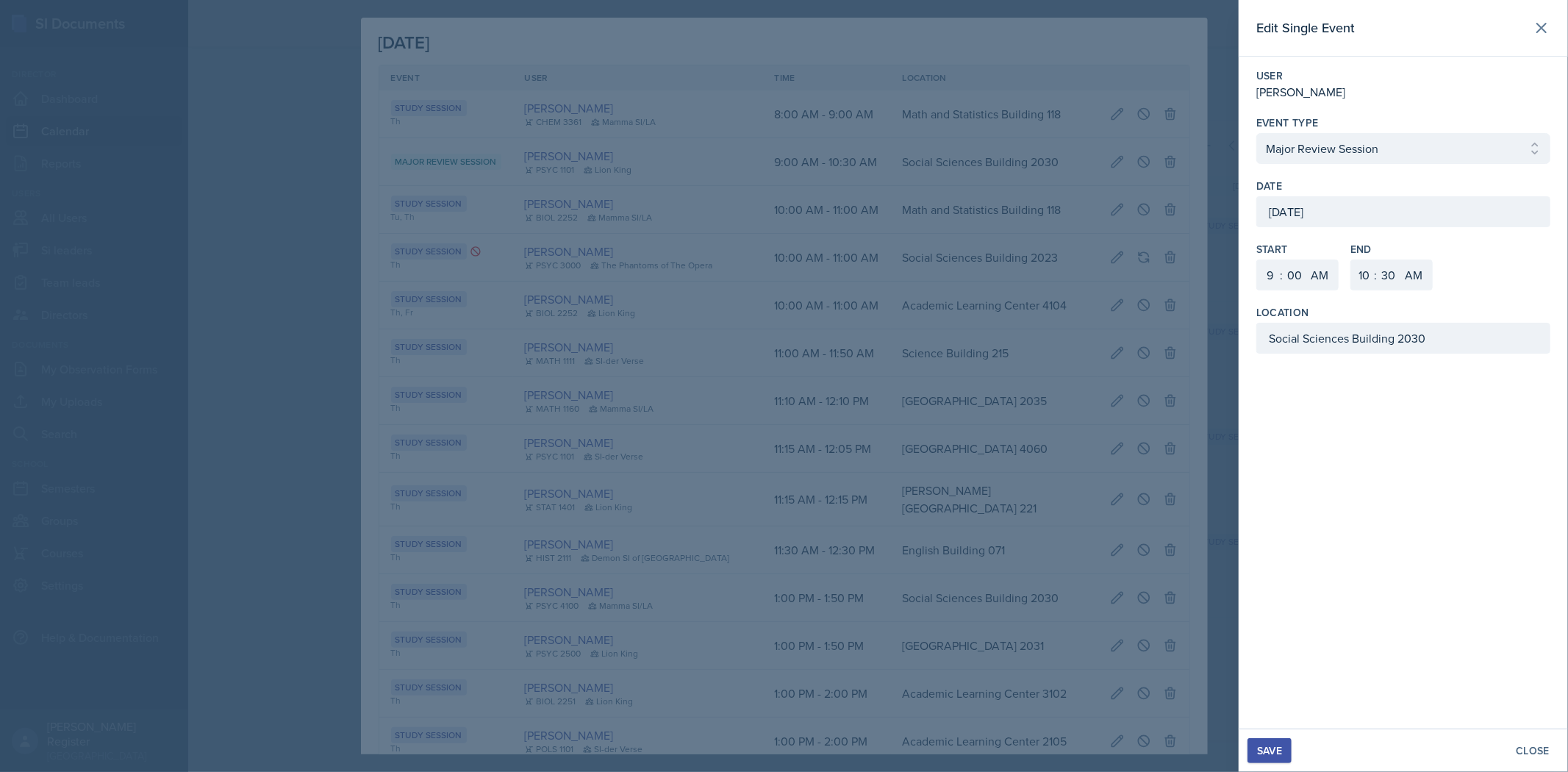
click at [828, 208] on div "[DATE]" at bounding box center [1404, 212] width 294 height 31
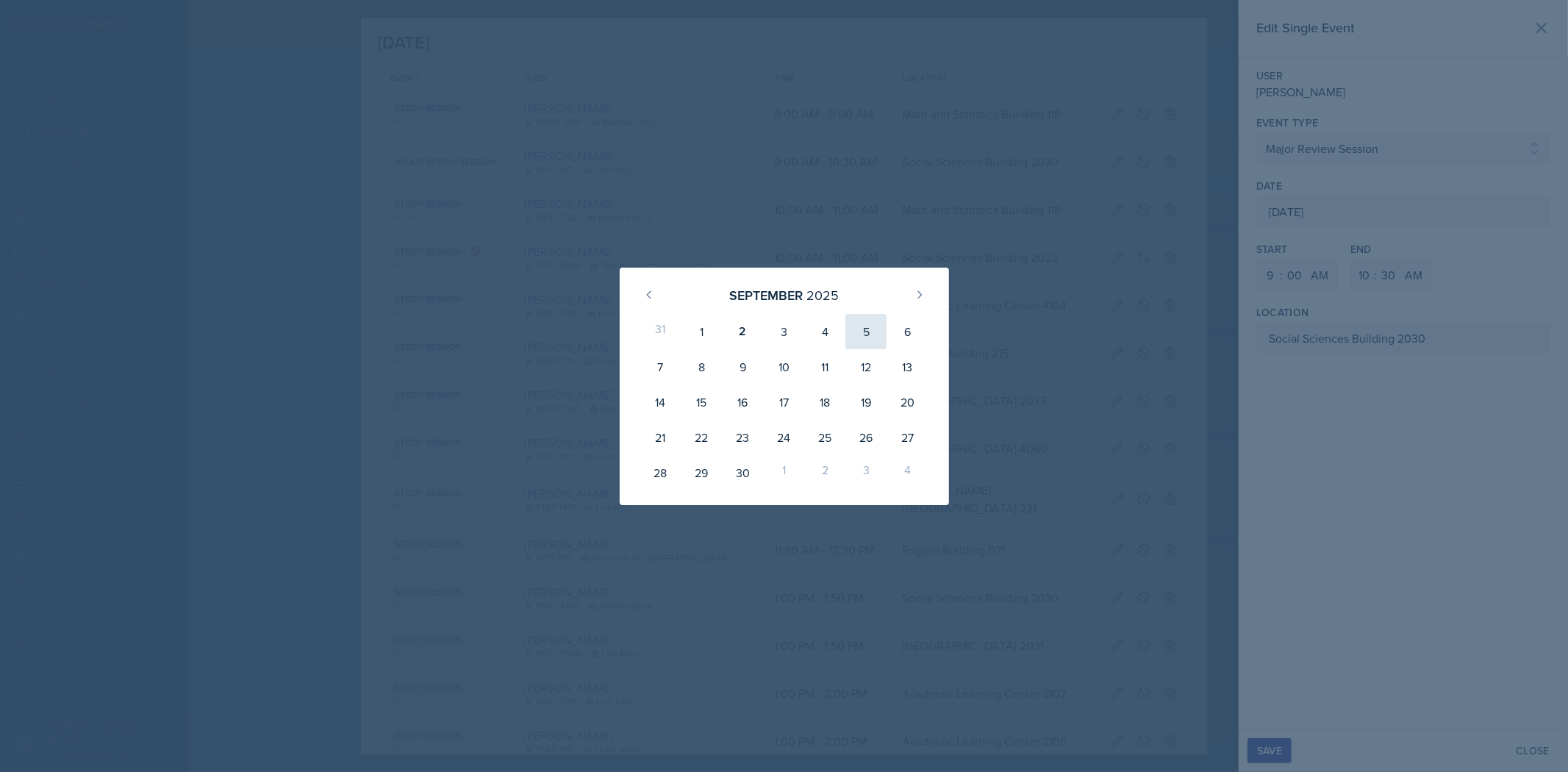
click at [828, 339] on div "5" at bounding box center [866, 331] width 42 height 35
type input "[DATE]"
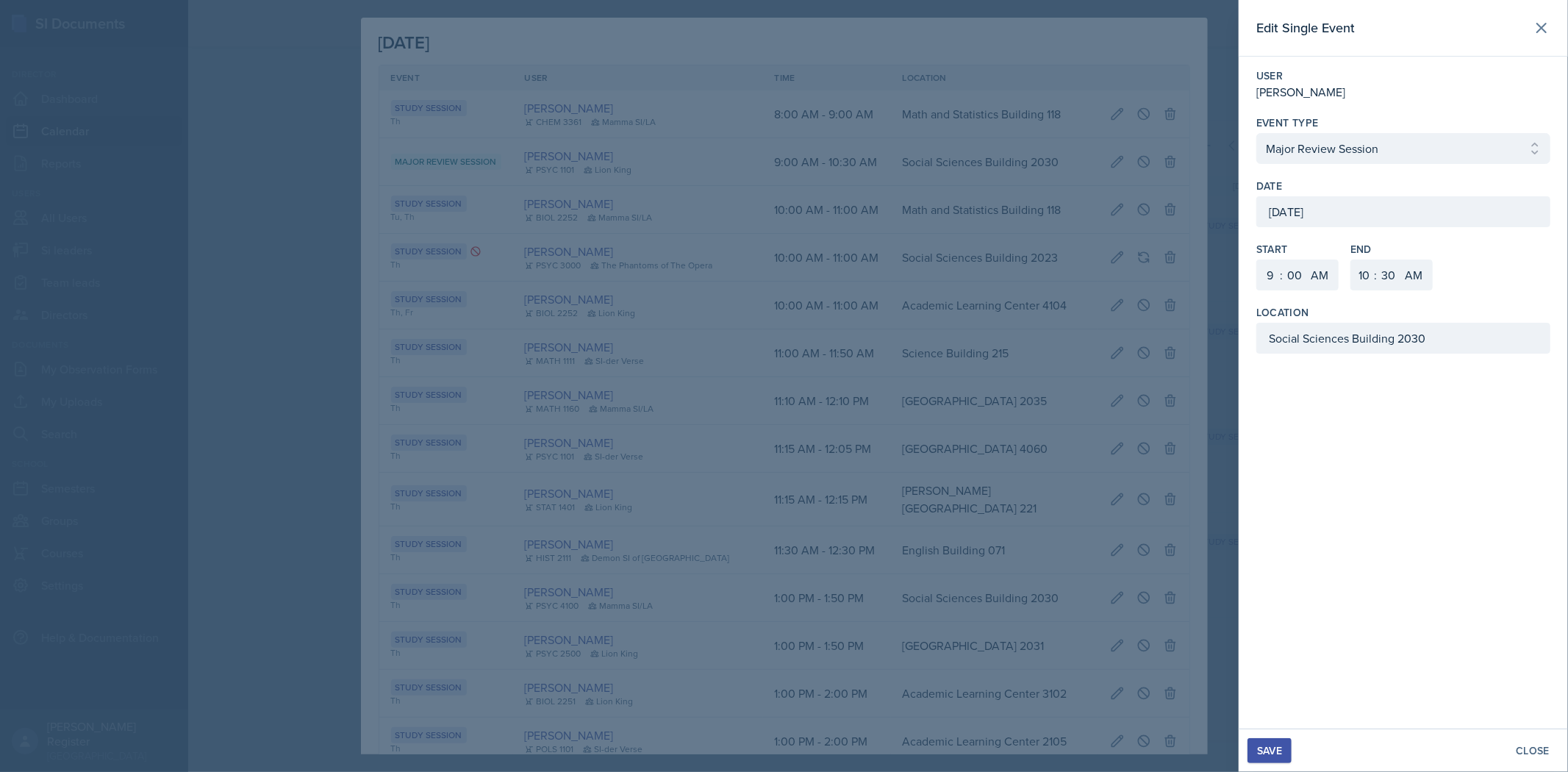
click at [828, 749] on div "Save" at bounding box center [1269, 751] width 25 height 12
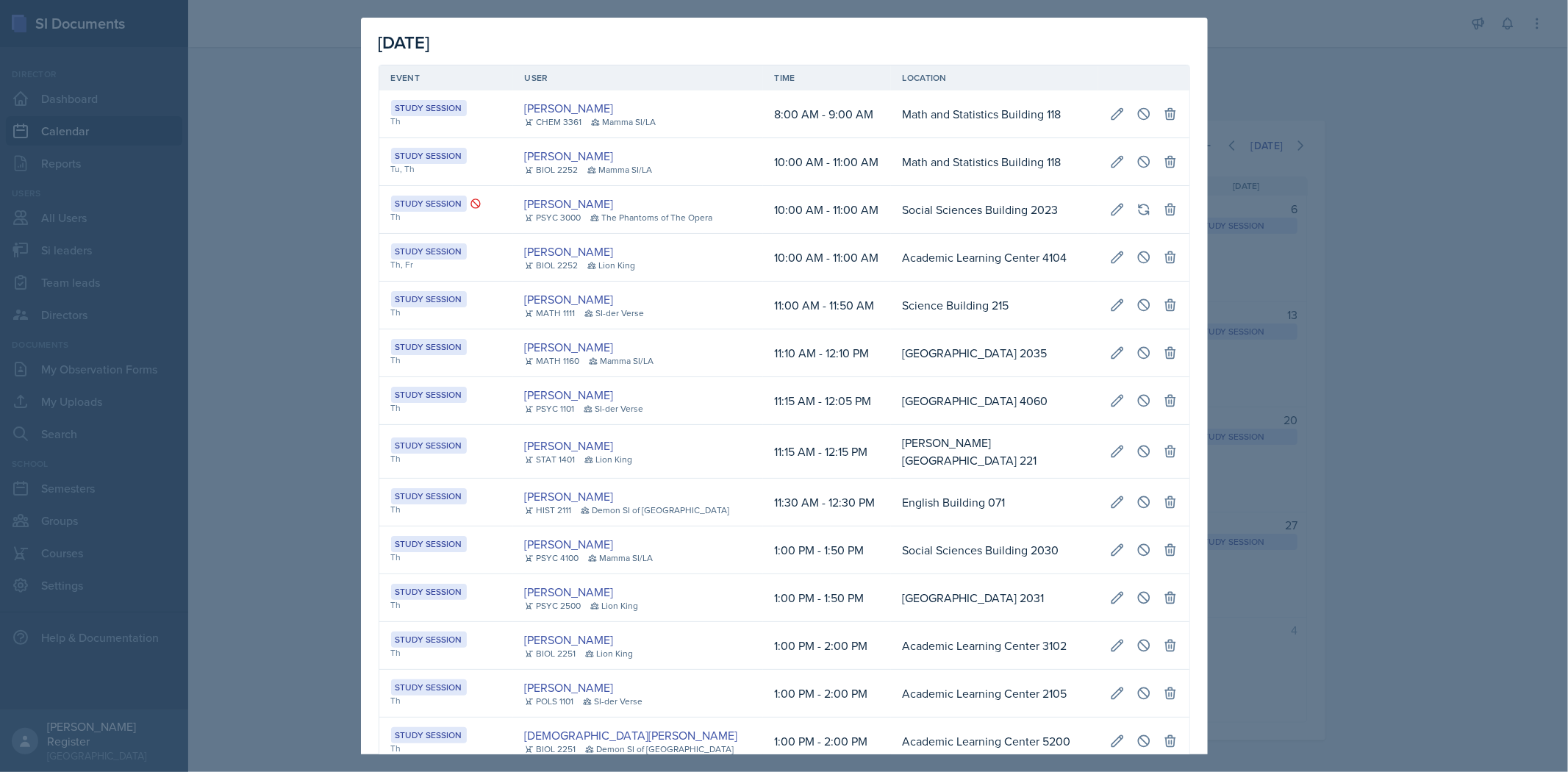
click at [828, 130] on div at bounding box center [784, 386] width 1568 height 772
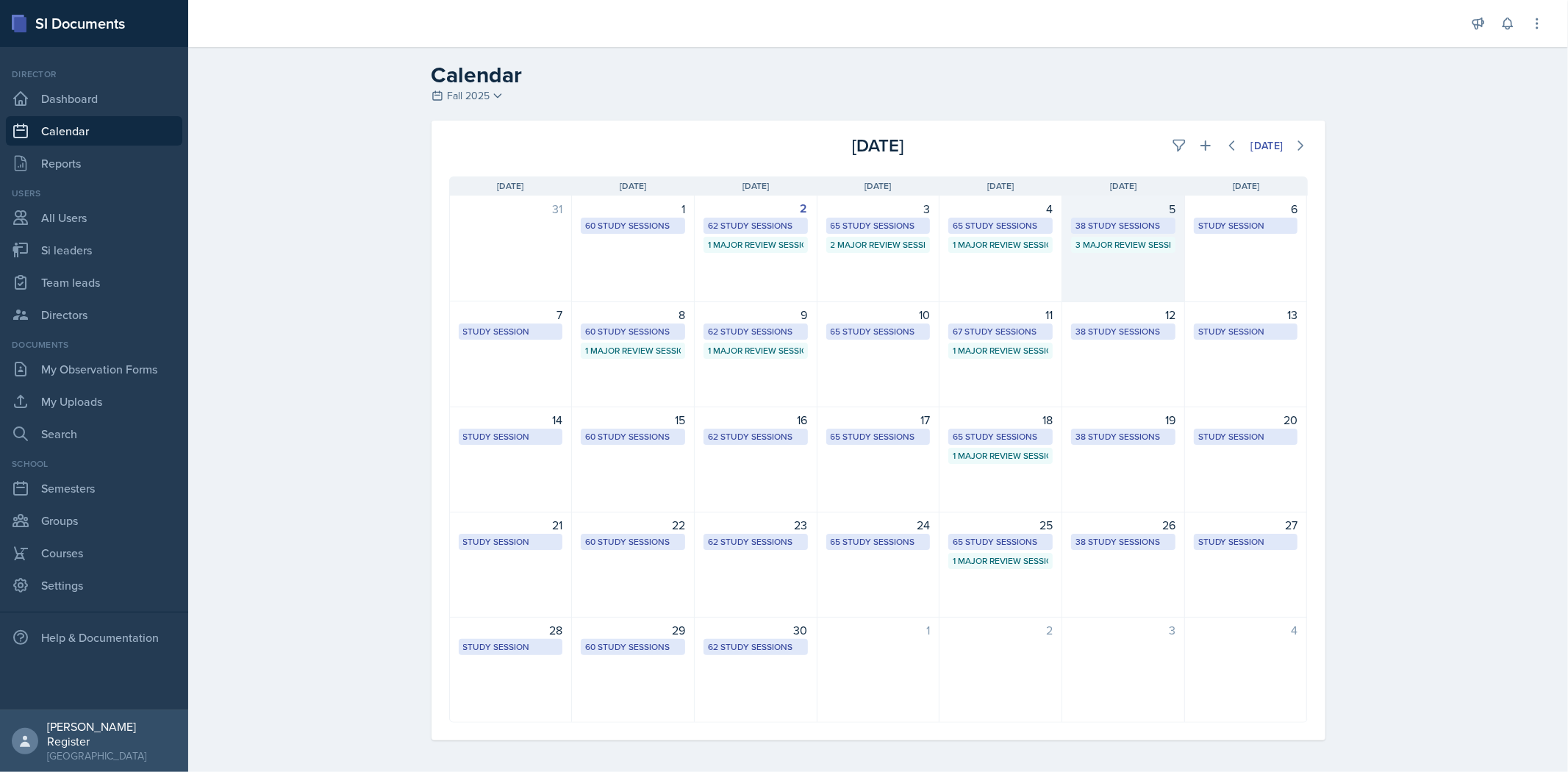
click at [828, 223] on div "38 Study Sessions" at bounding box center [1123, 225] width 95 height 13
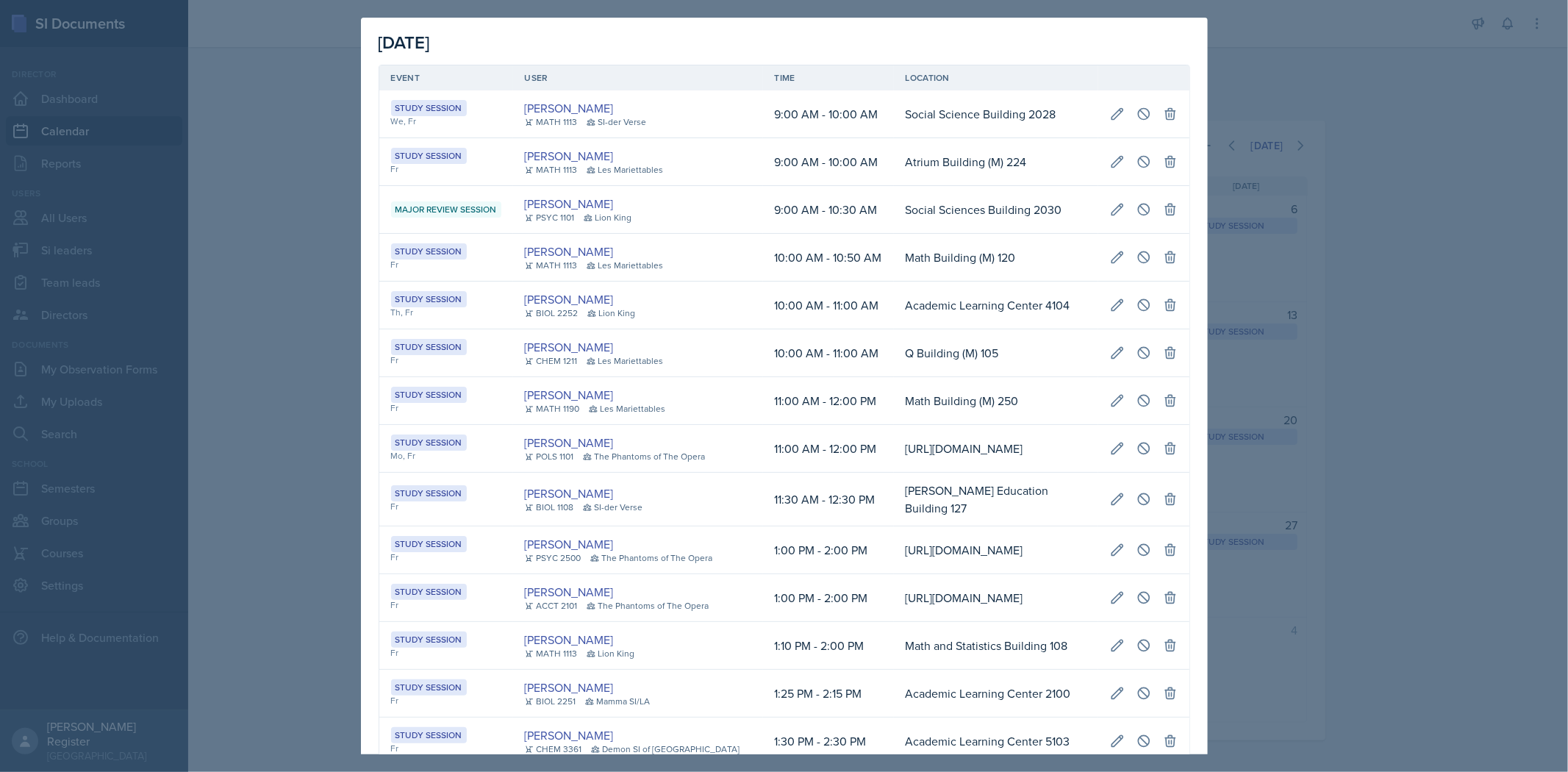
scroll to position [0, 337]
click at [828, 142] on div at bounding box center [784, 386] width 1568 height 772
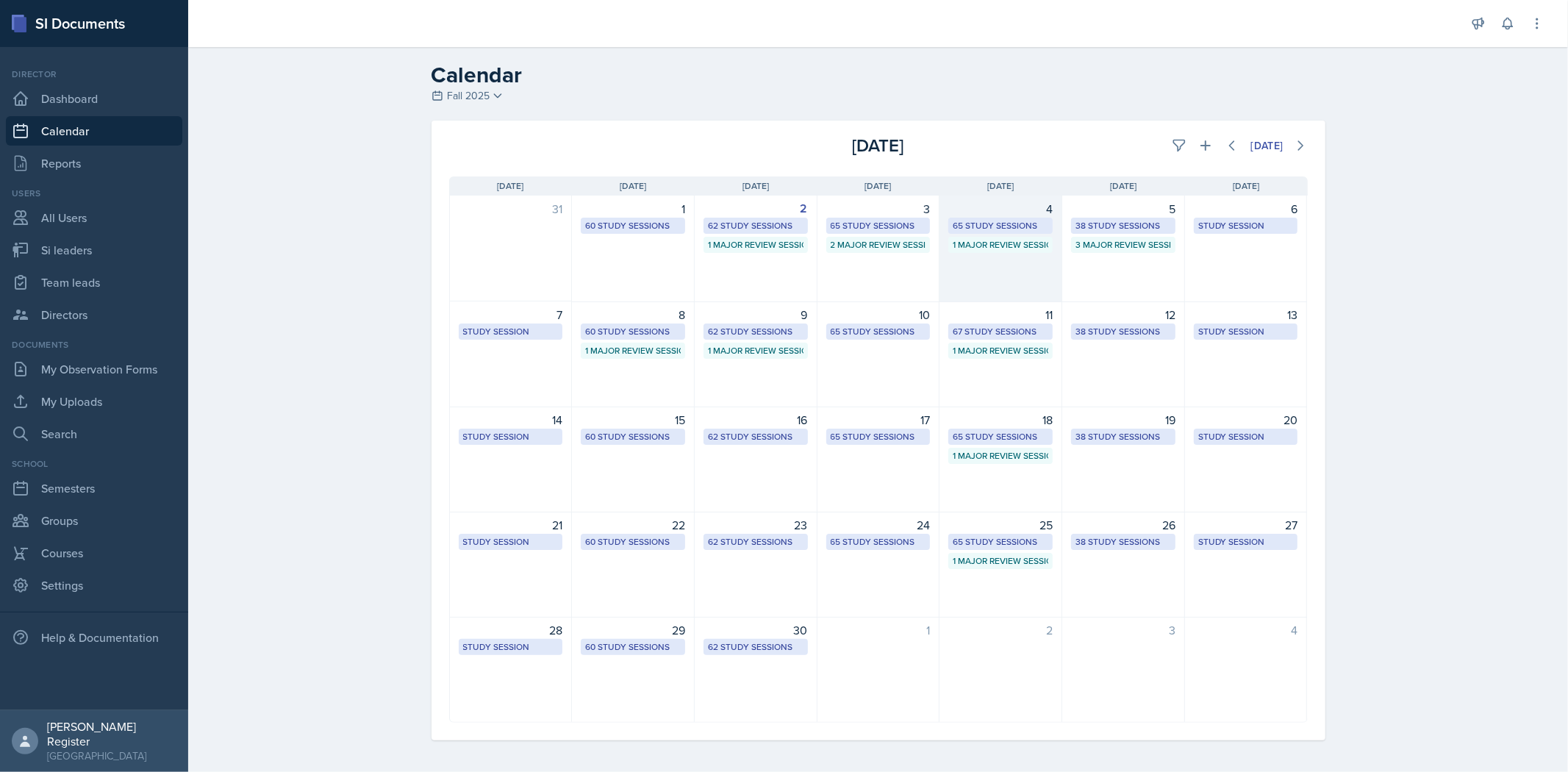
click at [828, 240] on div "1 Major Review Session" at bounding box center [1000, 244] width 95 height 13
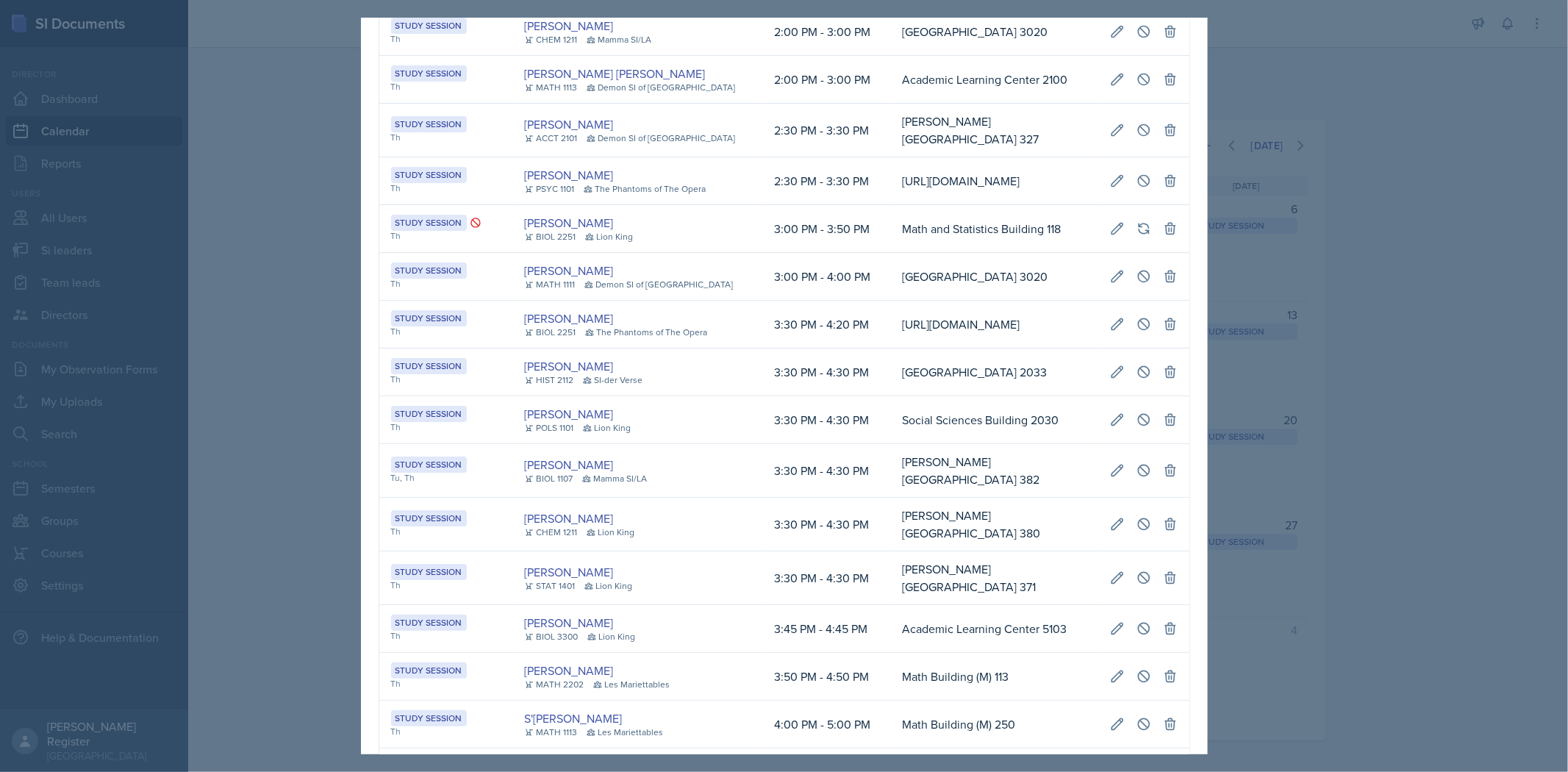
scroll to position [1388, 0]
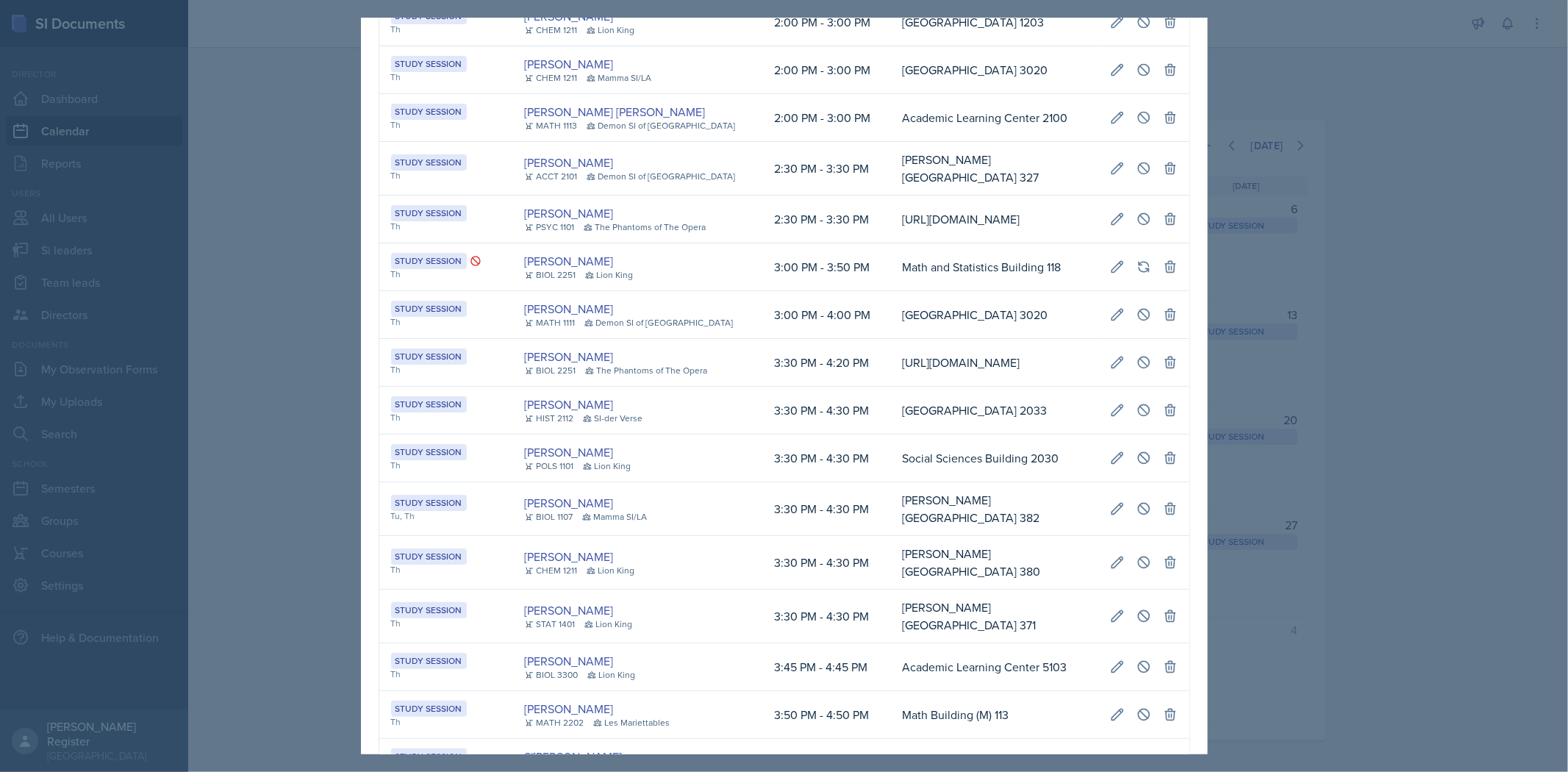
click at [828, 171] on div at bounding box center [784, 386] width 1568 height 772
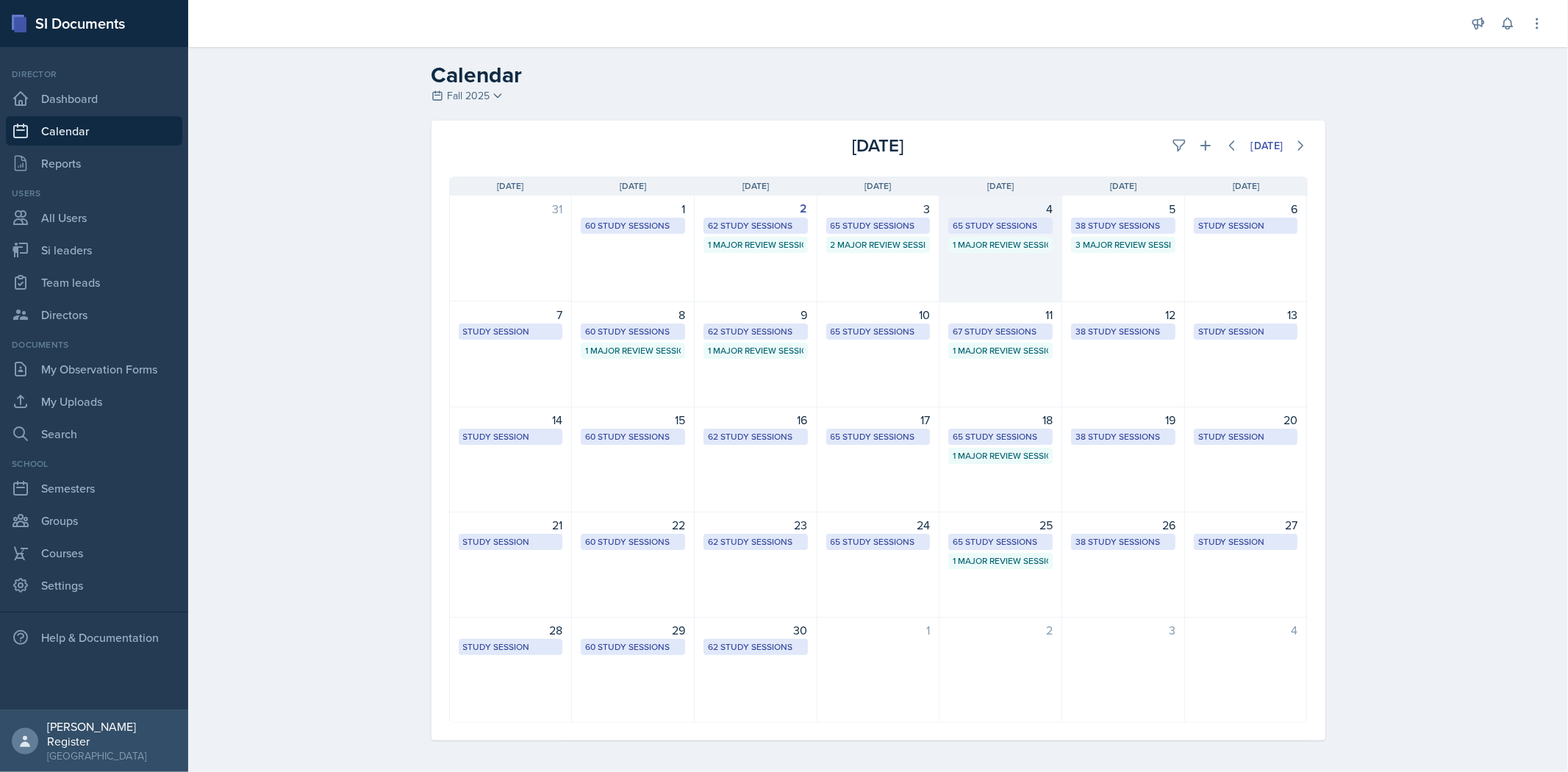
click at [828, 243] on div "1 Major Review Session" at bounding box center [1000, 244] width 95 height 13
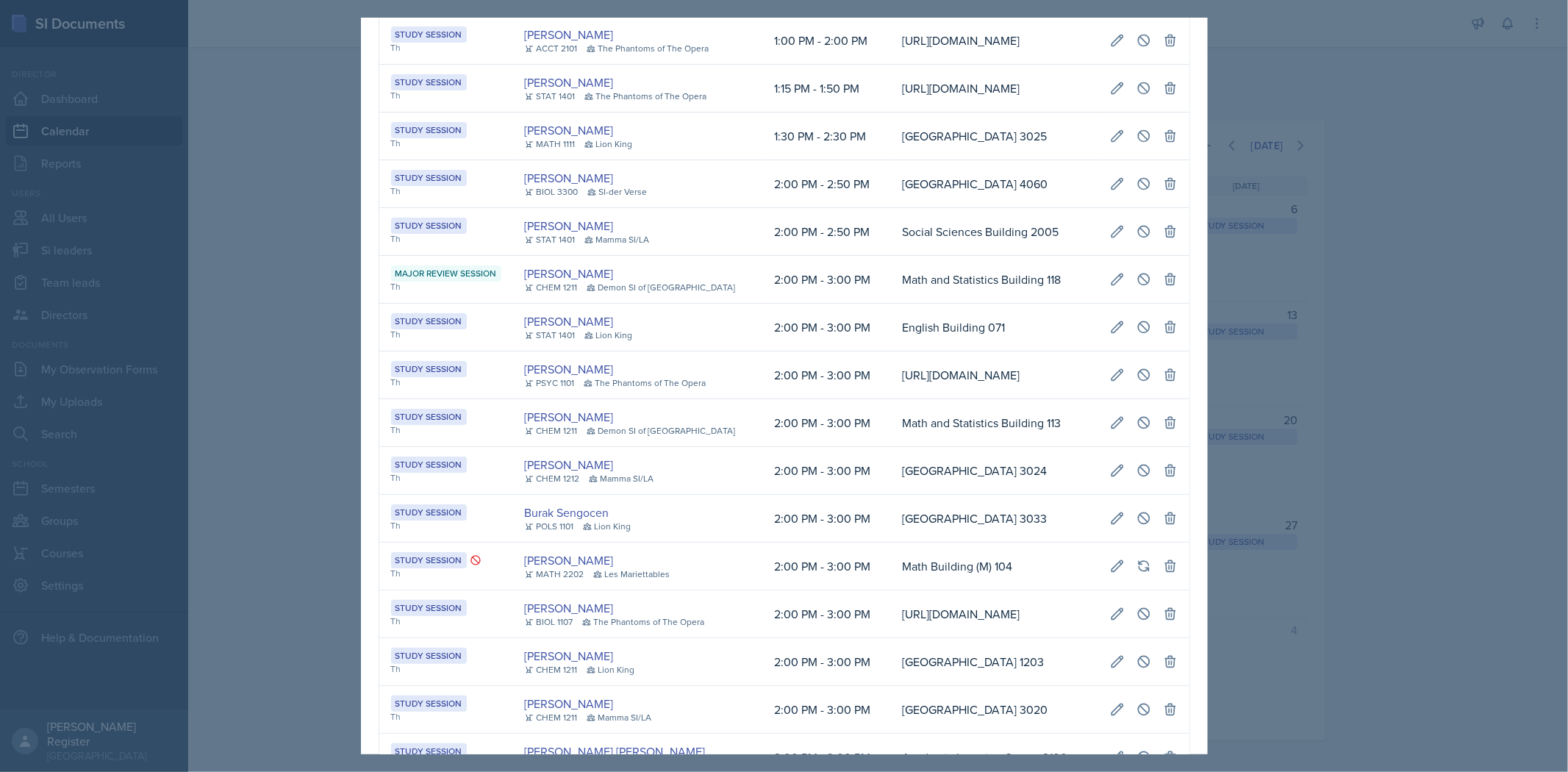
scroll to position [736, 0]
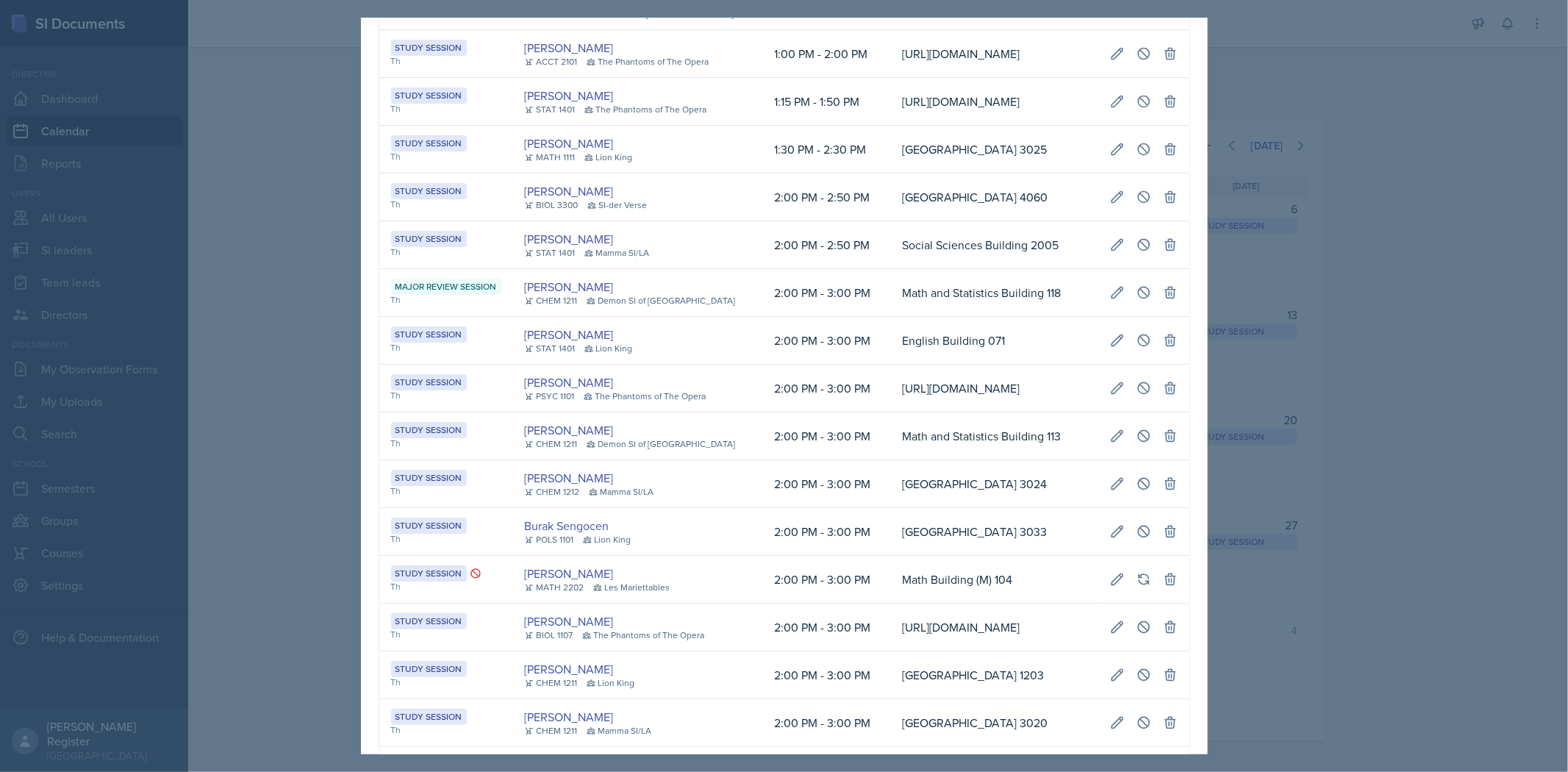
click at [828, 163] on div at bounding box center [784, 386] width 1568 height 772
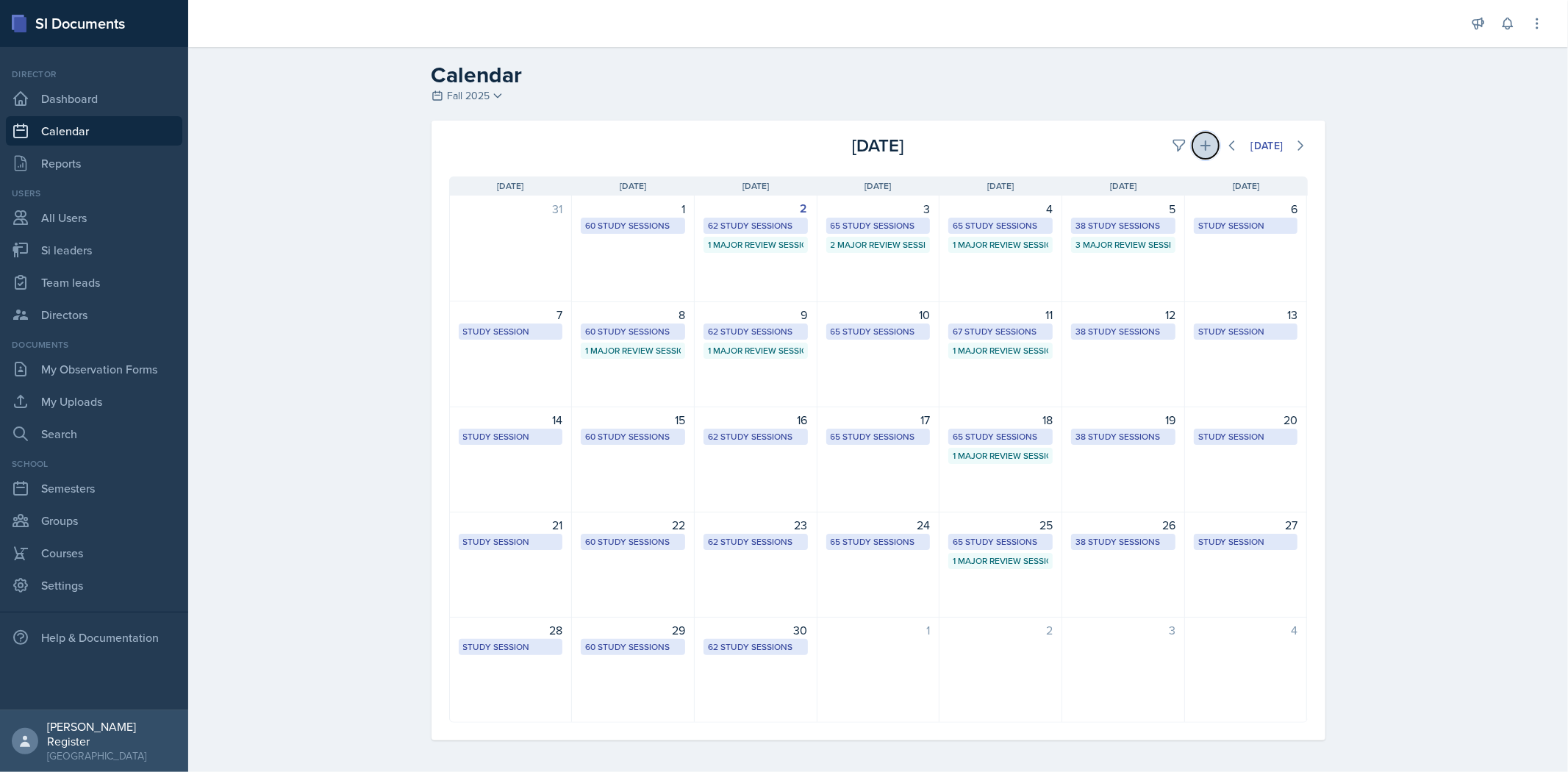
click at [828, 145] on icon at bounding box center [1205, 145] width 15 height 15
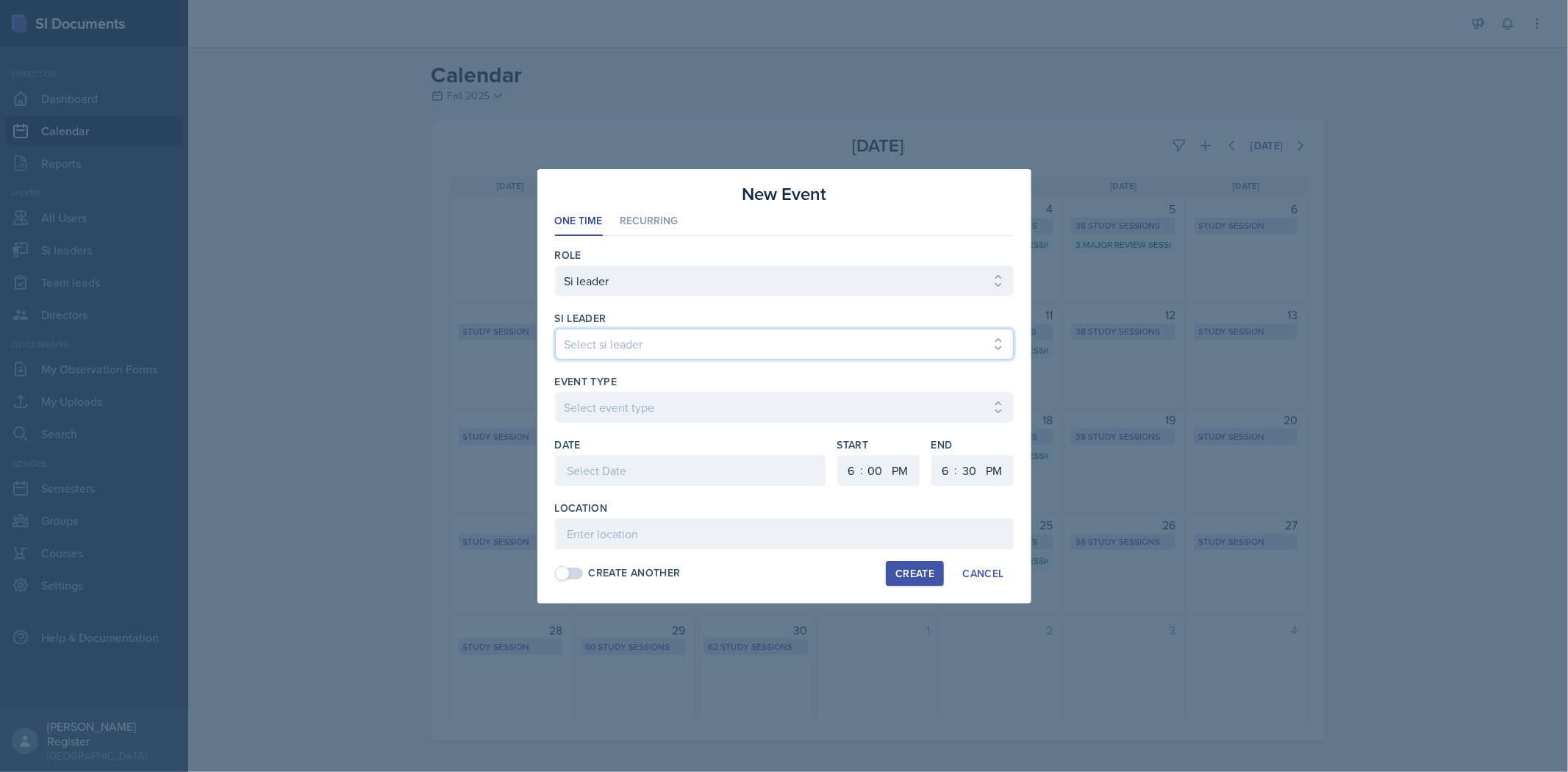
click at [743, 347] on select "Select si leader [PERSON_NAME] [PERSON_NAME] [PERSON_NAME] [PERSON_NAME] [PERSO…" at bounding box center [784, 344] width 459 height 31
select select "3a462fb7-e052-44aa-8fbd-7e24c1fe3b05"
click at [555, 329] on select "Select si leader [PERSON_NAME] [PERSON_NAME] [PERSON_NAME] [PERSON_NAME] [PERSO…" at bounding box center [784, 344] width 459 height 31
click at [657, 408] on select "Select event type Major Review Session Study Session" at bounding box center [784, 408] width 459 height 31
select select "66bb7cbf-e419-488b-a7ef-f63bc5f9ed04"
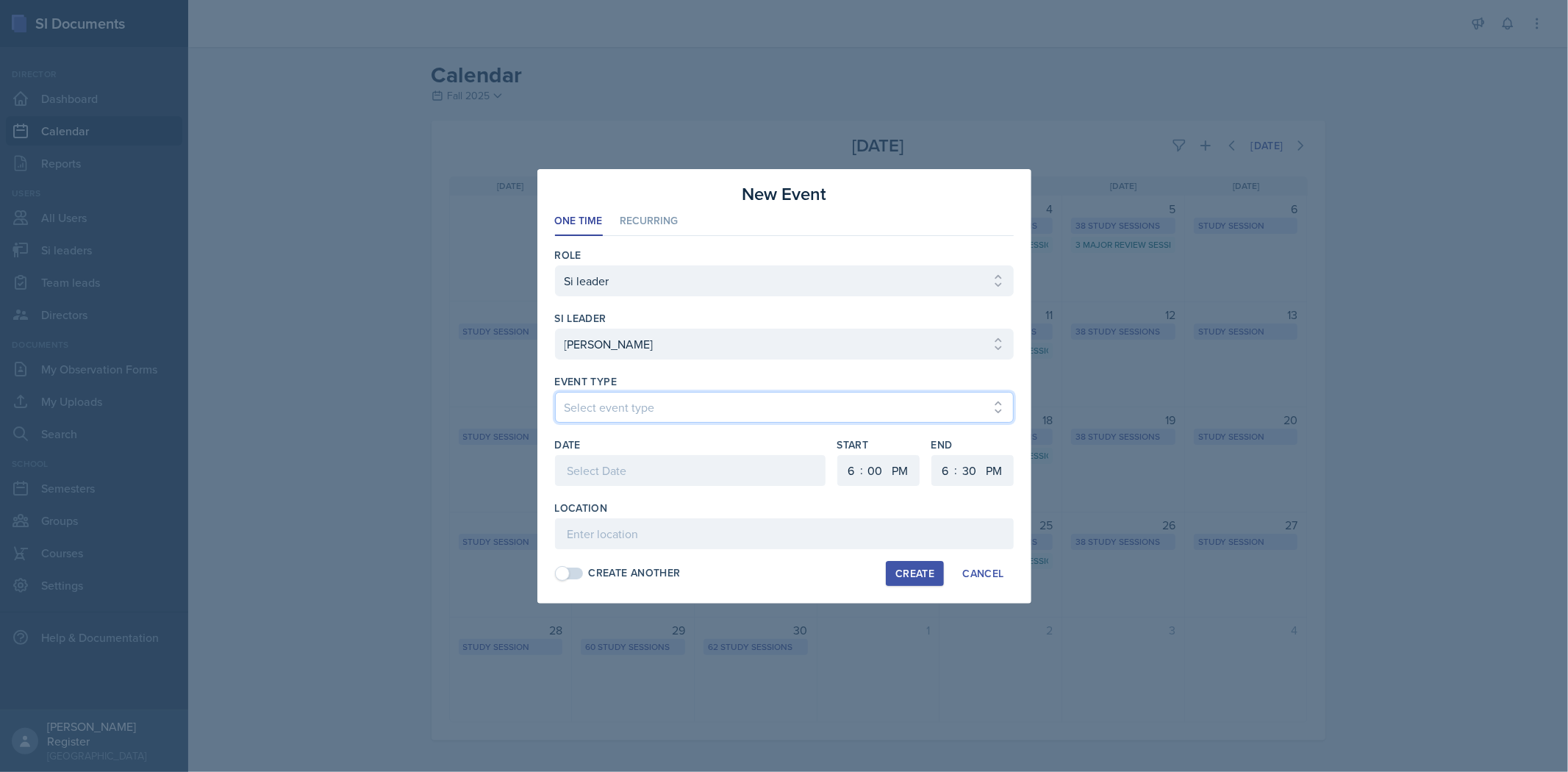
click at [555, 392] on select "Select event type Major Review Session Study Session" at bounding box center [784, 408] width 459 height 31
click at [663, 480] on div at bounding box center [690, 471] width 271 height 31
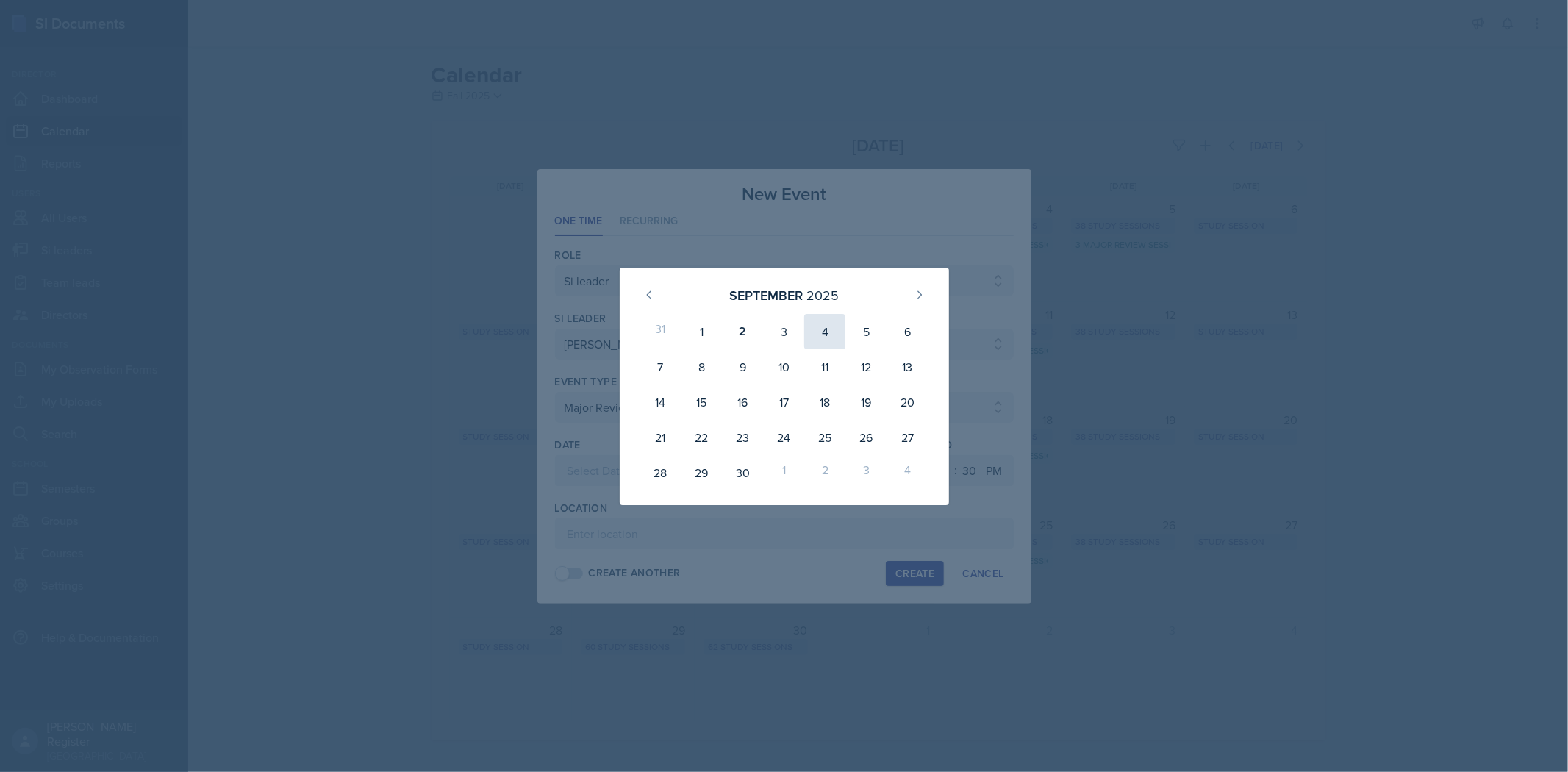
click at [828, 333] on div "4" at bounding box center [825, 331] width 42 height 35
type input "[DATE]"
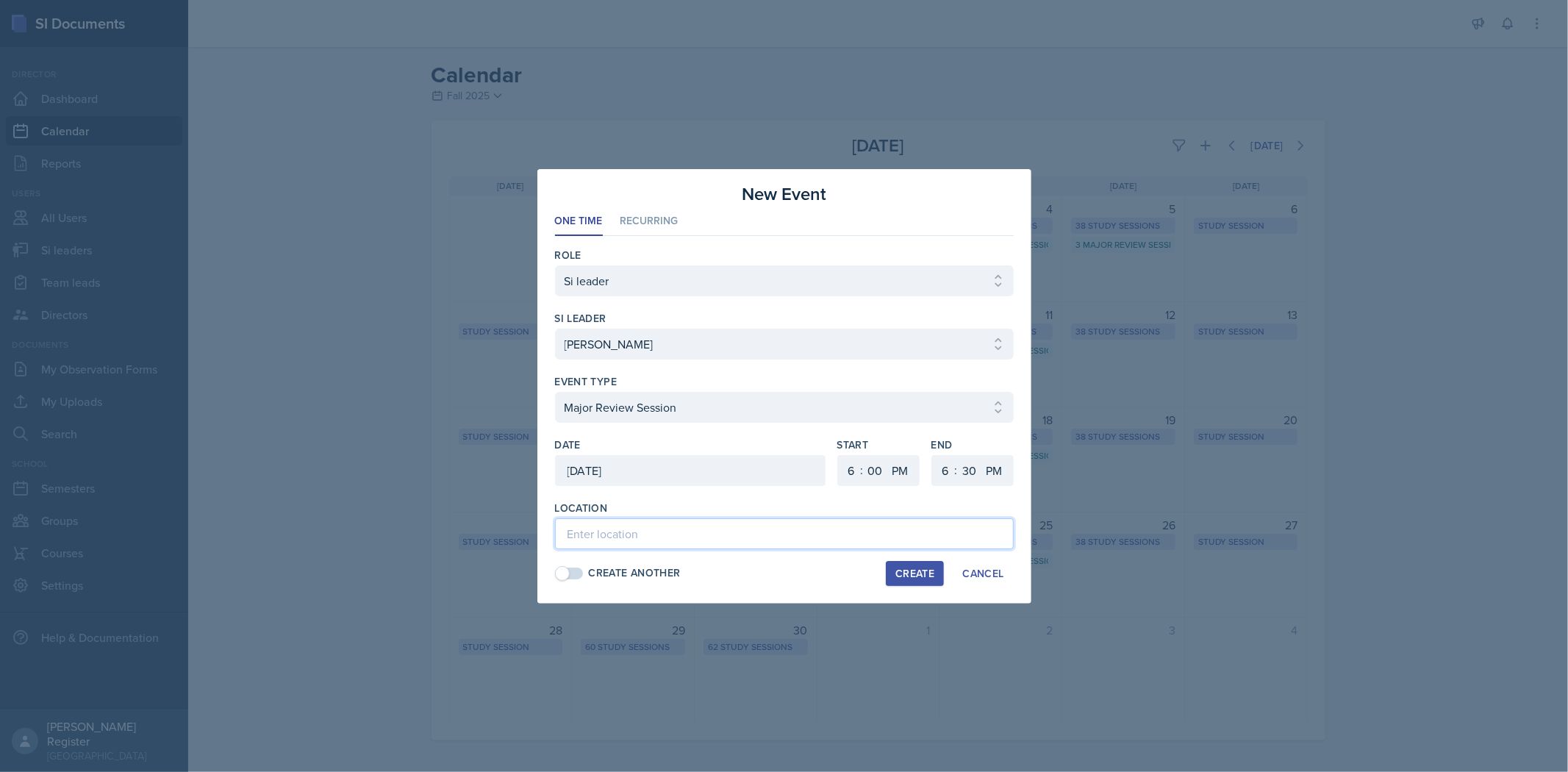
click at [793, 531] on input at bounding box center [784, 534] width 459 height 31
type input "Academic Learning Center 4201"
click at [828, 471] on select "1 2 3 4 5 6 7 8 9 10 11 12" at bounding box center [849, 471] width 23 height 31
select select "3"
click at [828, 455] on select "1 2 3 4 5 6 7 8 9 10 11 12" at bounding box center [849, 471] width 23 height 31
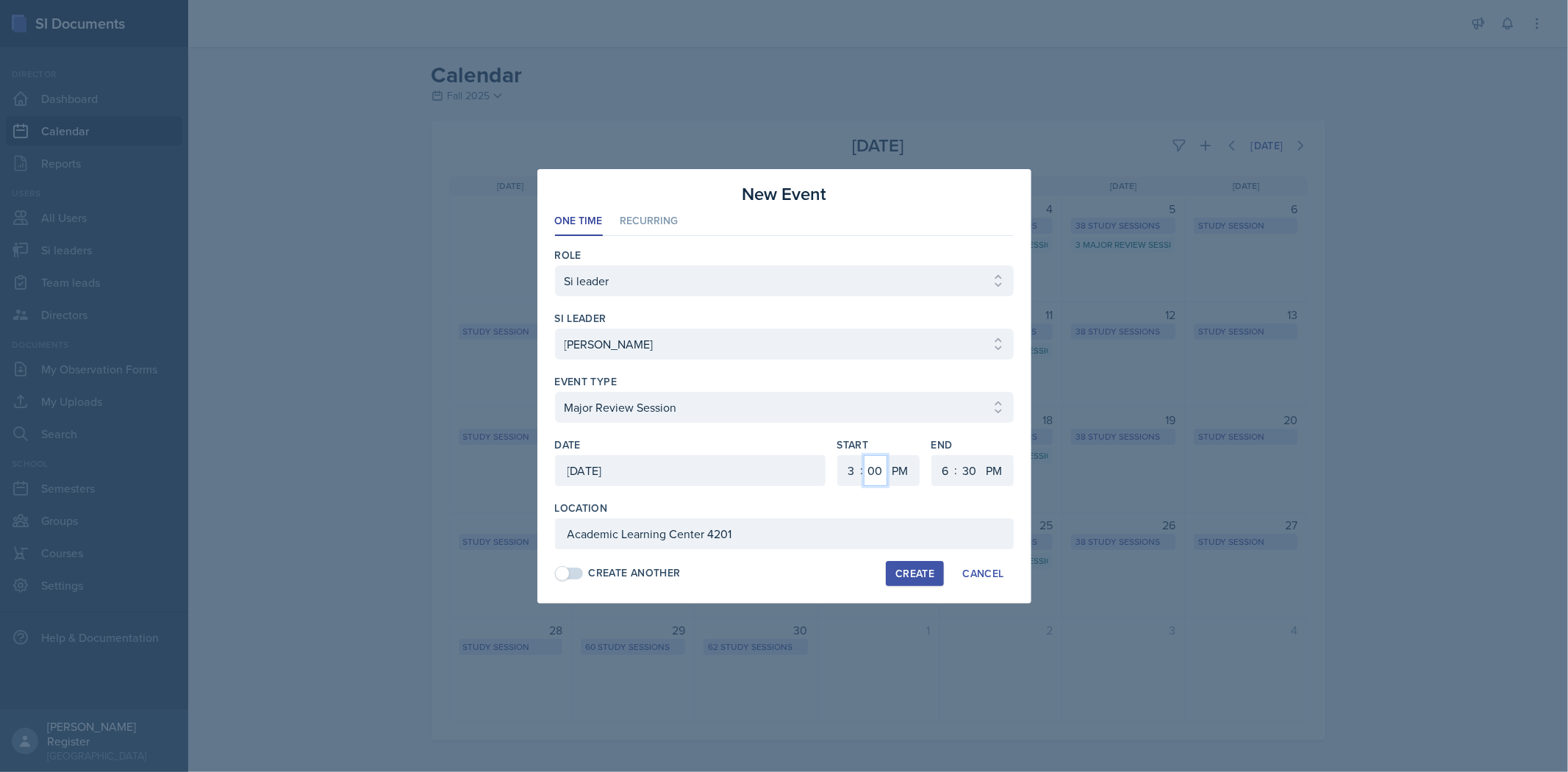
click at [828, 475] on select "00 05 10 15 20 25 30 35 40 45 50 55" at bounding box center [875, 471] width 23 height 31
select select "30"
click at [828, 455] on select "00 05 10 15 20 25 30 35 40 45 50 55" at bounding box center [875, 471] width 23 height 31
click at [828, 475] on select "1 2 3 4 5 6 7 8 9 10 11 12" at bounding box center [943, 471] width 23 height 31
select select "5"
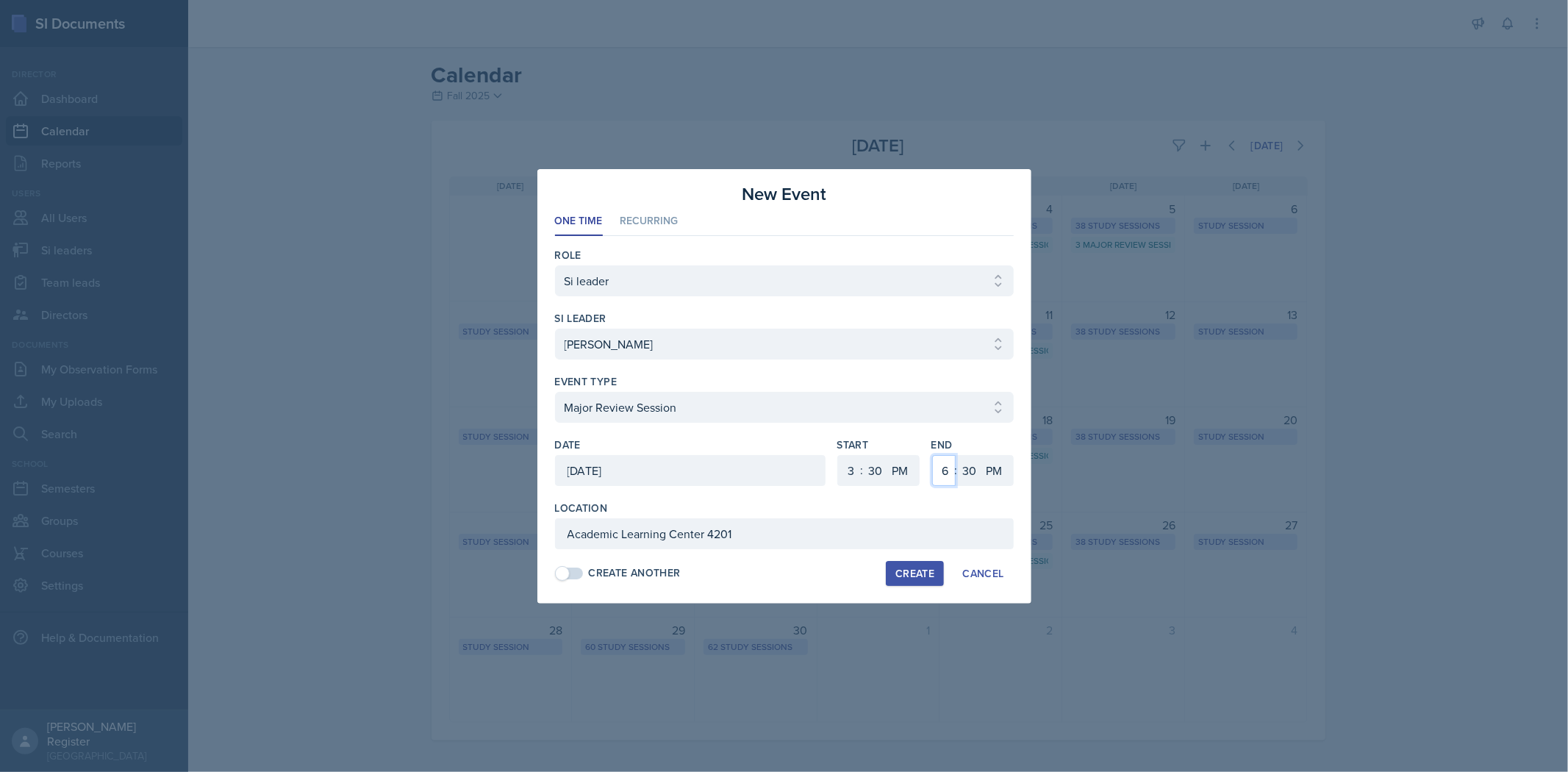
click at [828, 455] on select "1 2 3 4 5 6 7 8 9 10 11 12" at bounding box center [943, 471] width 23 height 31
click at [828, 496] on div "End 1 2 3 4 5 6 7 8 9 10 11 12 : 00 05 10 15 20 25 30 35 40 45 50 55 AM PM" at bounding box center [972, 468] width 82 height 63
click at [828, 569] on div "Create" at bounding box center [915, 574] width 39 height 12
select select
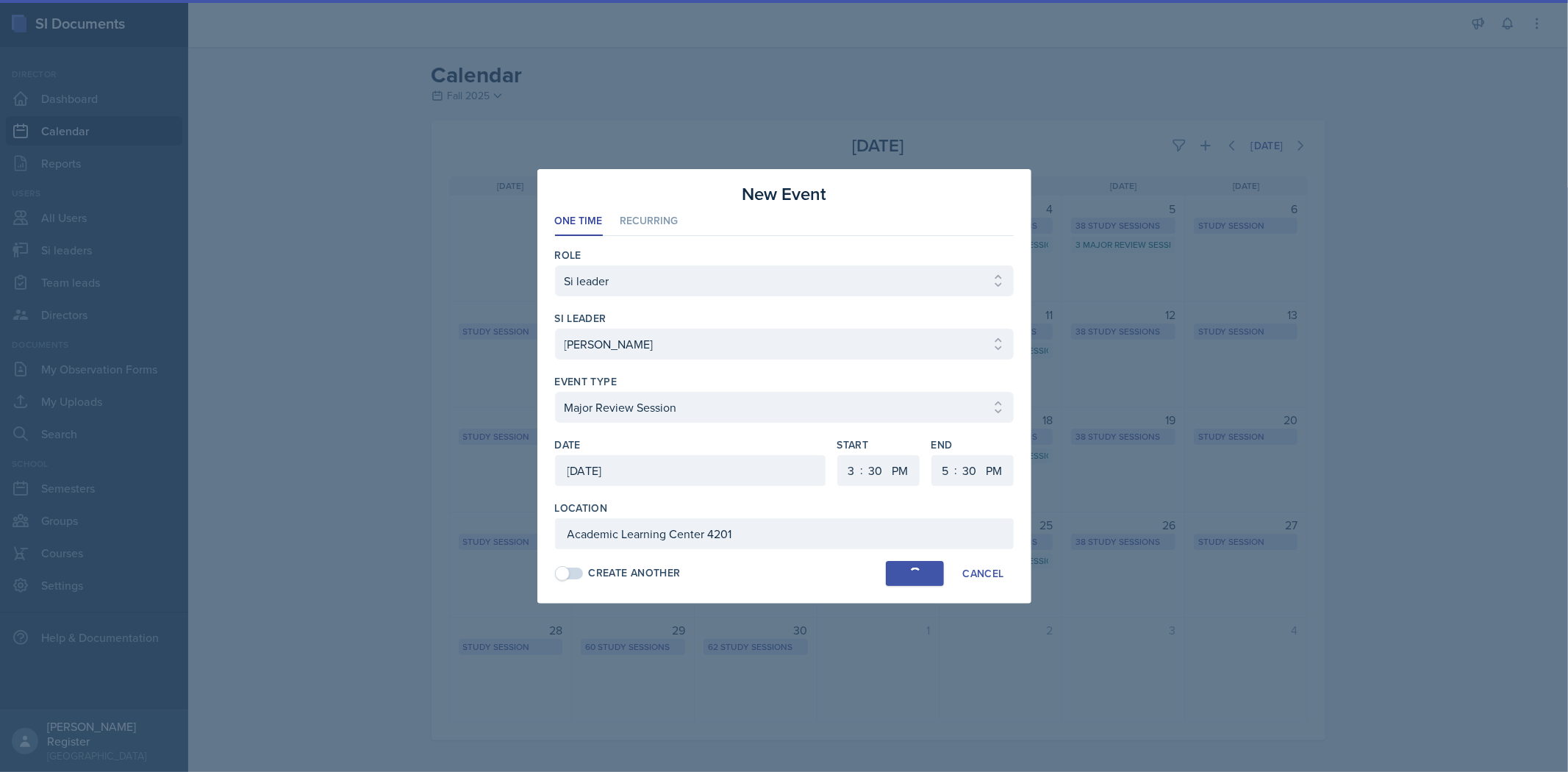
select select "6"
select select "0"
select select "6"
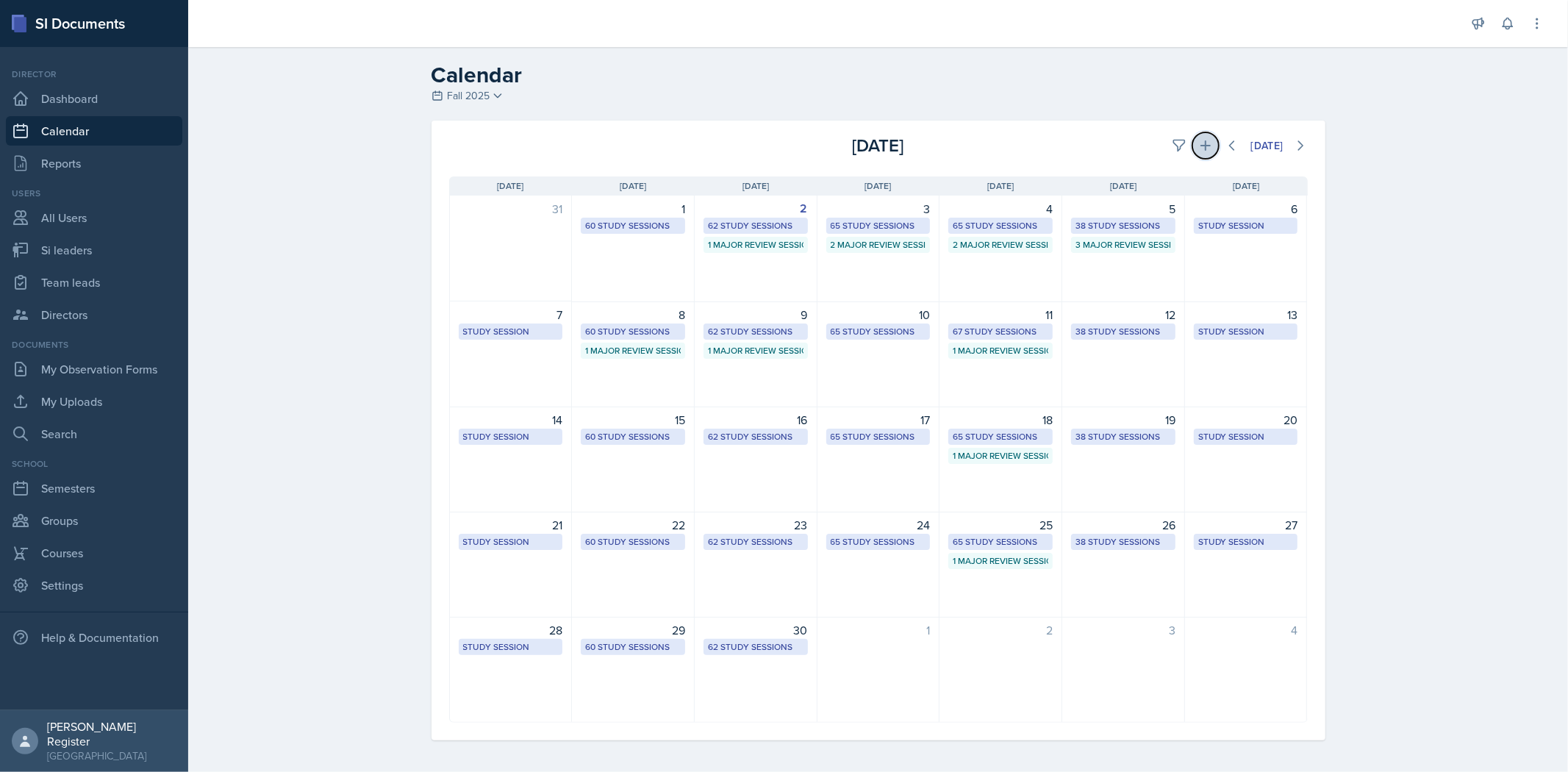
click at [828, 145] on icon at bounding box center [1205, 145] width 10 height 10
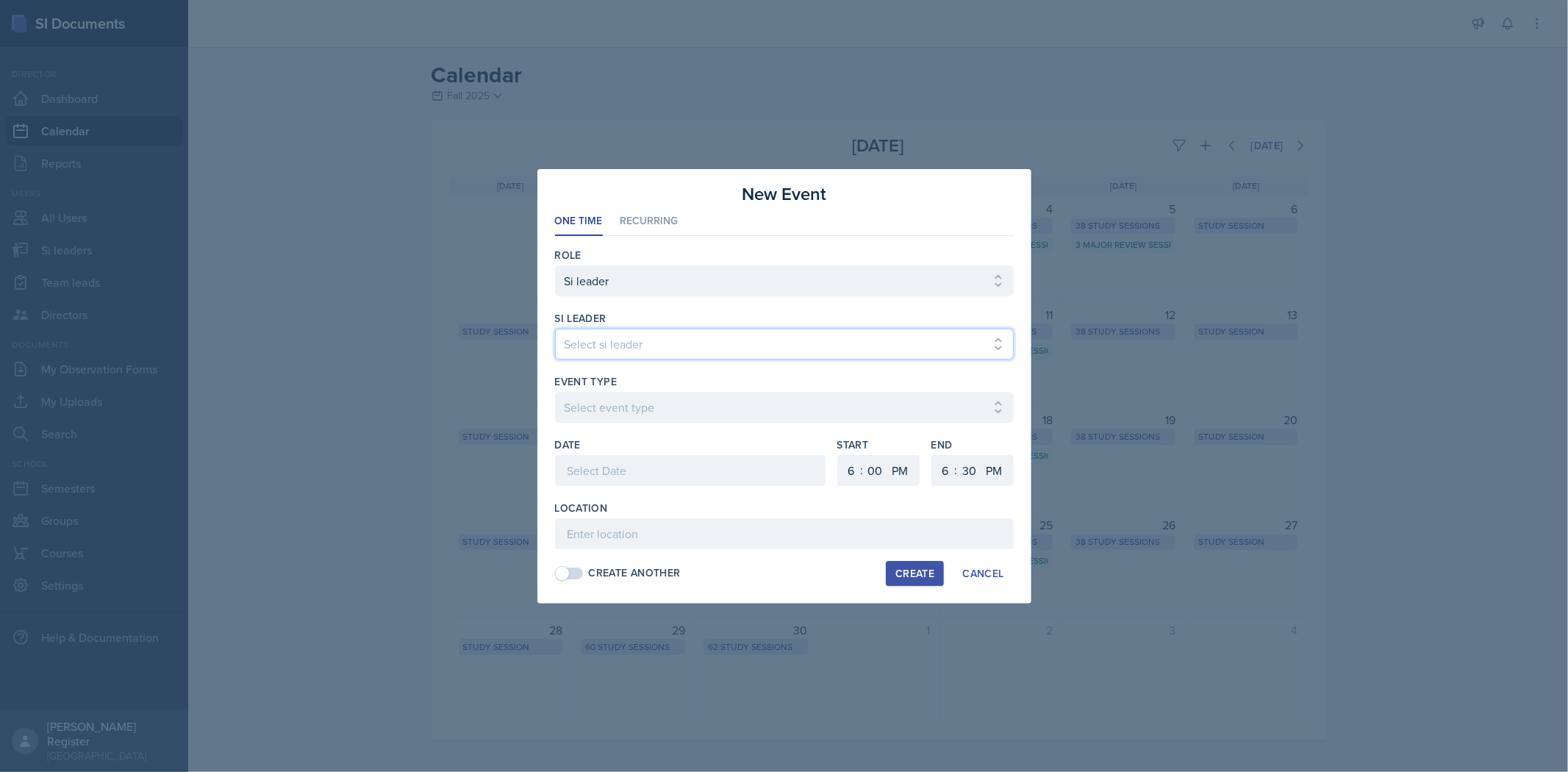
click at [777, 351] on select "Select si leader [PERSON_NAME] [PERSON_NAME] [PERSON_NAME] [PERSON_NAME] [PERSO…" at bounding box center [784, 344] width 459 height 31
select select "9890806b-222d-414d-8825-002bad816d13"
click at [555, 329] on select "Select si leader [PERSON_NAME] [PERSON_NAME] [PERSON_NAME] [PERSON_NAME] [PERSO…" at bounding box center [784, 344] width 459 height 31
click at [702, 409] on select "Select event type Major Review Session Study Session" at bounding box center [784, 408] width 459 height 31
select select "66bb7cbf-e419-488b-a7ef-f63bc5f9ed04"
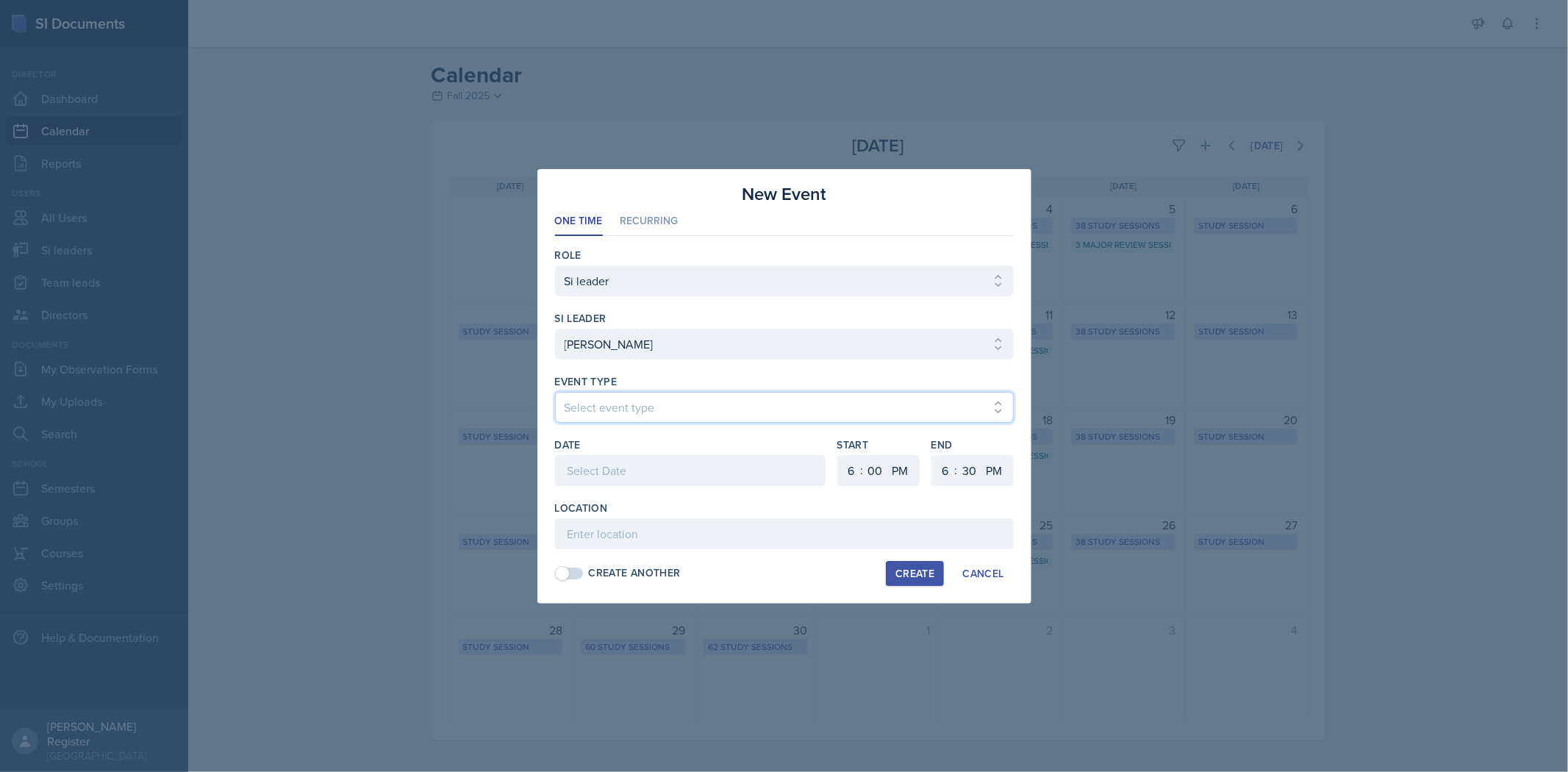
click at [555, 392] on select "Select event type Major Review Session Study Session" at bounding box center [784, 408] width 459 height 31
click at [697, 472] on div at bounding box center [690, 471] width 271 height 31
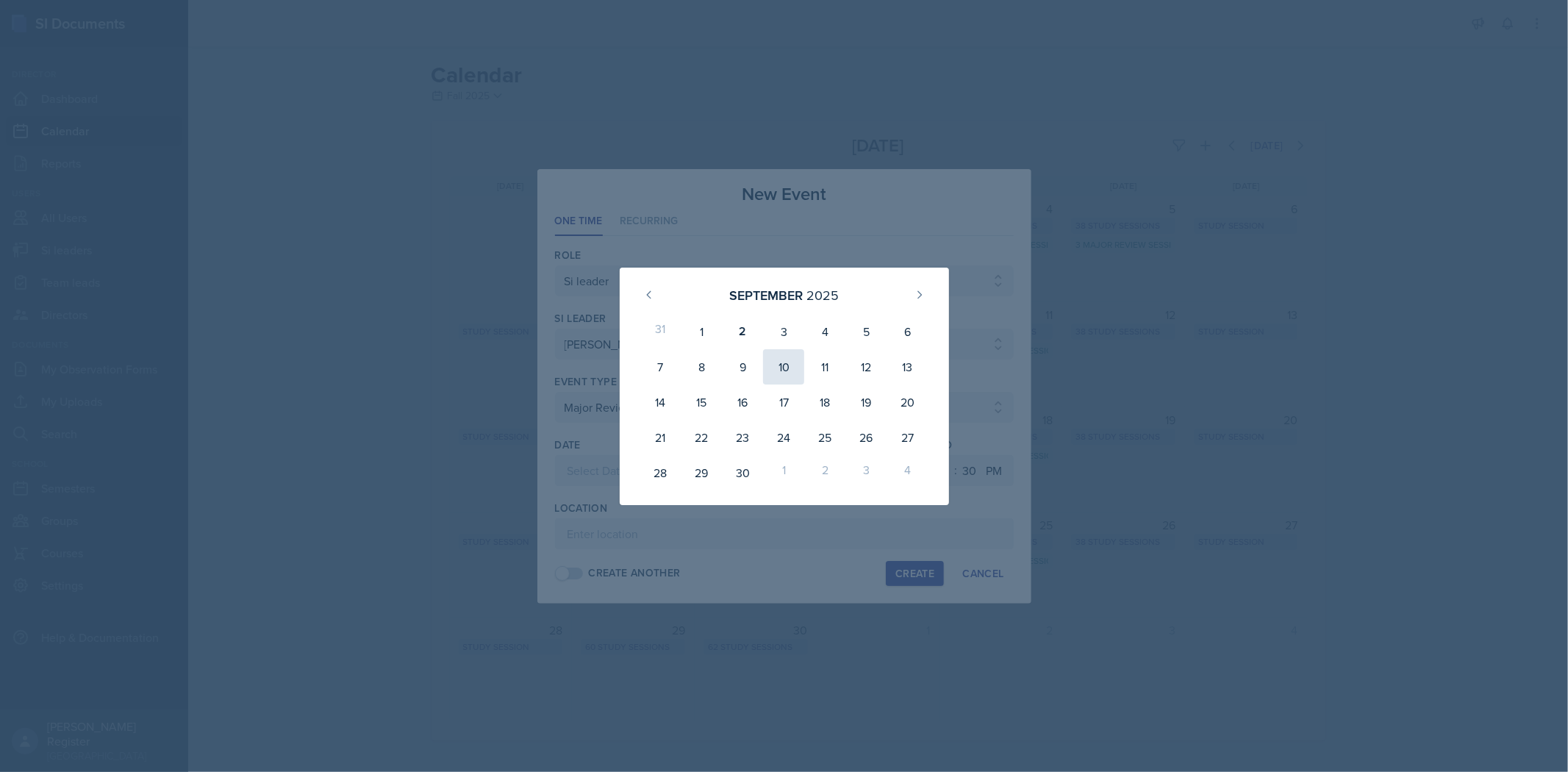
click at [793, 364] on div "10" at bounding box center [784, 367] width 42 height 35
type input "[DATE]"
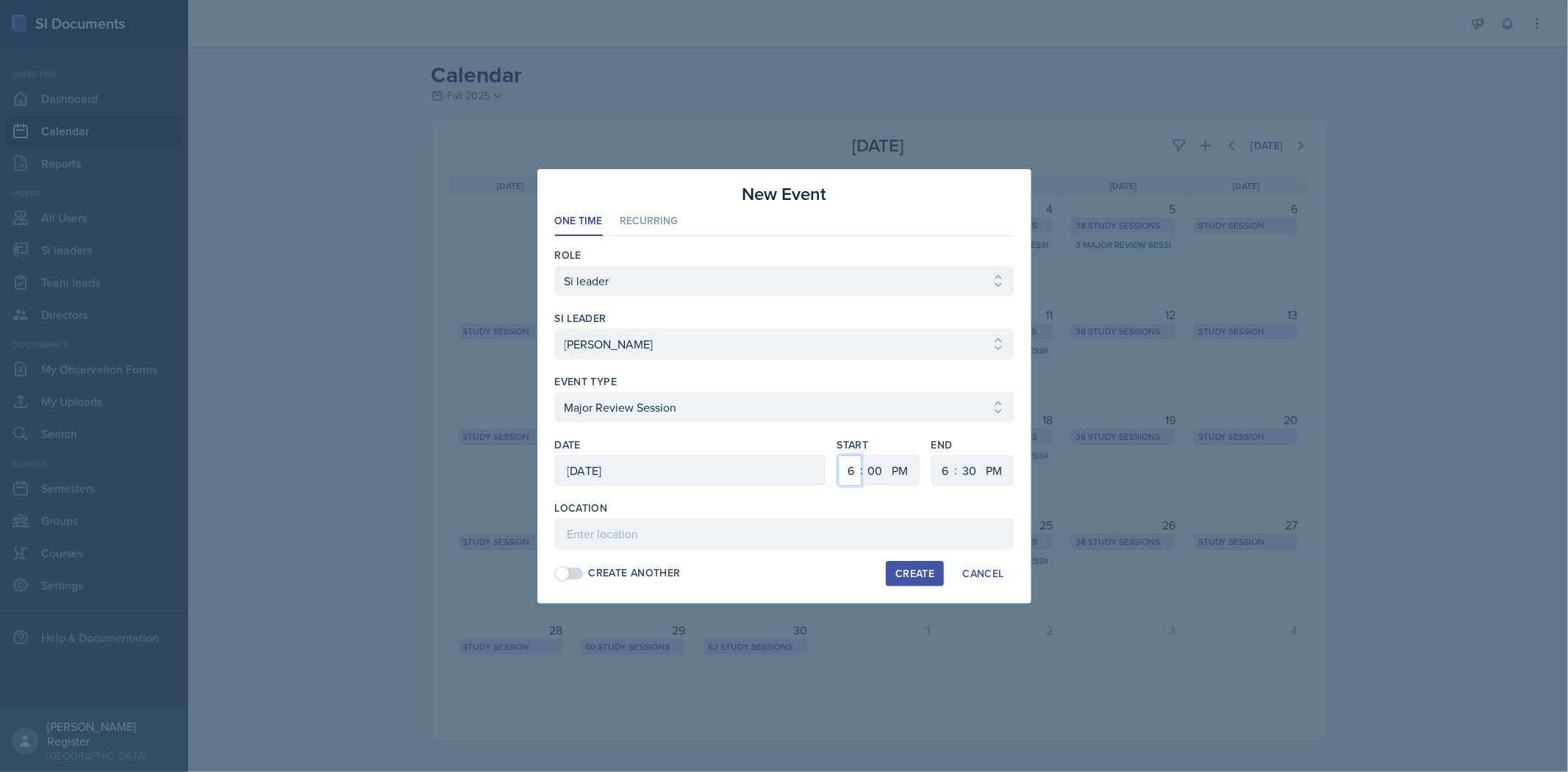
click at [828, 472] on select "1 2 3 4 5 6 7 8 9 10 11 12" at bounding box center [849, 471] width 23 height 31
select select "2"
click at [828, 455] on select "1 2 3 4 5 6 7 8 9 10 11 12" at bounding box center [849, 471] width 23 height 31
click at [828, 476] on select "00 05 10 15 20 25 30 35 40 45 50 55" at bounding box center [875, 471] width 23 height 31
select select "30"
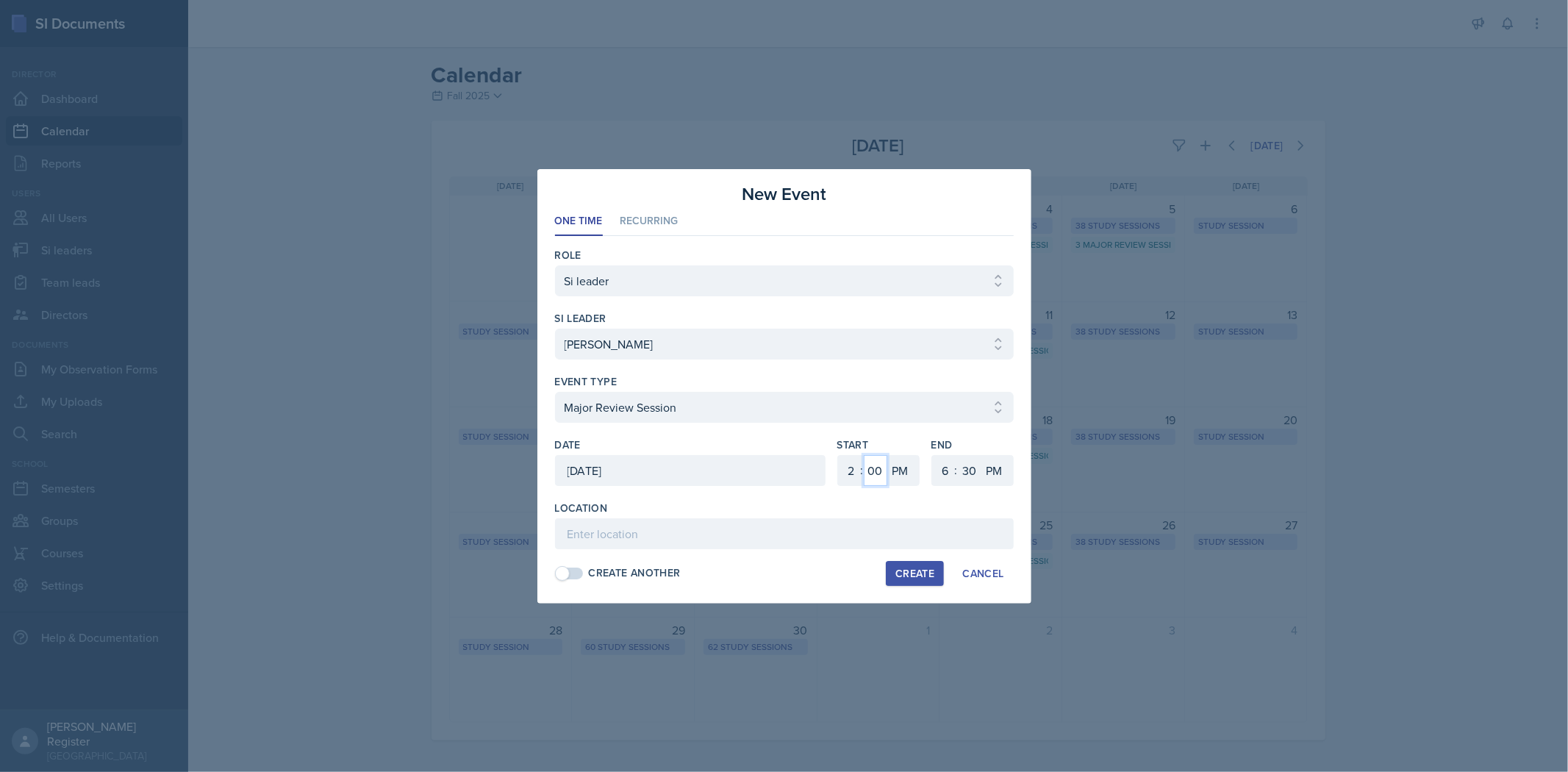
click at [828, 455] on select "00 05 10 15 20 25 30 35 40 45 50 55" at bounding box center [875, 471] width 23 height 31
click at [828, 472] on select "1 2 3 4 5 6 7 8 9 10 11 12" at bounding box center [943, 471] width 23 height 31
select select "4"
click at [828, 455] on select "1 2 3 4 5 6 7 8 9 10 11 12" at bounding box center [943, 471] width 23 height 31
click at [828, 525] on input at bounding box center [784, 534] width 459 height 31
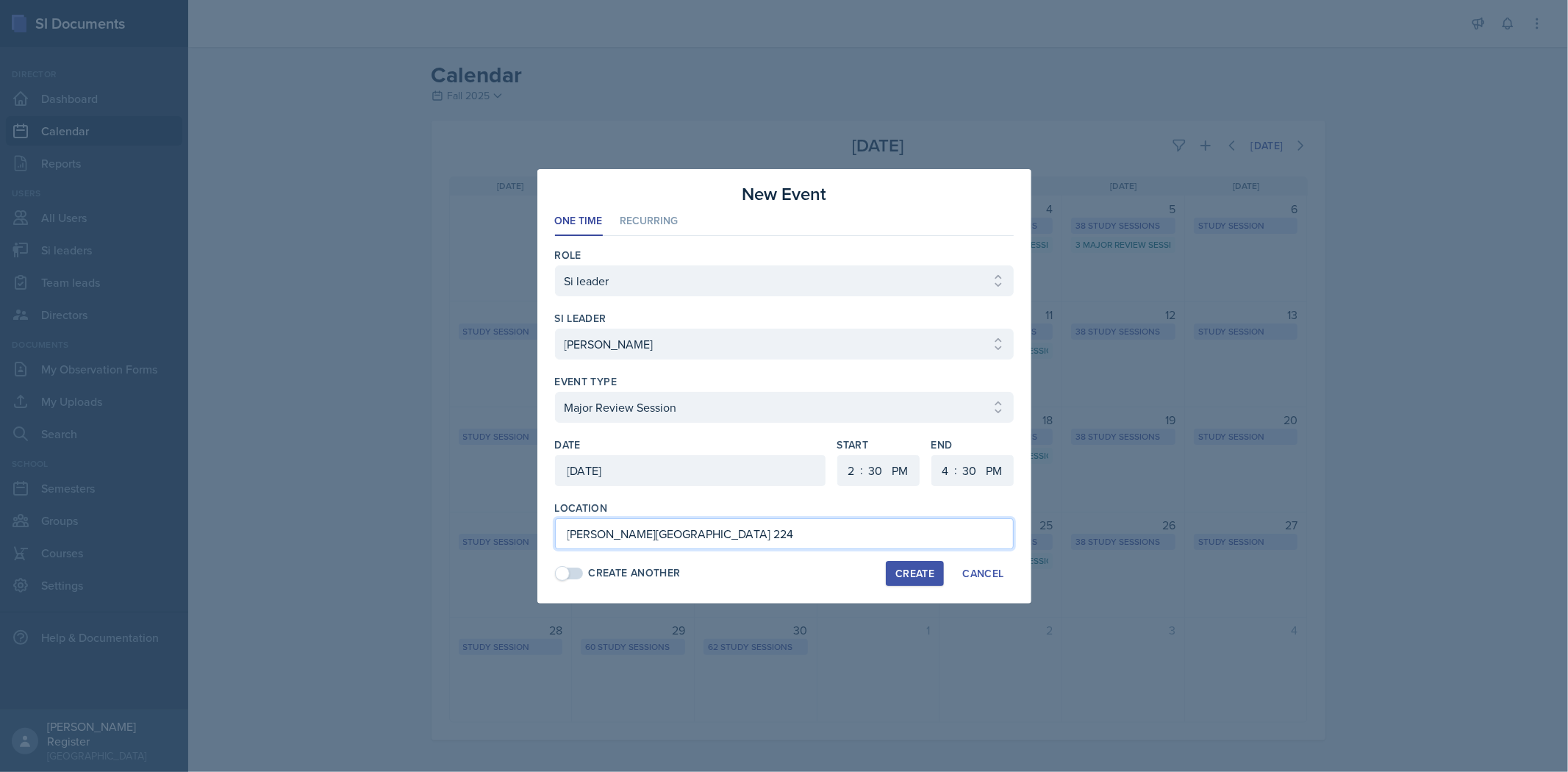
type input "[PERSON_NAME][GEOGRAPHIC_DATA] 224"
click at [828, 570] on div "Create" at bounding box center [915, 574] width 39 height 12
select select
select select "6"
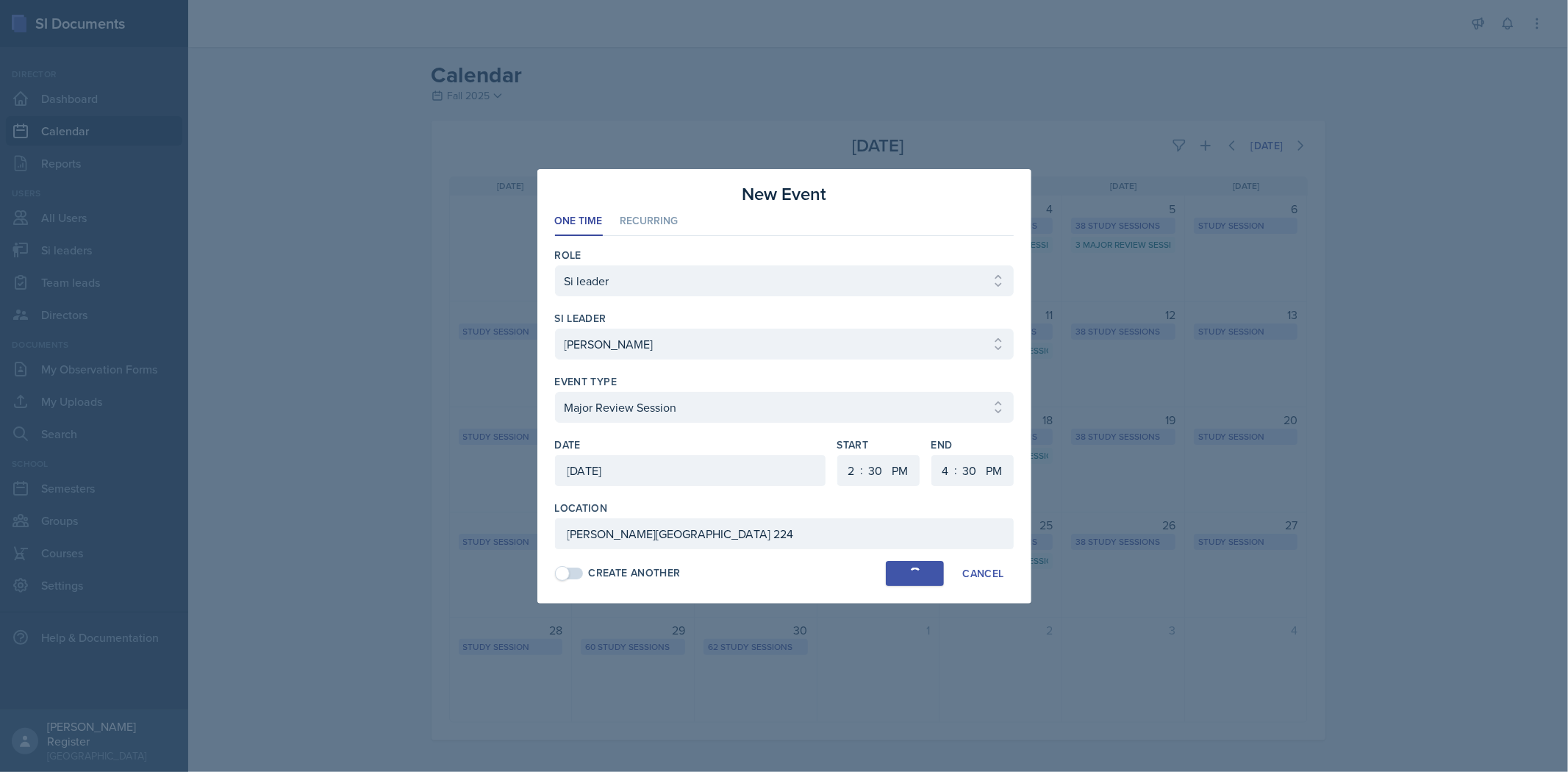
select select "0"
select select "6"
